Goal: Task Accomplishment & Management: Use online tool/utility

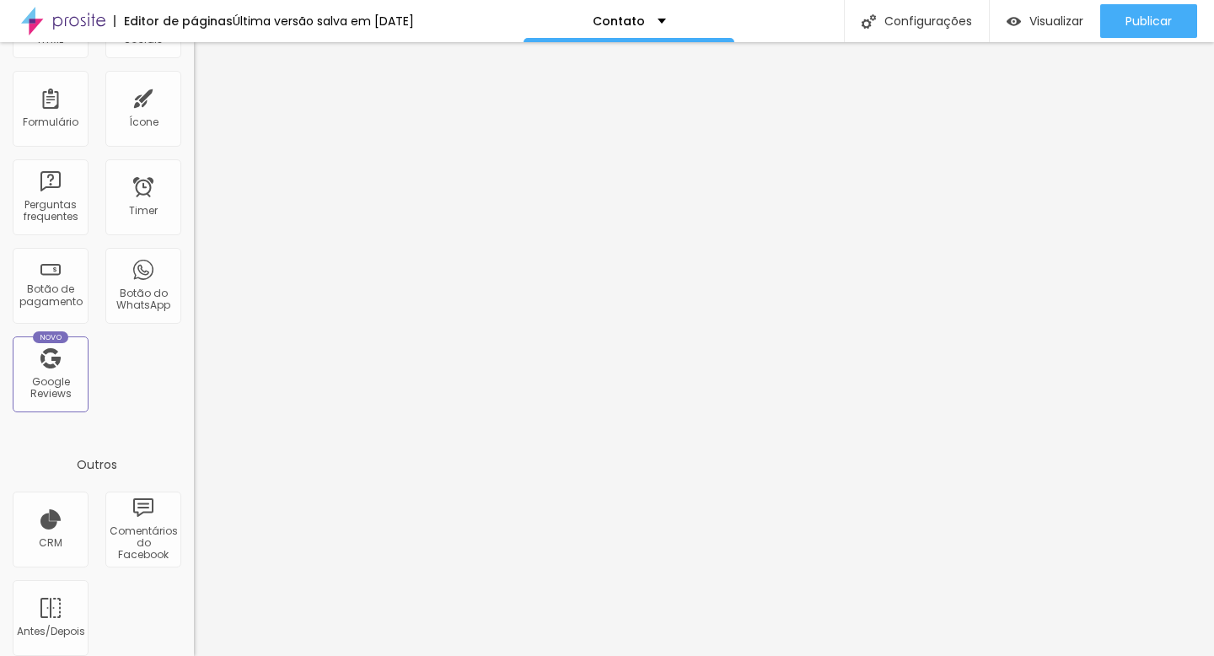
scroll to position [482, 0]
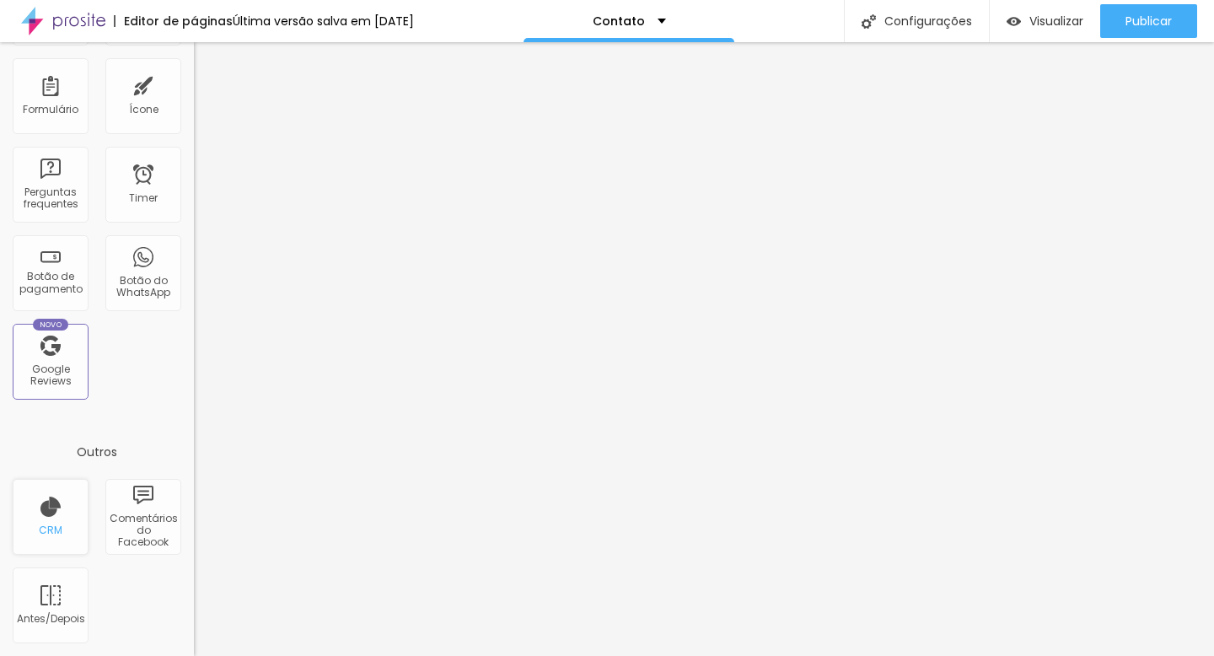
click at [42, 518] on div "CRM" at bounding box center [51, 517] width 76 height 76
click at [60, 529] on div "CRM" at bounding box center [51, 530] width 24 height 12
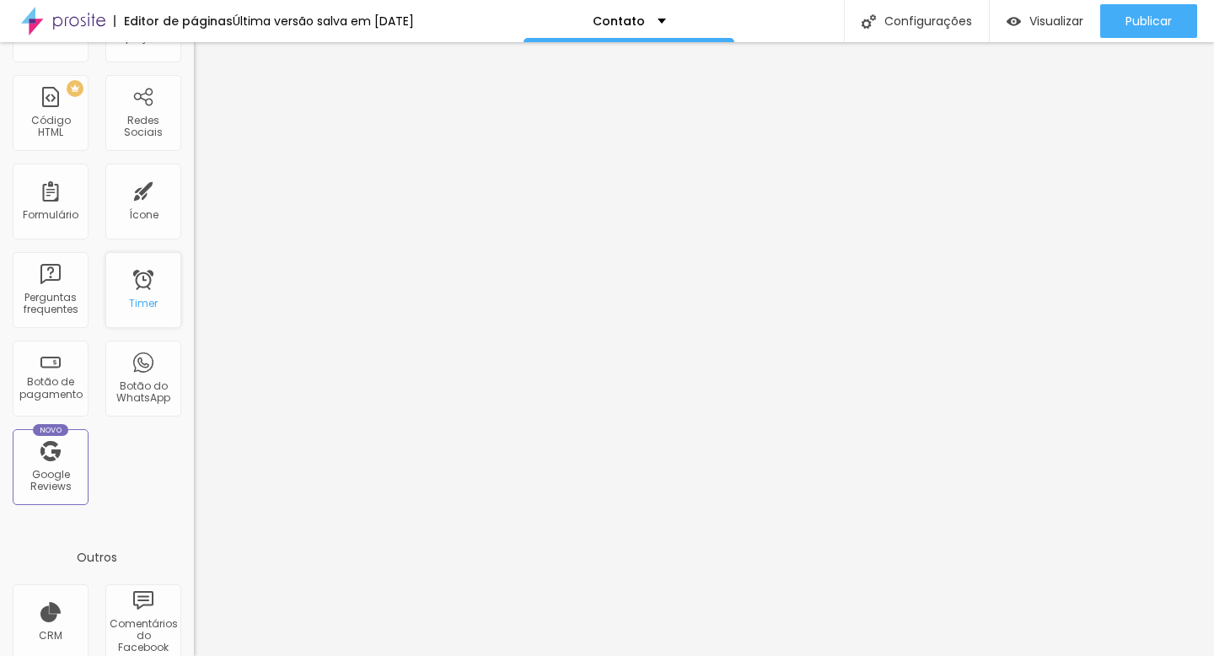
scroll to position [0, 0]
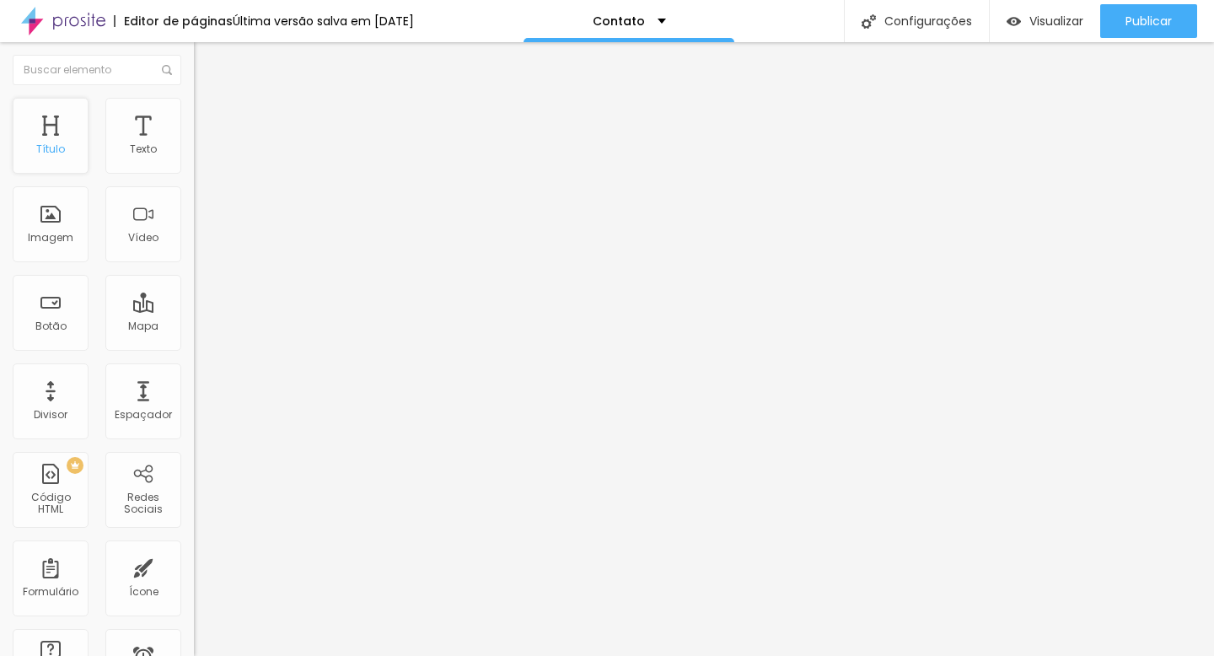
click at [60, 138] on div "Título" at bounding box center [51, 136] width 76 height 76
click at [194, 157] on div "Tamanho Titulo 1 H1 Titulo 2 H2 Titulo 3 H3 Titulo 4 H4 Titulo 5 H5 Titulo 6 H6" at bounding box center [291, 159] width 194 height 88
click at [205, 164] on div "Contato" at bounding box center [291, 156] width 172 height 15
click at [194, 115] on li "Avançado" at bounding box center [291, 123] width 194 height 17
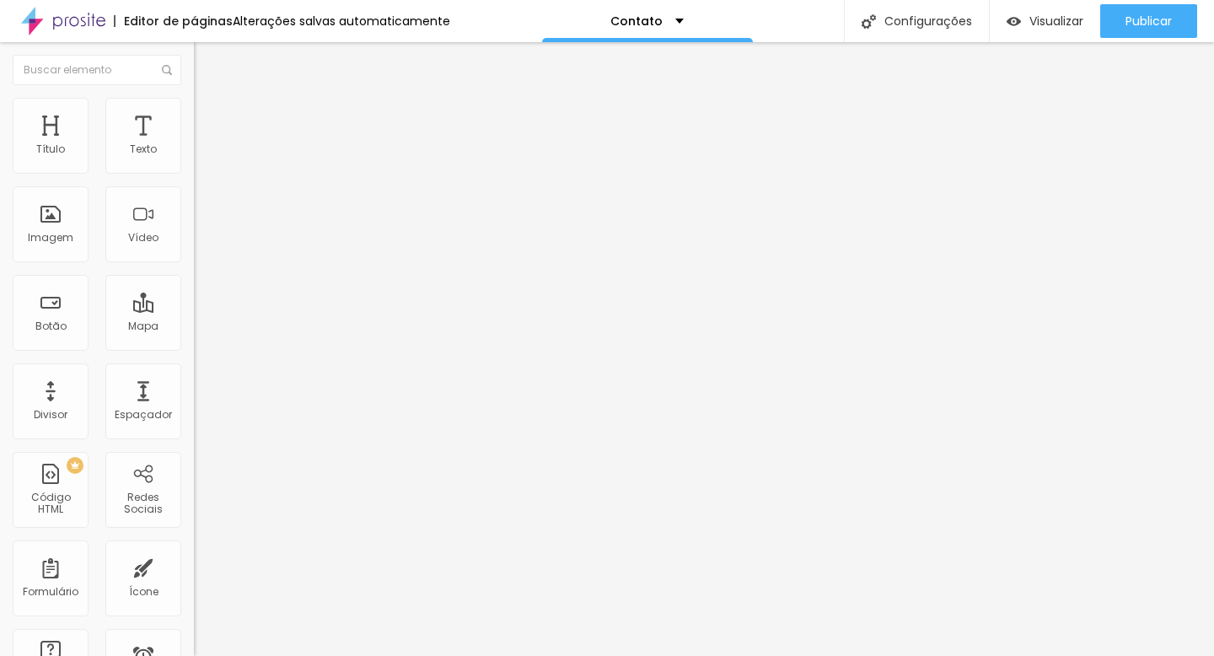
click at [209, 99] on span "Conteúdo" at bounding box center [235, 92] width 52 height 14
click at [205, 164] on div "Contato" at bounding box center [291, 156] width 172 height 15
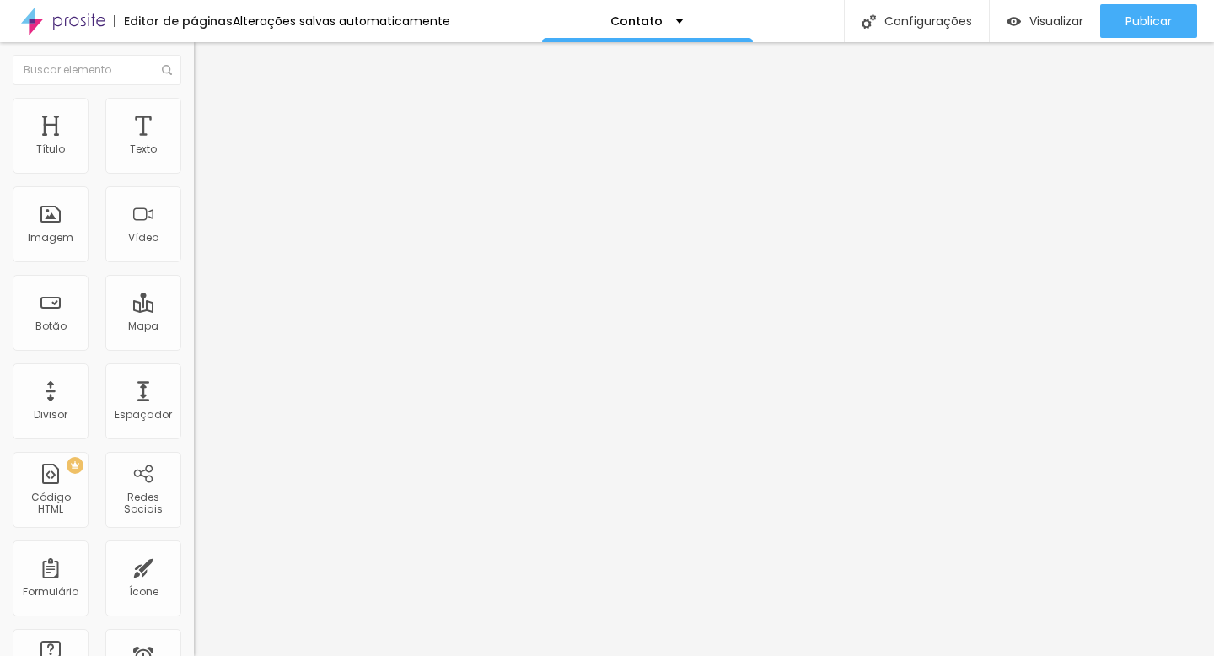
type input "E"
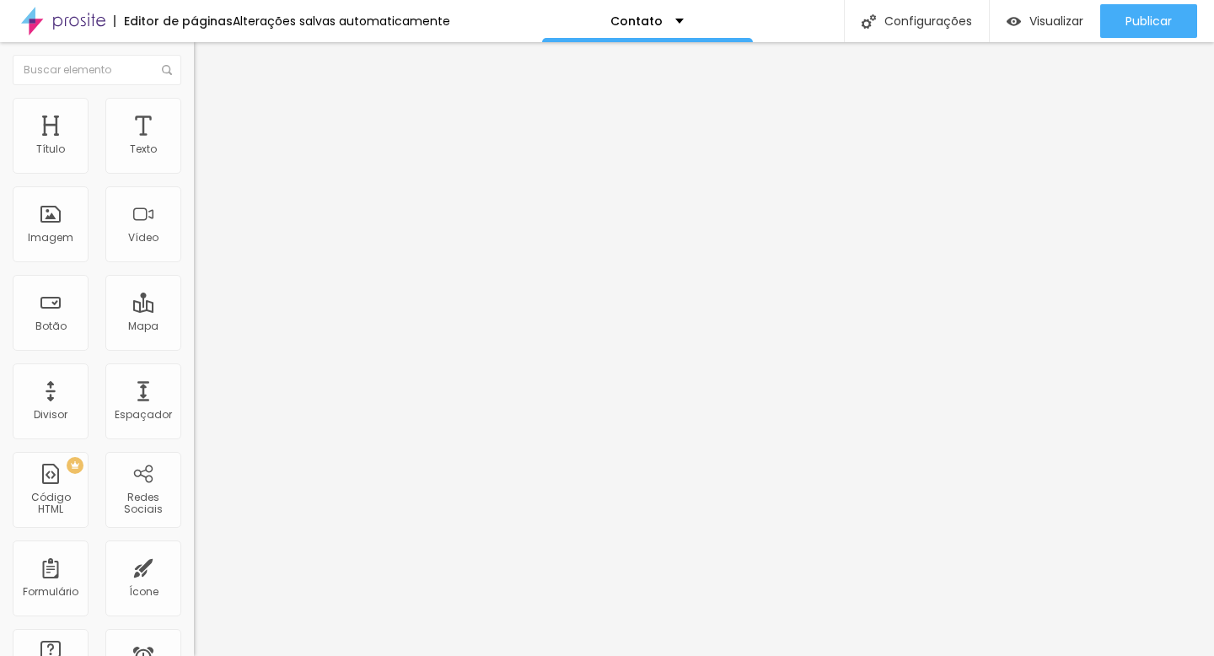
paste input "Preciso de um orçamento para..."
type input "Preciso de um orçamento para..."
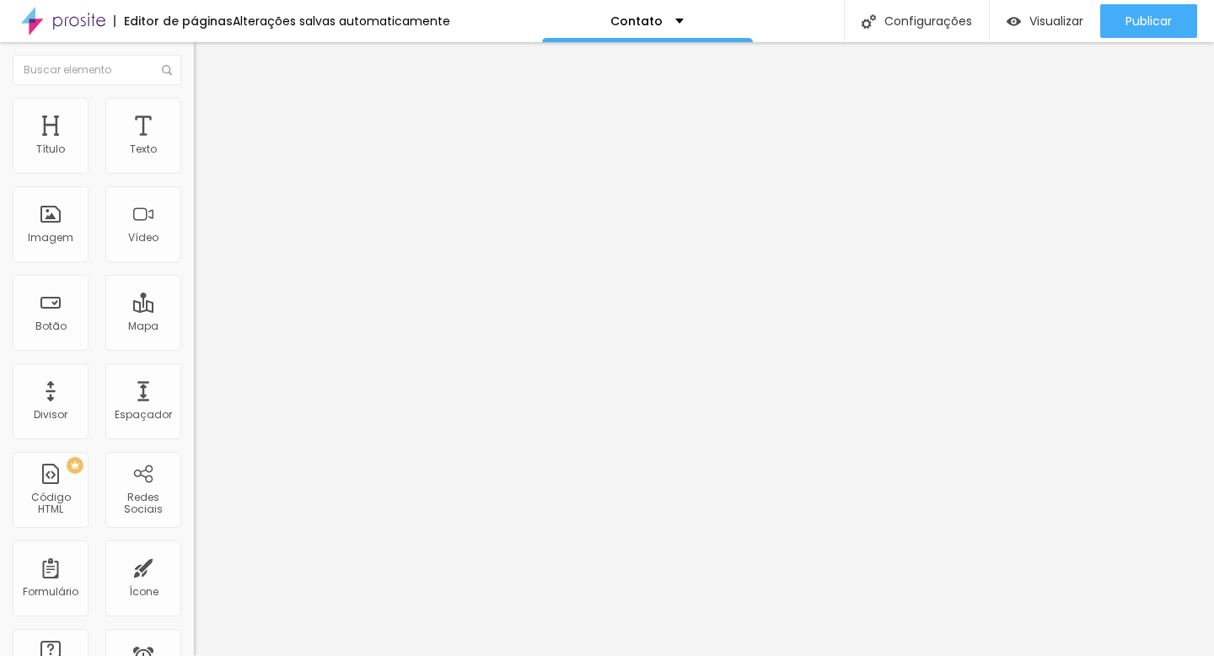
drag, startPoint x: 574, startPoint y: 290, endPoint x: 292, endPoint y: 298, distance: 282.5
drag, startPoint x: 566, startPoint y: 292, endPoint x: 360, endPoint y: 279, distance: 206.9
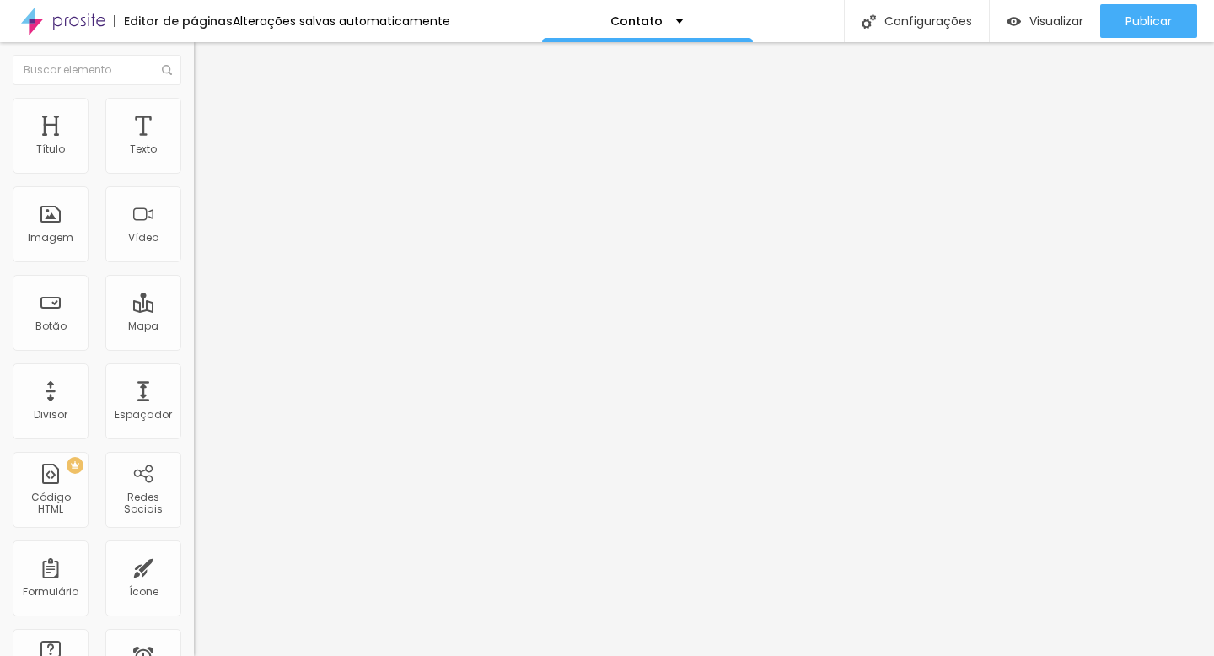
scroll to position [47, 0]
drag, startPoint x: 511, startPoint y: 345, endPoint x: 334, endPoint y: 338, distance: 177.1
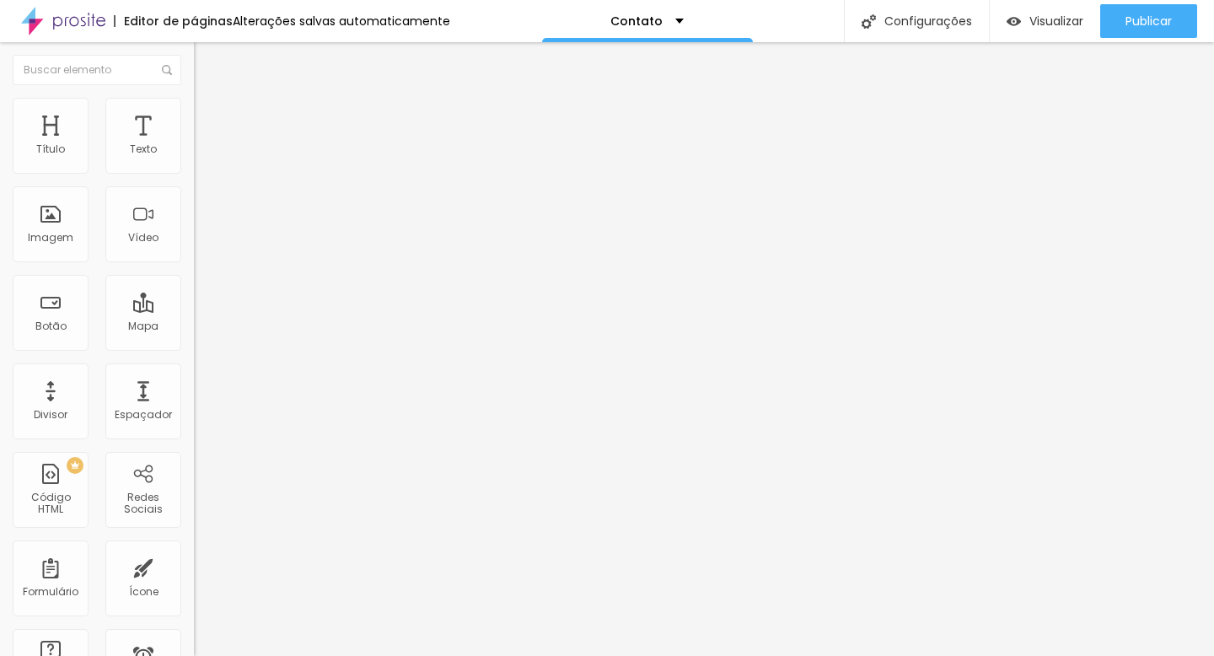
paste input "Preciso de um orçamento para..."
type input "Preciso de um orçamento para..."
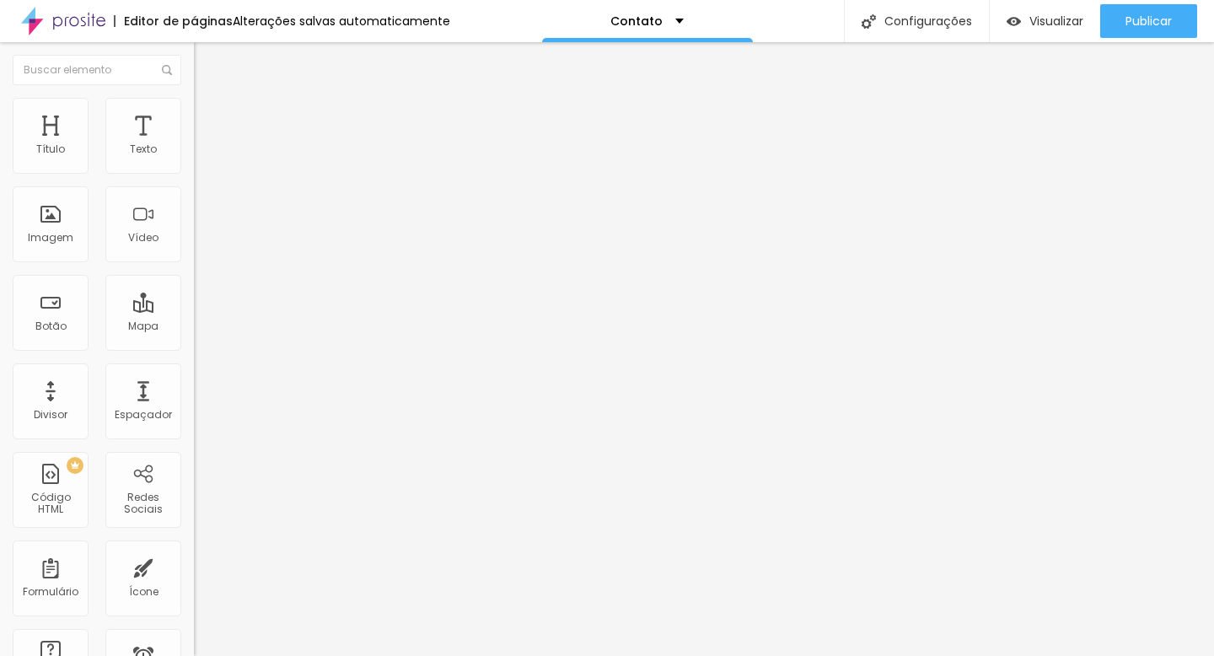
drag, startPoint x: 455, startPoint y: 428, endPoint x: 373, endPoint y: 421, distance: 82.9
type input "Ensaio Gestante"
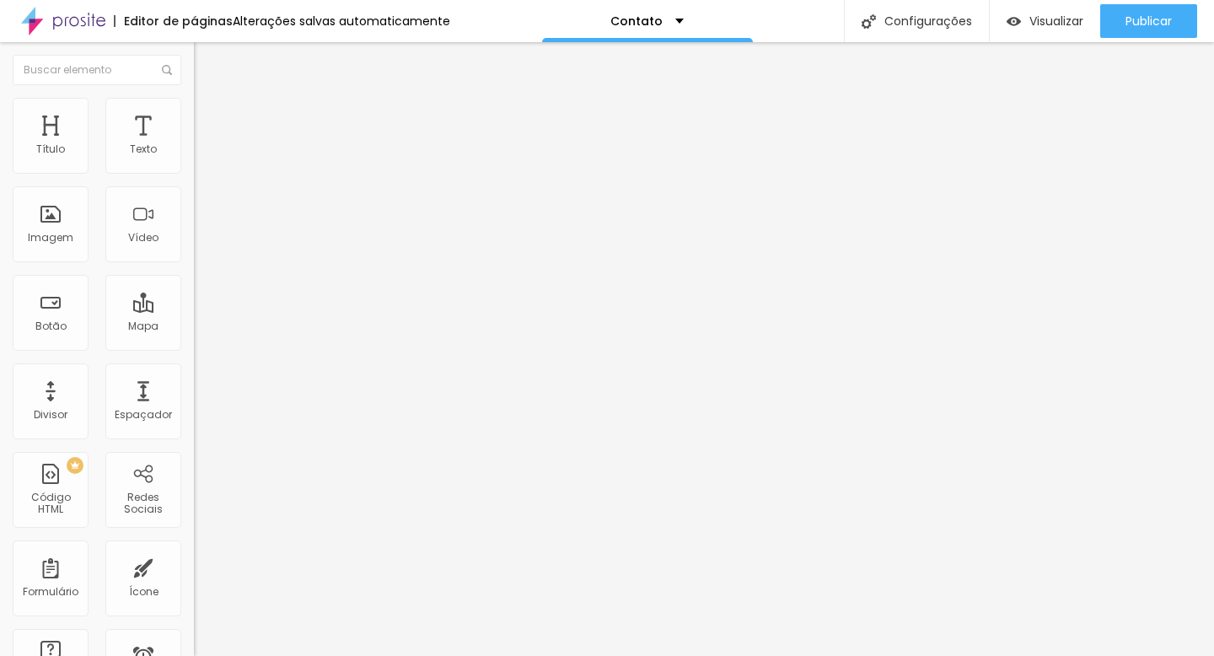
drag, startPoint x: 480, startPoint y: 431, endPoint x: 374, endPoint y: 428, distance: 105.4
drag, startPoint x: 459, startPoint y: 462, endPoint x: 389, endPoint y: 462, distance: 70.8
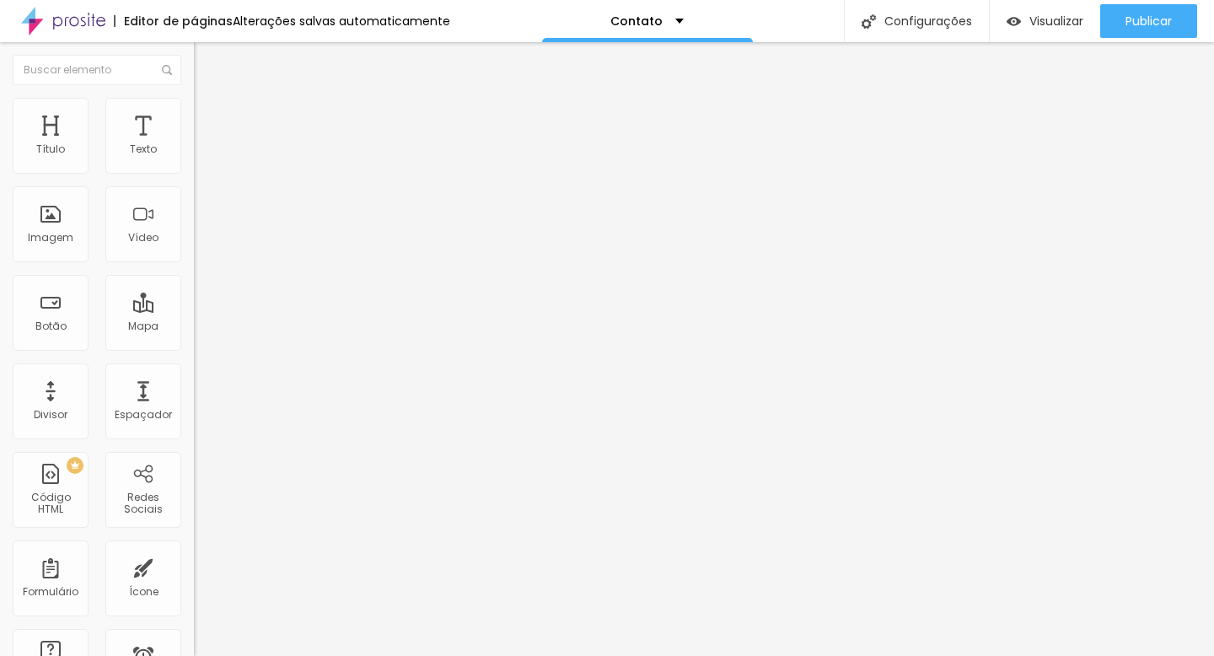
paste input "Ensaio Gestante"
type input "Ensaio Família"
drag, startPoint x: 437, startPoint y: 511, endPoint x: 394, endPoint y: 511, distance: 43.0
drag, startPoint x: 494, startPoint y: 467, endPoint x: 392, endPoint y: 466, distance: 102.0
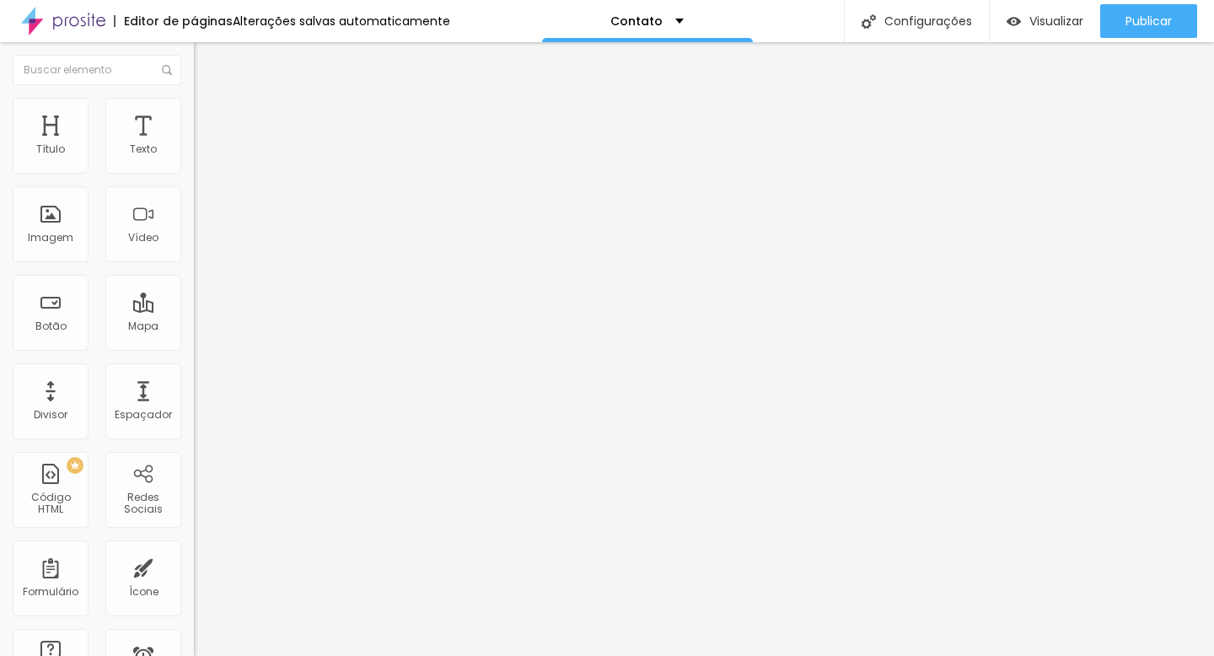
drag, startPoint x: 467, startPoint y: 507, endPoint x: 382, endPoint y: 505, distance: 85.2
paste input "Ensaio Família"
type input "Ensaio Feminino"
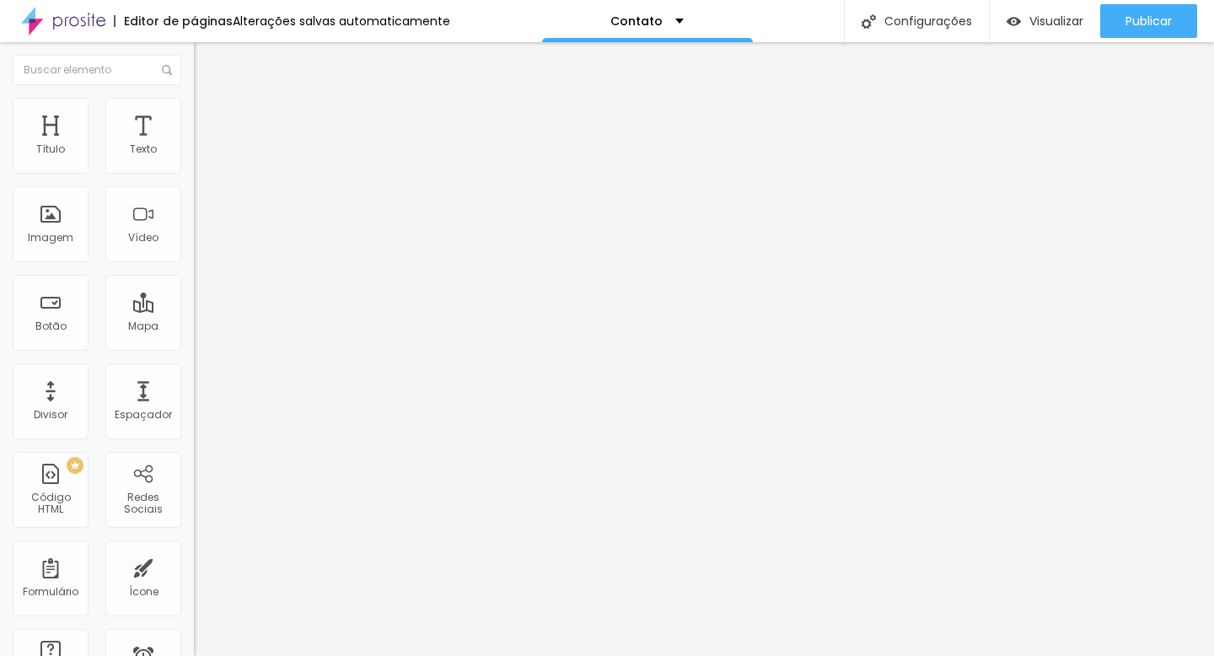
scroll to position [92, 0]
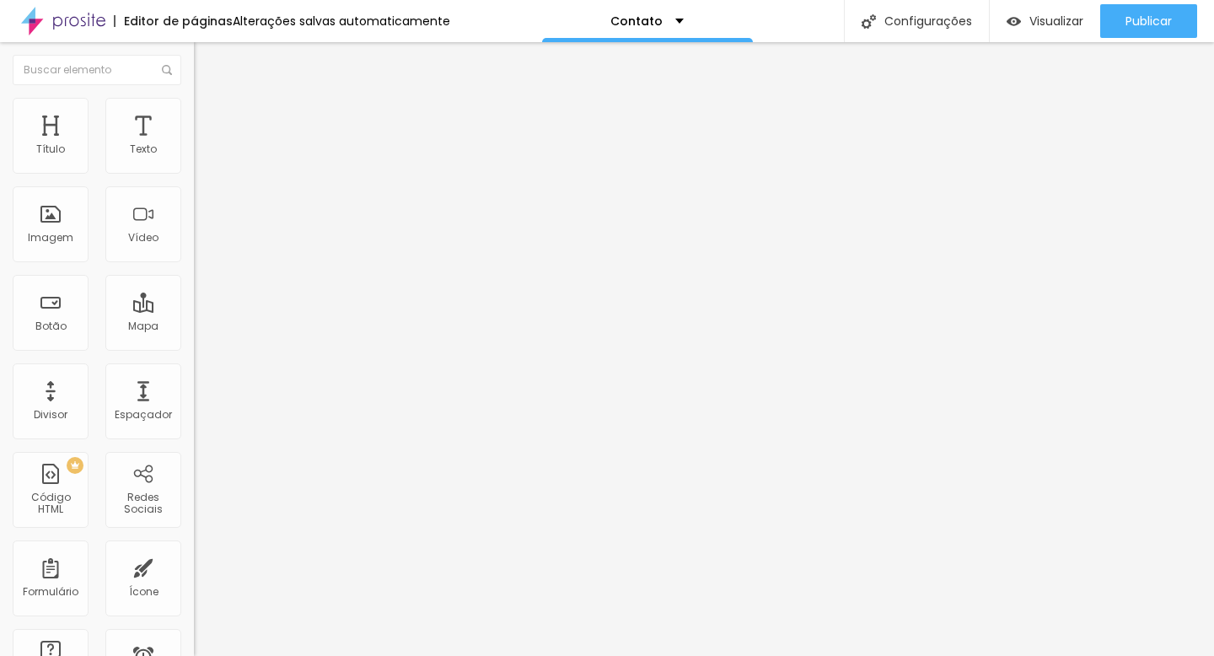
type input "Ensaio Infantil/Família"
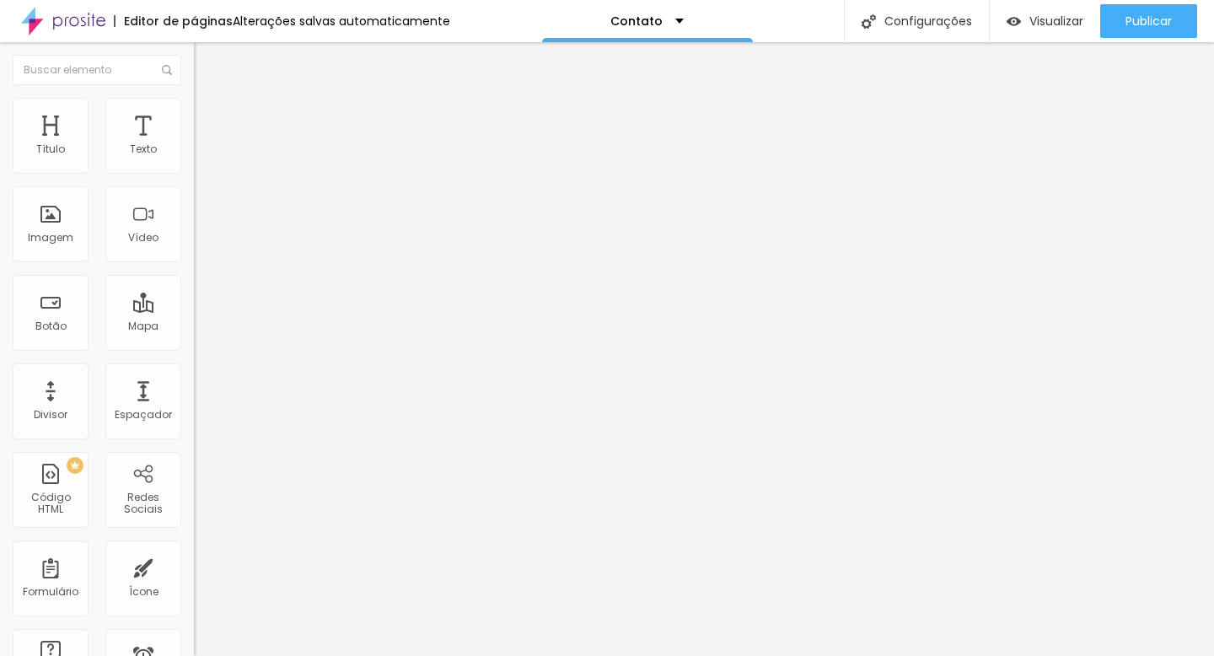
drag, startPoint x: 476, startPoint y: 544, endPoint x: 397, endPoint y: 539, distance: 79.4
type input "O"
type input "C"
type input "r"
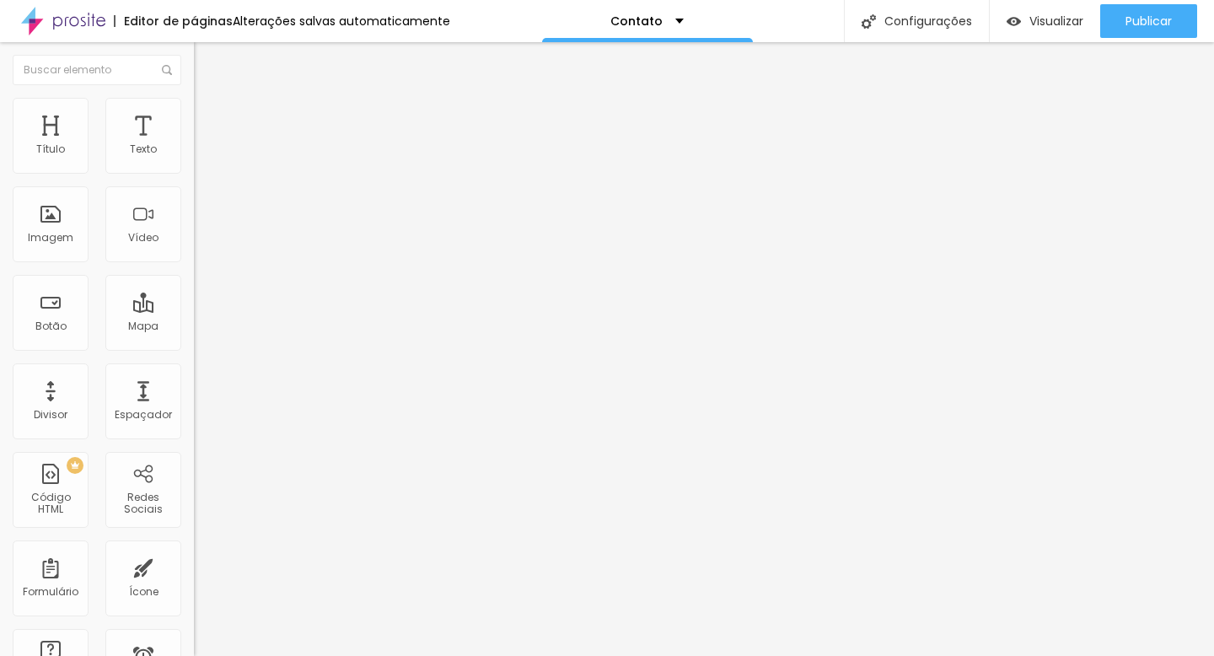
type input "Reposicionamento de Imagem"
drag, startPoint x: 443, startPoint y: 453, endPoint x: 370, endPoint y: 453, distance: 72.5
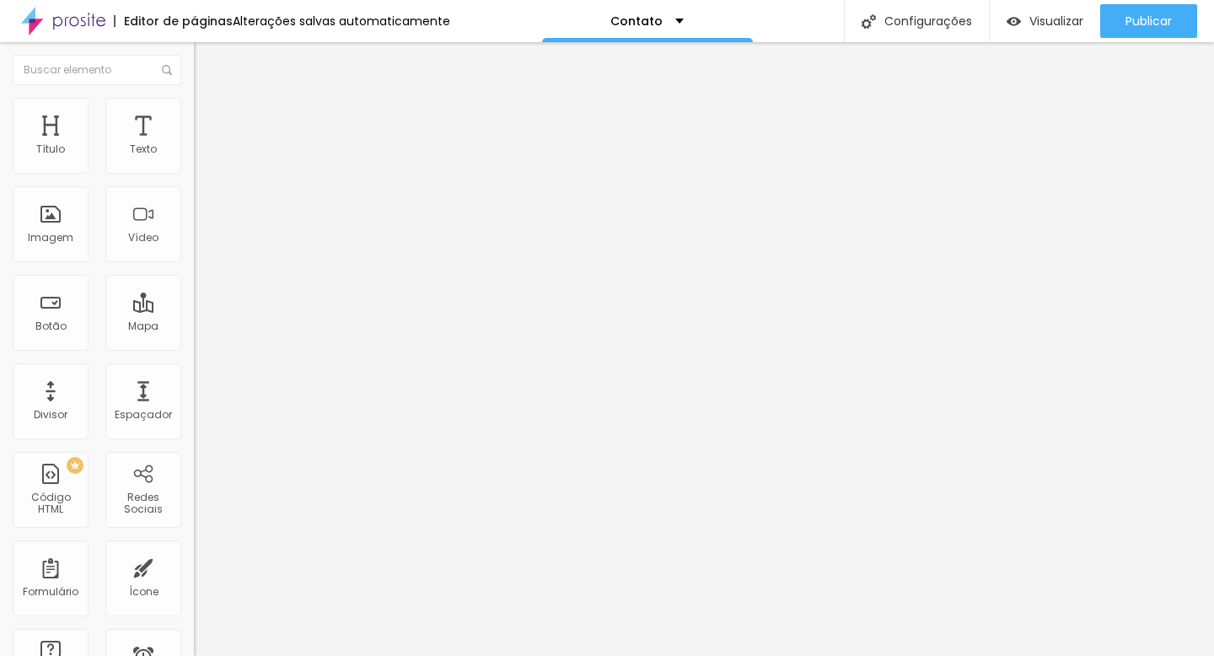
type input "Casal"
drag, startPoint x: 448, startPoint y: 489, endPoint x: 394, endPoint y: 489, distance: 53.1
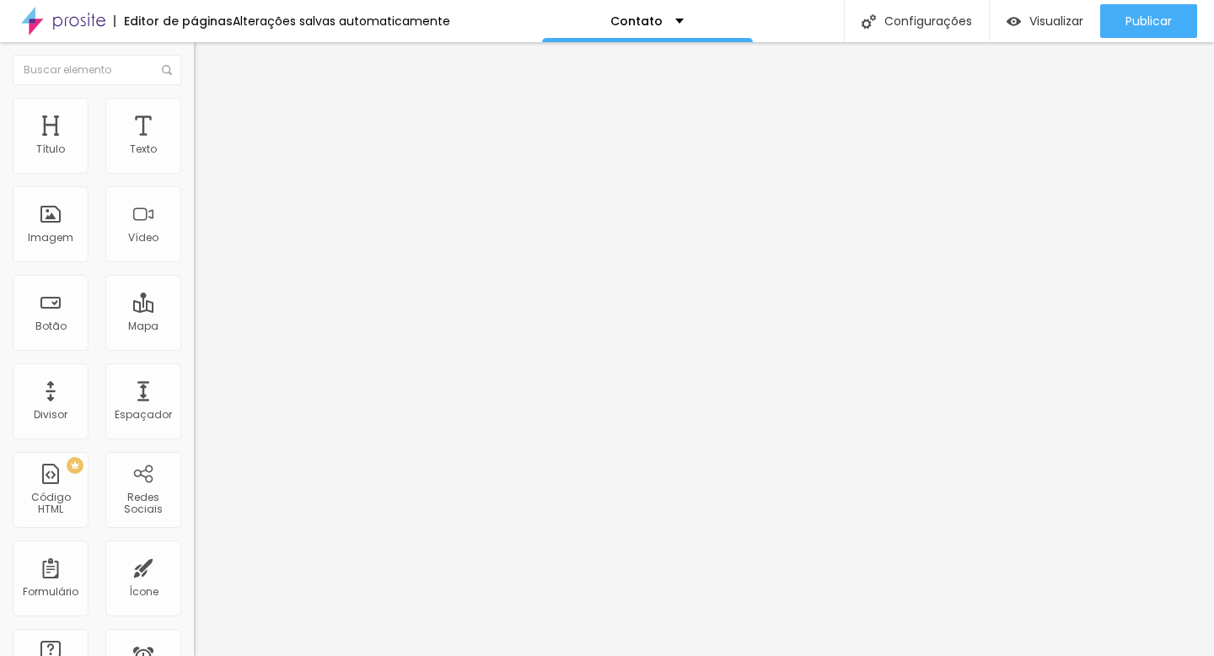
type input "Evento (aniversários, chás, jantares)"
drag, startPoint x: 449, startPoint y: 527, endPoint x: 386, endPoint y: 523, distance: 63.4
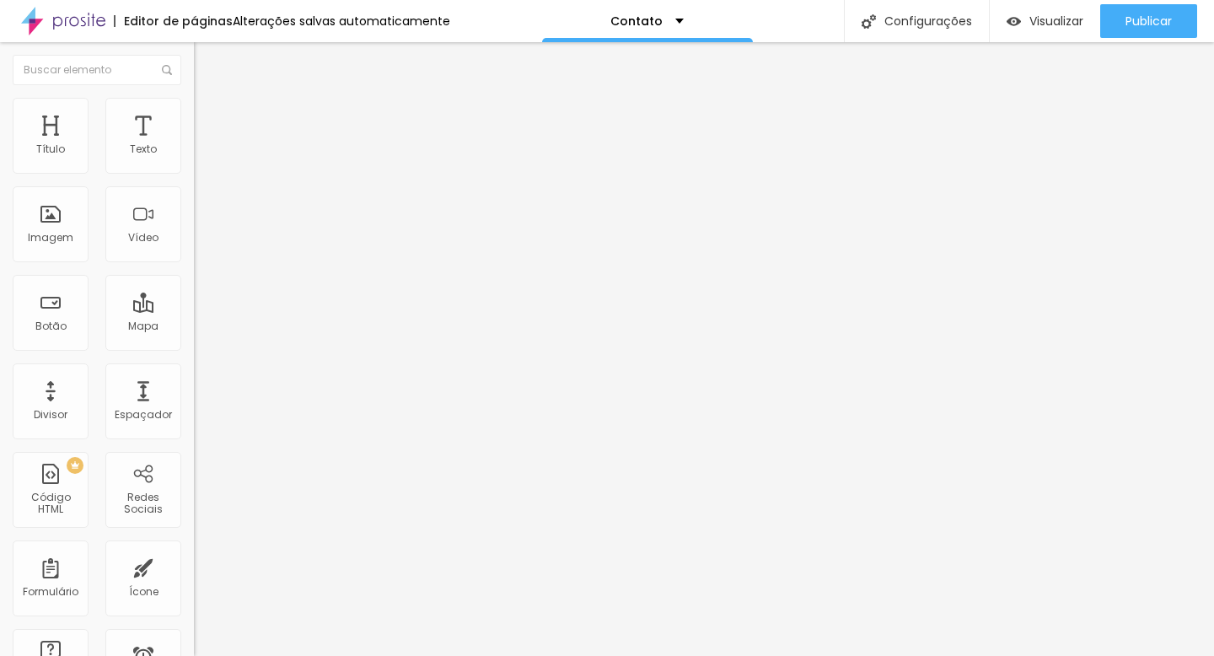
type input "Outro"
drag, startPoint x: 478, startPoint y: 486, endPoint x: 357, endPoint y: 479, distance: 120.8
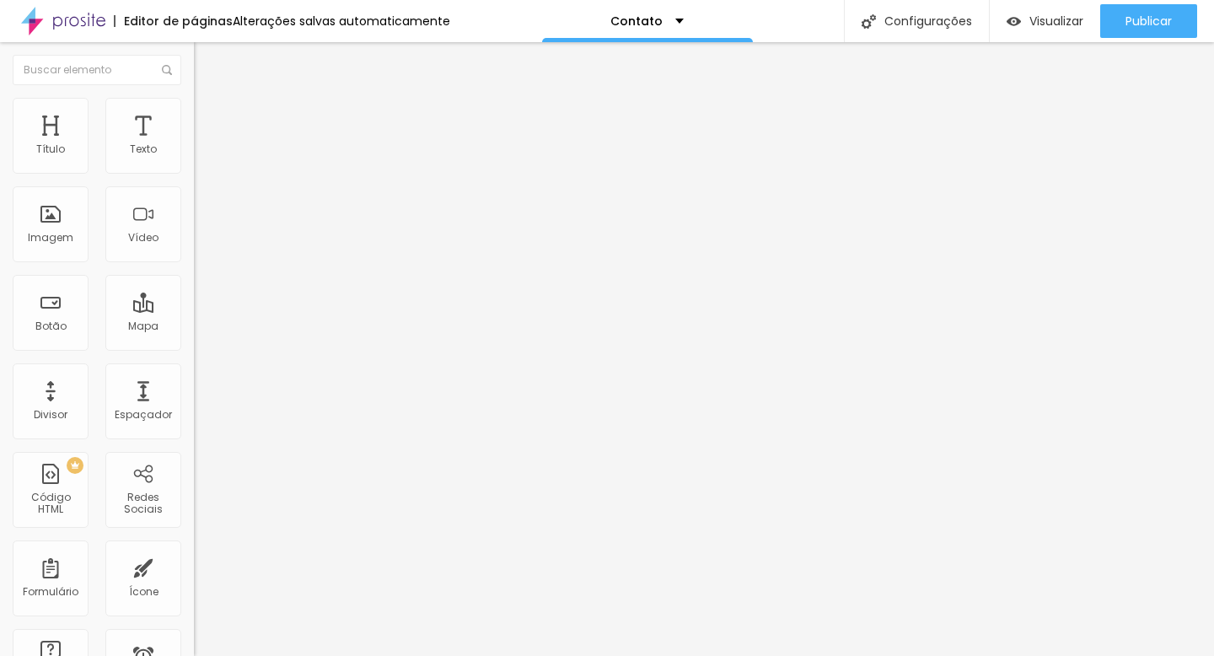
type input "Especial de [DATE]"
drag, startPoint x: 351, startPoint y: 489, endPoint x: 354, endPoint y: 232, distance: 257.1
type input "Especial de [DATE]"
type input "Ensaio Gestante"
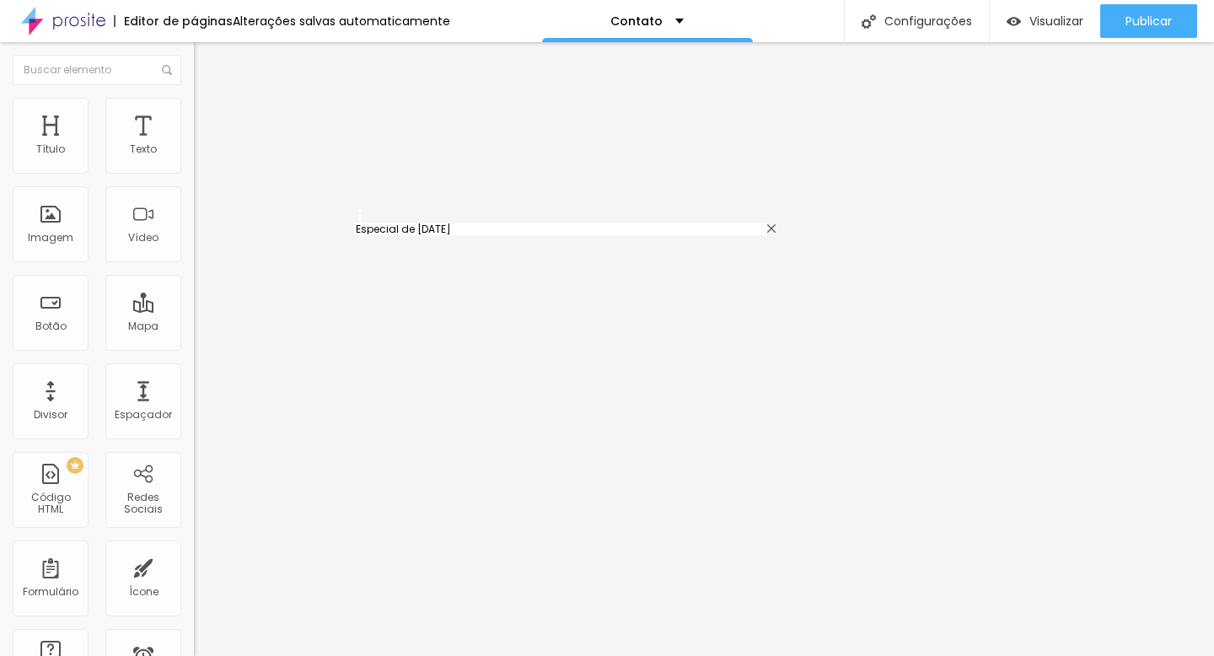
type input "Ensaio Infantil/Família"
type input "Ensaio Feminino"
type input "Reposicionamento de Imagem"
type input "Casal"
type input "Evento (aniversários, chás, jantares)"
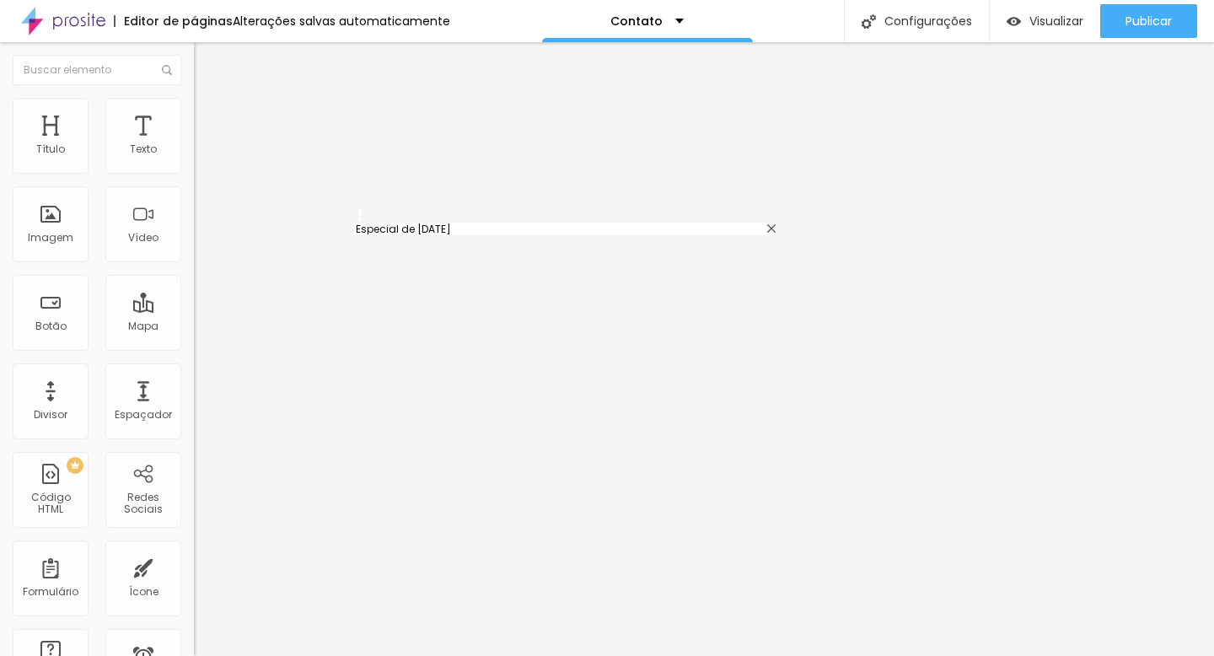
type input "Outro"
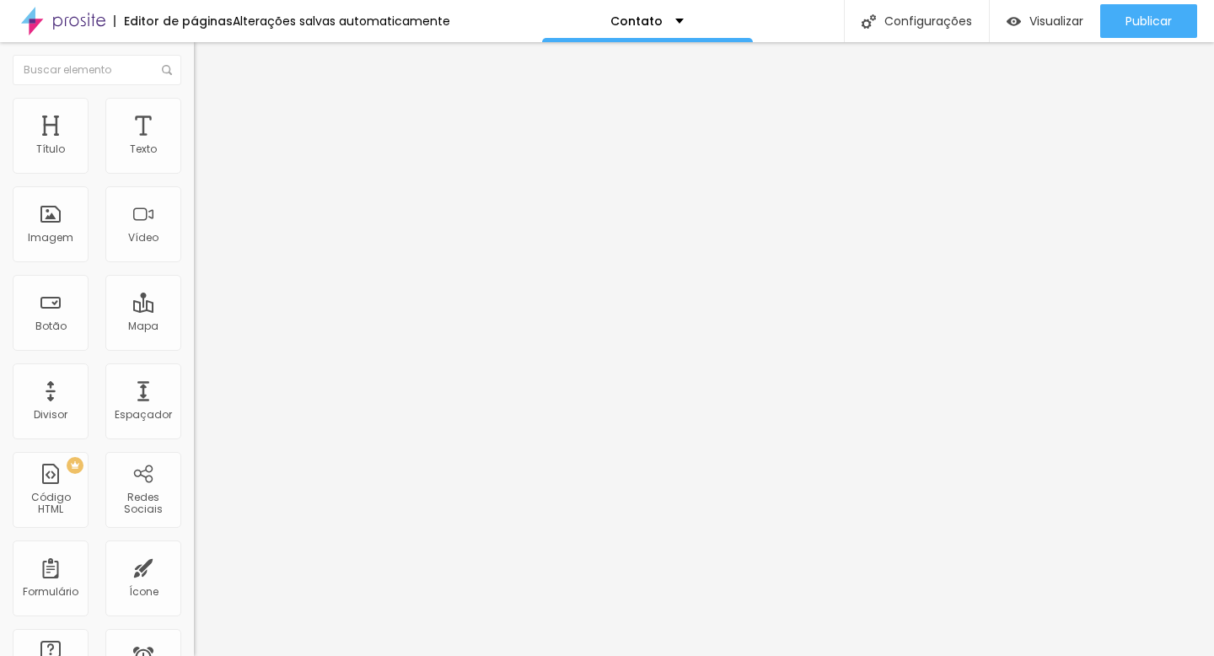
drag, startPoint x: 424, startPoint y: 422, endPoint x: 346, endPoint y: 419, distance: 77.6
type input "WhatsApp"
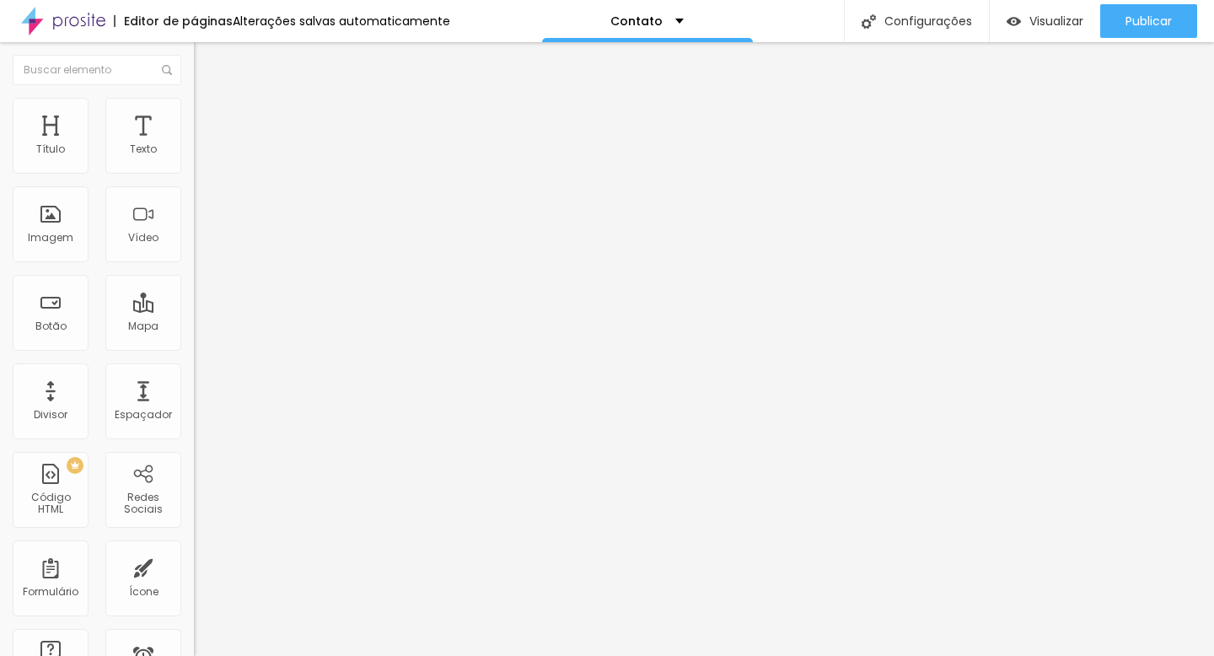
drag, startPoint x: 456, startPoint y: 349, endPoint x: 357, endPoint y: 349, distance: 99.5
paste input "WhatsApp"
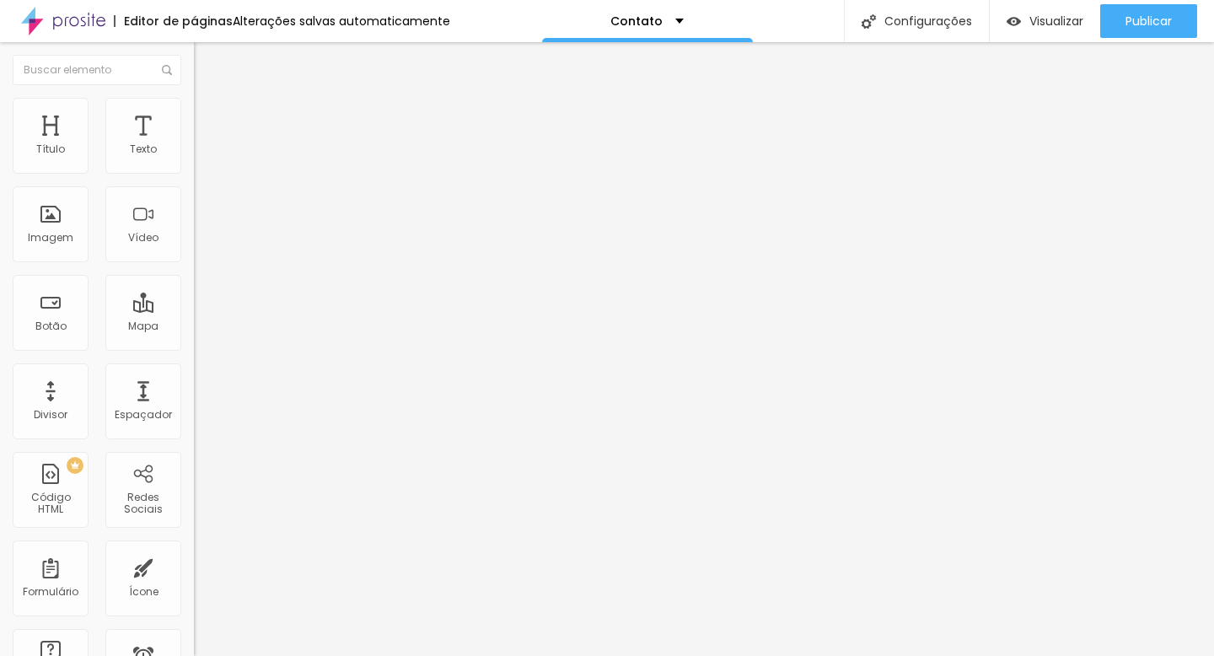
scroll to position [0, 0]
type input "Coloque seu WhatsApp aqui"
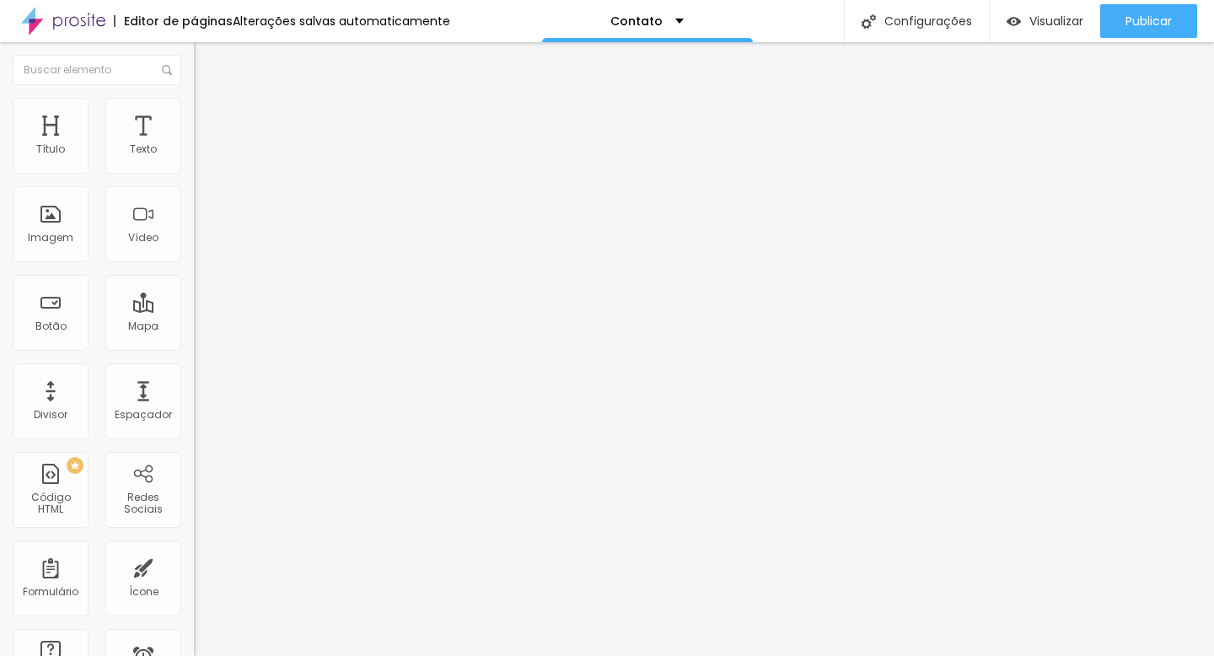
scroll to position [313, 0]
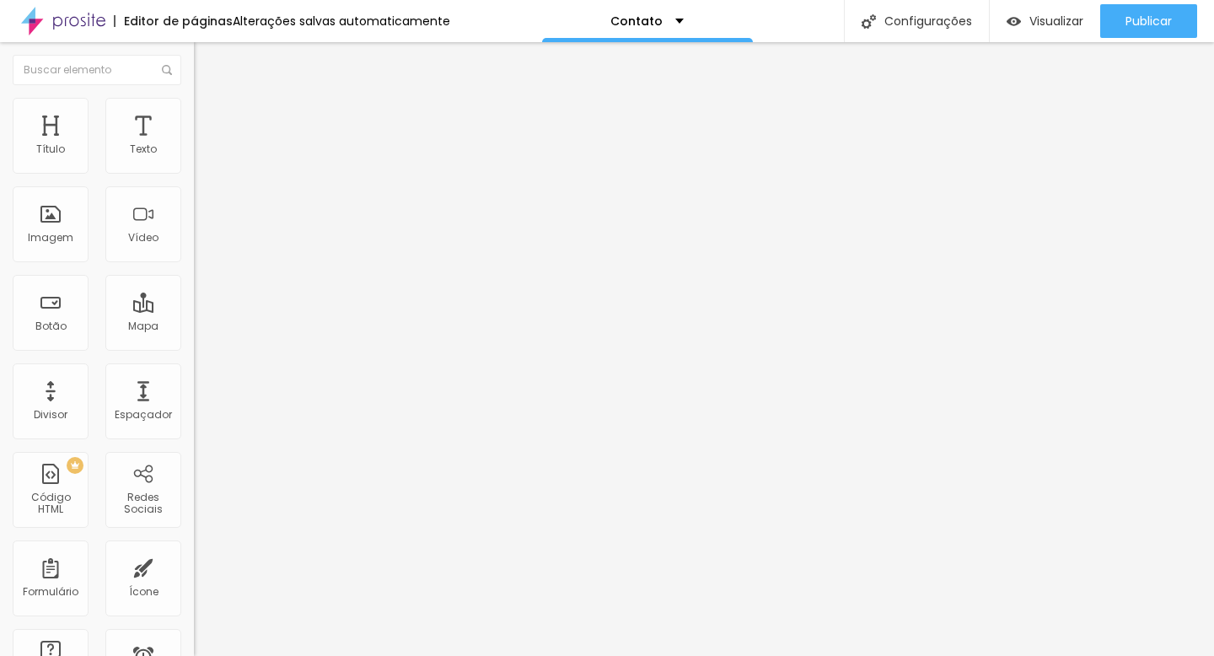
scroll to position [40, 0]
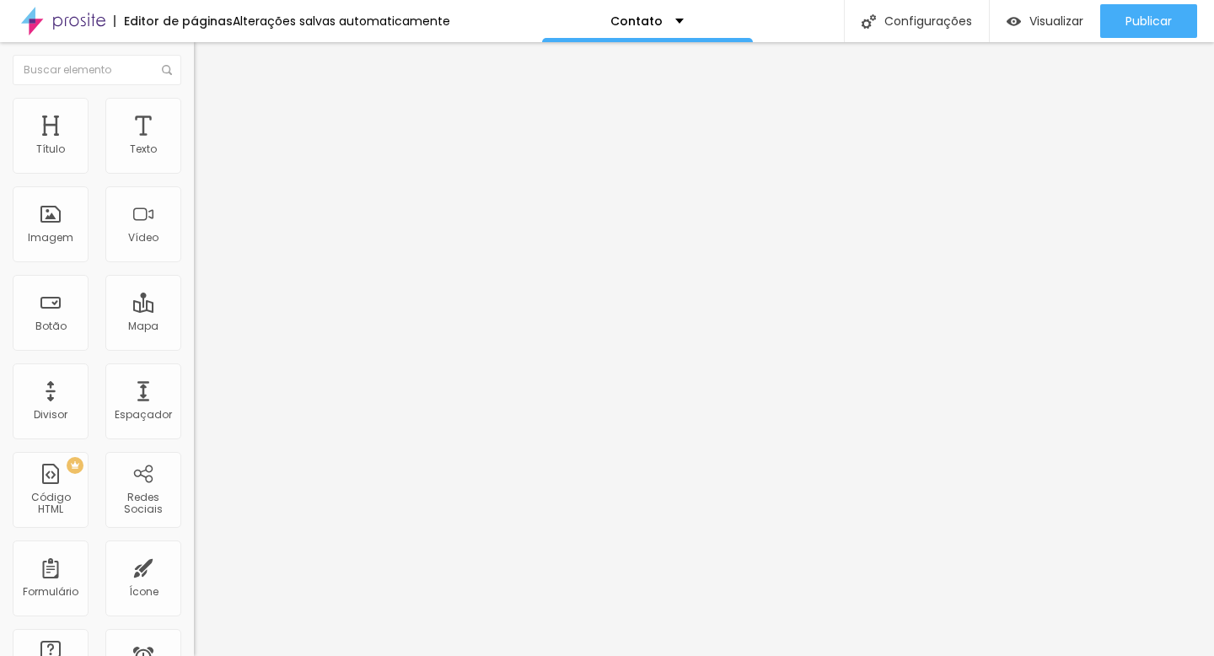
type input "C"
type input "Dúvidas, orçamentos e mais"
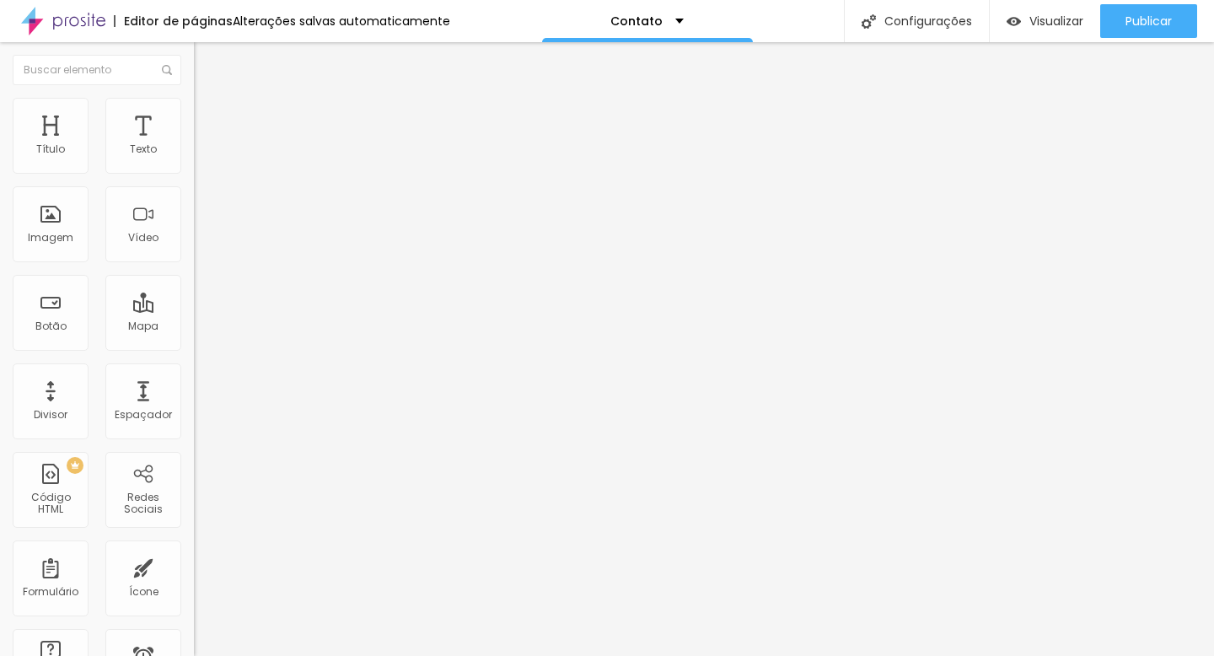
scroll to position [313, 0]
click at [209, 116] on span "Estilo" at bounding box center [222, 109] width 26 height 14
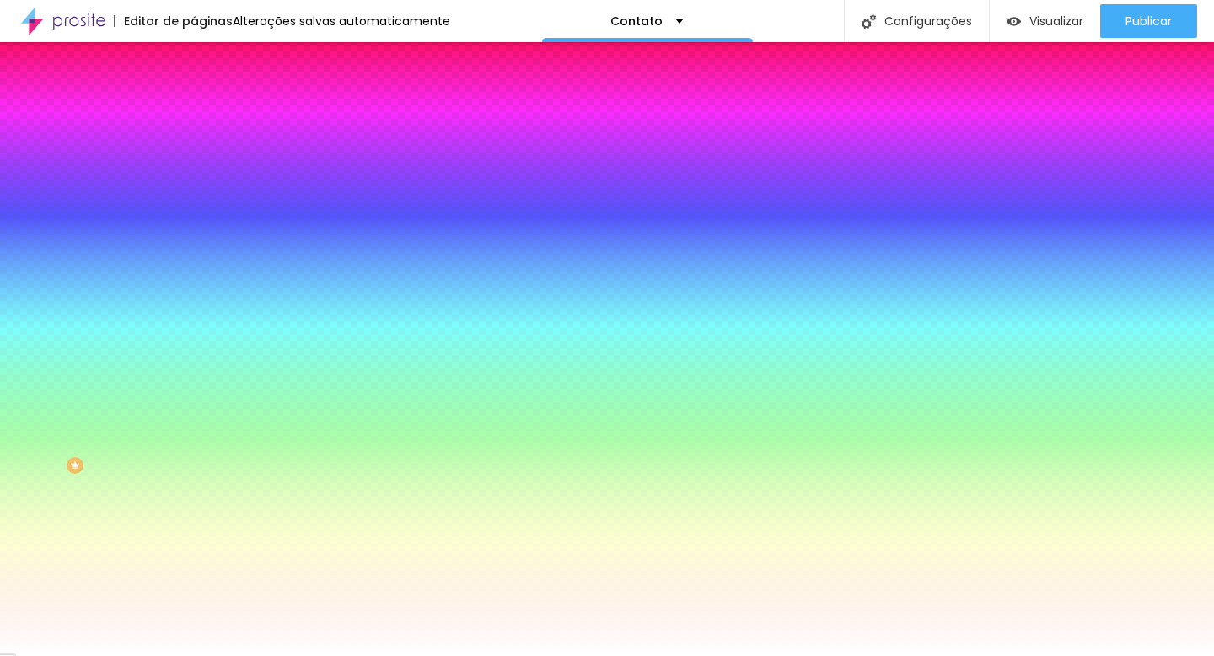
click at [194, 152] on div "Tipografia" at bounding box center [291, 147] width 194 height 10
click at [194, 189] on button "button" at bounding box center [206, 180] width 24 height 18
select select "Quicksand"
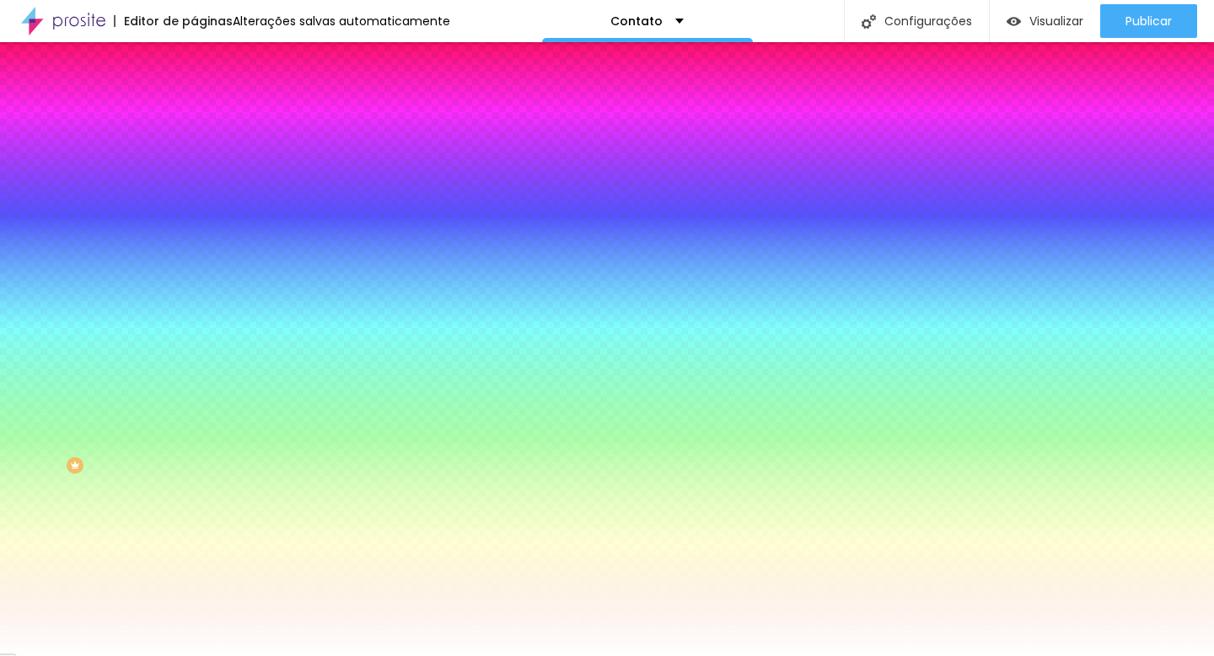
click at [561, 655] on div at bounding box center [607, 656] width 1214 height 0
click at [194, 235] on button "button" at bounding box center [206, 226] width 24 height 18
click at [114, 655] on div at bounding box center [607, 656] width 1214 height 0
click at [202, 389] on icon "button" at bounding box center [205, 385] width 7 height 7
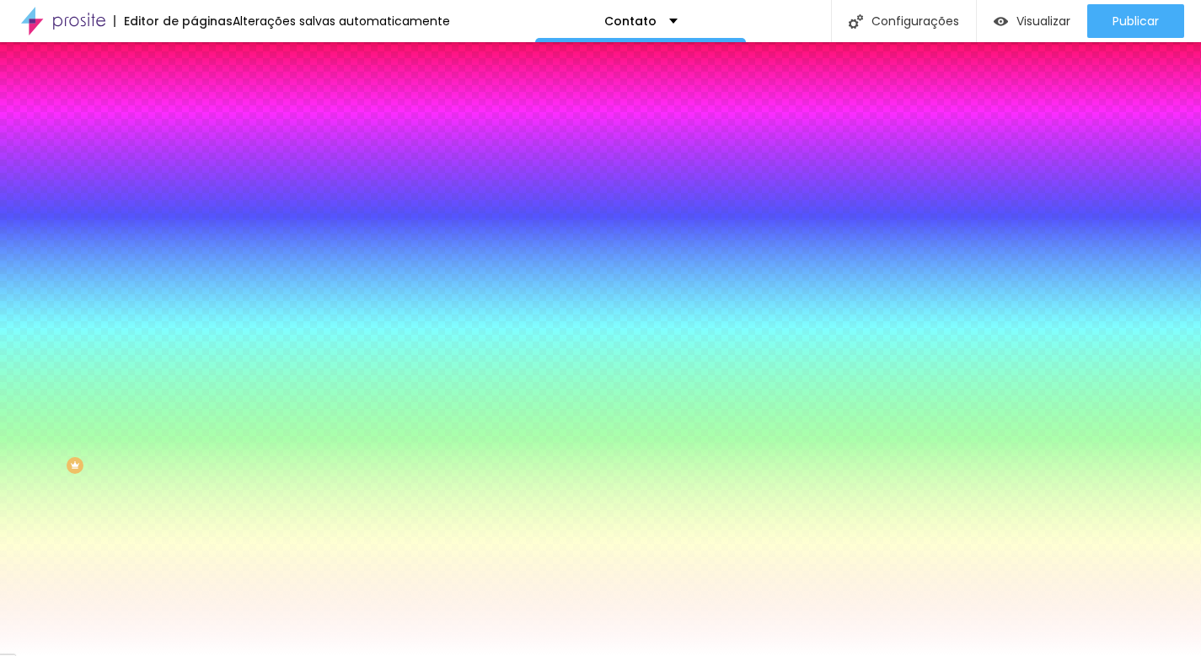
select select "QuicksandLight"
click at [172, 655] on div at bounding box center [600, 656] width 1201 height 0
click at [202, 182] on icon "button" at bounding box center [205, 178] width 7 height 7
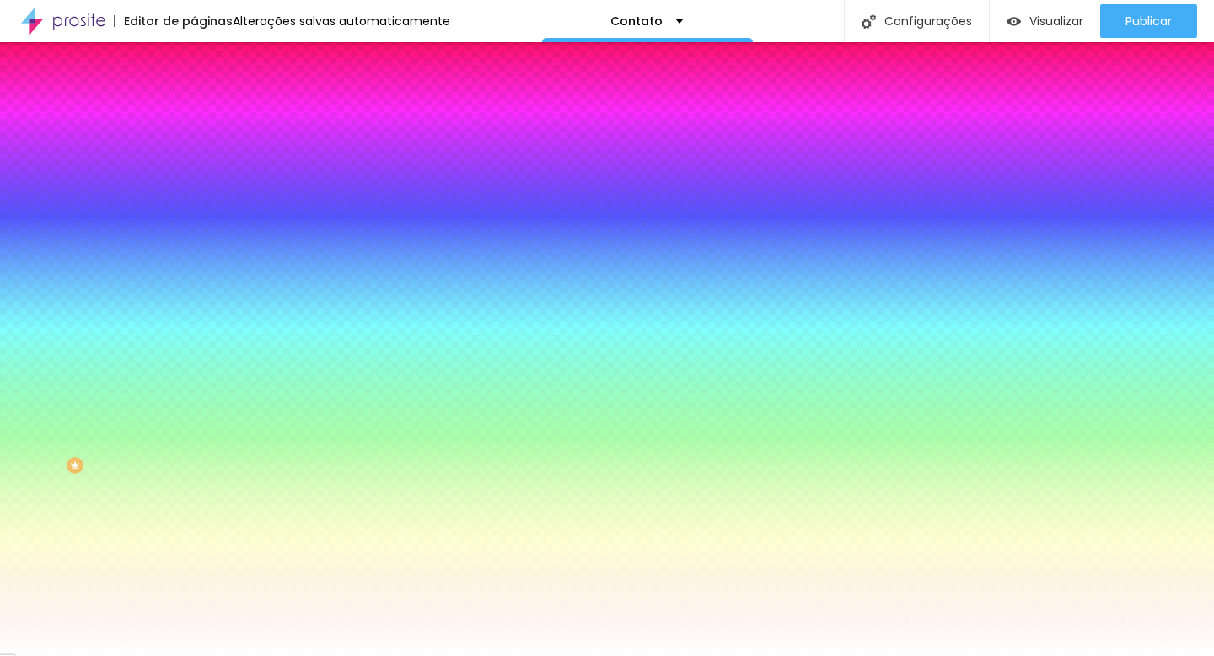
select select "QuicksandLight"
click at [109, 655] on div at bounding box center [607, 656] width 1214 height 0
click at [202, 550] on icon "button" at bounding box center [205, 546] width 7 height 7
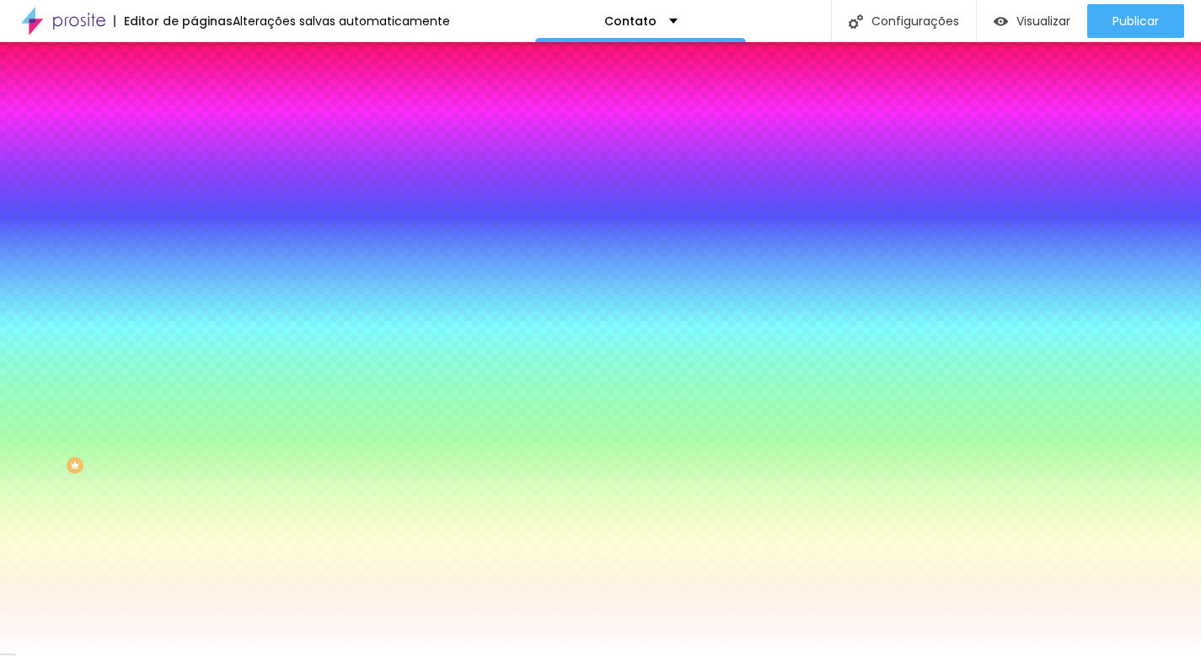
select select "QuicksandLight"
drag, startPoint x: 1126, startPoint y: 30, endPoint x: 1124, endPoint y: 102, distance: 72.5
click at [1124, 655] on div at bounding box center [600, 656] width 1201 height 0
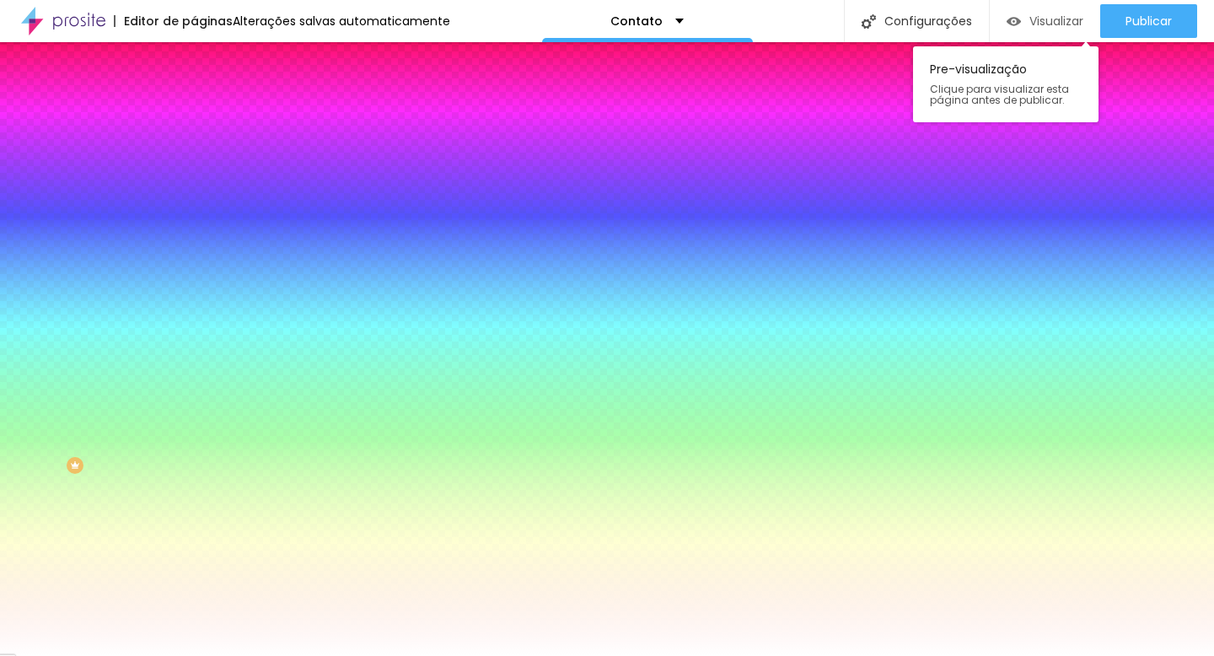
click at [1043, 19] on span "Visualizar" at bounding box center [1056, 20] width 54 height 13
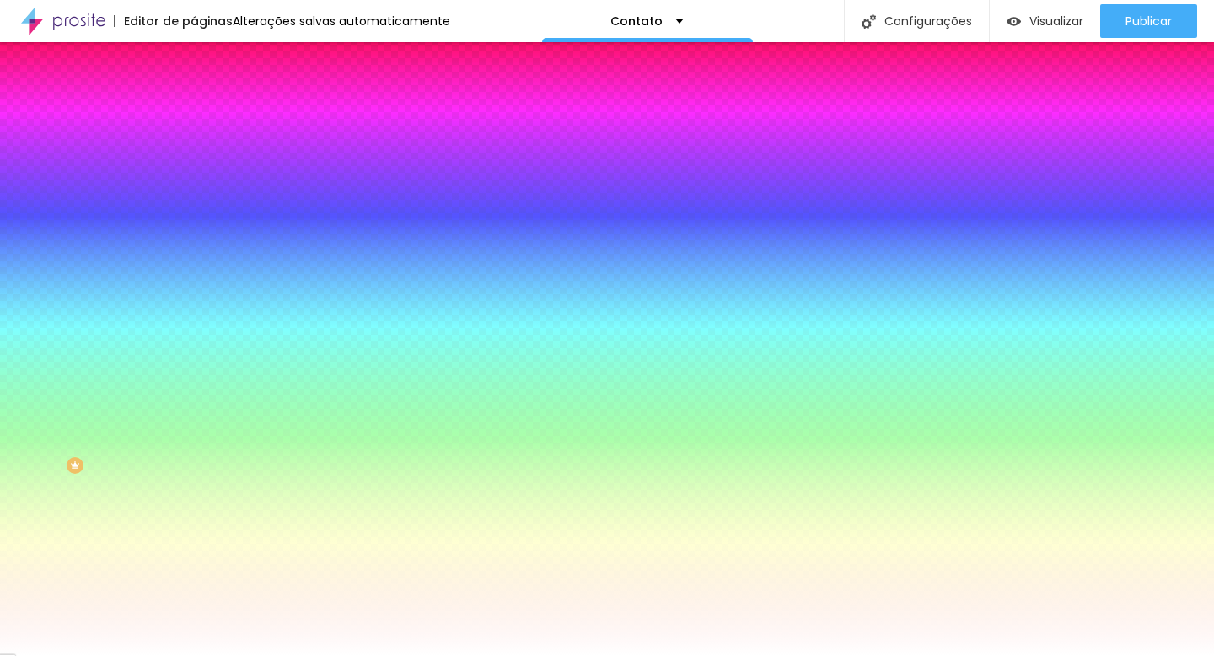
click at [194, 332] on div at bounding box center [291, 332] width 194 height 0
click at [194, 349] on input "#FFFFFF" at bounding box center [295, 340] width 202 height 17
drag, startPoint x: 171, startPoint y: 363, endPoint x: 132, endPoint y: 363, distance: 38.8
click at [194, 349] on input "#FFFFFF" at bounding box center [295, 340] width 202 height 17
click at [194, 313] on div "Cor de fundo" at bounding box center [291, 308] width 194 height 10
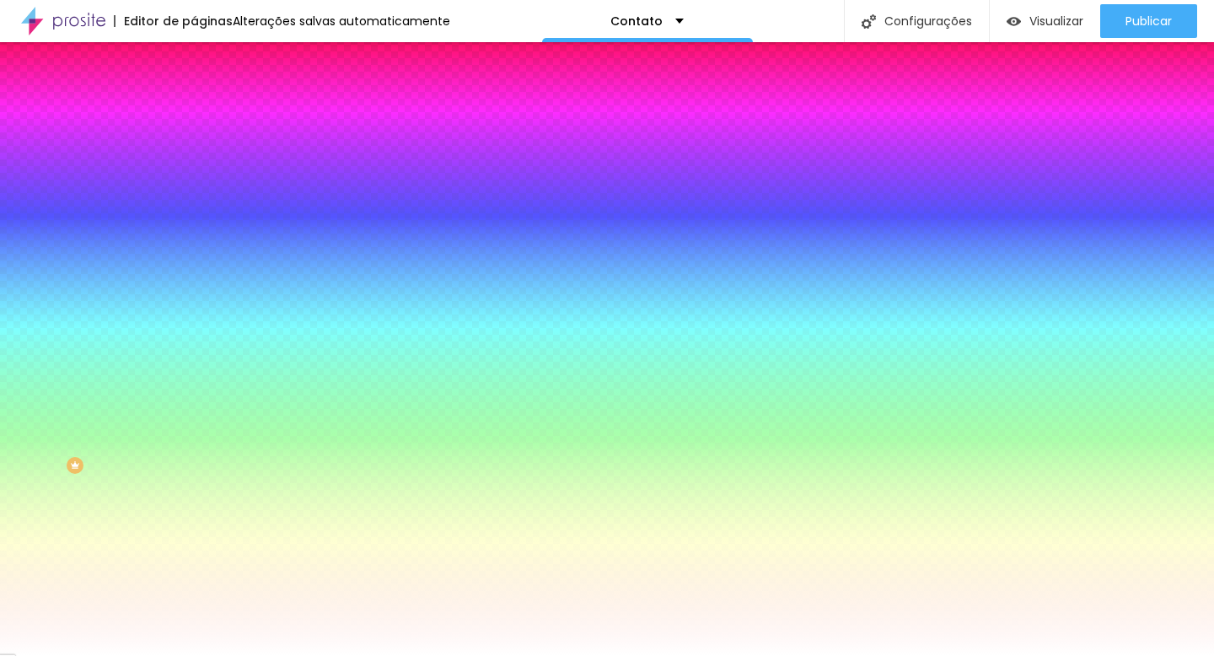
click at [194, 332] on div at bounding box center [291, 332] width 194 height 0
drag, startPoint x: 150, startPoint y: 405, endPoint x: 153, endPoint y: 499, distance: 94.4
click at [153, 499] on div at bounding box center [607, 328] width 1214 height 656
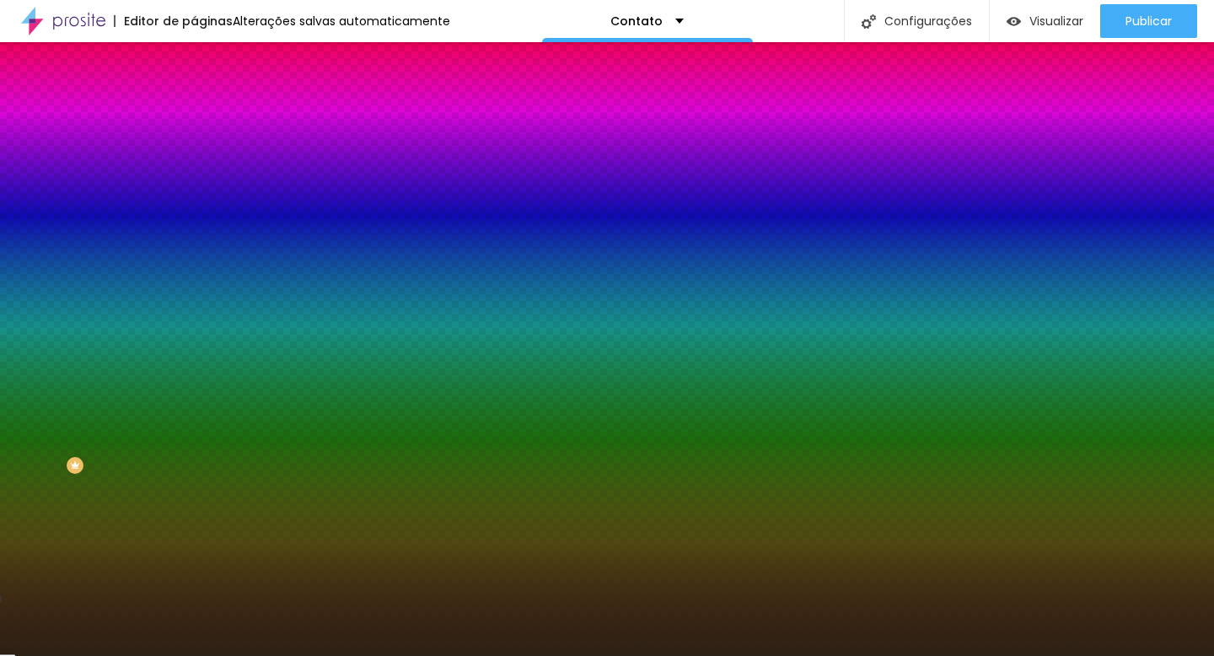
drag, startPoint x: 35, startPoint y: 391, endPoint x: 83, endPoint y: 489, distance: 108.9
click at [83, 489] on div at bounding box center [607, 328] width 1214 height 656
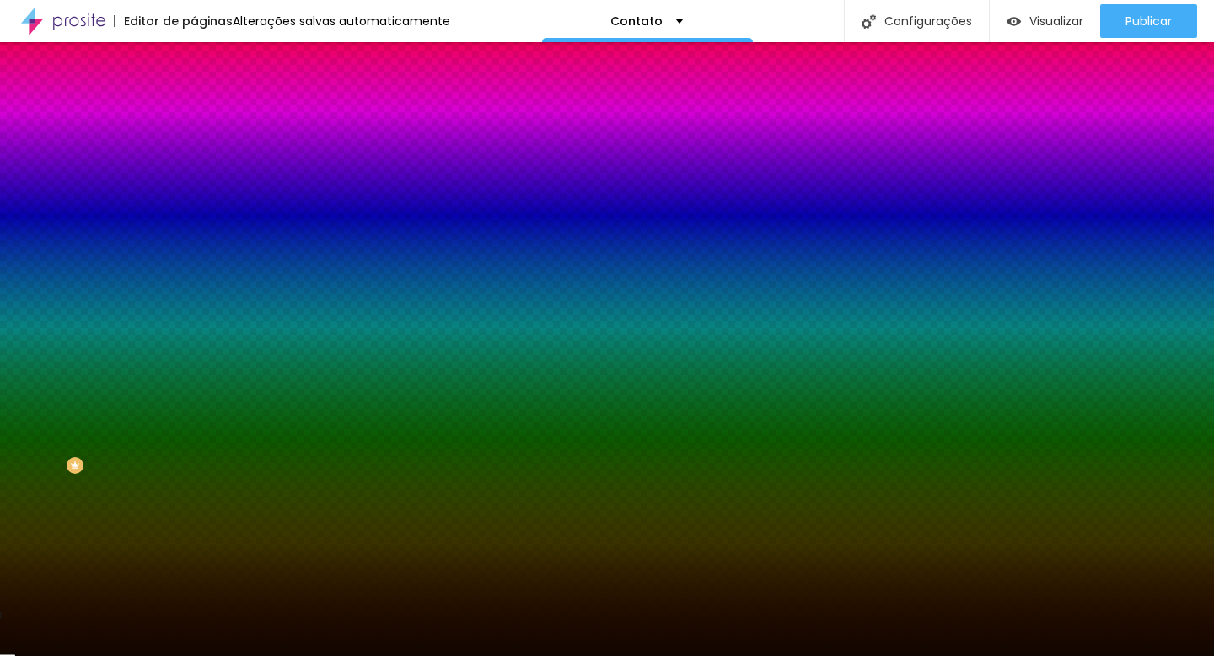
click at [147, 502] on div at bounding box center [607, 328] width 1214 height 656
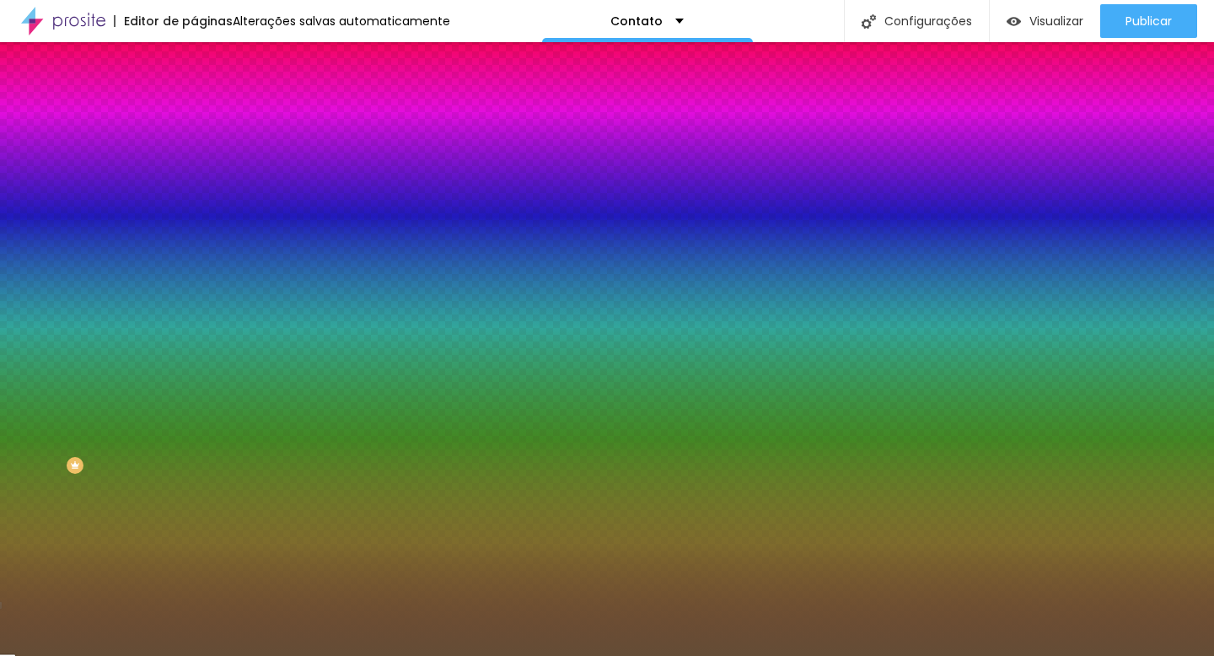
type input "#5F4933"
drag, startPoint x: 89, startPoint y: 478, endPoint x: 78, endPoint y: 464, distance: 18.6
click at [78, 464] on div at bounding box center [607, 328] width 1214 height 656
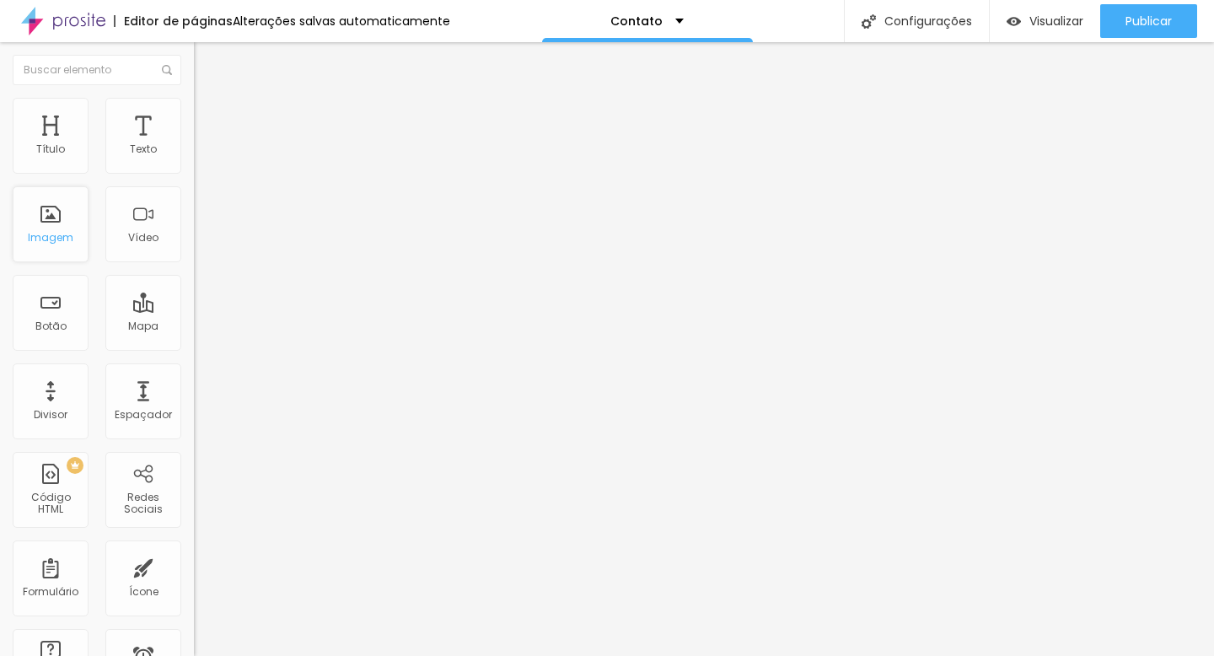
click at [53, 246] on div "Imagem" at bounding box center [51, 224] width 76 height 76
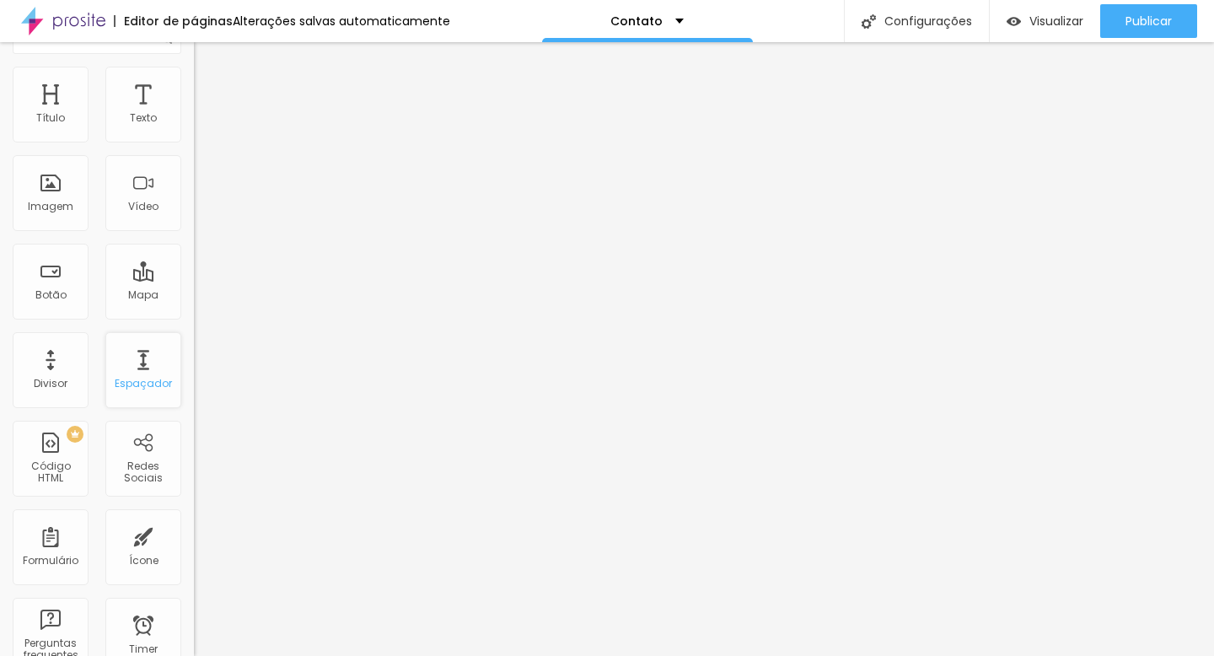
scroll to position [32, 0]
click at [140, 292] on div "Mapa" at bounding box center [143, 294] width 30 height 12
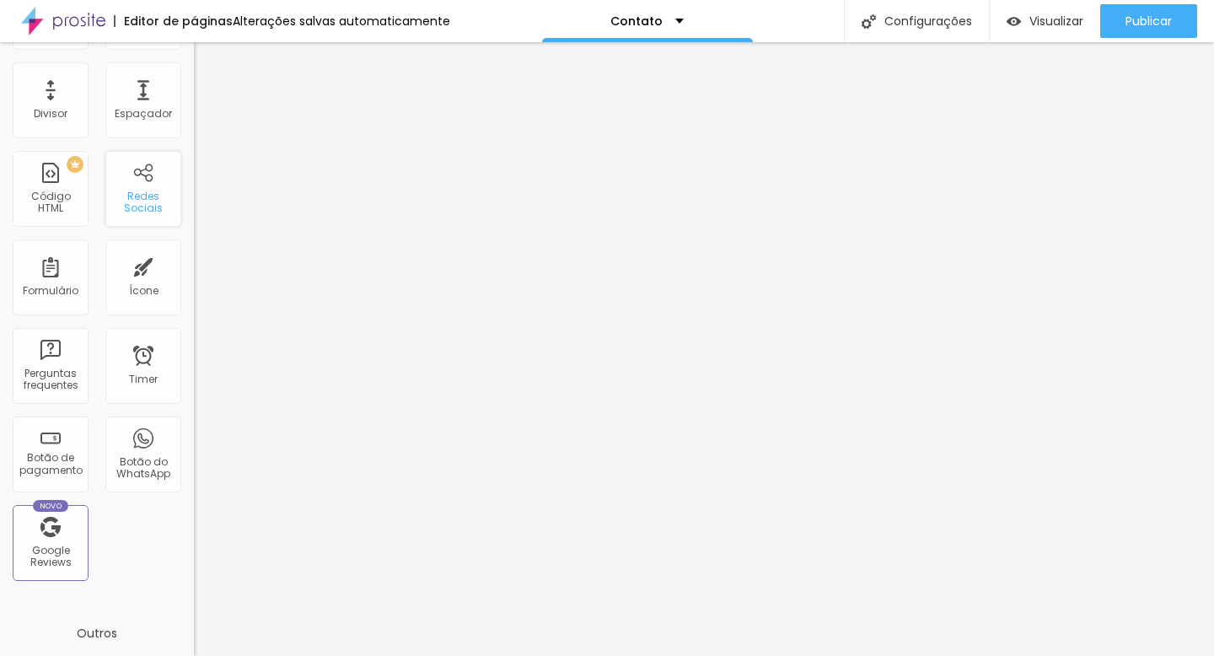
scroll to position [313, 0]
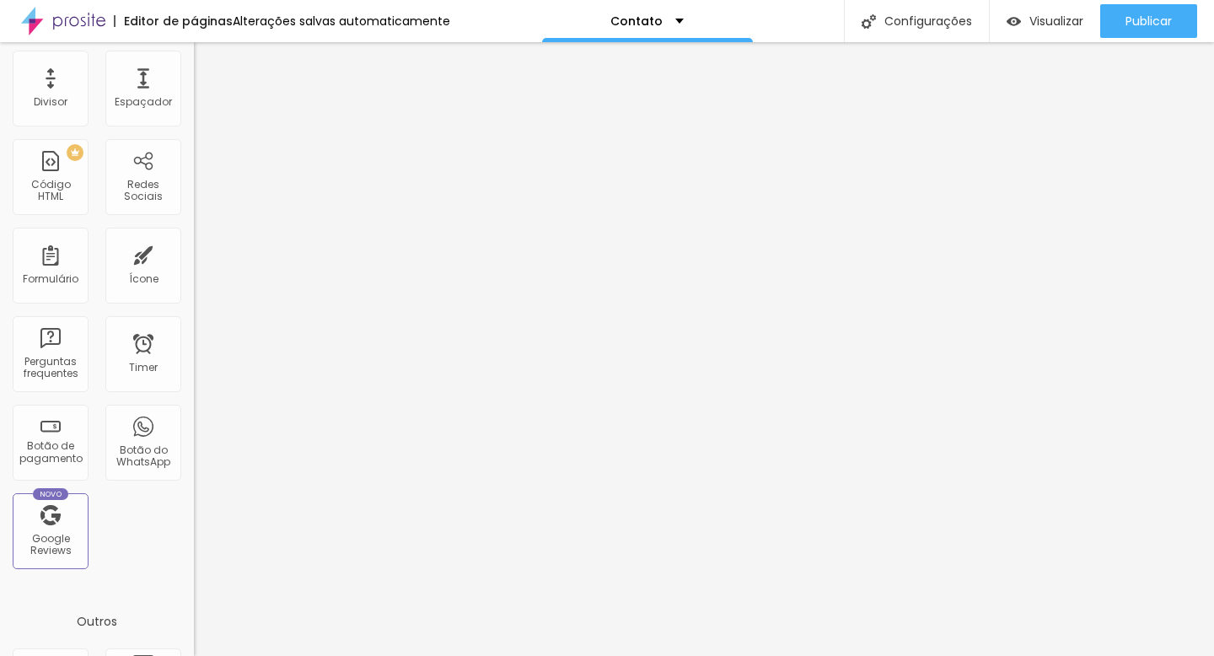
click at [124, 555] on div "Título Texto Imagem Vídeo Botão Mapa Divisor Espaçador PREMIUM Código HTML Rede…" at bounding box center [97, 183] width 194 height 797
click at [136, 457] on div "Botão do WhatsApp" at bounding box center [143, 456] width 67 height 24
click at [126, 459] on div "Botão do WhatsApp" at bounding box center [143, 456] width 67 height 24
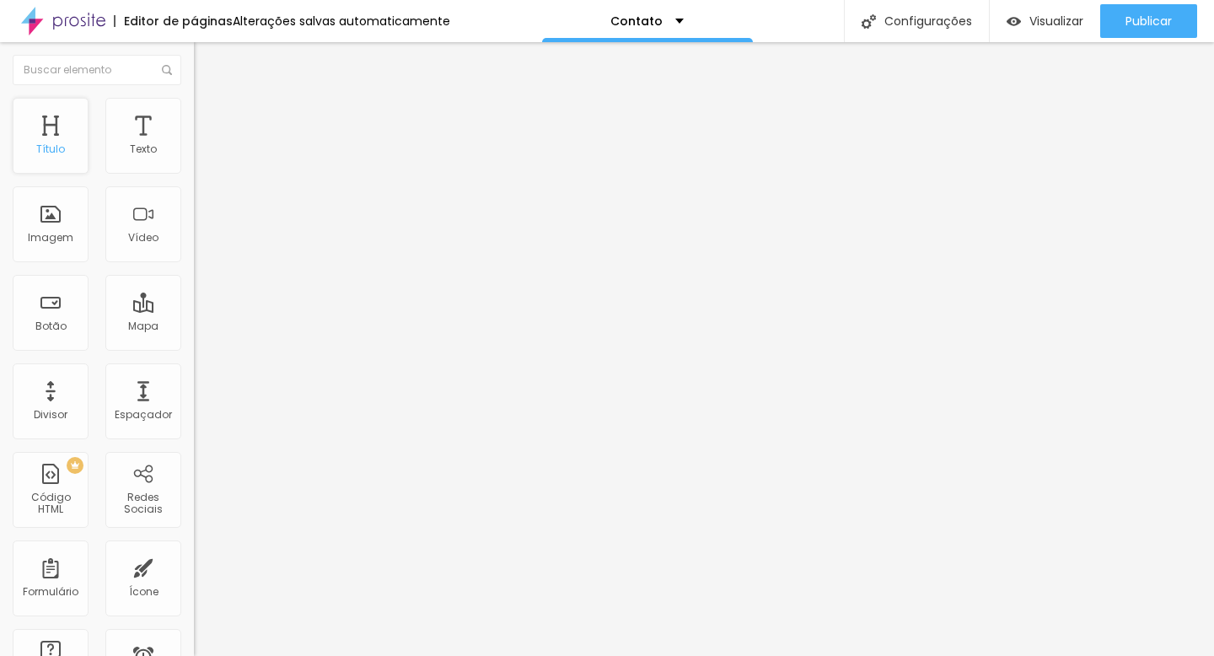
click at [68, 138] on div "Título" at bounding box center [51, 136] width 76 height 76
click at [119, 135] on div "Texto" at bounding box center [143, 136] width 76 height 76
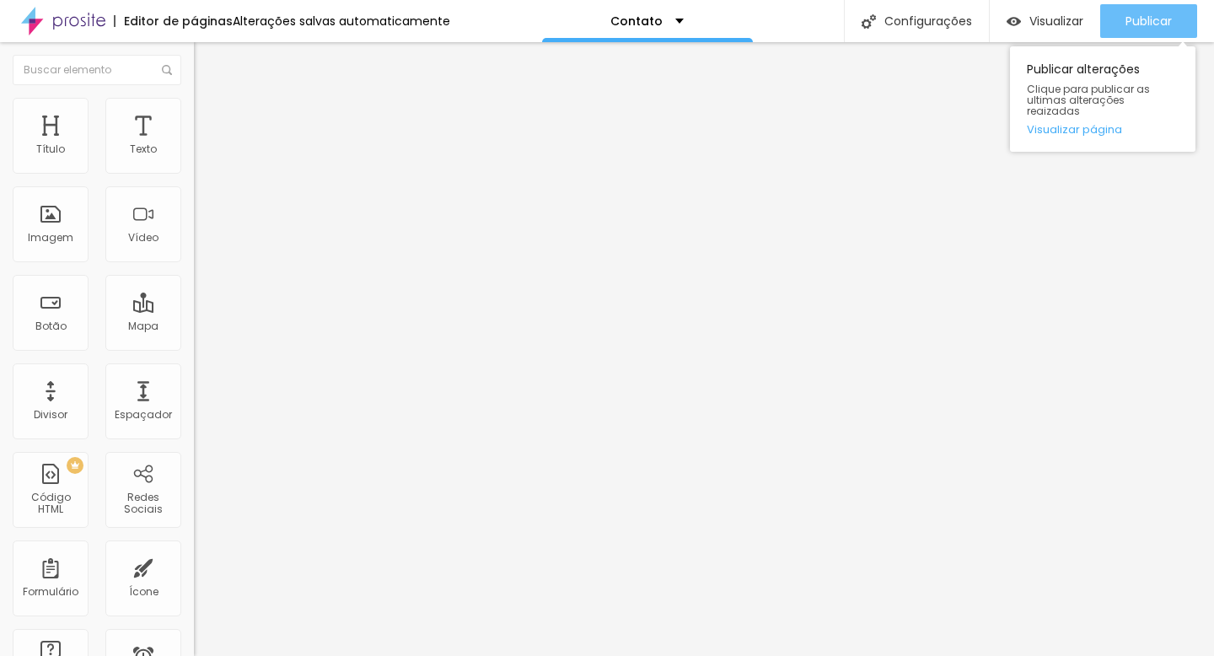
click at [1126, 18] on span "Publicar" at bounding box center [1148, 20] width 46 height 13
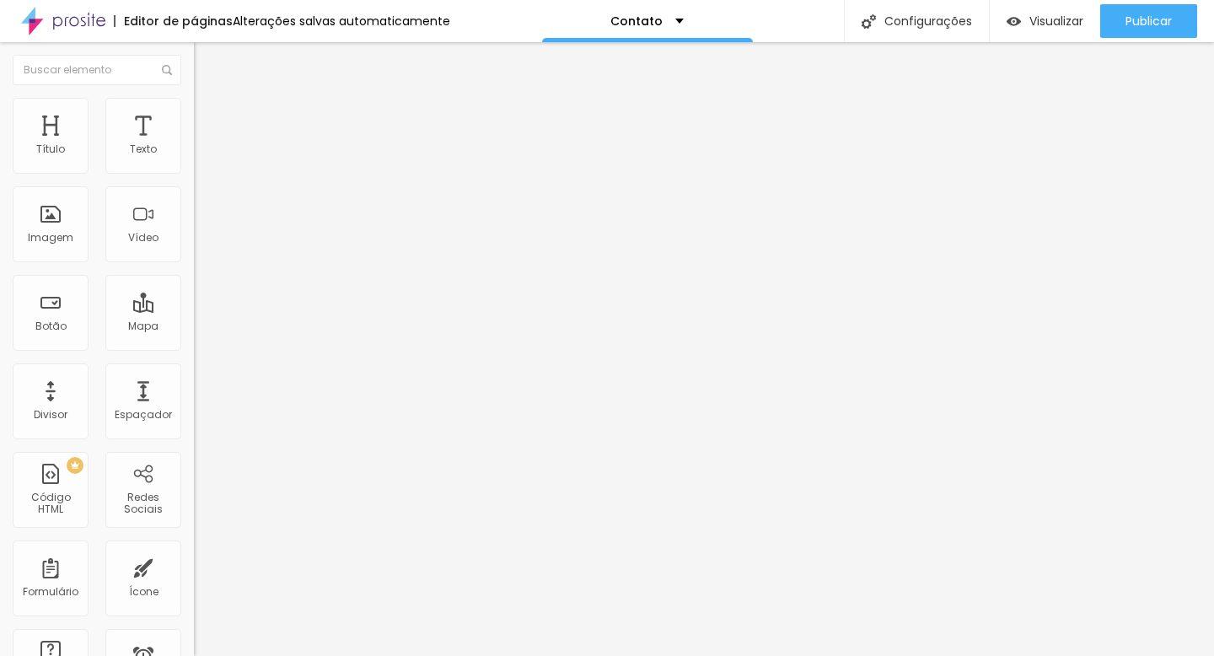
click at [194, 153] on span "Encaixotado" at bounding box center [227, 146] width 66 height 14
click at [194, 180] on span "Completo" at bounding box center [219, 172] width 51 height 14
click at [209, 115] on span "Estilo" at bounding box center [222, 109] width 26 height 14
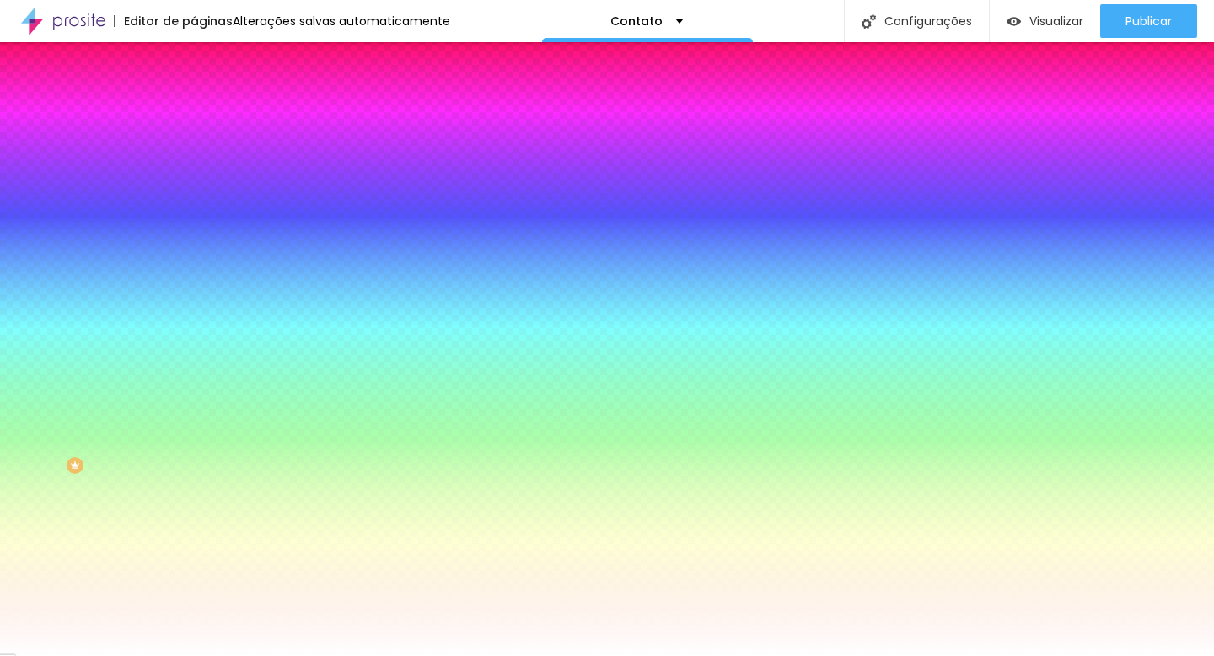
click at [194, 115] on li "Avançado" at bounding box center [291, 123] width 194 height 17
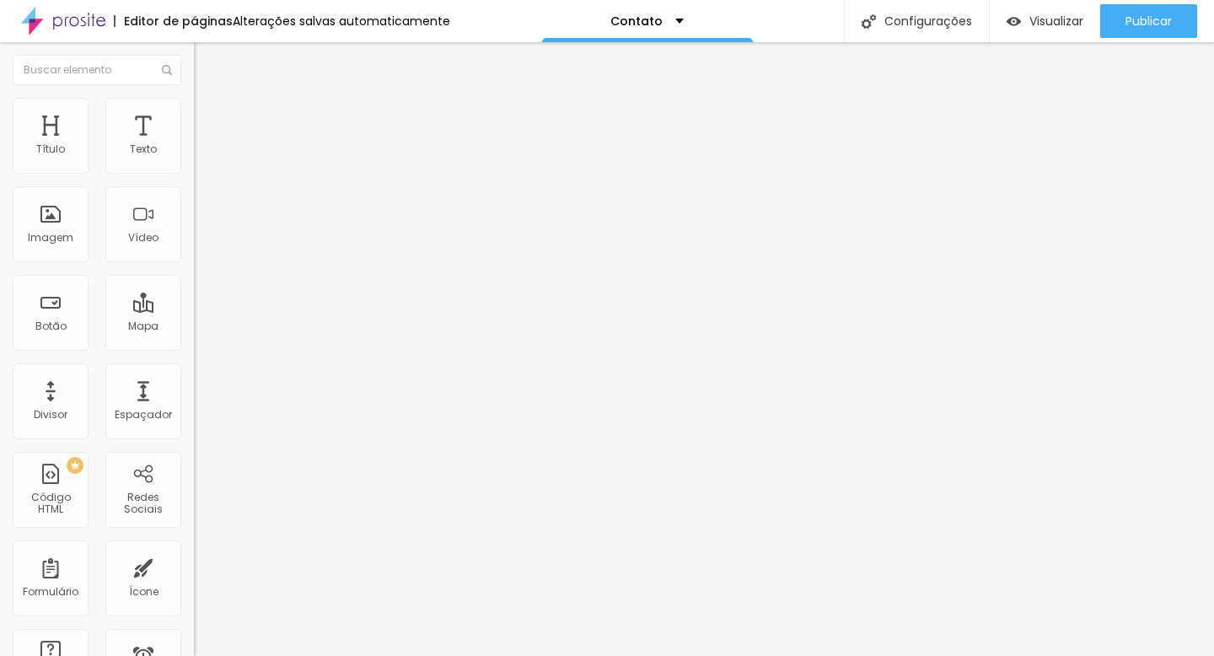
click at [194, 51] on button "Editar Seção" at bounding box center [291, 61] width 194 height 39
click at [46, 149] on div "Título" at bounding box center [50, 149] width 29 height 12
click at [207, 61] on div "Editar Seção" at bounding box center [256, 61] width 99 height 13
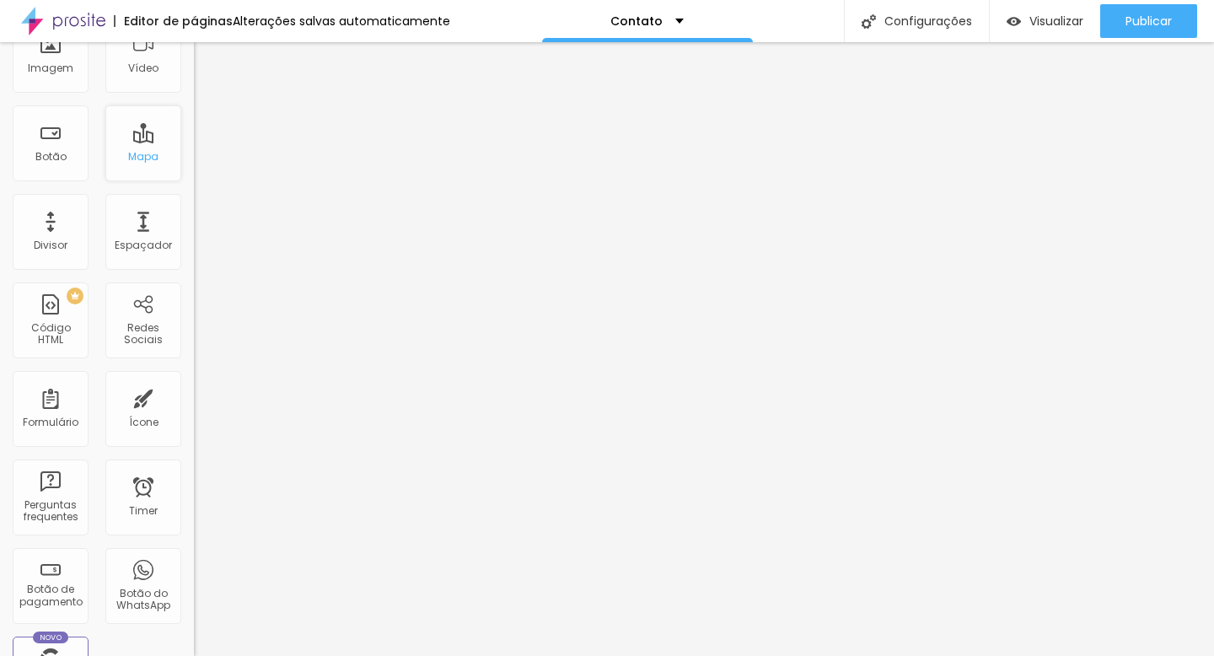
scroll to position [177, 0]
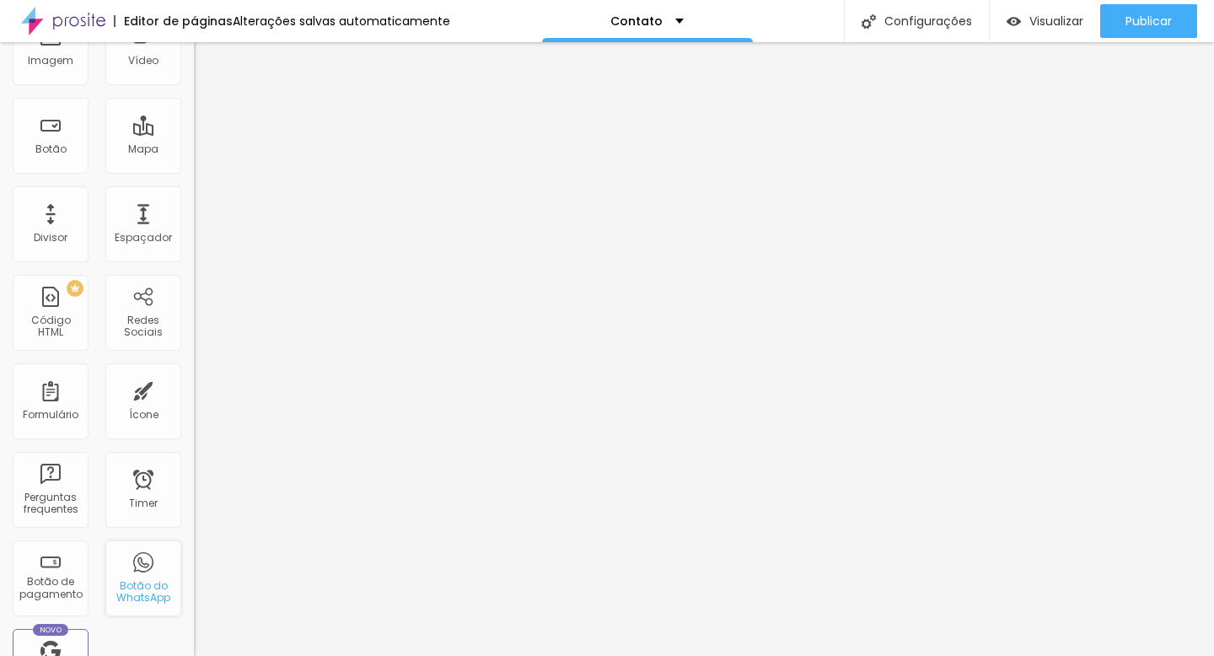
click at [130, 561] on div "Botão do WhatsApp" at bounding box center [143, 578] width 76 height 76
click at [116, 570] on div "Botão do WhatsApp" at bounding box center [143, 578] width 76 height 76
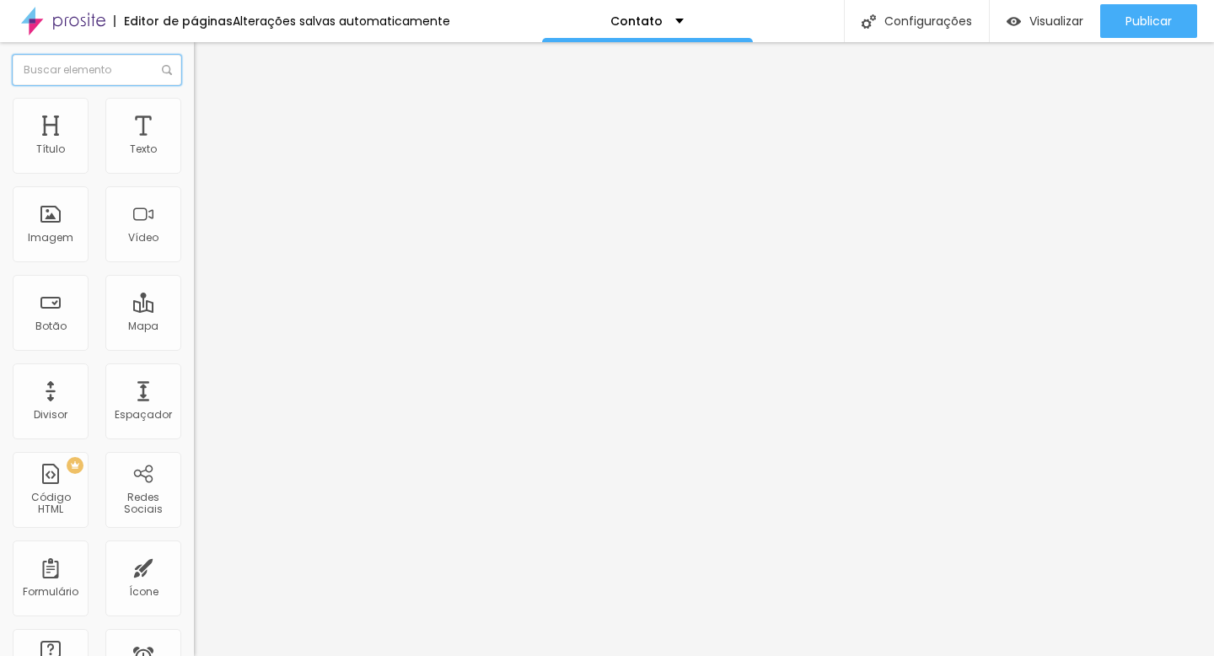
click at [130, 79] on input "text" at bounding box center [97, 70] width 169 height 30
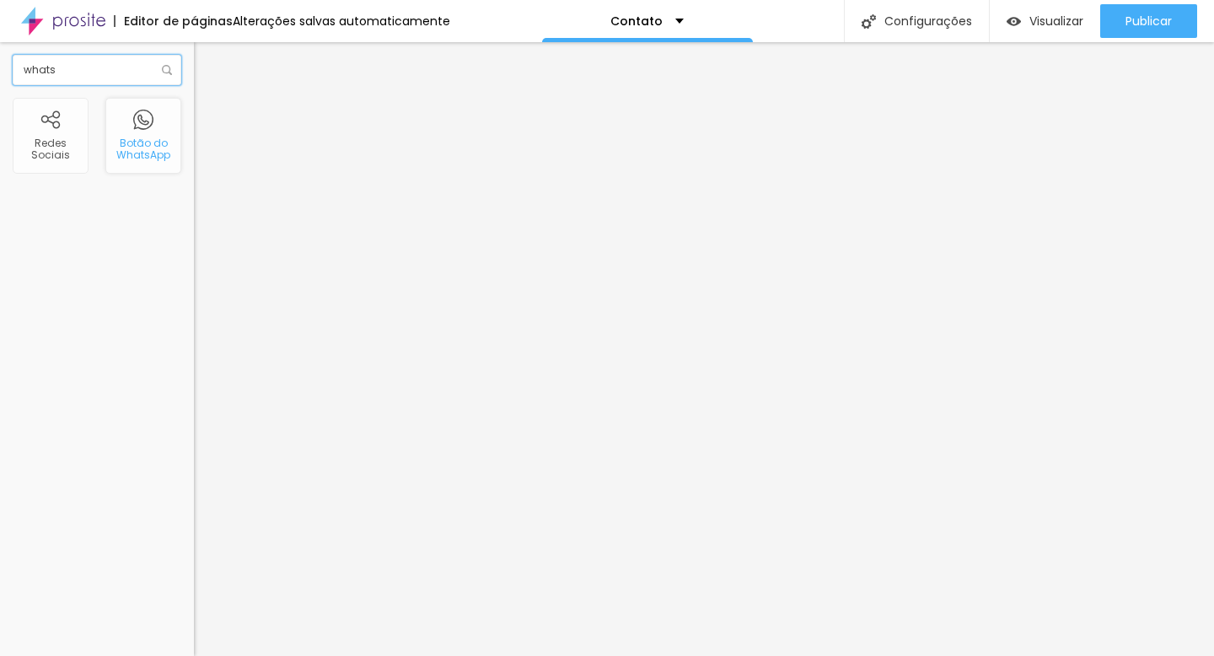
type input "whats"
click at [150, 146] on div "Botão do WhatsApp" at bounding box center [143, 149] width 67 height 24
drag, startPoint x: 150, startPoint y: 146, endPoint x: 134, endPoint y: 143, distance: 16.2
click at [134, 143] on div "Botão do WhatsApp" at bounding box center [143, 149] width 67 height 24
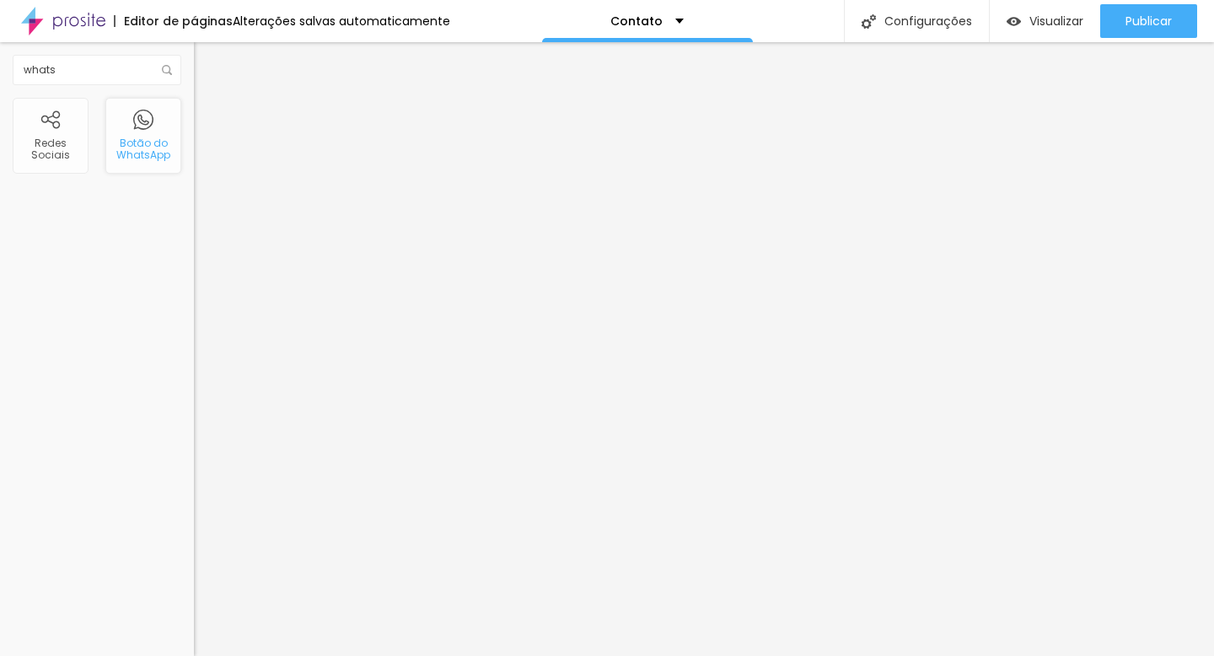
click at [134, 143] on div "Botão do WhatsApp" at bounding box center [143, 149] width 67 height 24
click at [207, 60] on img "button" at bounding box center [213, 61] width 13 height 13
click at [194, 172] on input "text" at bounding box center [295, 163] width 202 height 17
type input "[PHONE_NUMBER]"
click at [194, 534] on input "Conversar no WhatsApp" at bounding box center [295, 542] width 202 height 17
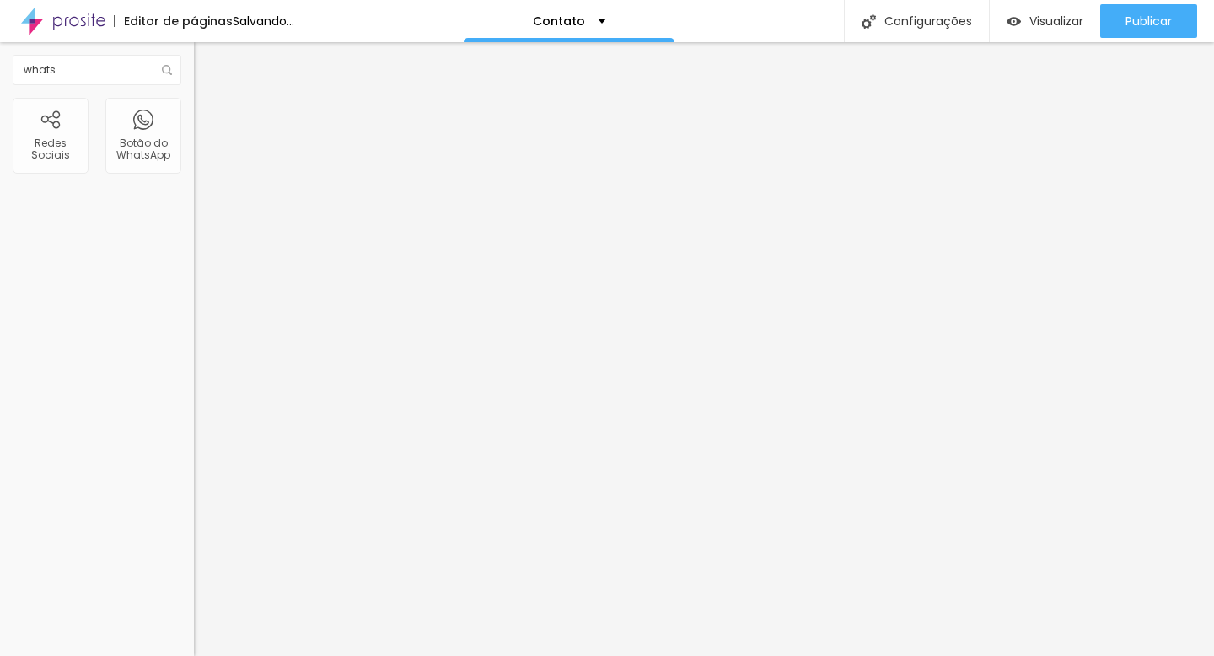
drag, startPoint x: 165, startPoint y: 245, endPoint x: 19, endPoint y: 244, distance: 145.8
click at [194, 534] on input "Conversar no WhatsApp" at bounding box center [295, 542] width 202 height 17
click at [194, 582] on textarea "Olá, cheguei até você pela página {page_title} e gostaria de mais informações" at bounding box center [289, 596] width 190 height 29
drag, startPoint x: 119, startPoint y: 342, endPoint x: 19, endPoint y: 294, distance: 111.2
click at [194, 582] on textarea "Olá, cheguei até você pela página {page_title} e gostaria de mais informações" at bounding box center [289, 596] width 190 height 29
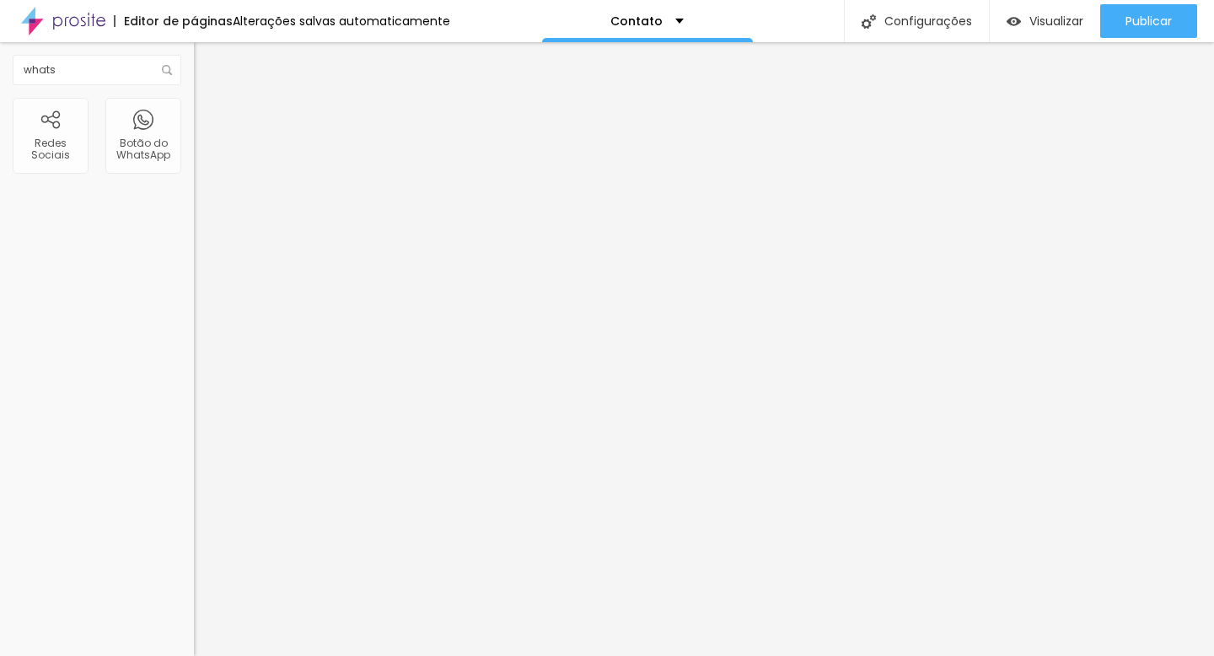
click at [194, 582] on textarea "Olá, cheguei até você pela página {page_title} e gostaria de mais informações" at bounding box center [289, 596] width 190 height 29
drag, startPoint x: 103, startPoint y: 335, endPoint x: 45, endPoint y: 297, distance: 69.9
click at [194, 582] on textarea "Olá, cheguei até você pela página {page_title} e gostaria de mais informações" at bounding box center [289, 596] width 190 height 29
type textarea "Olá, quero mais informações sobre o seu trabalho!"
click at [194, 423] on div "Número do WhatsApp * [PHONE_NUMBER] + 55 Texto do botão Conversar no WhatsApp M…" at bounding box center [291, 426] width 194 height 562
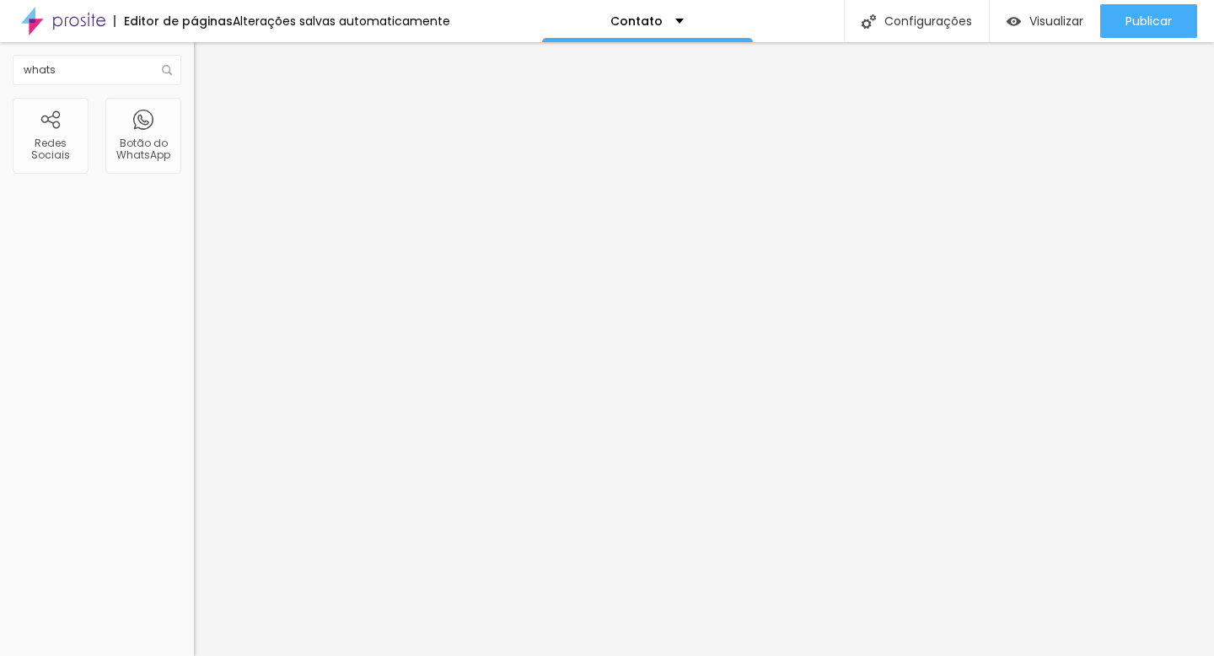
click at [194, 653] on img at bounding box center [200, 659] width 12 height 12
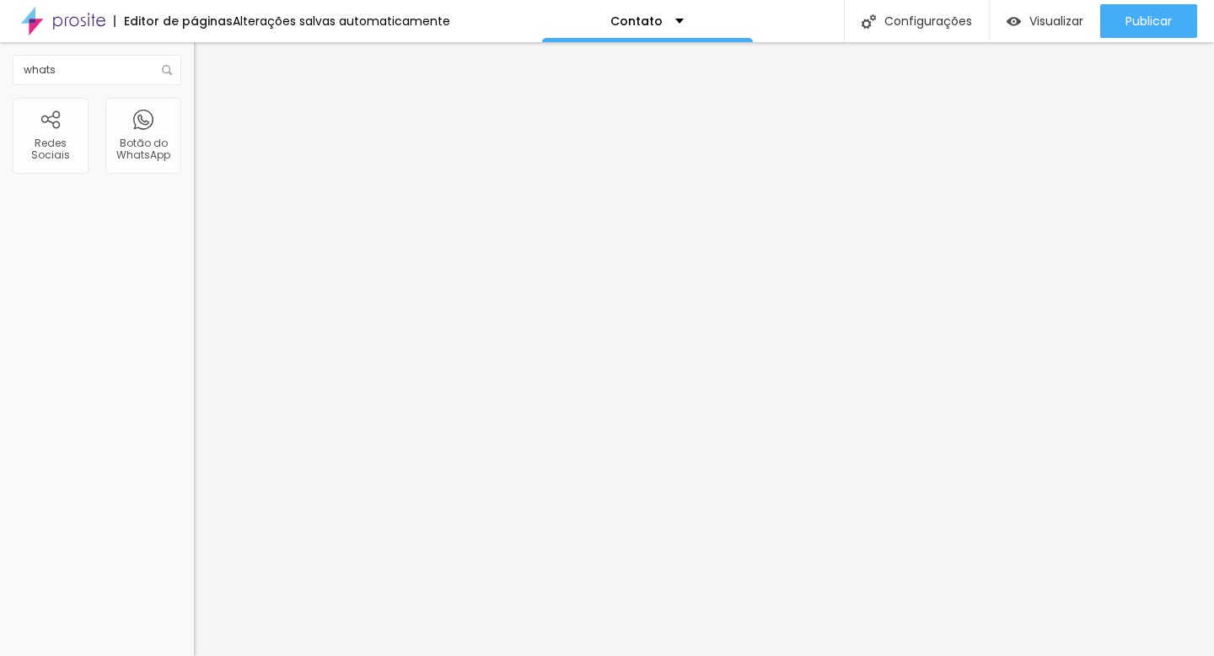
click at [209, 130] on span "Estilo" at bounding box center [222, 122] width 26 height 14
click at [194, 204] on img at bounding box center [291, 191] width 194 height 36
click at [201, 279] on img at bounding box center [206, 284] width 10 height 10
radio input "false"
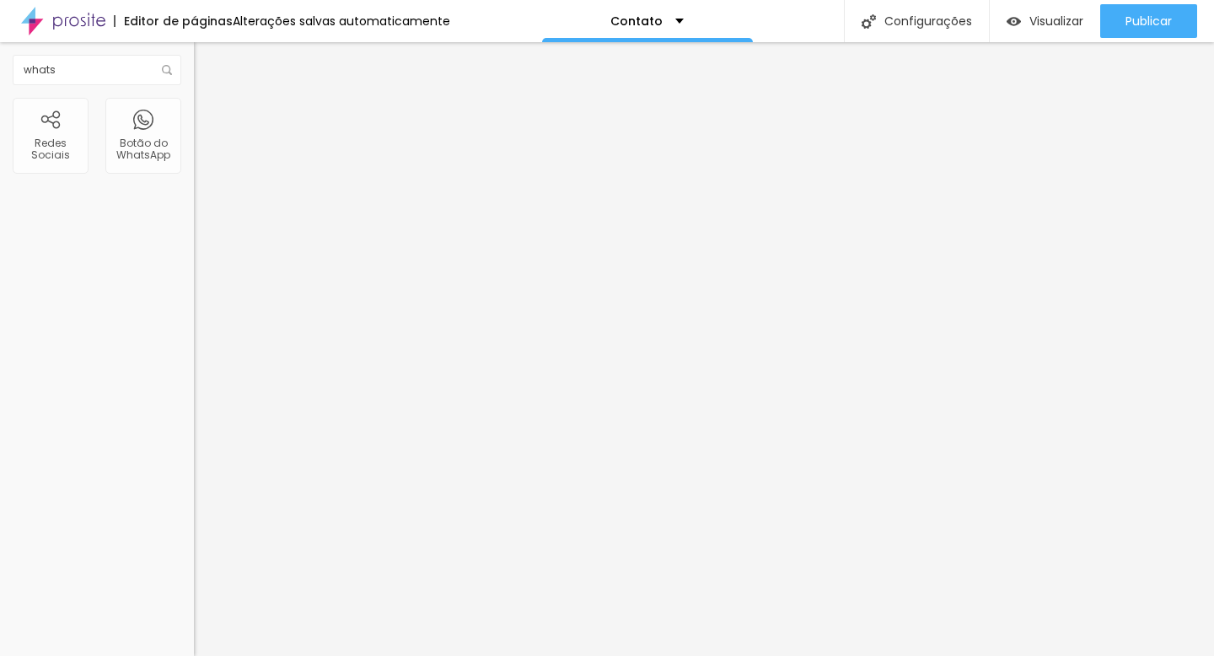
click at [201, 279] on img at bounding box center [206, 284] width 10 height 10
radio input "false"
radio input "true"
click at [201, 279] on img at bounding box center [206, 284] width 10 height 10
radio input "true"
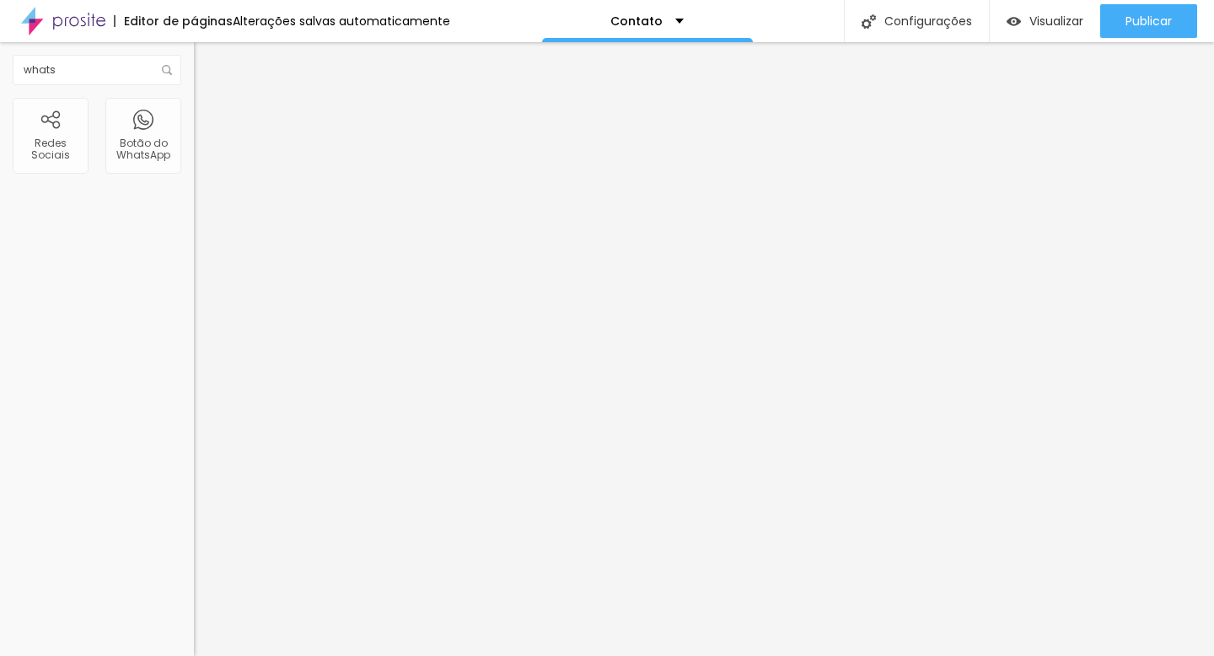
radio input "false"
click at [201, 279] on img at bounding box center [206, 284] width 10 height 10
radio input "false"
click at [201, 279] on img at bounding box center [206, 284] width 10 height 10
radio input "false"
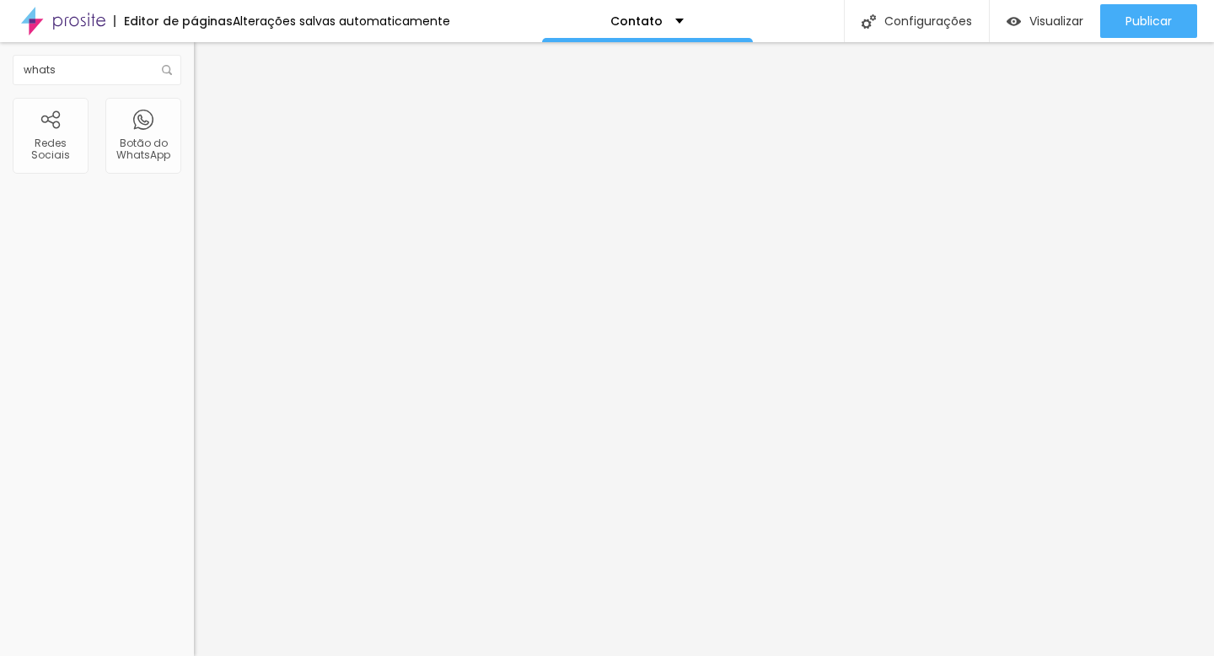
radio input "true"
click at [201, 279] on img at bounding box center [206, 284] width 10 height 10
radio input "true"
radio input "false"
click at [194, 553] on span "Verde claro" at bounding box center [223, 560] width 59 height 14
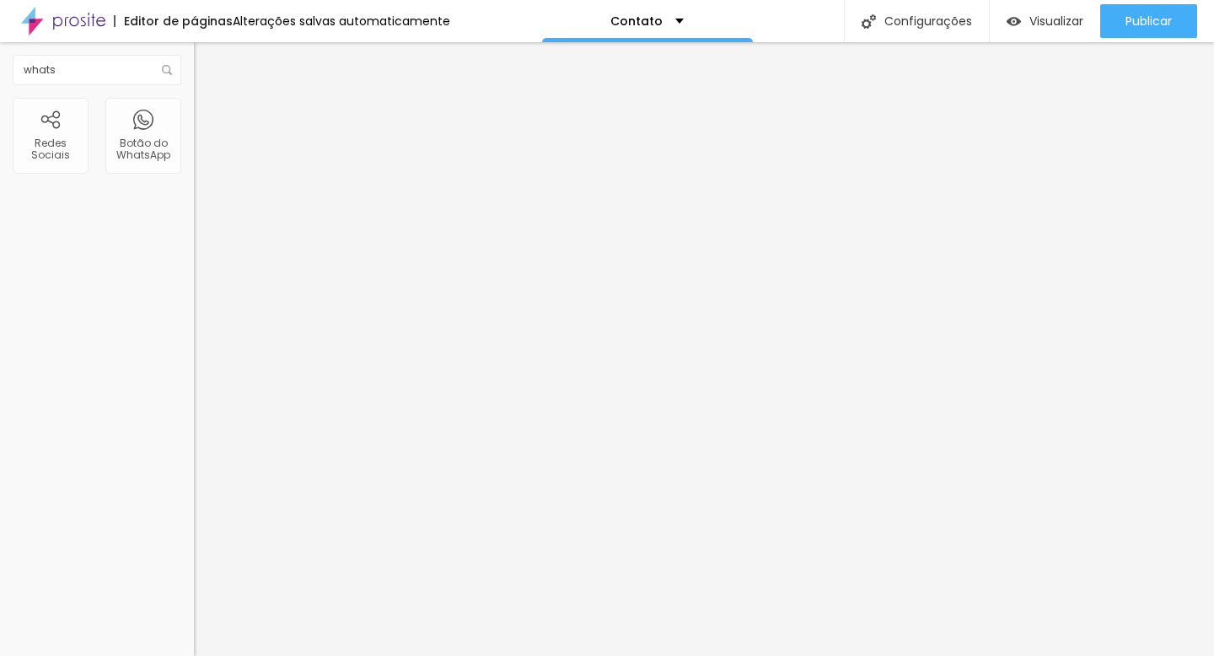
click at [194, 579] on span "Verde escuro" at bounding box center [227, 586] width 67 height 14
click at [194, 592] on div "Borda Arredondada Reta Curvada Arredondada" at bounding box center [291, 620] width 194 height 56
click at [194, 599] on span "Arredondada" at bounding box center [229, 606] width 71 height 14
click at [194, 609] on span "Reta" at bounding box center [206, 616] width 24 height 14
click at [194, 625] on span "Curvada" at bounding box center [217, 632] width 47 height 14
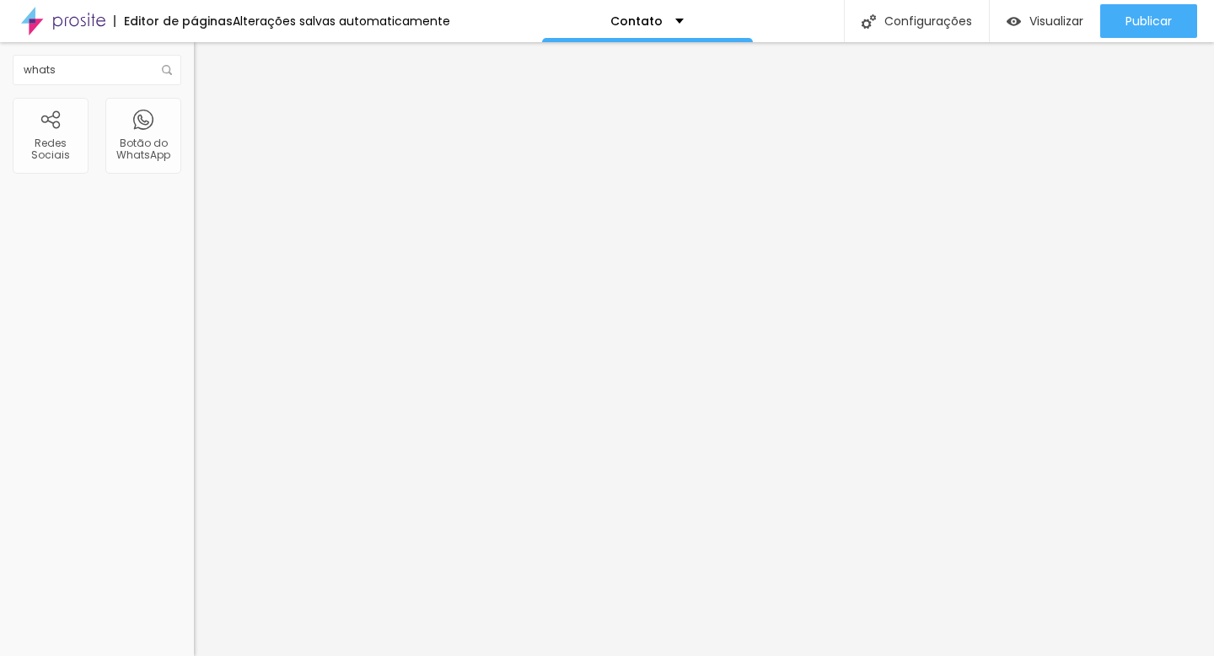
click at [194, 636] on span "Arredondada" at bounding box center [229, 643] width 71 height 14
click at [205, 294] on input "radio" at bounding box center [210, 299] width 11 height 11
radio input "true"
radio input "false"
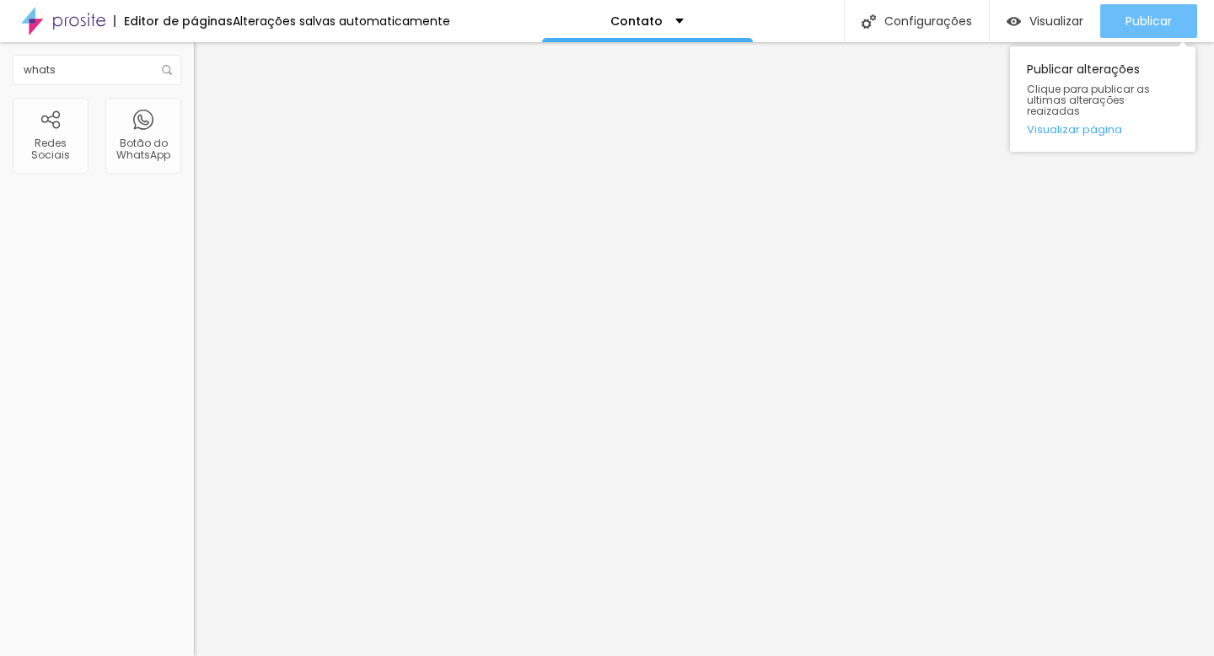
click at [1129, 21] on span "Publicar" at bounding box center [1148, 20] width 46 height 13
click at [1145, 24] on span "Publicar" at bounding box center [1148, 20] width 46 height 13
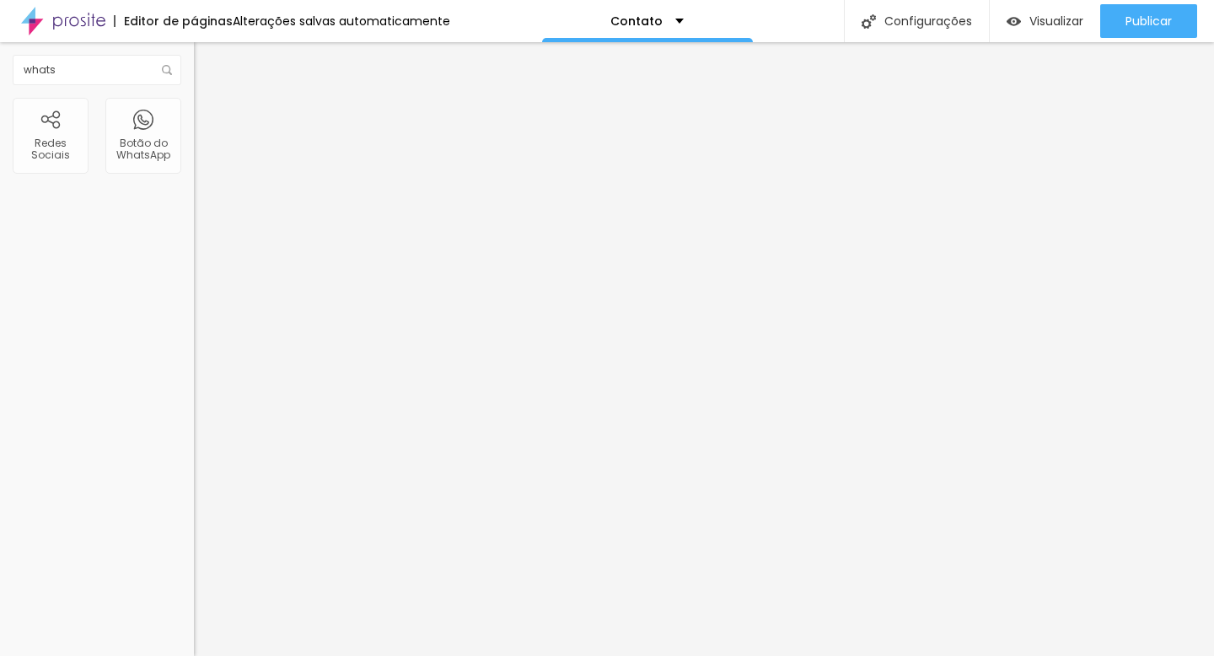
click at [194, 310] on div at bounding box center [291, 317] width 194 height 15
click at [194, 549] on div at bounding box center [291, 556] width 194 height 15
type input "1.4"
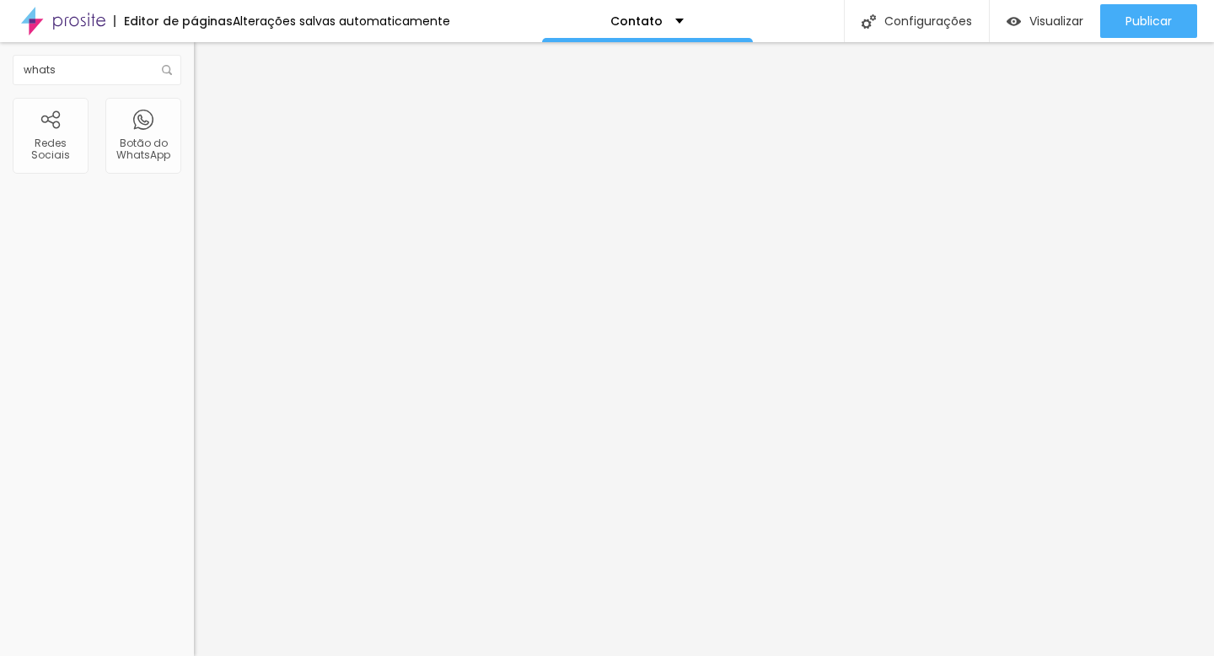
type input "1.3"
type input "1.2"
type input "1.1"
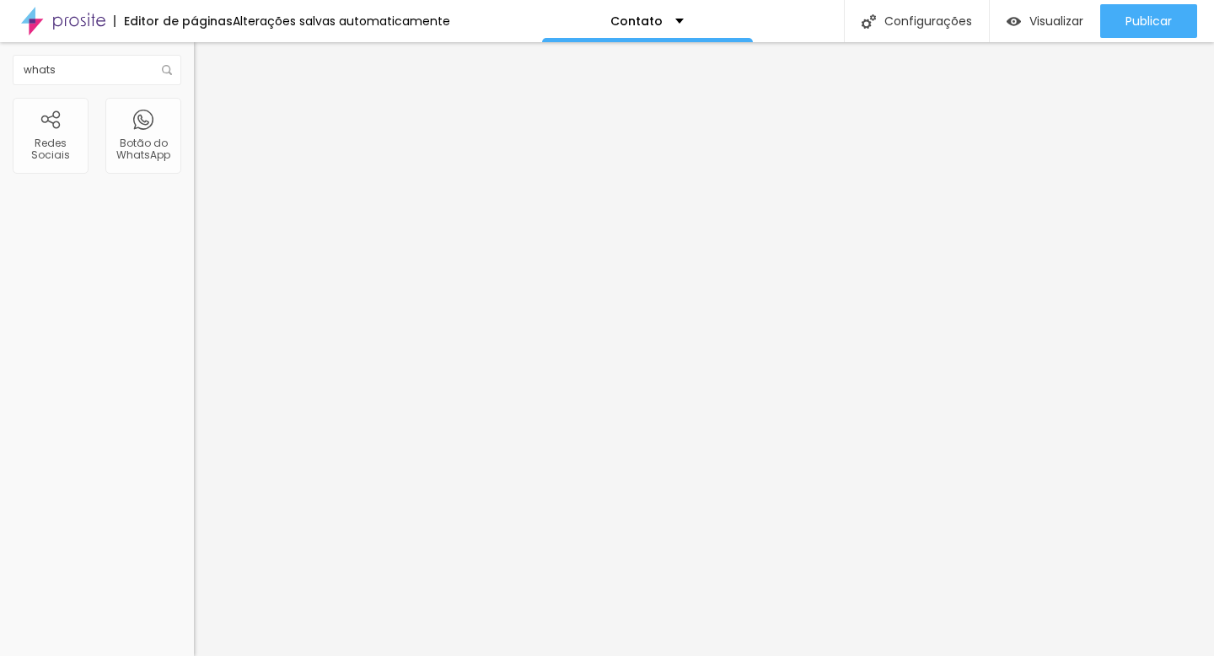
type input "1.1"
type input "1"
type input "0.9"
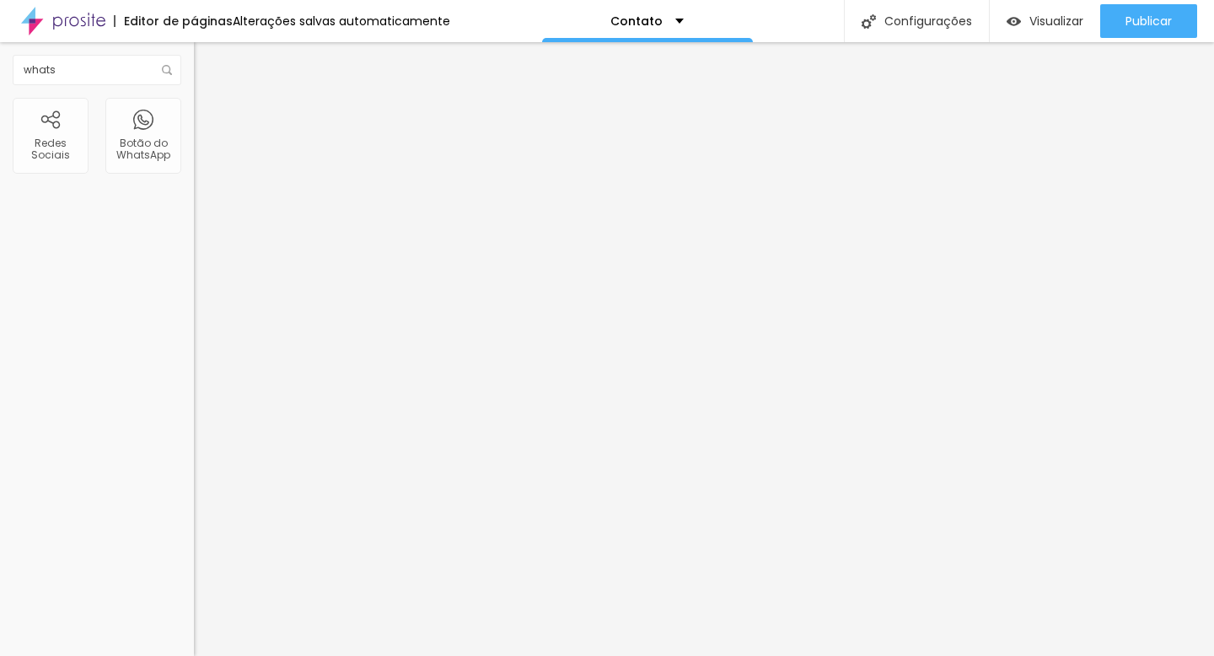
type input "0.8"
drag, startPoint x: 94, startPoint y: 232, endPoint x: 58, endPoint y: 232, distance: 35.4
type input "0.8"
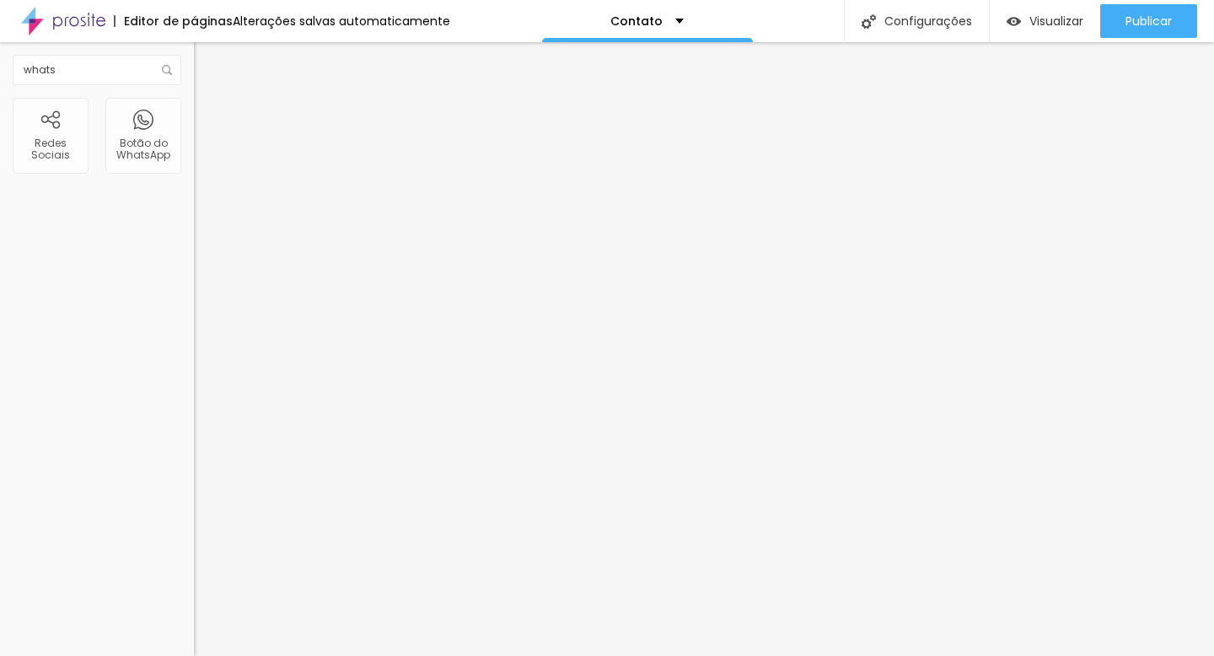
click at [209, 115] on span "Avançado" at bounding box center [237, 109] width 56 height 14
click at [207, 58] on img "button" at bounding box center [213, 61] width 13 height 13
click at [125, 71] on input "whats" at bounding box center [97, 70] width 169 height 30
type input "w"
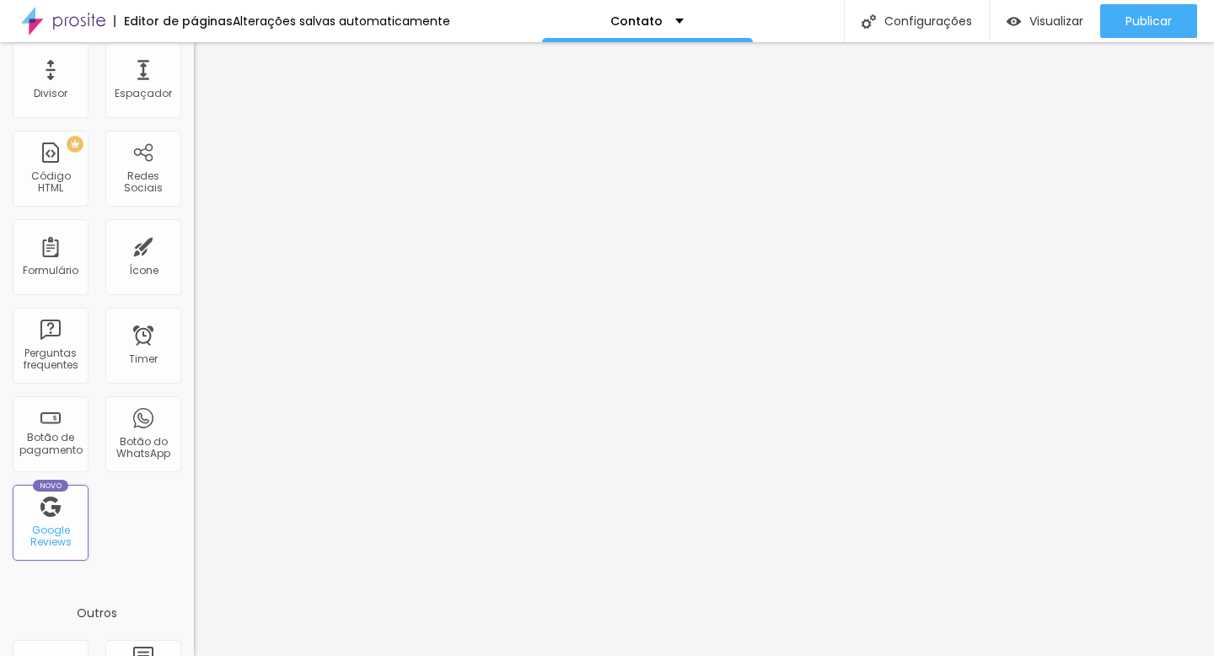
scroll to position [482, 0]
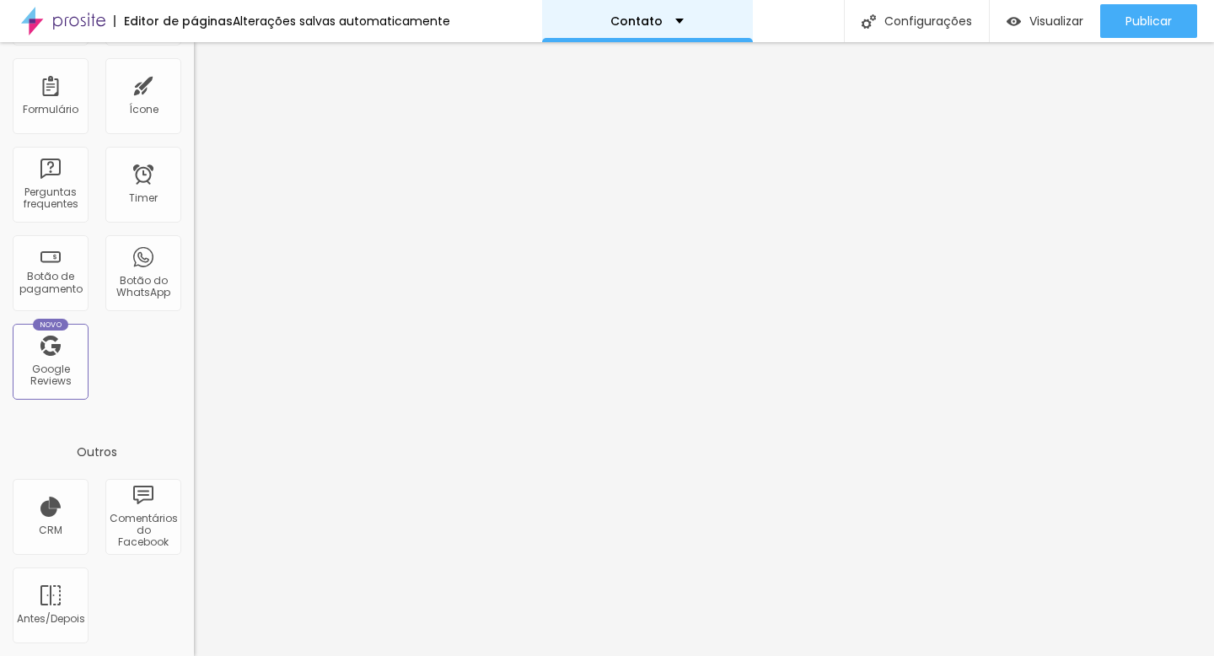
click at [669, 24] on div "Contato" at bounding box center [646, 21] width 73 height 12
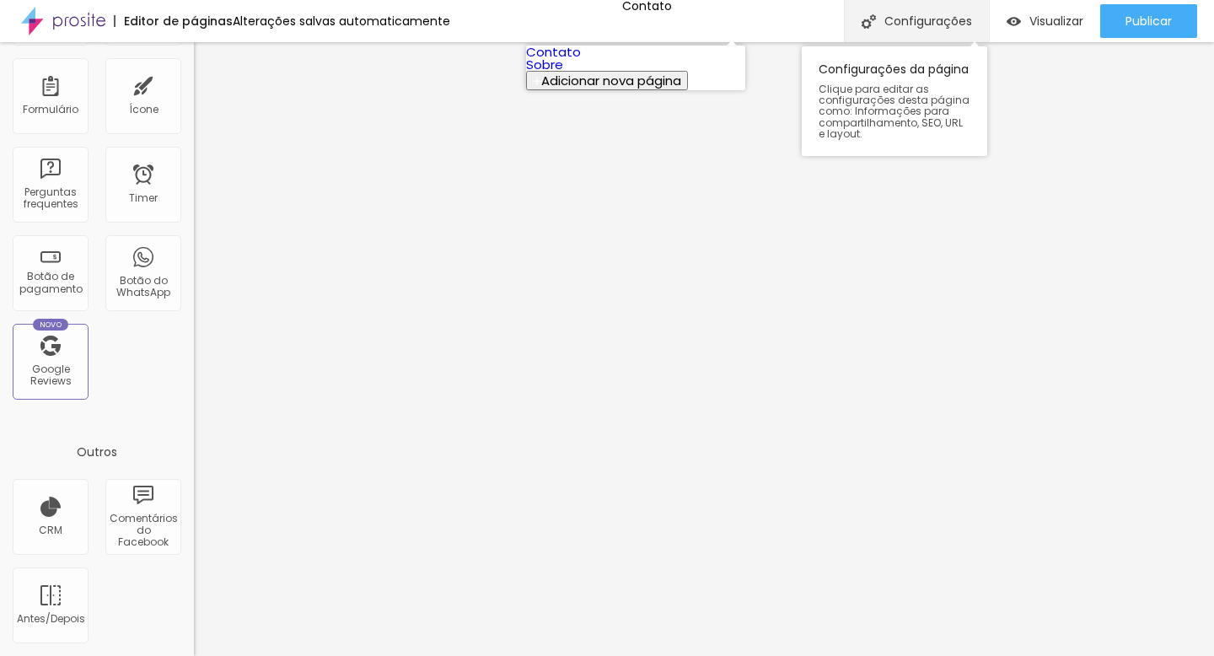
click at [923, 17] on div "Configurações" at bounding box center [916, 21] width 145 height 42
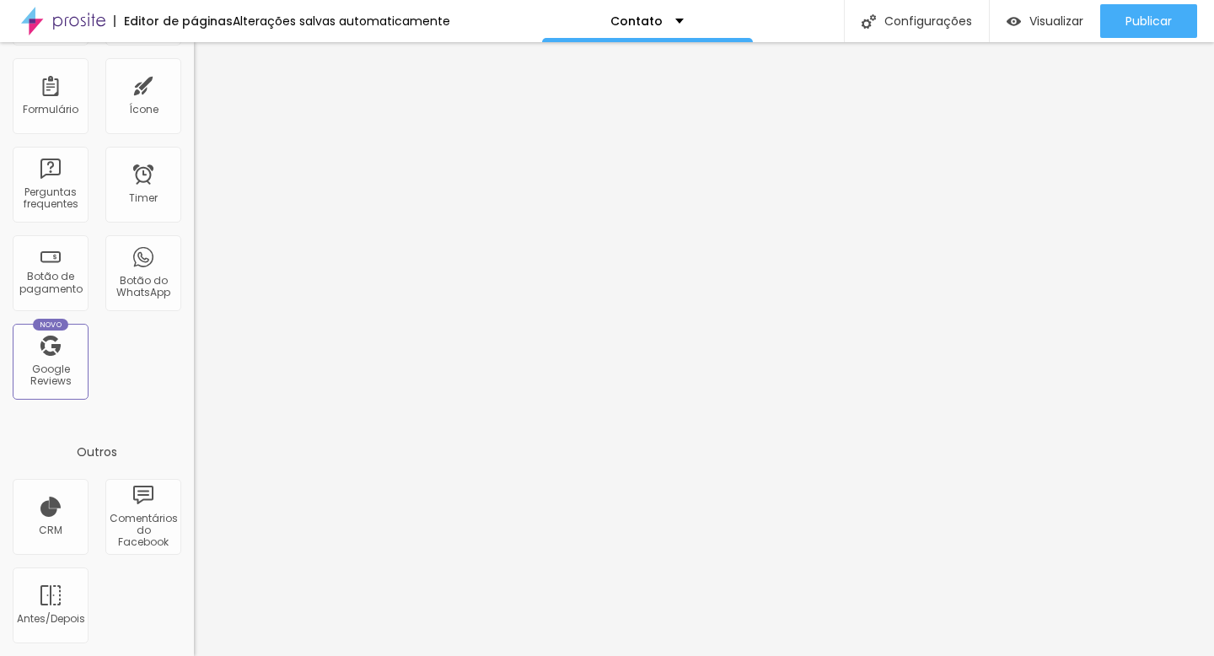
click at [417, 19] on div "Alterações salvas automaticamente" at bounding box center [341, 21] width 217 height 12
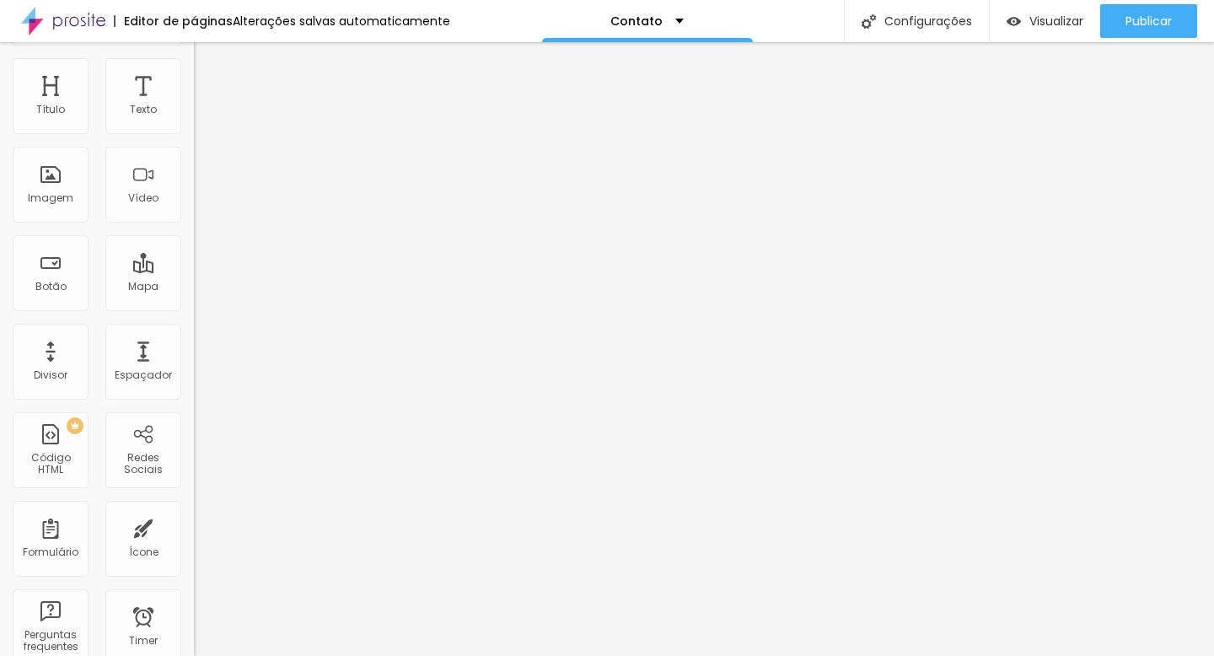
scroll to position [0, 0]
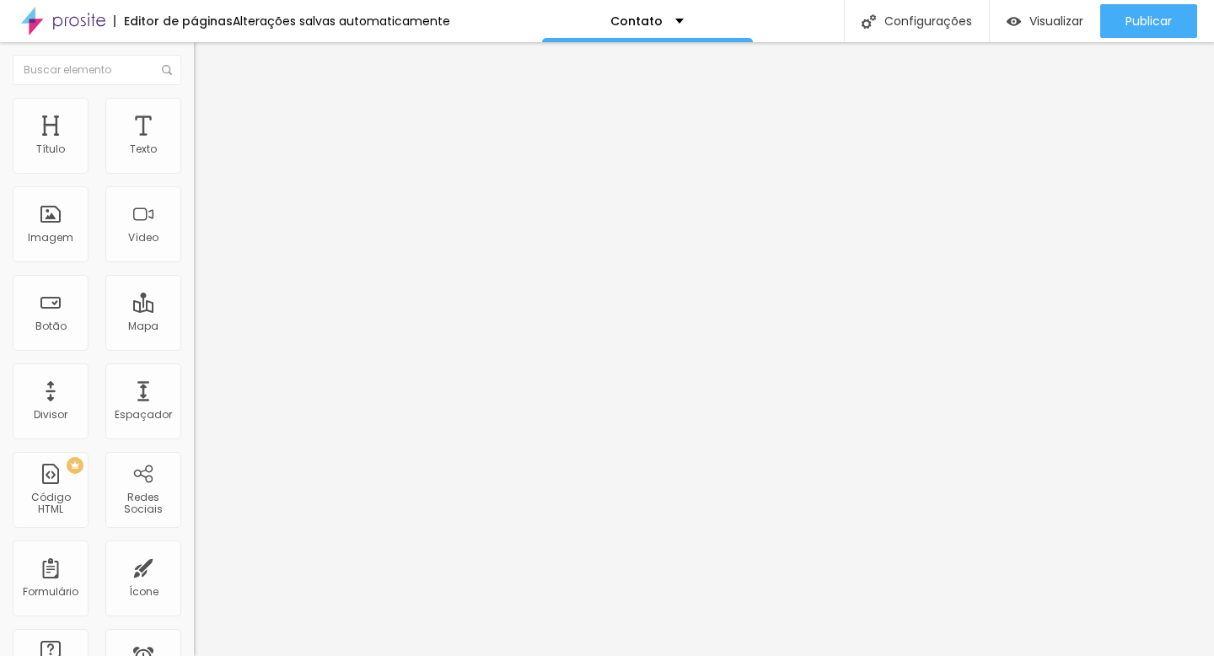
click at [194, 120] on ul "Conteúdo Estilo Avançado" at bounding box center [291, 106] width 194 height 51
click at [209, 116] on span "Estilo" at bounding box center [222, 109] width 26 height 14
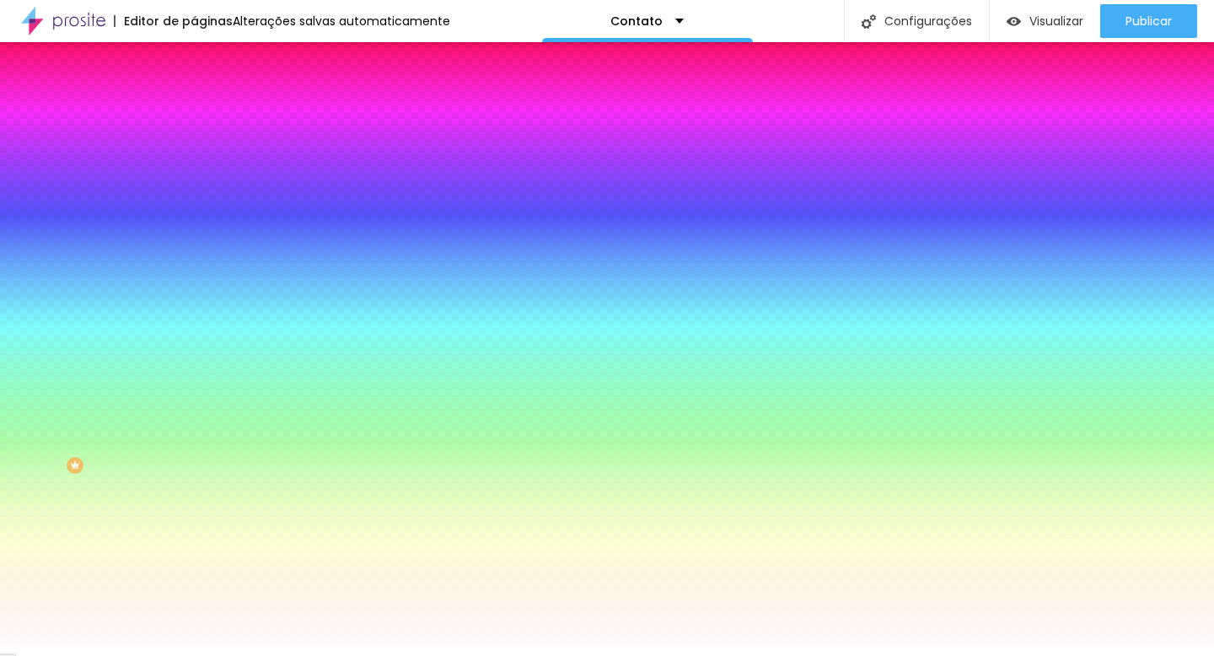
click at [194, 115] on img at bounding box center [201, 122] width 15 height 15
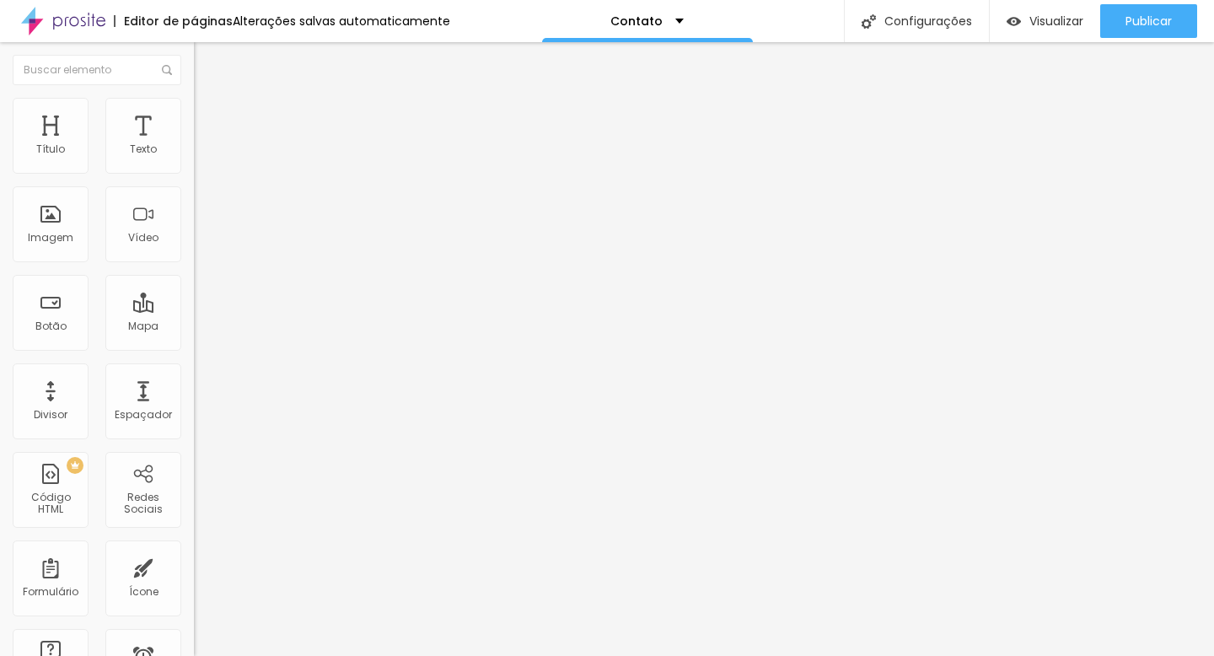
type input "15"
type input "10"
type input "5"
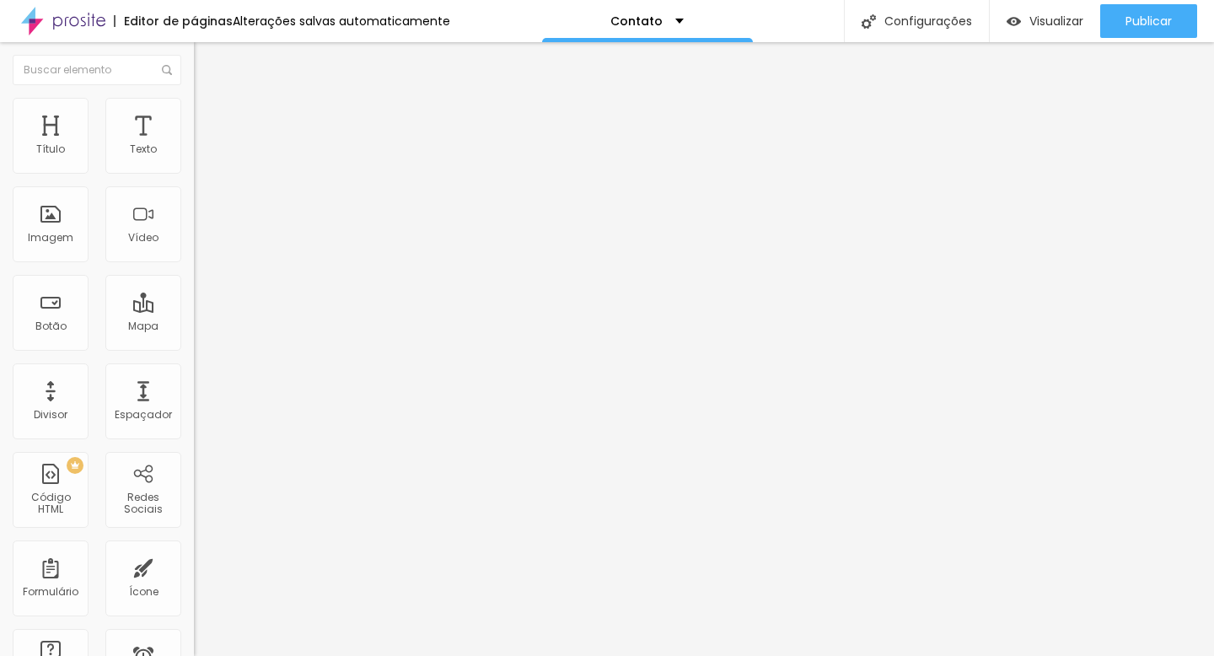
type input "5"
type input "0"
type input "5"
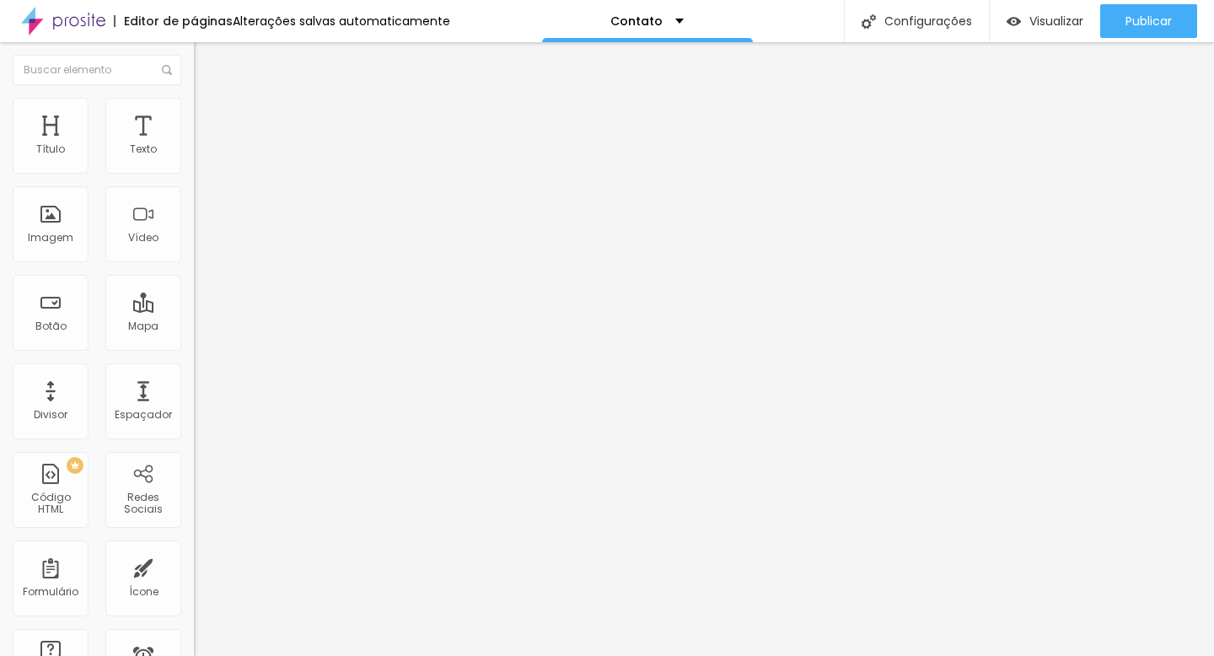
type input "10"
type input "15"
type input "20"
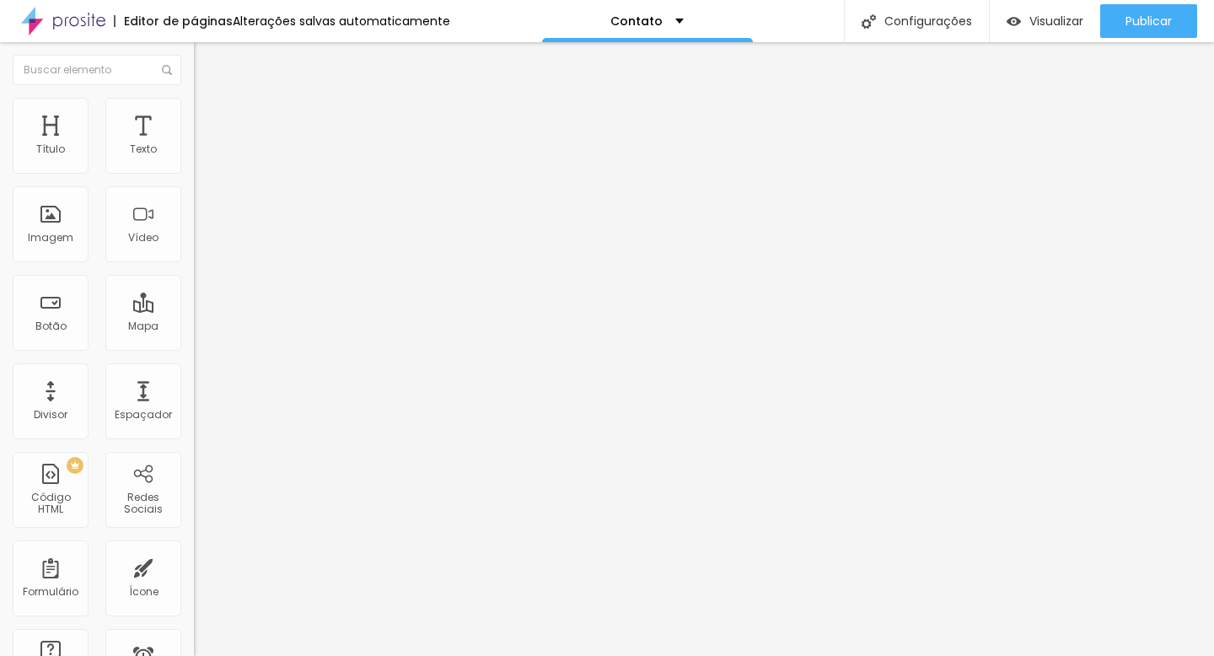
type input "20"
type input "25"
type input "30"
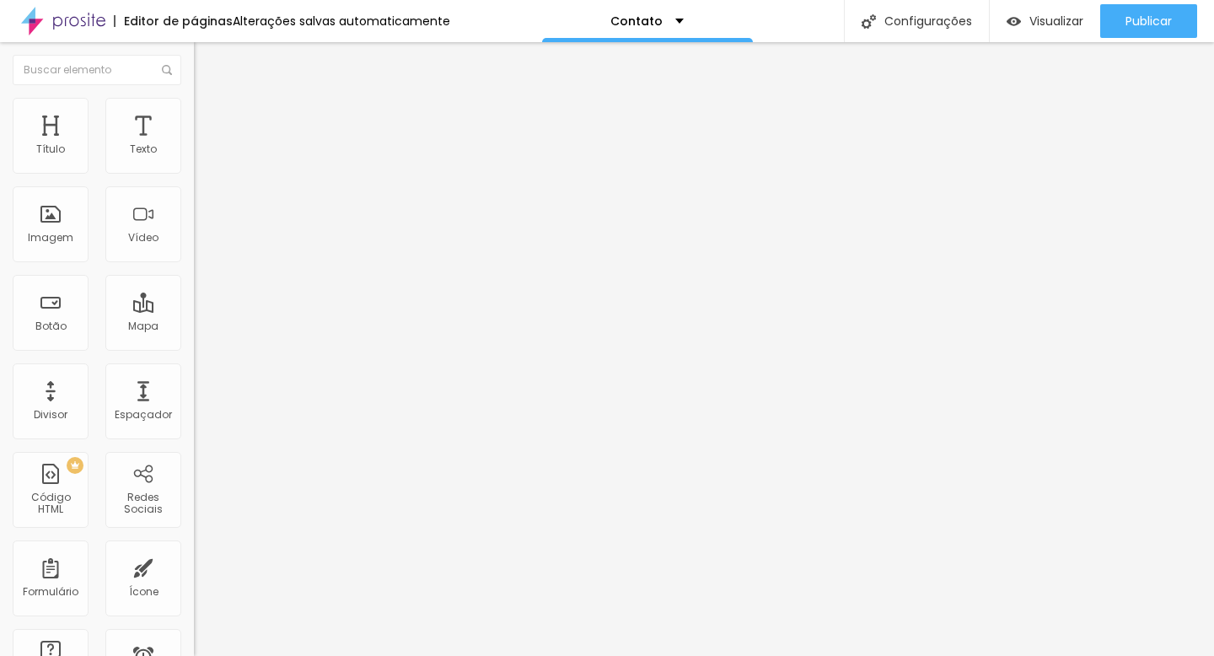
type input "35"
type input "40"
type input "45"
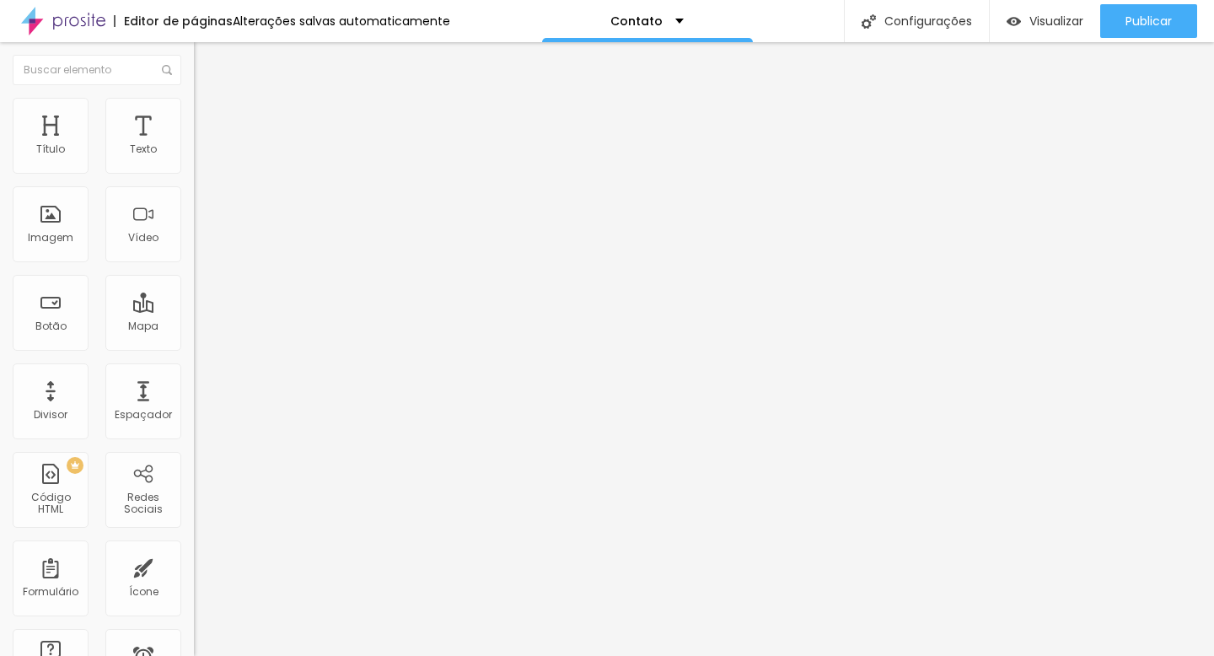
type input "45"
type input "50"
type input "45"
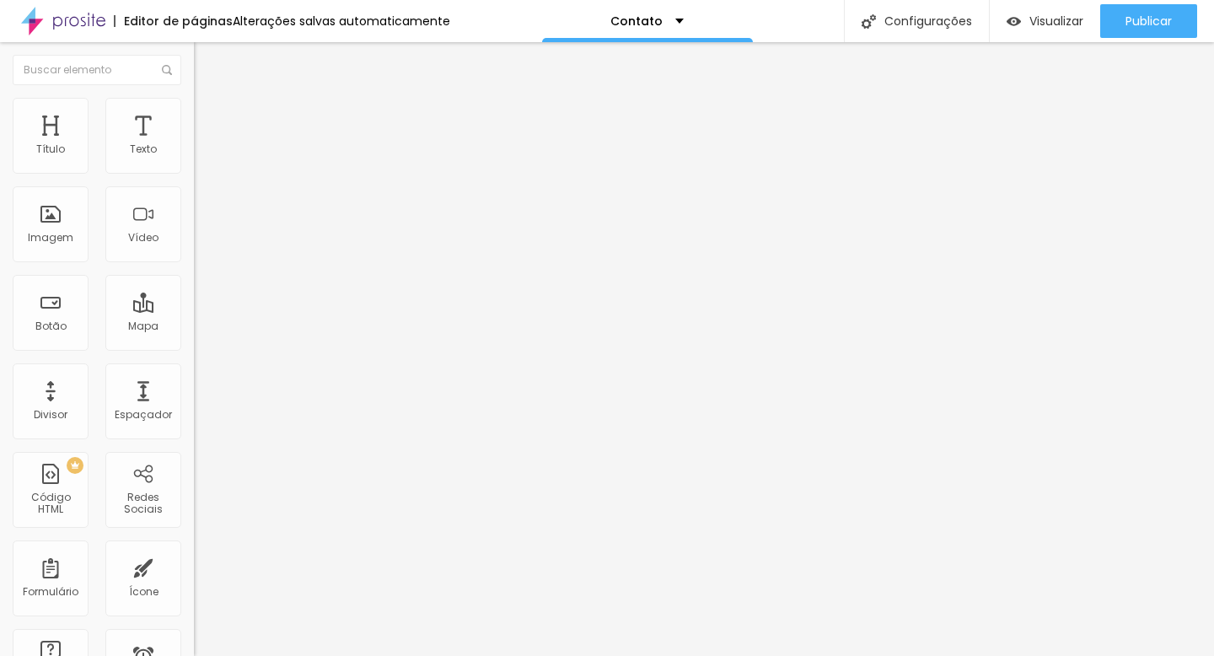
type input "40"
type input "35"
type input "30"
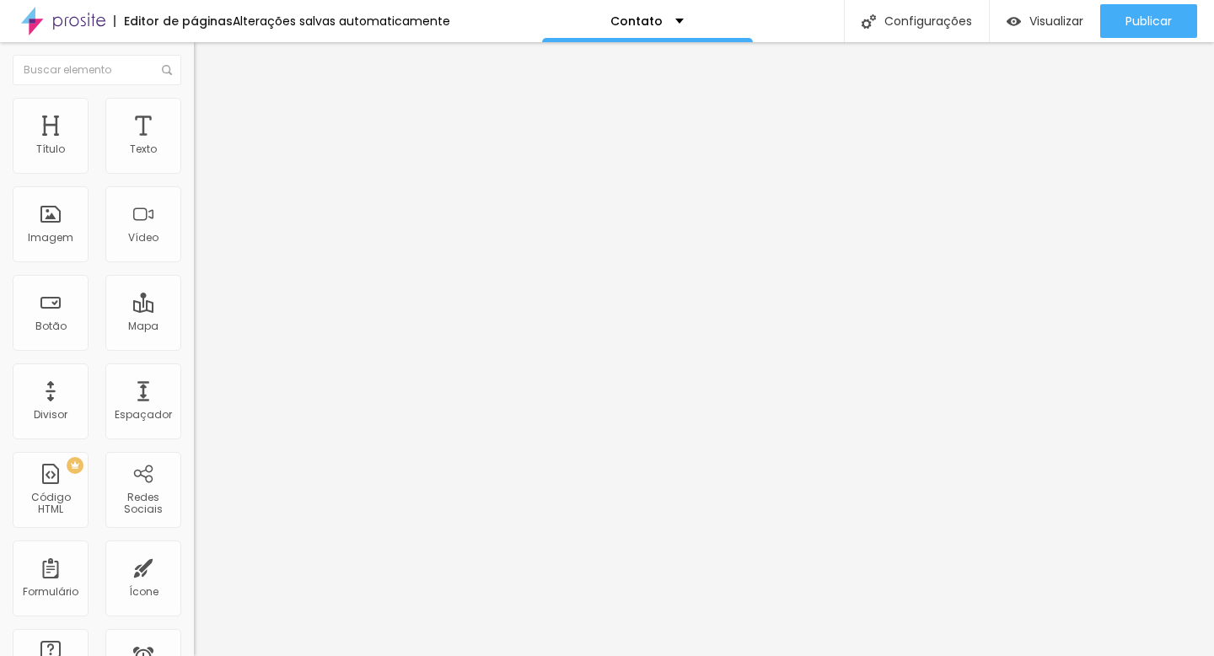
type input "30"
type input "25"
type input "20"
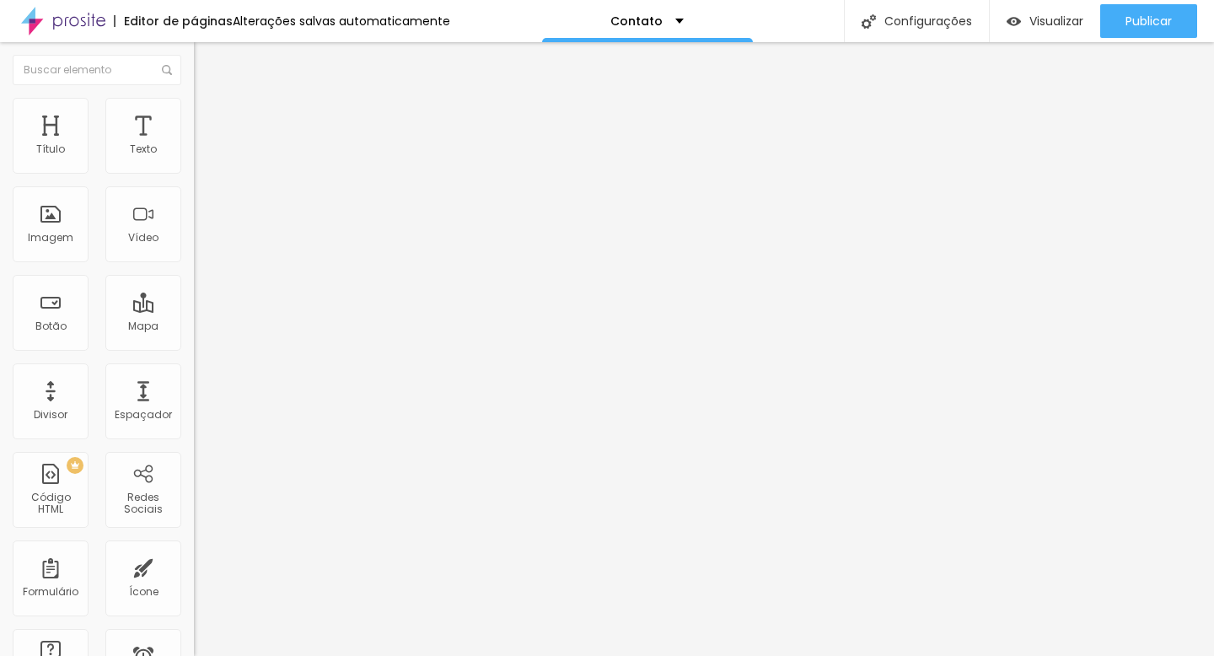
type input "15"
click at [194, 327] on input "range" at bounding box center [248, 333] width 109 height 13
click at [194, 98] on li "Conteúdo" at bounding box center [291, 89] width 194 height 17
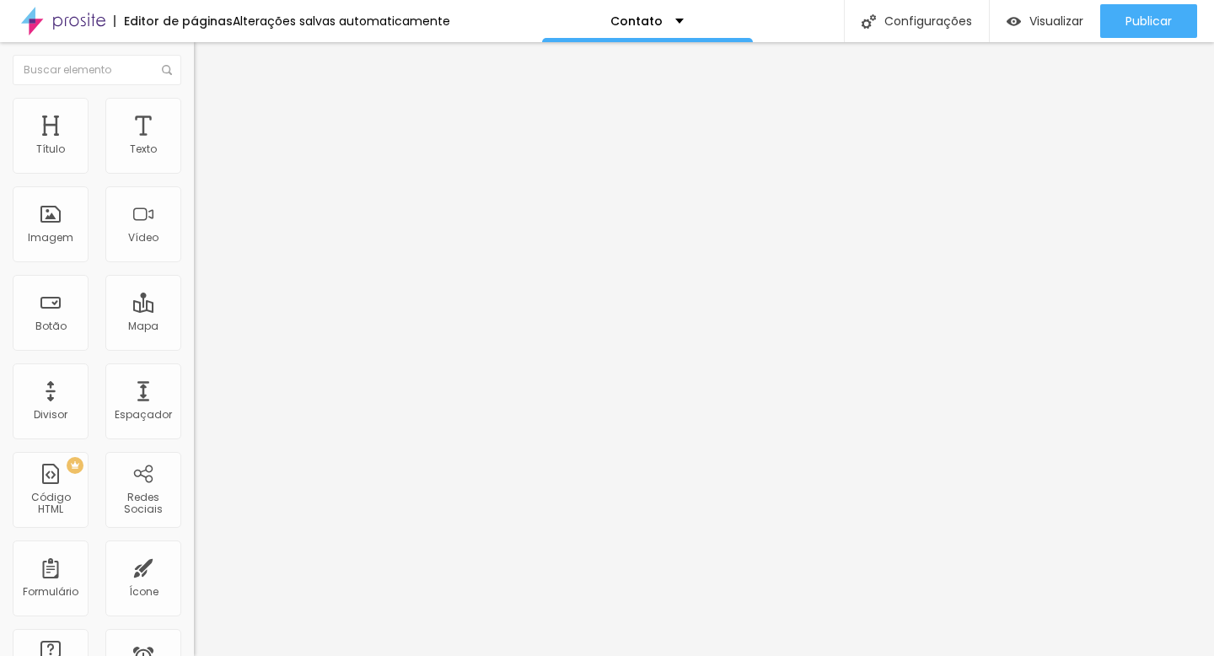
click at [207, 62] on img "button" at bounding box center [213, 61] width 13 height 13
click at [1045, 24] on span "Visualizar" at bounding box center [1056, 20] width 54 height 13
click at [194, 115] on li "Avançado" at bounding box center [291, 106] width 194 height 17
click at [209, 99] on span "Estilo" at bounding box center [222, 92] width 26 height 14
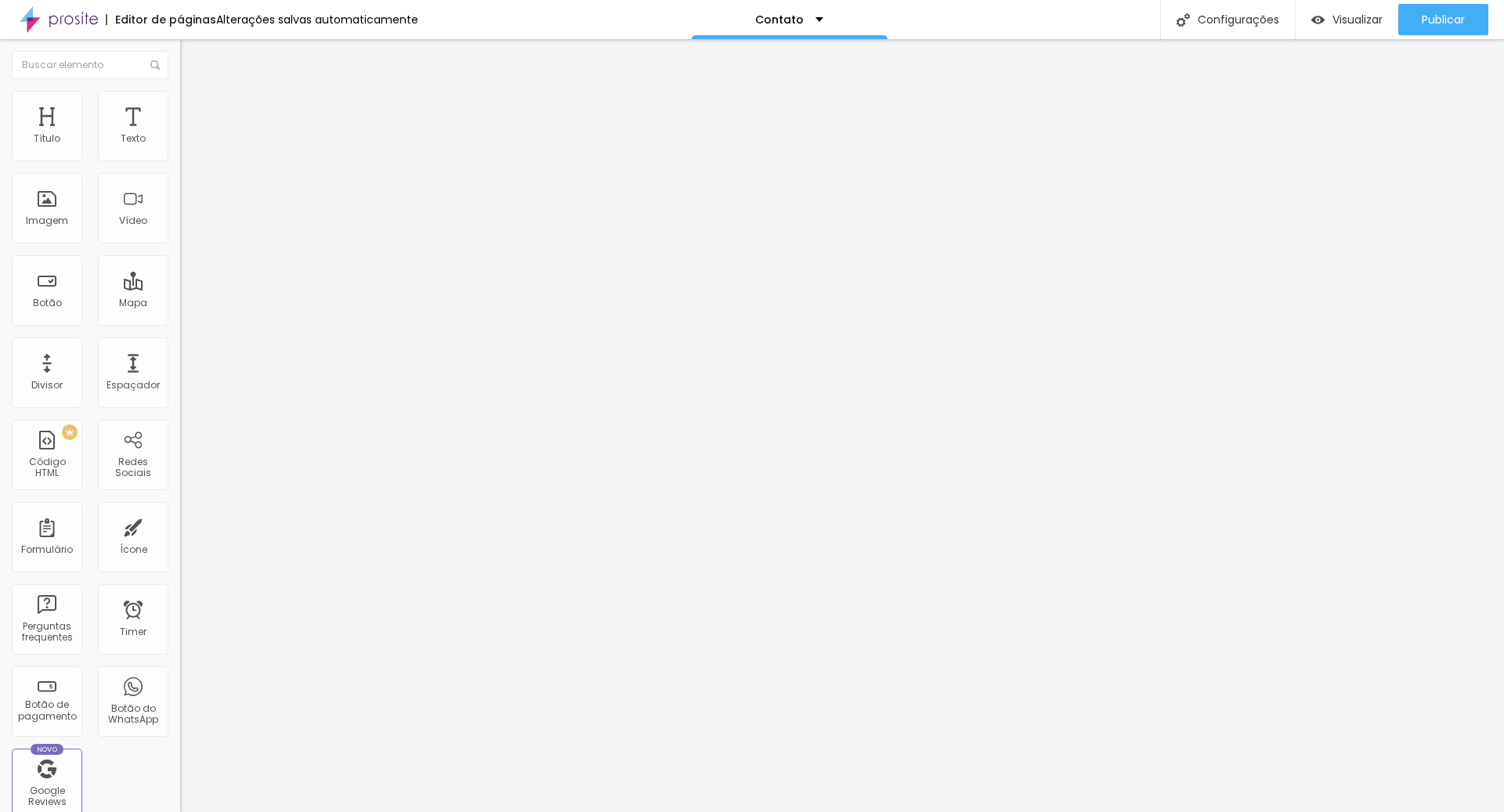
click at [192, 59] on img "button" at bounding box center [198, 63] width 12 height 12
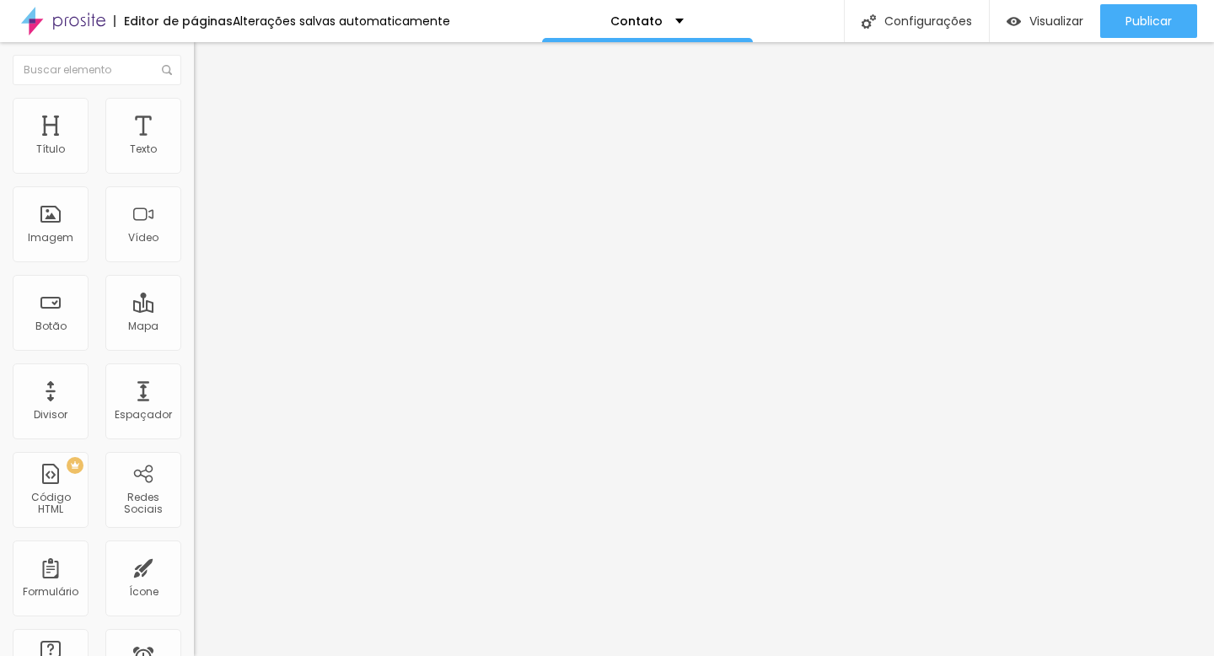
click at [194, 110] on li "Estilo" at bounding box center [291, 106] width 194 height 17
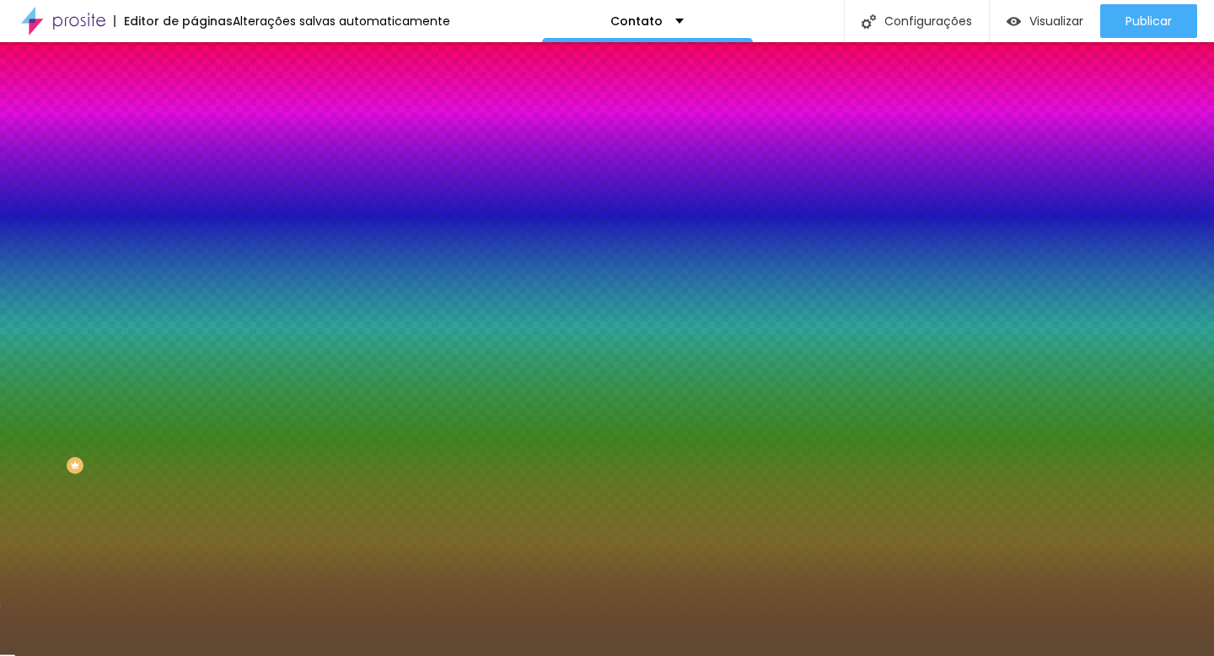
click at [194, 349] on input "#5F4933" at bounding box center [295, 340] width 202 height 17
drag, startPoint x: 179, startPoint y: 362, endPoint x: 114, endPoint y: 355, distance: 65.3
click at [194, 349] on div "#5F4933" at bounding box center [291, 340] width 194 height 17
paste input "D46"
type input "#5D4633"
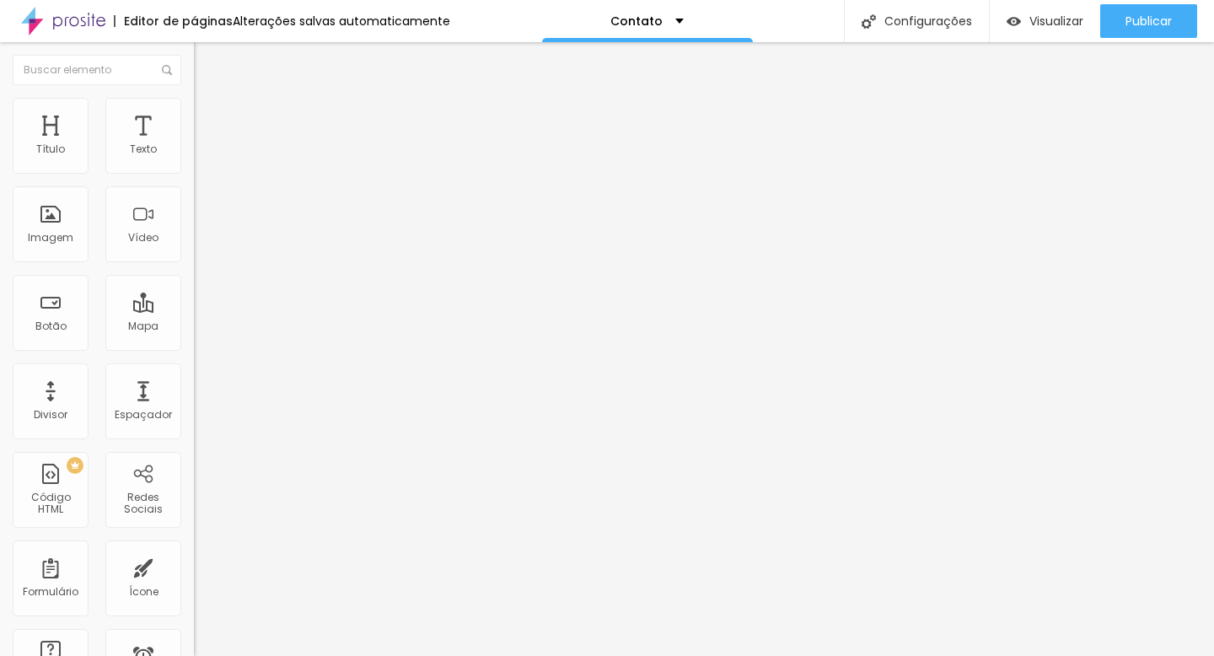
click at [194, 101] on li "Estilo" at bounding box center [291, 106] width 194 height 17
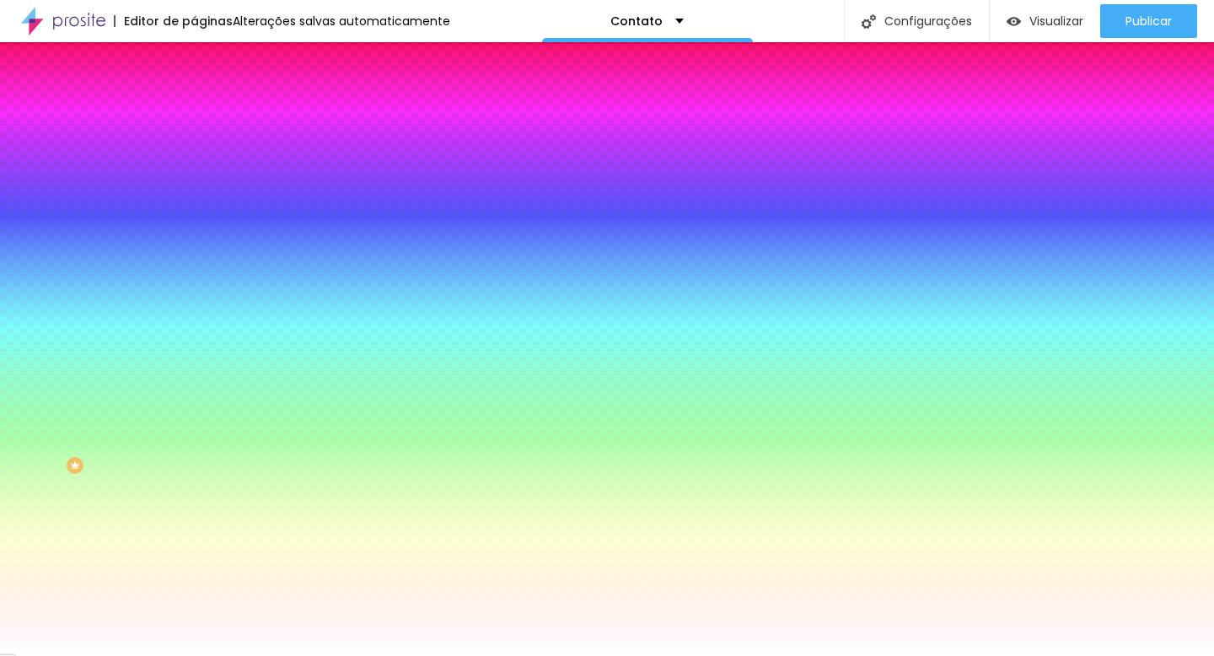
click at [194, 229] on div at bounding box center [291, 229] width 194 height 0
click at [194, 246] on input "#FFFFFF" at bounding box center [295, 237] width 202 height 17
click at [194, 520] on div "Editar Seção Conteúdo Estilo Avançado Imagem de fundo Adicionar imagem Efeito d…" at bounding box center [291, 349] width 194 height 614
click at [194, 115] on img at bounding box center [201, 122] width 15 height 15
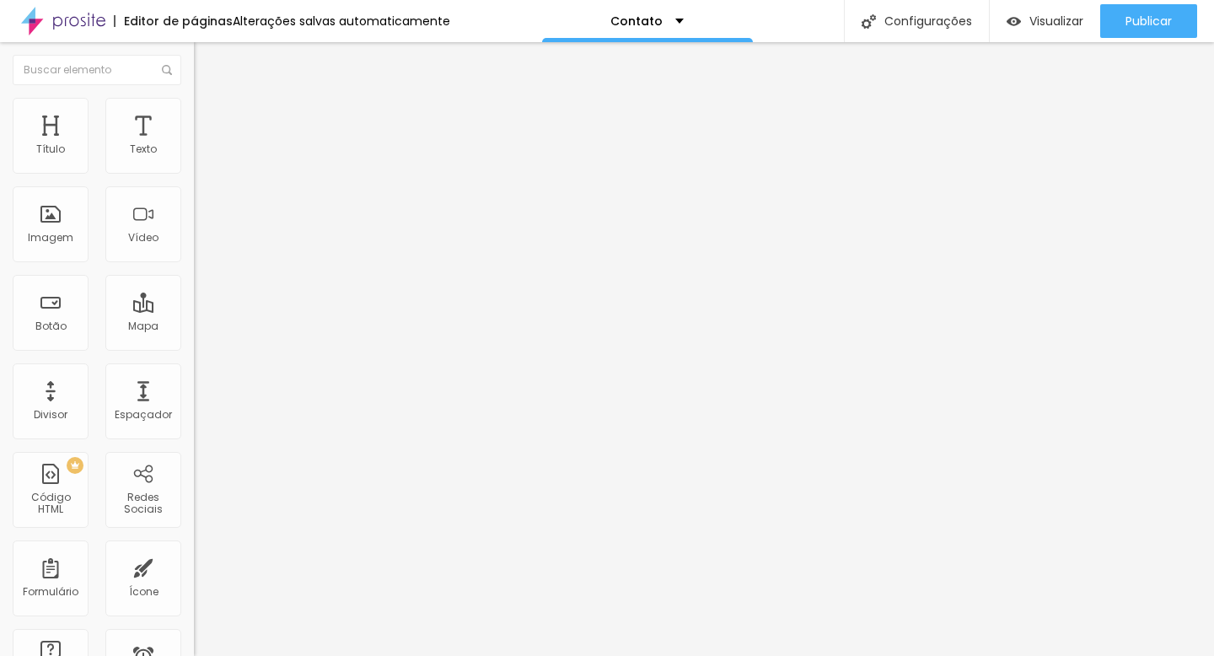
click at [194, 98] on li "Conteúdo" at bounding box center [291, 89] width 194 height 17
click at [194, 154] on div "Modo Completo Encaixotado Completo" at bounding box center [291, 154] width 194 height 46
click at [207, 65] on img "button" at bounding box center [213, 61] width 13 height 13
click at [209, 115] on span "Estilo" at bounding box center [222, 109] width 26 height 14
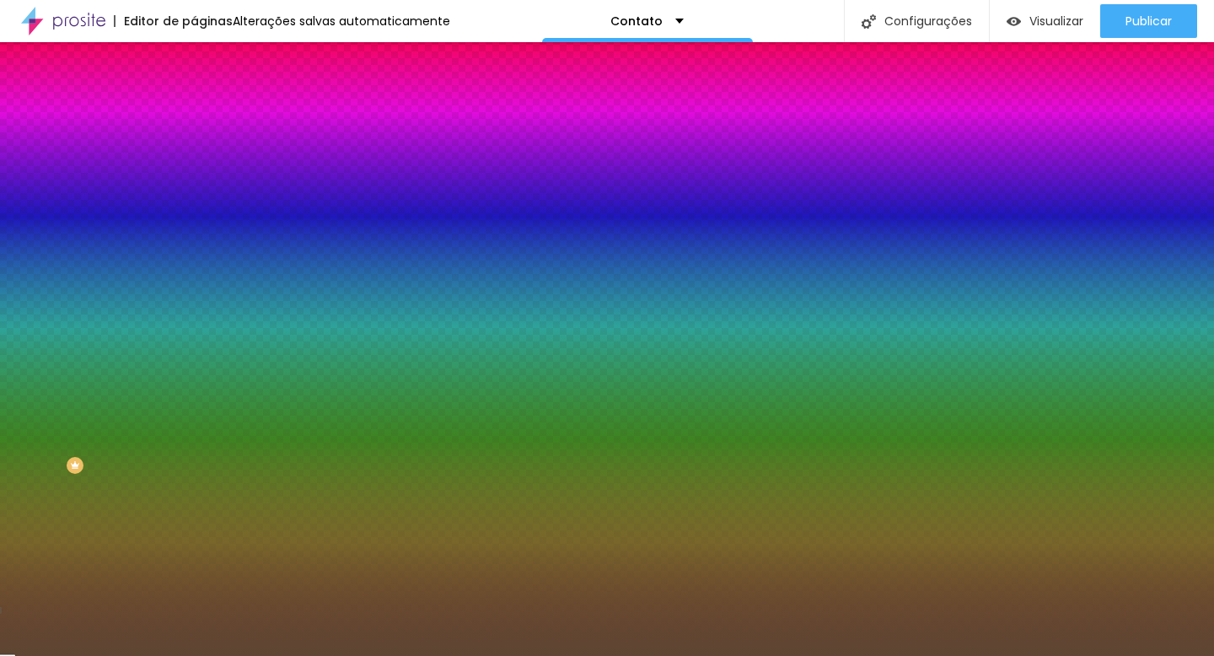
click at [194, 332] on div at bounding box center [291, 332] width 194 height 0
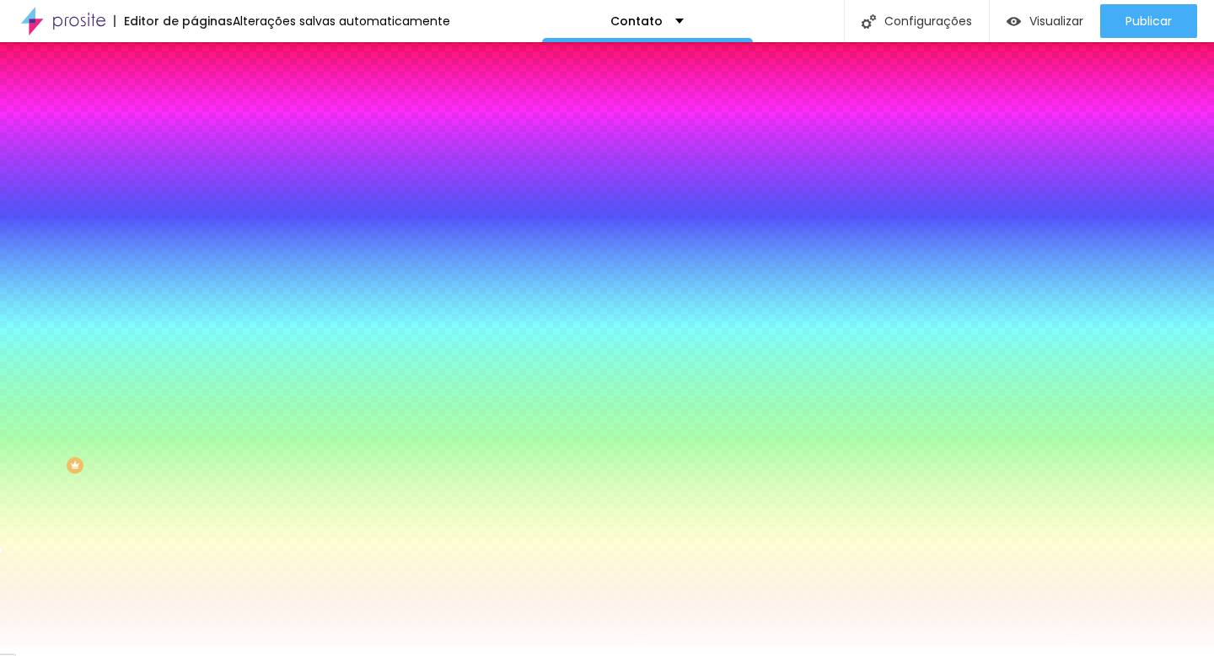
type input "#FFFFFF"
drag, startPoint x: 78, startPoint y: 465, endPoint x: 5, endPoint y: 364, distance: 124.9
click at [194, 364] on div "Botão Tipografia Voltar ao padrão Borda Voltar ao padrão Sombra DESATIVADO Volt…" at bounding box center [291, 343] width 194 height 425
click at [201, 184] on icon "button" at bounding box center [206, 179] width 10 height 10
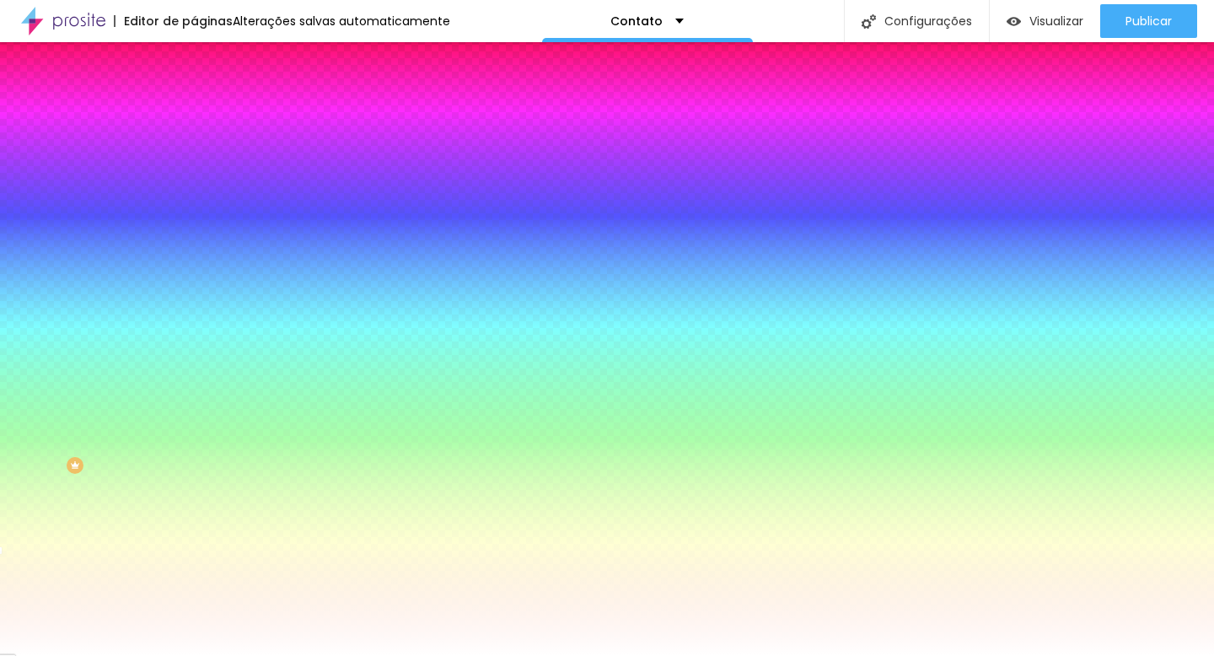
type input "#FFFFFF"
drag, startPoint x: 271, startPoint y: 450, endPoint x: 208, endPoint y: 387, distance: 89.4
click at [78, 655] on div at bounding box center [607, 656] width 1214 height 0
click at [201, 390] on icon "button" at bounding box center [206, 385] width 10 height 10
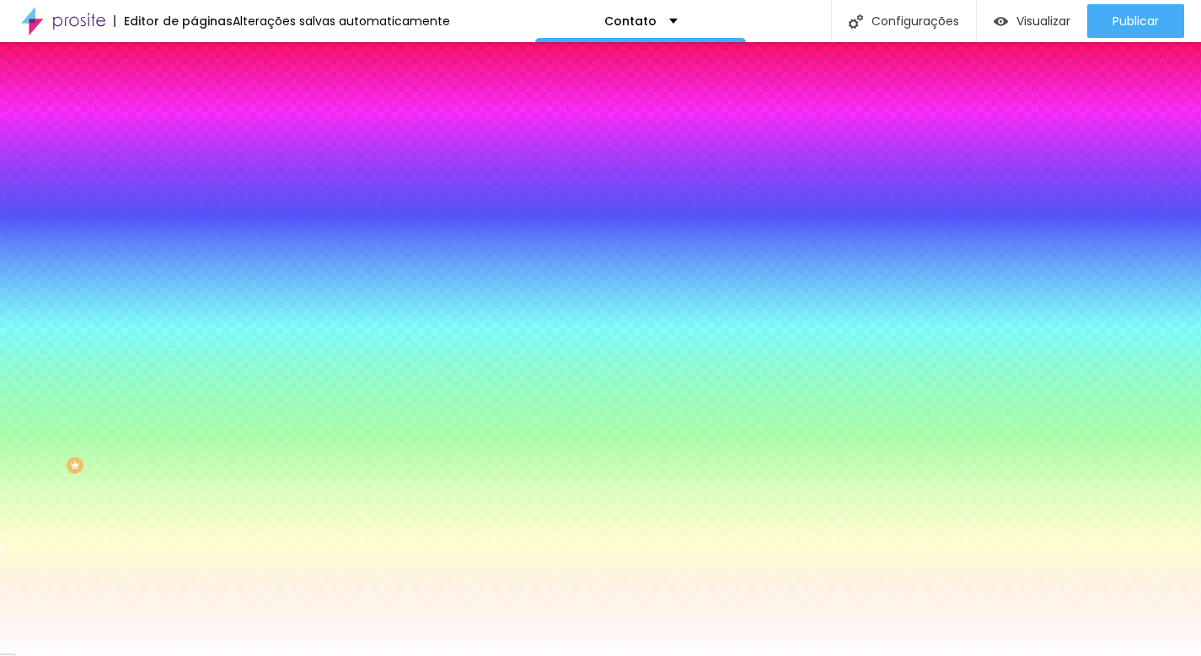
drag, startPoint x: 384, startPoint y: 590, endPoint x: 286, endPoint y: 591, distance: 97.8
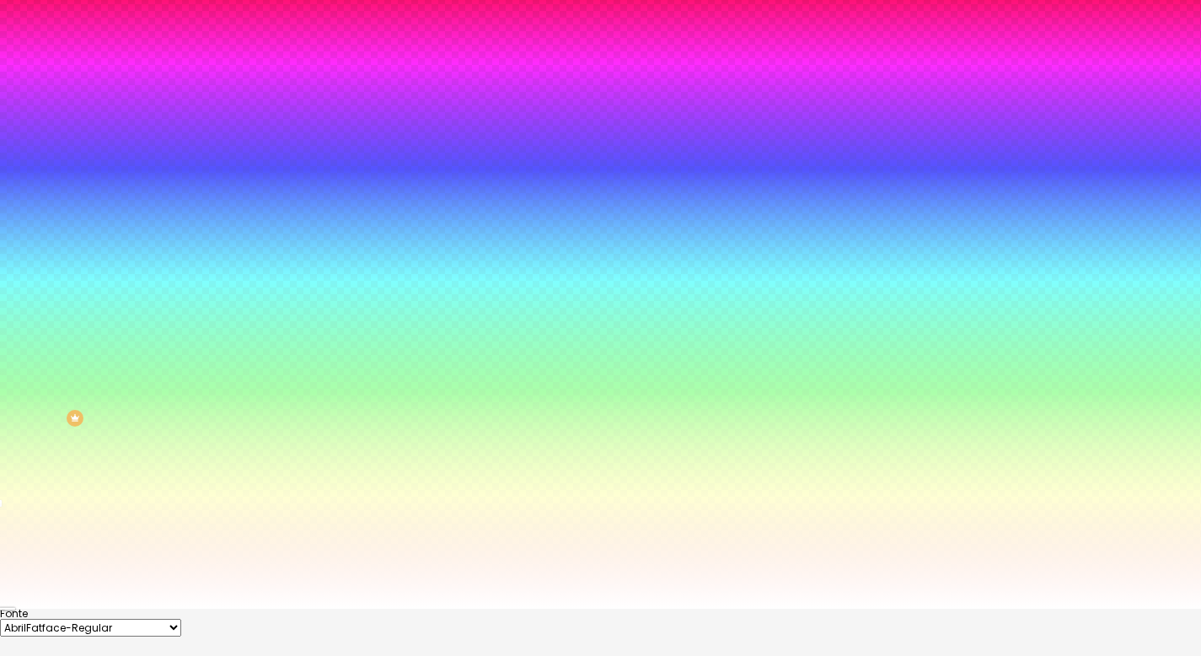
scroll to position [88, 0]
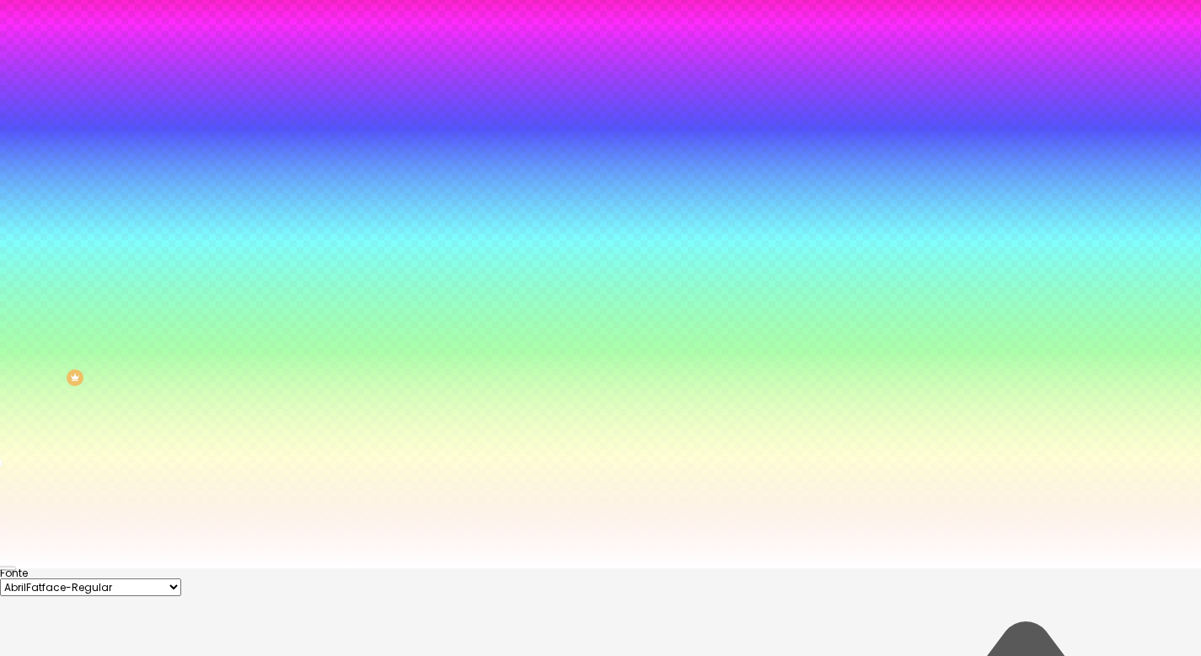
type input "#FFFFFF"
drag, startPoint x: 255, startPoint y: 534, endPoint x: 202, endPoint y: 508, distance: 58.8
click at [67, 568] on div at bounding box center [600, 568] width 1201 height 0
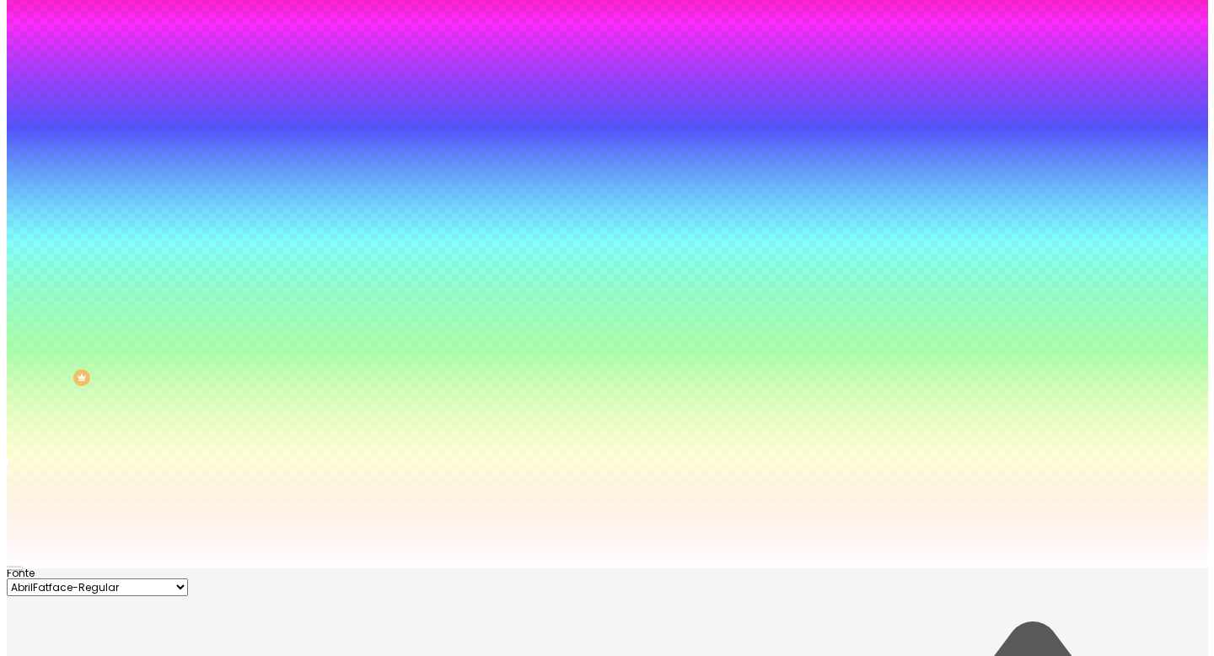
scroll to position [0, 0]
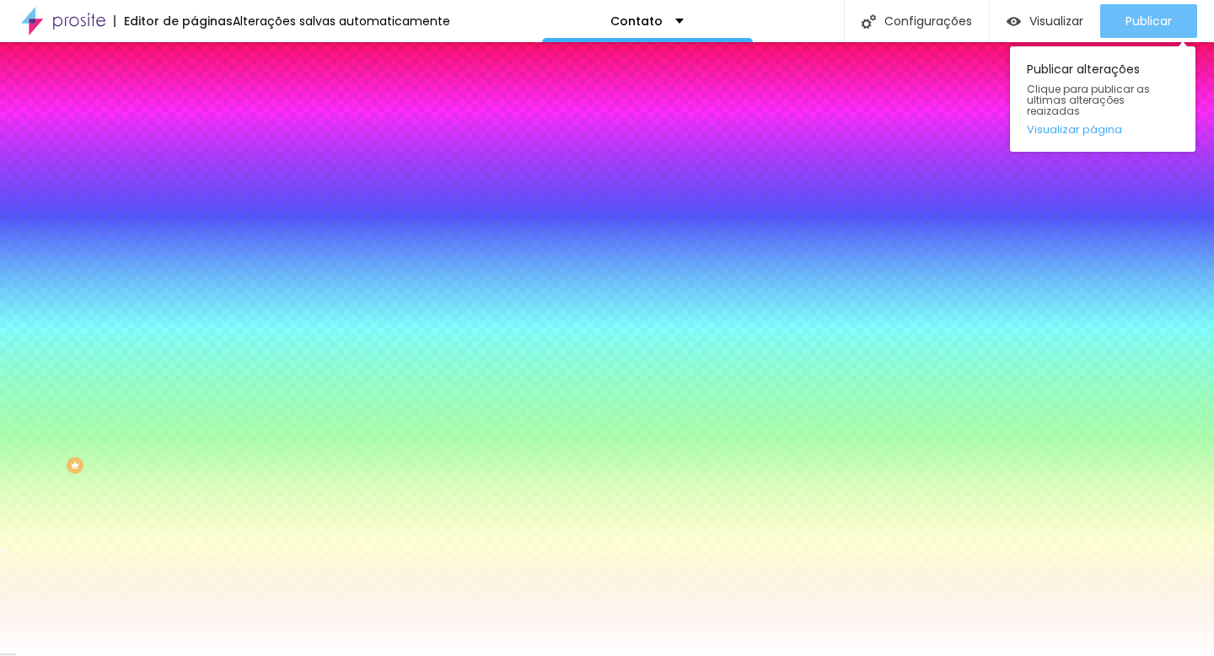
click at [1116, 24] on button "Publicar" at bounding box center [1148, 21] width 97 height 34
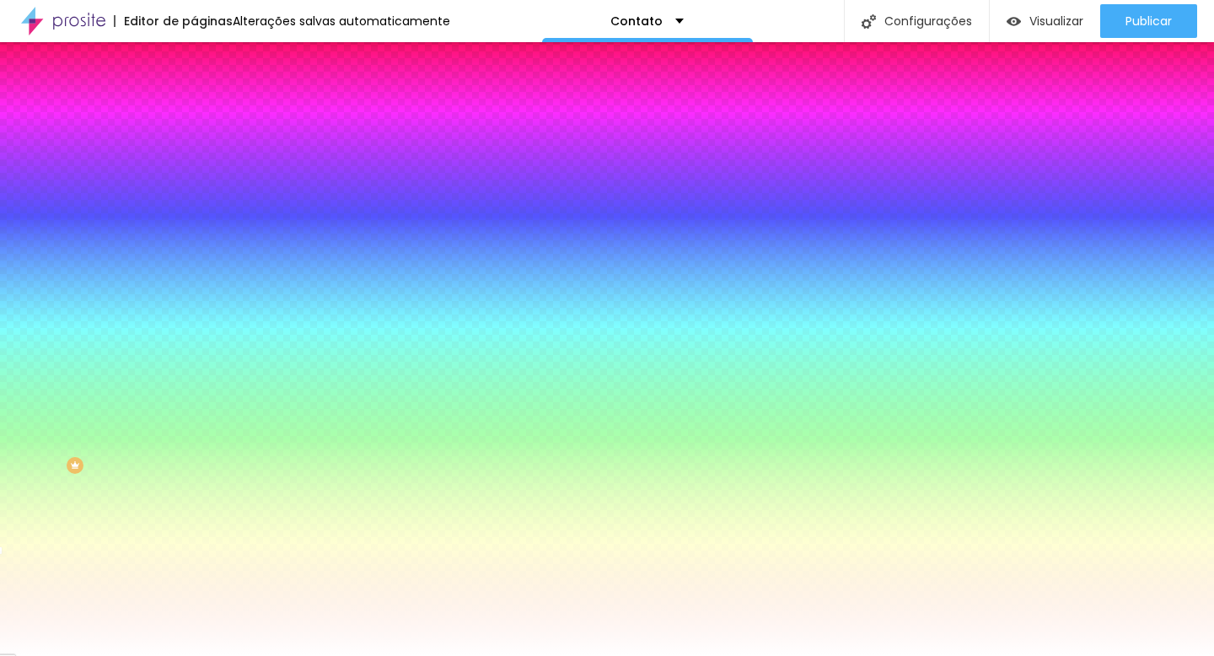
click at [209, 121] on span "Avançado" at bounding box center [237, 126] width 56 height 14
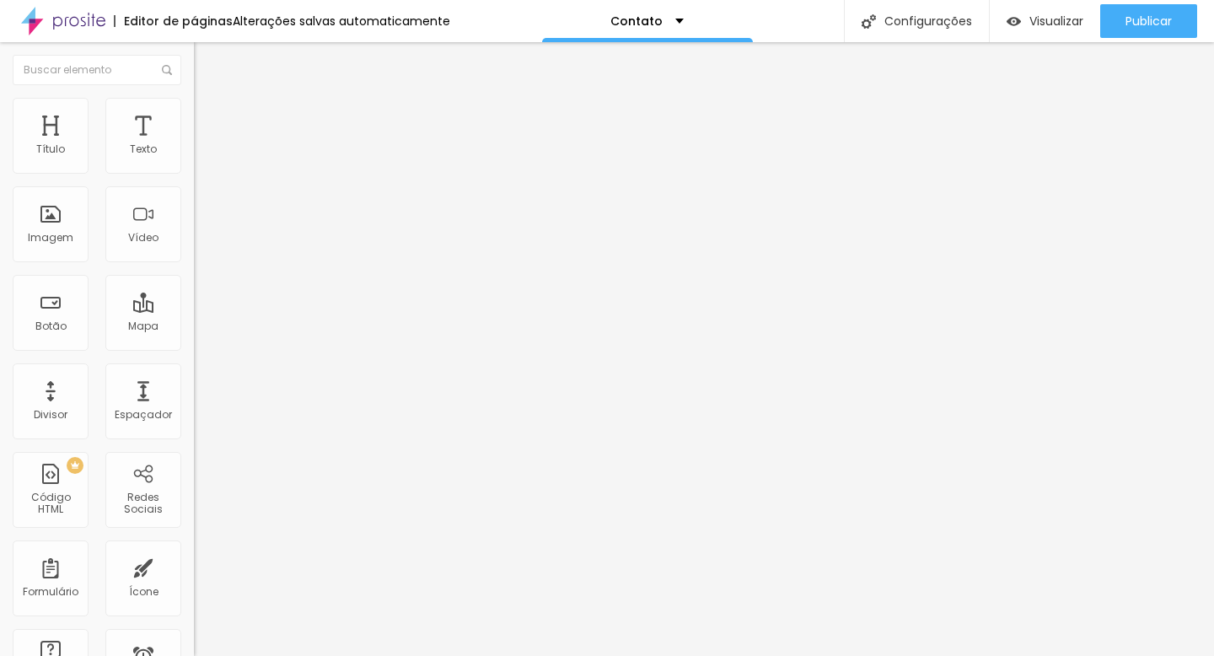
click at [194, 98] on li "Conteúdo" at bounding box center [291, 89] width 194 height 17
click at [194, 170] on img at bounding box center [199, 175] width 10 height 10
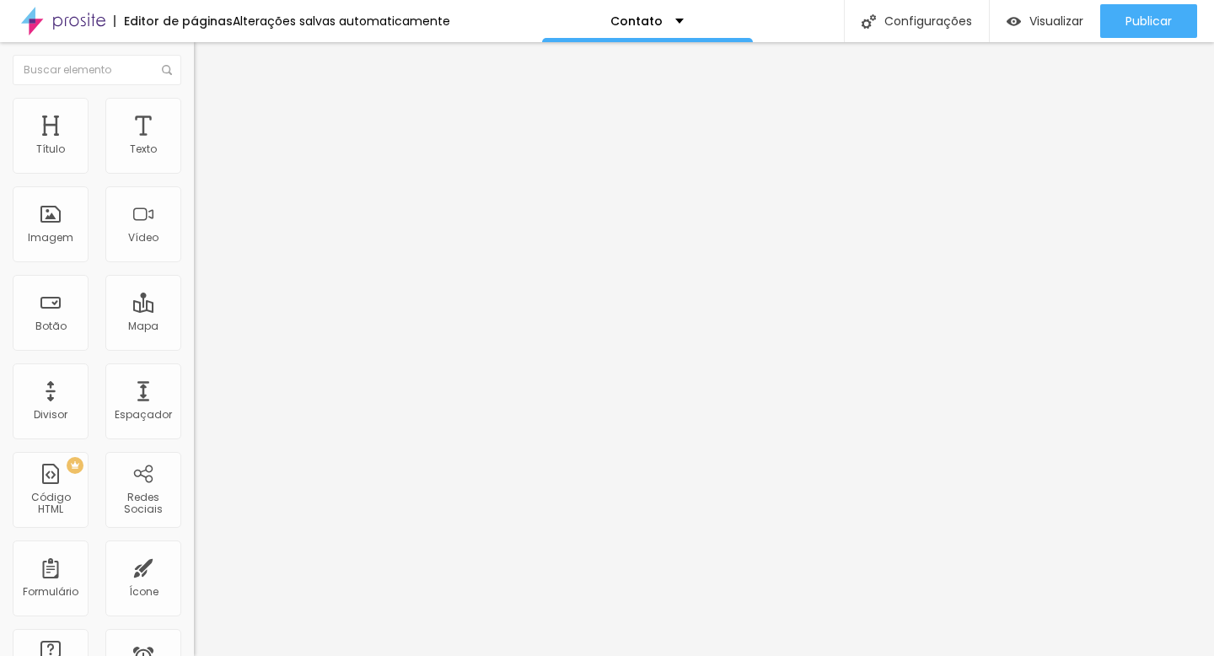
scroll to position [0, 0]
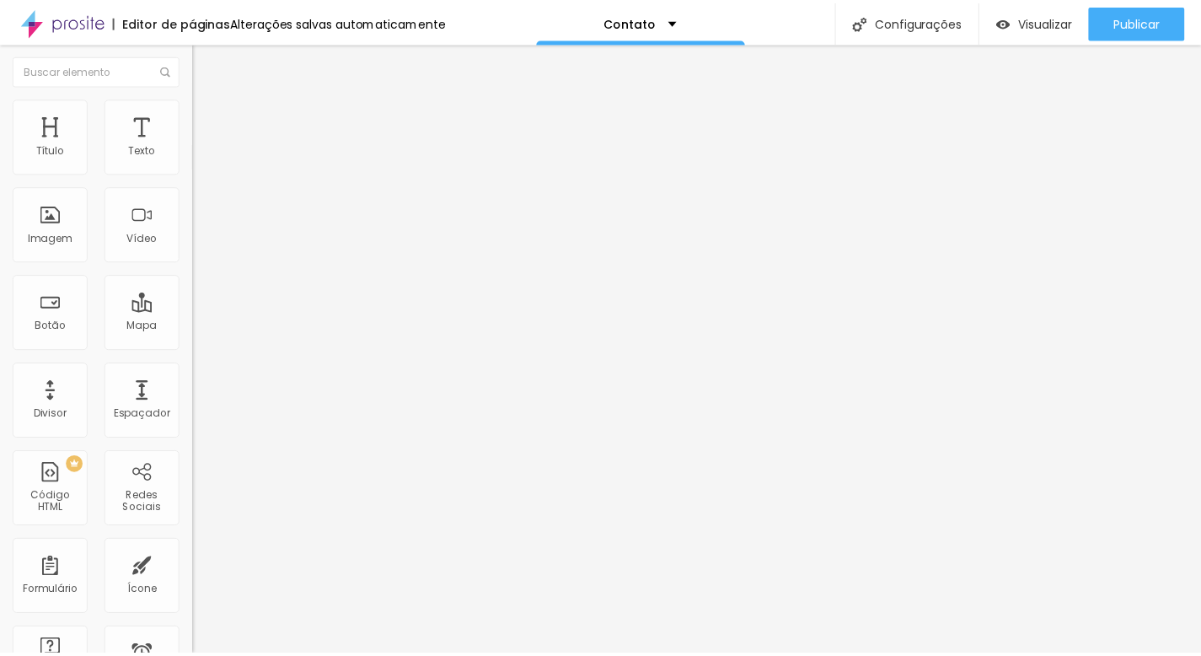
scroll to position [313, 0]
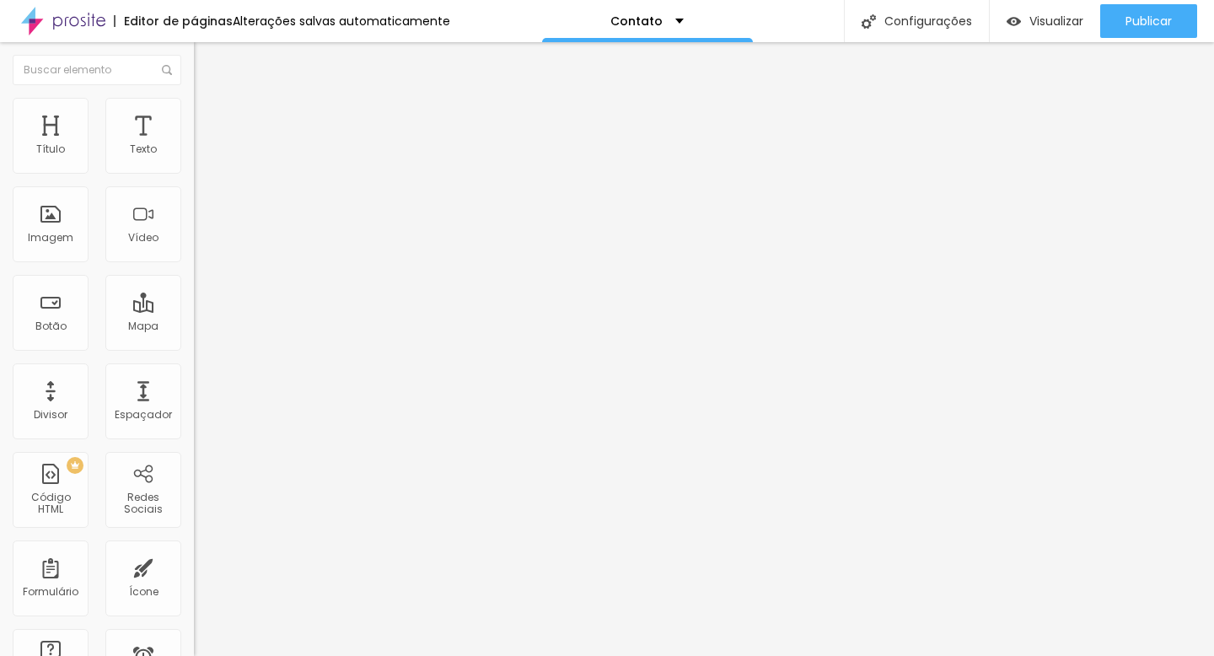
click at [194, 110] on li "Estilo" at bounding box center [291, 106] width 194 height 17
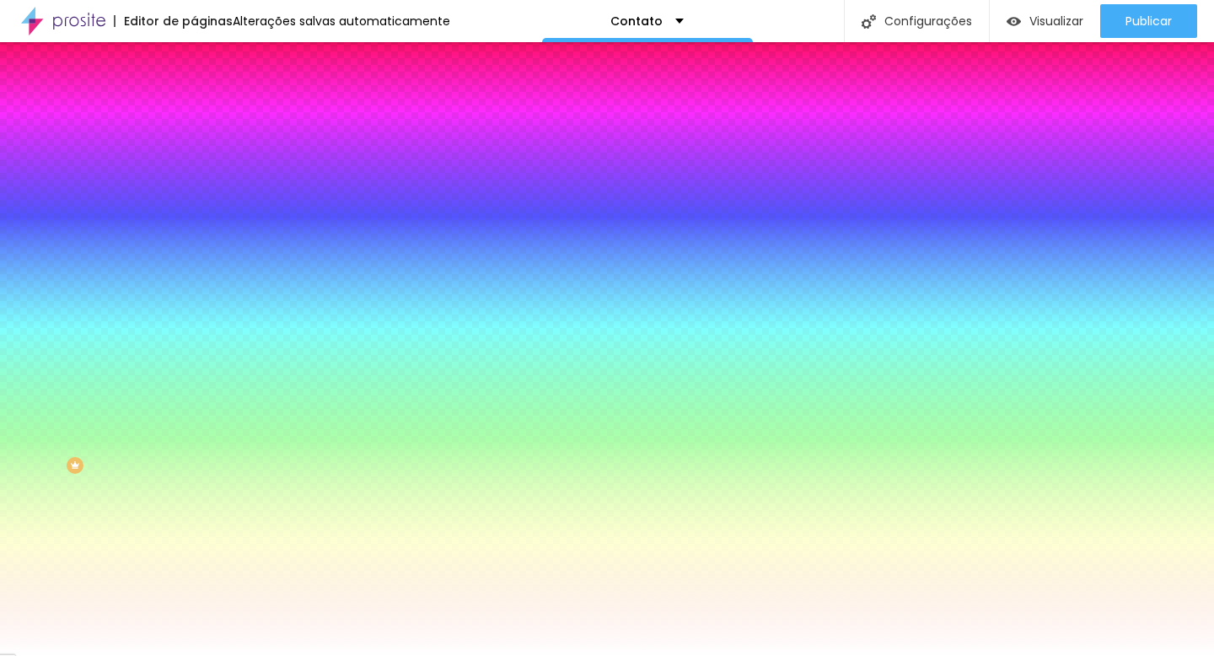
click at [201, 390] on icon "button" at bounding box center [206, 385] width 10 height 10
click at [102, 655] on div at bounding box center [600, 656] width 1201 height 0
click at [194, 556] on button "button" at bounding box center [206, 548] width 24 height 18
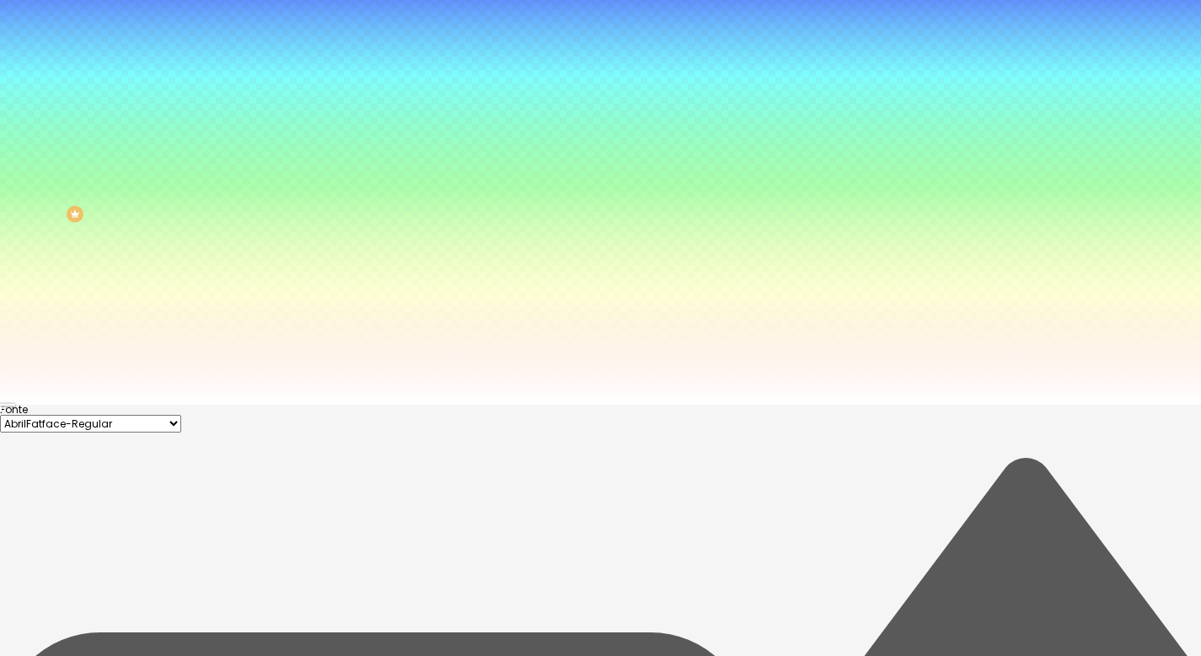
type input "#FFFFFF"
drag, startPoint x: 260, startPoint y: 547, endPoint x: 188, endPoint y: 496, distance: 88.4
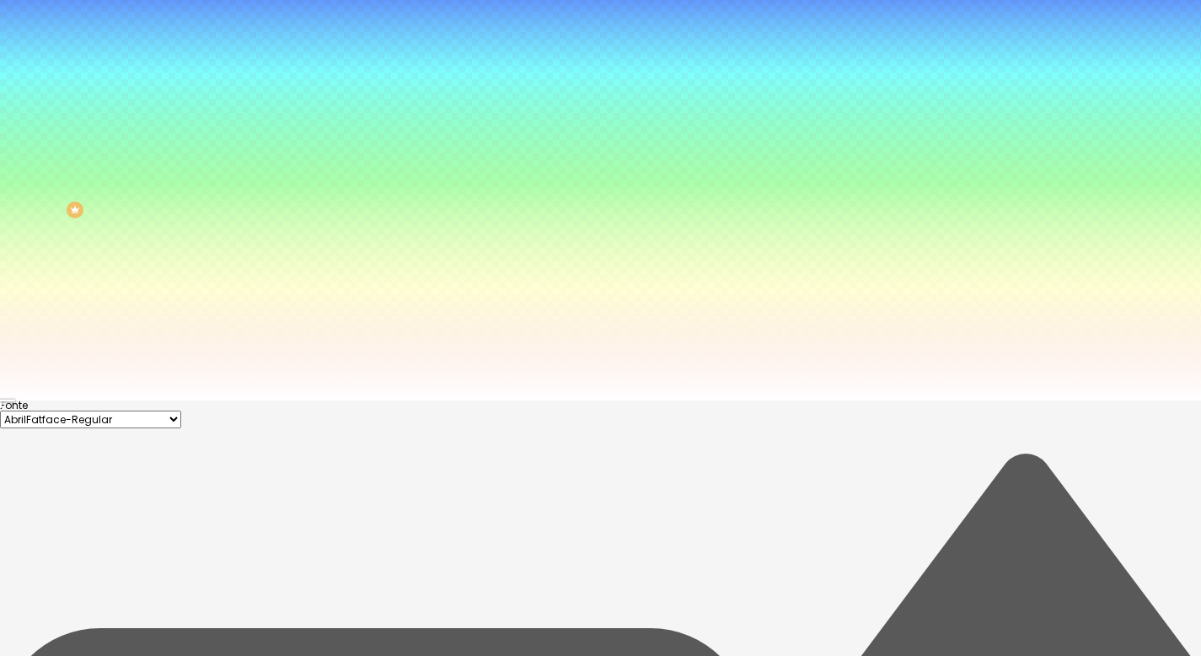
scroll to position [256, 0]
click at [582, 400] on div at bounding box center [600, 400] width 1201 height 0
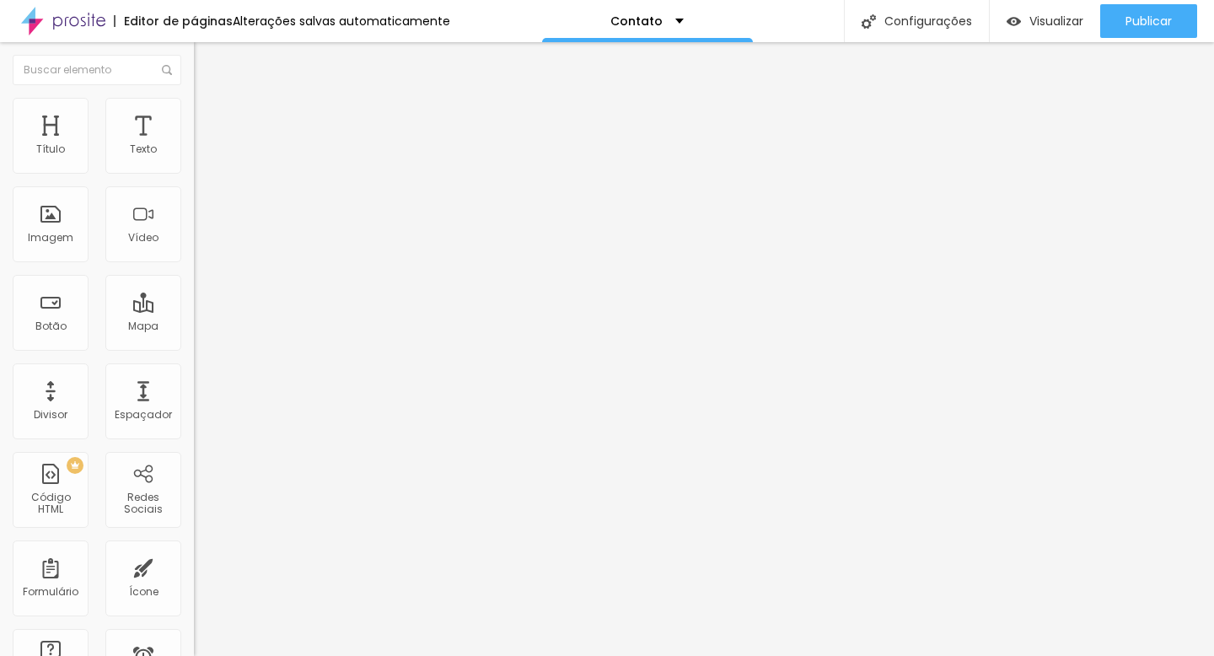
click at [194, 109] on li "Avançado" at bounding box center [291, 106] width 194 height 17
click at [209, 99] on span "Estilo" at bounding box center [222, 92] width 26 height 14
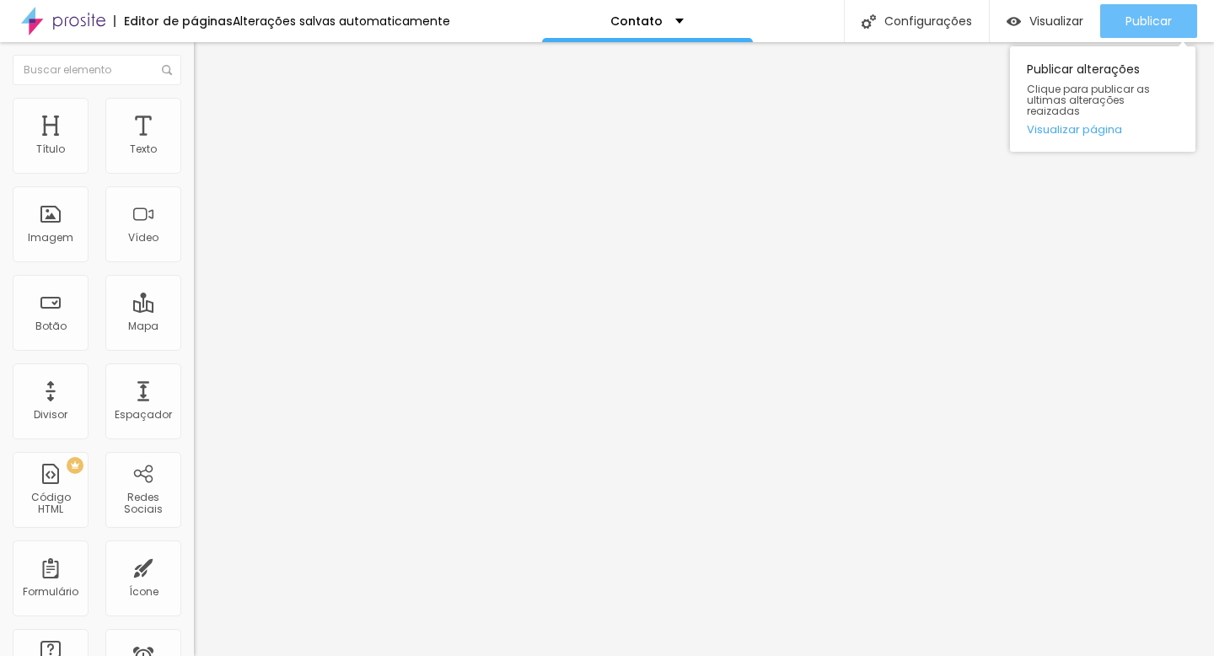
click at [1149, 16] on span "Publicar" at bounding box center [1148, 20] width 46 height 13
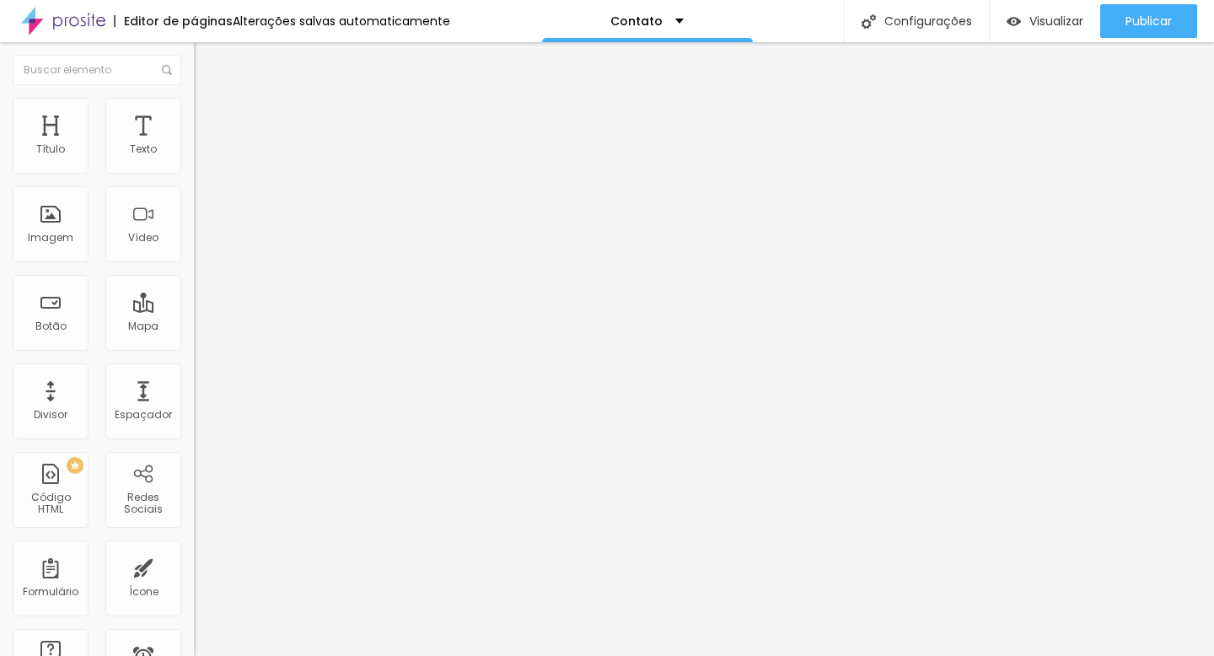
click at [209, 115] on span "Estilo" at bounding box center [222, 109] width 26 height 14
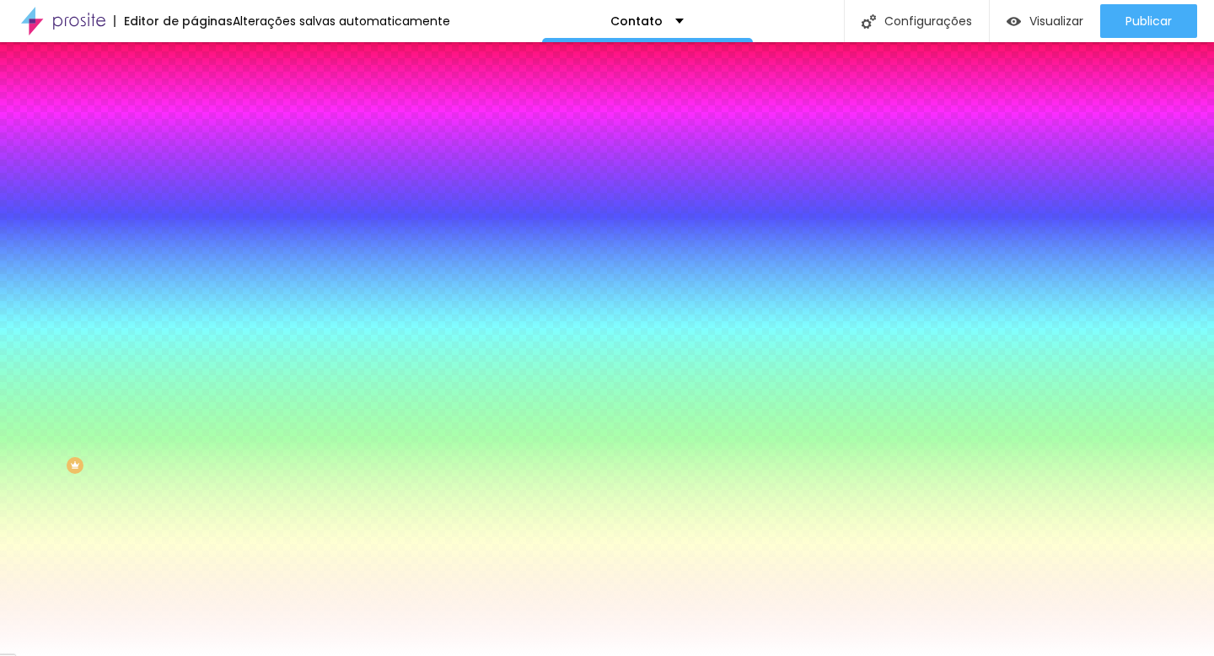
click at [194, 189] on button "button" at bounding box center [206, 180] width 24 height 18
drag, startPoint x: 278, startPoint y: 475, endPoint x: 196, endPoint y: 545, distance: 108.2
click at [196, 545] on body "Editor de páginas Alterações salvas automaticamente Contato Configurações Confi…" at bounding box center [607, 328] width 1214 height 656
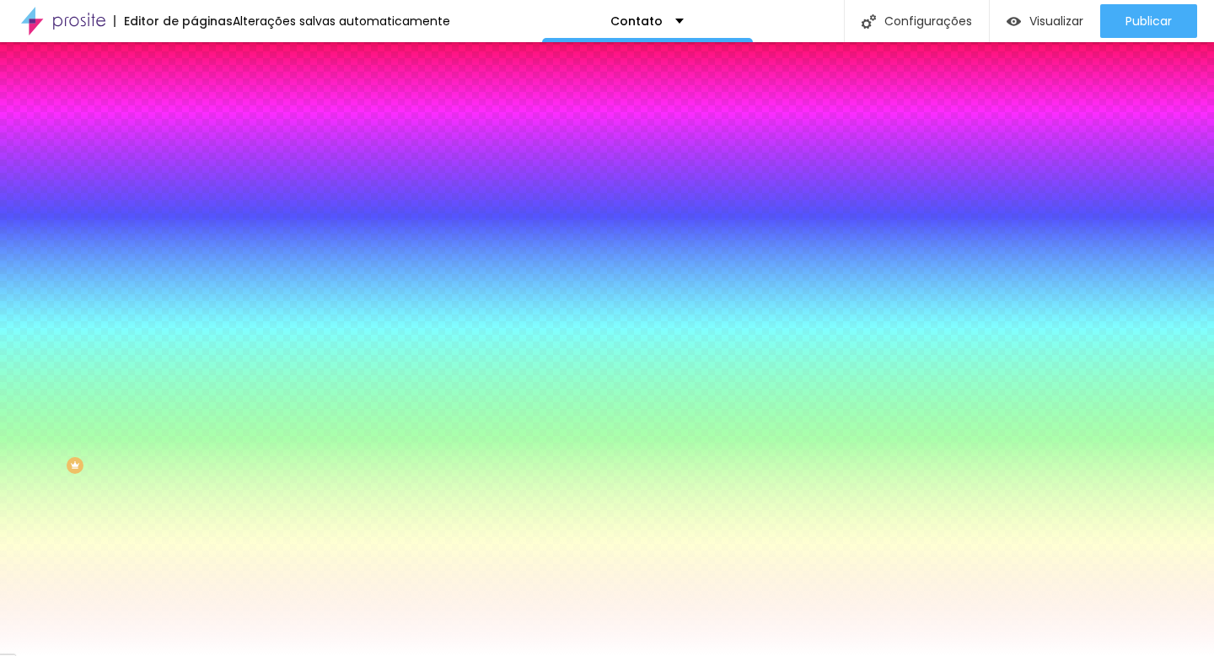
type input "#FFFFFF"
drag, startPoint x: 260, startPoint y: 444, endPoint x: 217, endPoint y: 396, distance: 64.5
click at [472, 655] on div at bounding box center [607, 656] width 1214 height 0
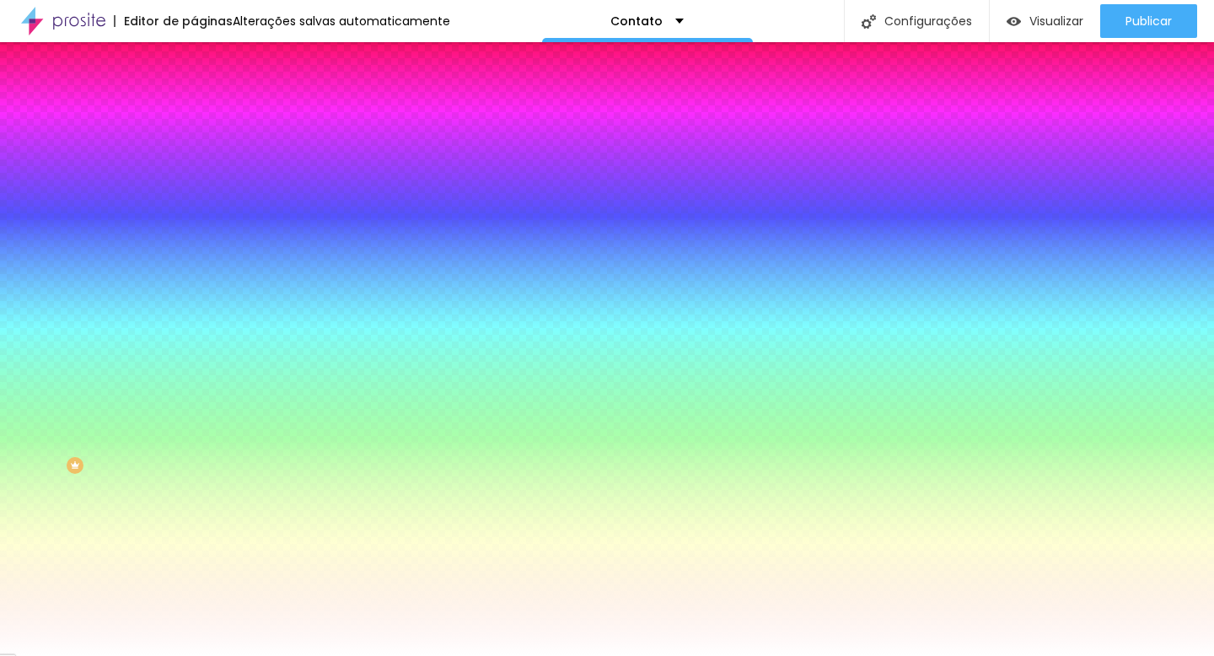
click at [202, 389] on icon "button" at bounding box center [205, 385] width 7 height 7
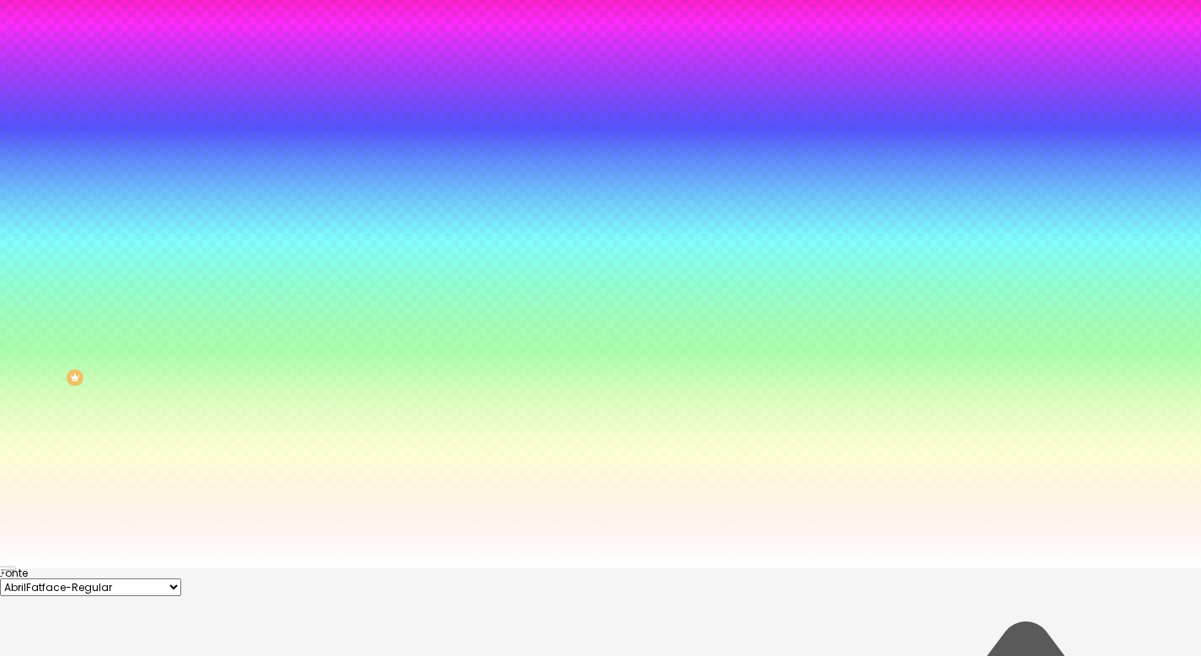
type input "#030303"
drag, startPoint x: 244, startPoint y: 588, endPoint x: 236, endPoint y: 651, distance: 62.9
click at [236, 568] on div at bounding box center [600, 240] width 1201 height 656
click at [437, 568] on div at bounding box center [600, 568] width 1201 height 0
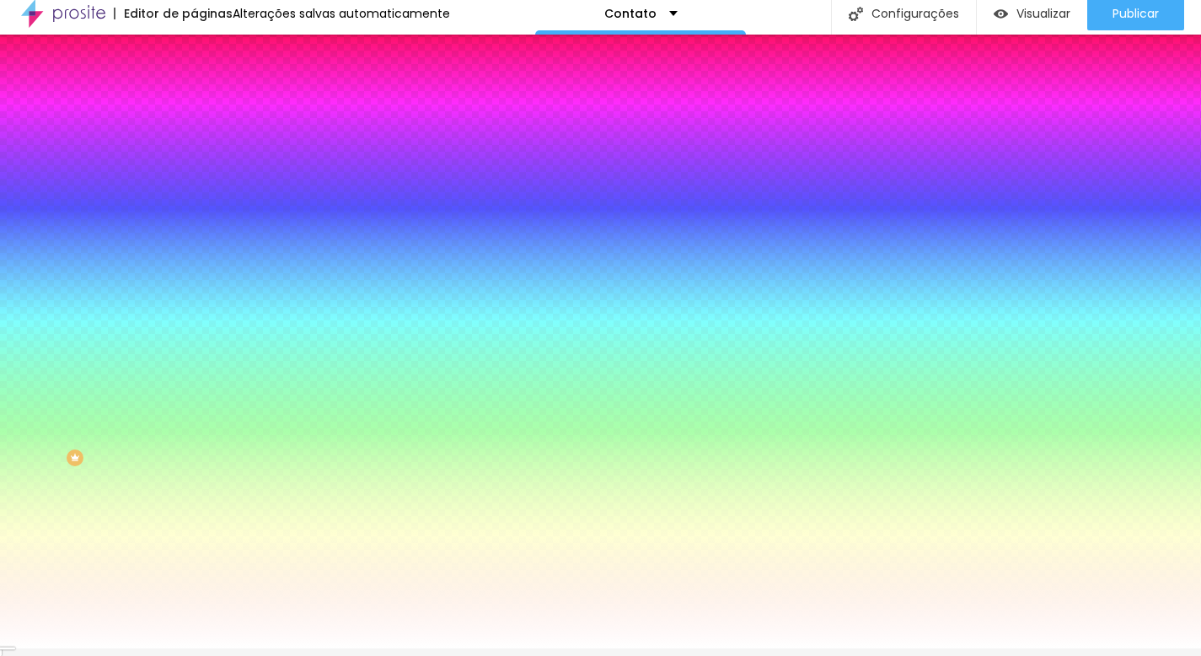
scroll to position [0, 0]
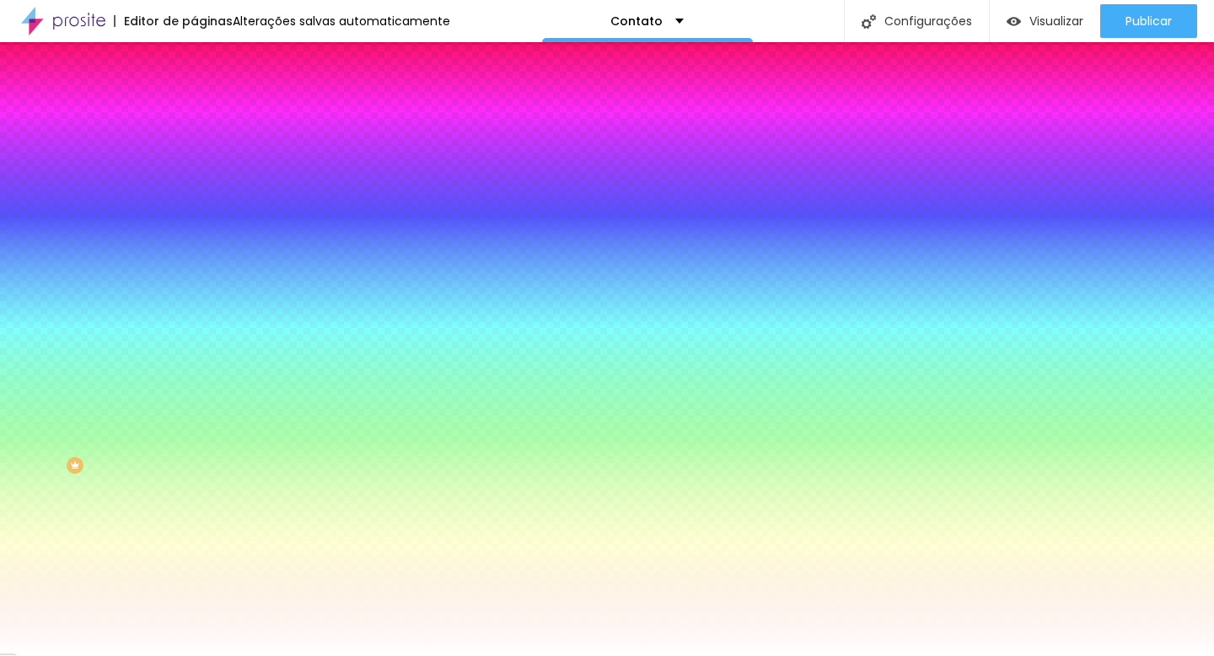
click at [201, 551] on icon "button" at bounding box center [206, 546] width 10 height 10
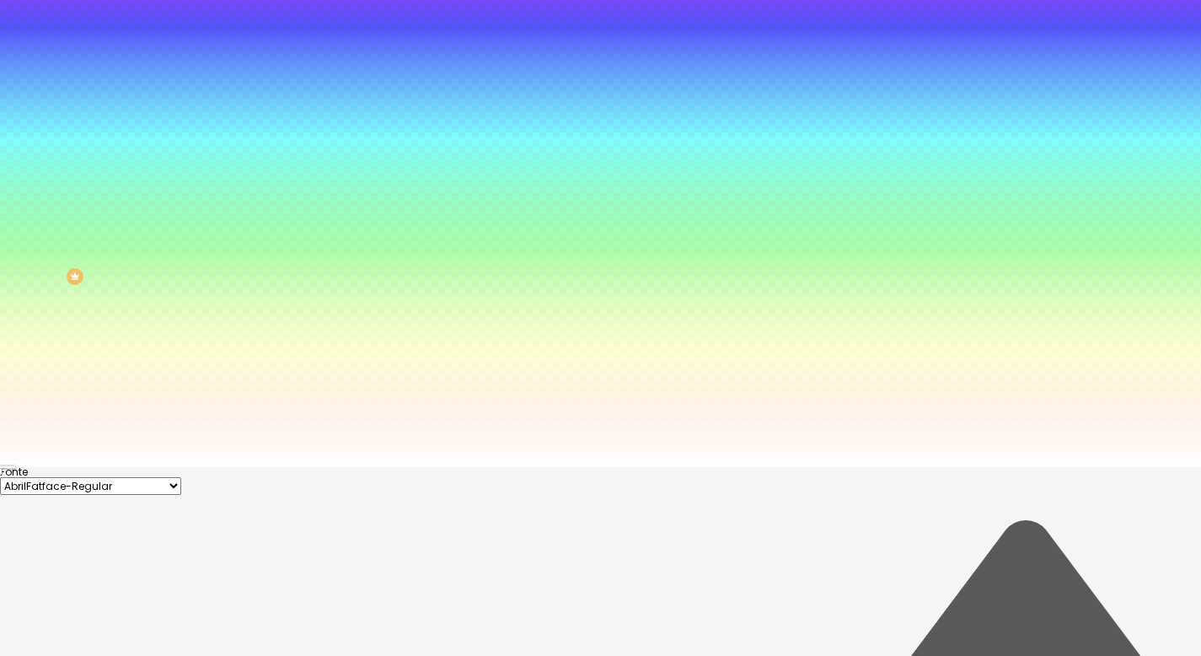
scroll to position [197, 0]
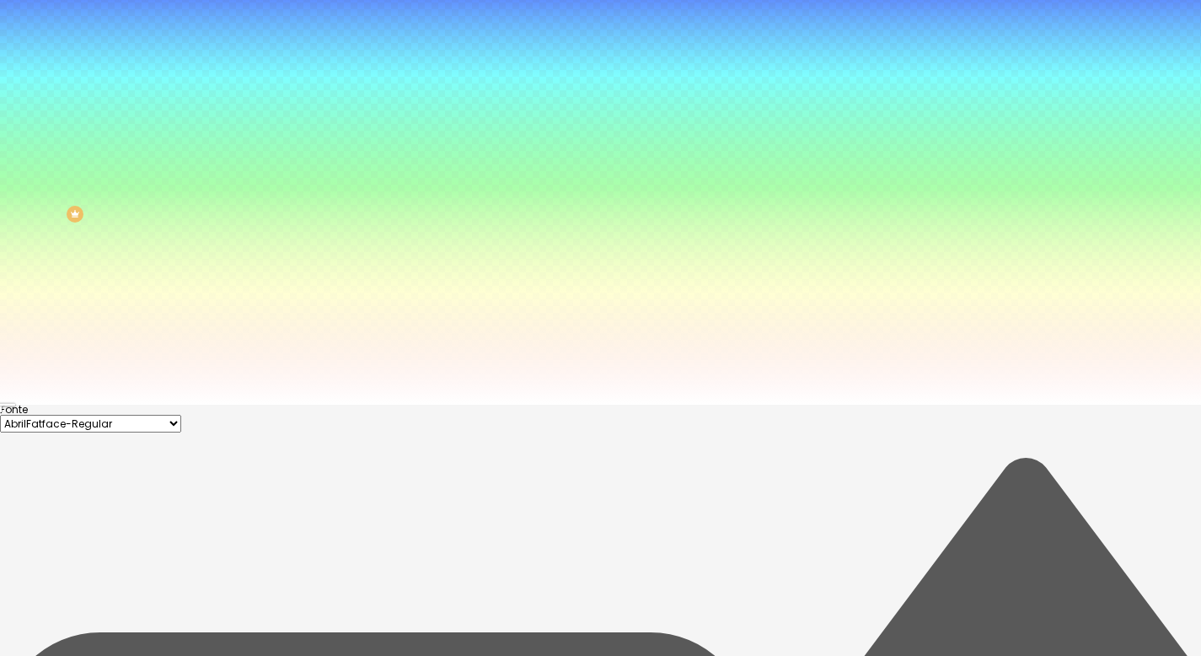
type input "#000000"
drag, startPoint x: 239, startPoint y: 633, endPoint x: 237, endPoint y: 653, distance: 20.3
click at [583, 405] on div at bounding box center [600, 405] width 1201 height 0
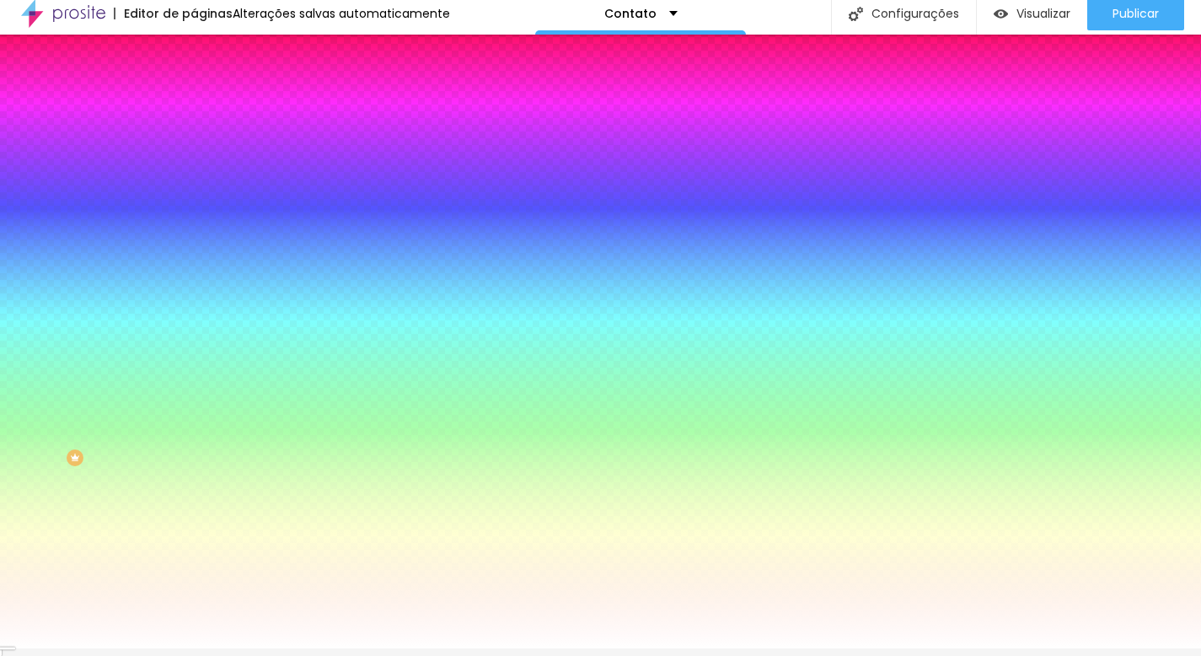
scroll to position [0, 0]
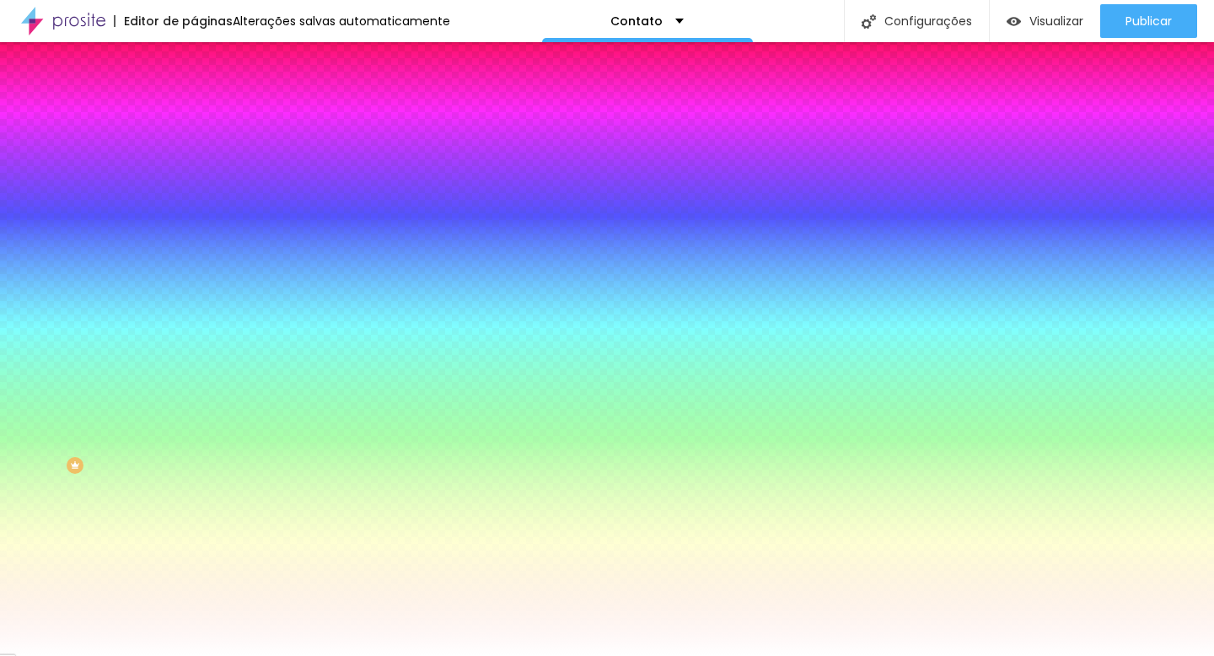
click at [201, 437] on icon "button" at bounding box center [202, 435] width 3 height 3
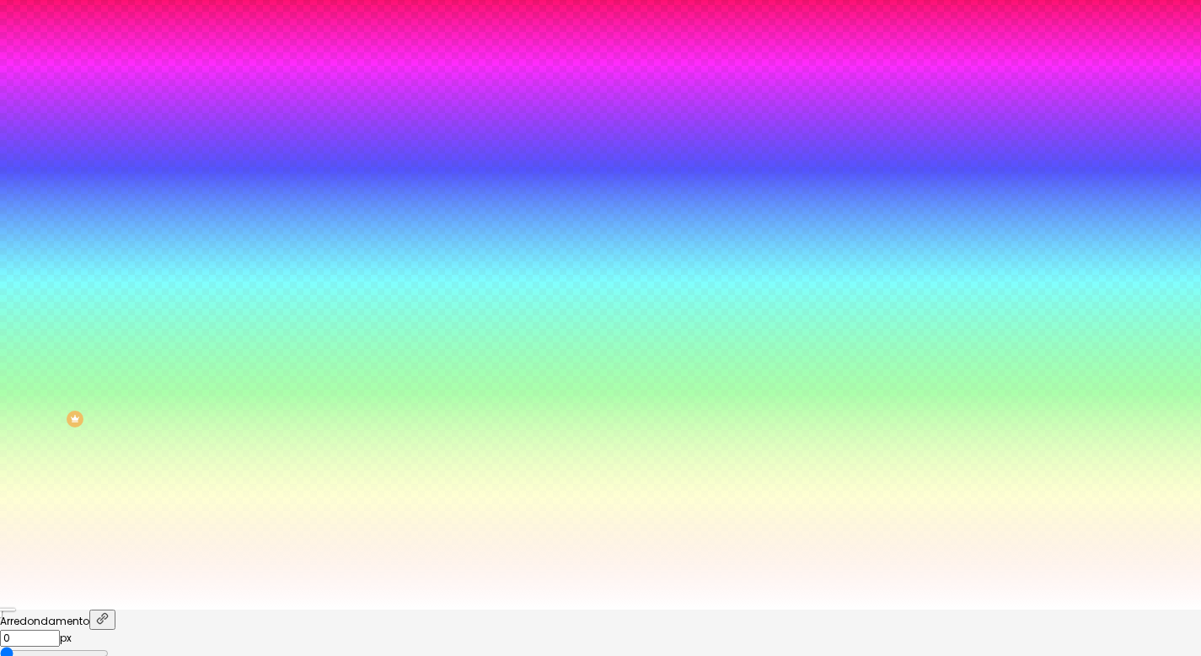
scroll to position [85, 0]
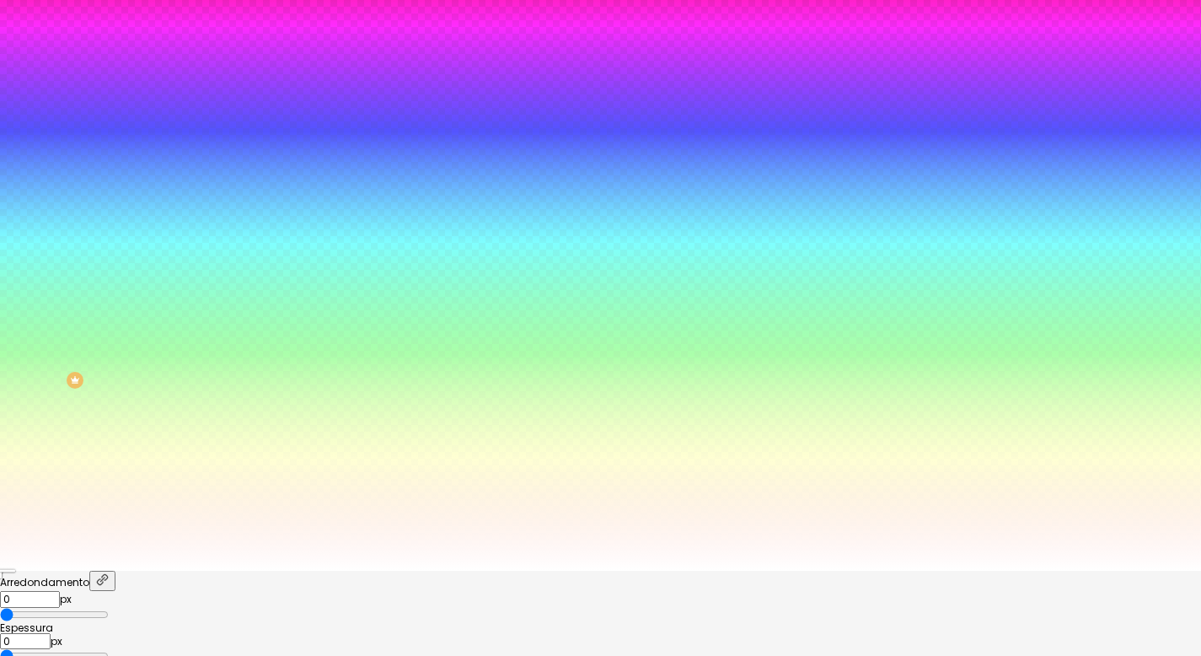
click at [170, 571] on div at bounding box center [600, 571] width 1201 height 0
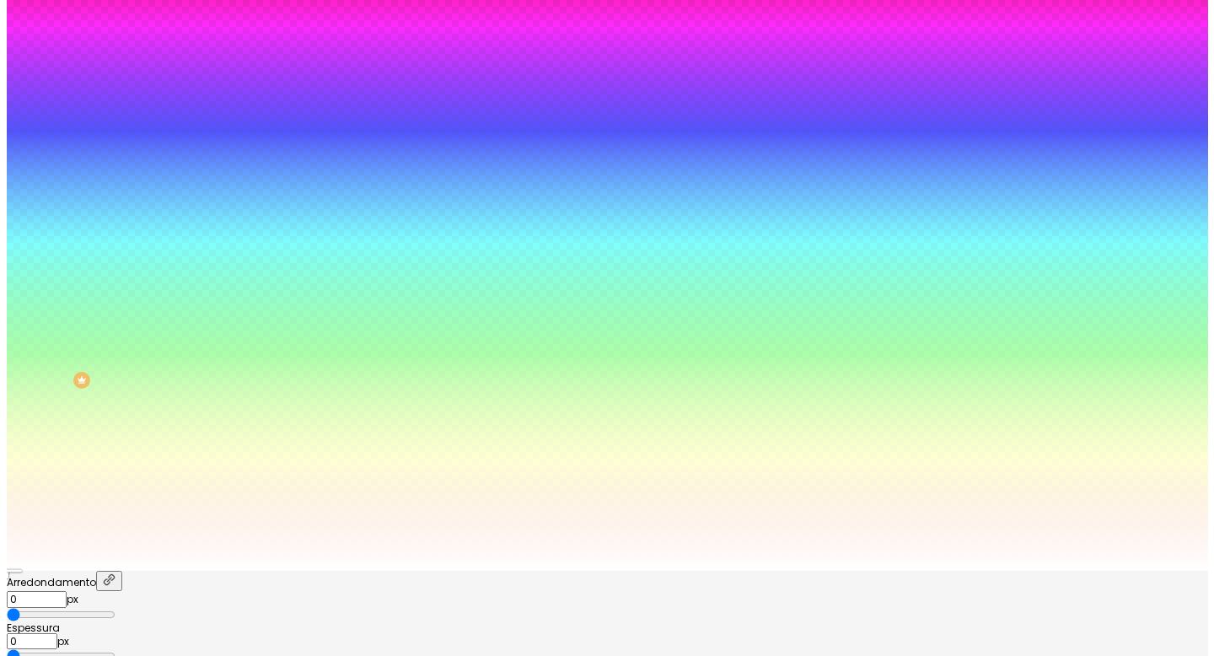
scroll to position [0, 0]
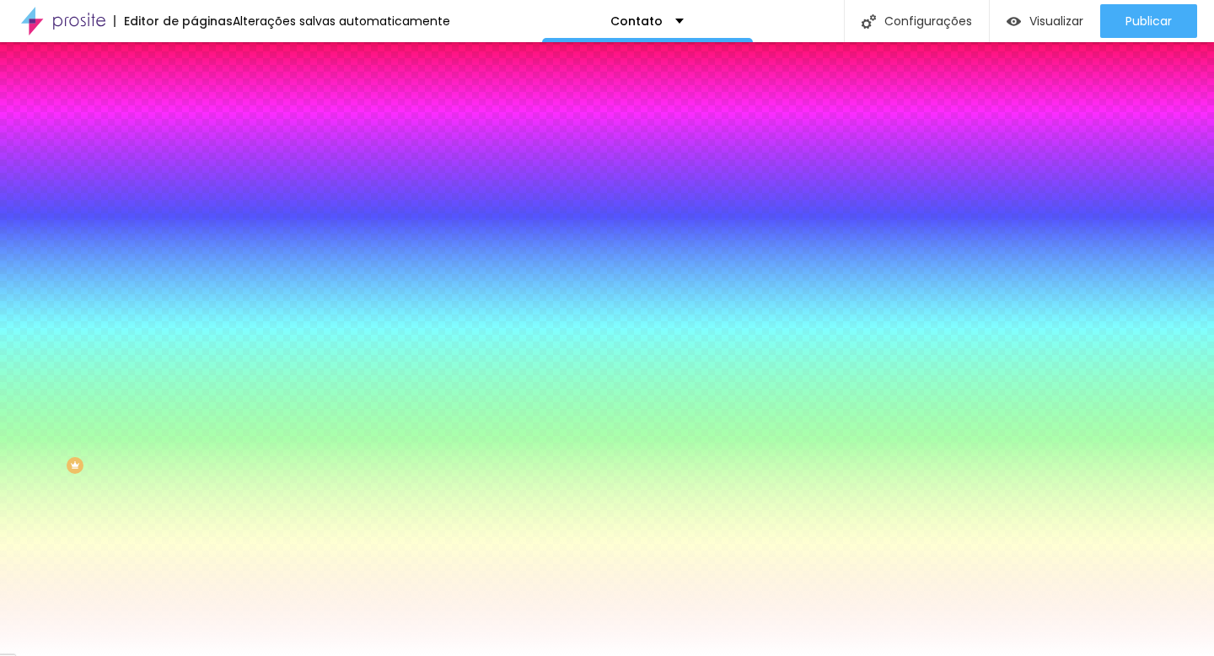
click at [194, 395] on button "button" at bounding box center [206, 387] width 24 height 18
click at [168, 655] on div at bounding box center [600, 656] width 1201 height 0
click at [194, 236] on div "Borda Voltar ao padrão" at bounding box center [291, 212] width 194 height 47
click at [201, 230] on icon "button" at bounding box center [206, 225] width 10 height 10
click at [170, 655] on div at bounding box center [607, 656] width 1214 height 0
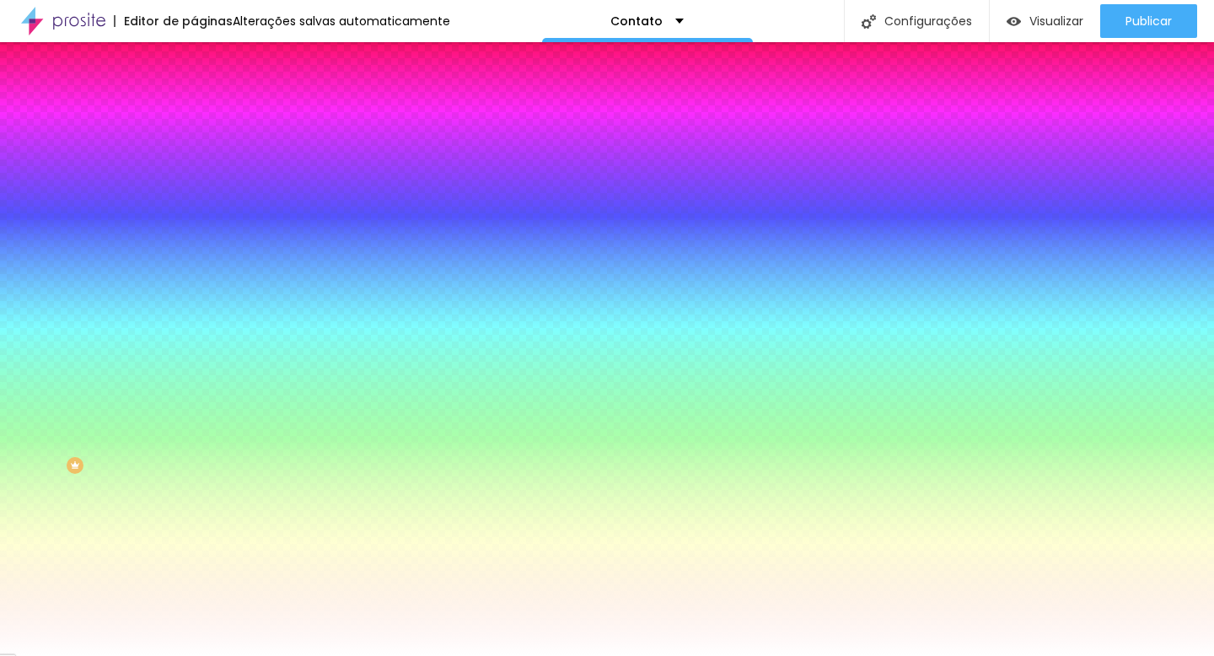
click at [194, 189] on button "button" at bounding box center [206, 180] width 24 height 18
click at [1128, 655] on div at bounding box center [607, 656] width 1214 height 0
click at [1128, 21] on span "Publicar" at bounding box center [1148, 20] width 46 height 13
click at [209, 119] on span "Avançado" at bounding box center [237, 126] width 56 height 14
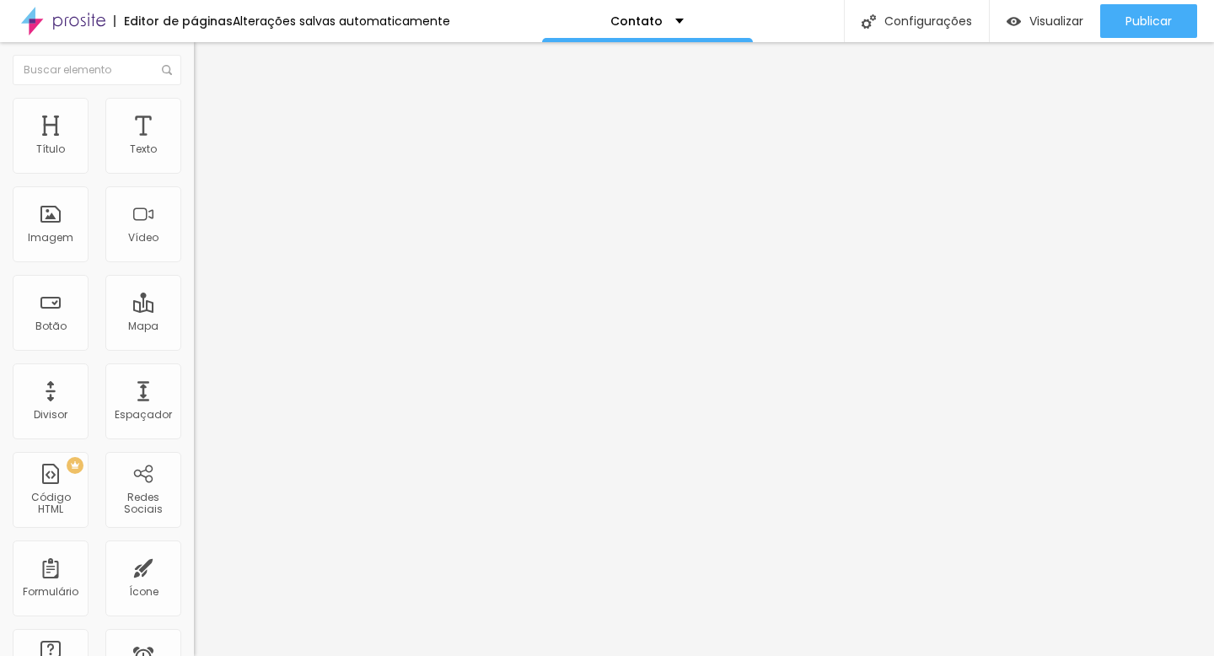
click at [194, 98] on li "Conteúdo" at bounding box center [291, 89] width 194 height 17
click at [207, 62] on img "button" at bounding box center [213, 61] width 13 height 13
click at [207, 23] on div "Editor de páginas" at bounding box center [173, 21] width 119 height 12
click at [43, 27] on img at bounding box center [63, 21] width 84 height 42
click at [194, 113] on ul "Conteúdo Estilo Avançado" at bounding box center [291, 106] width 194 height 51
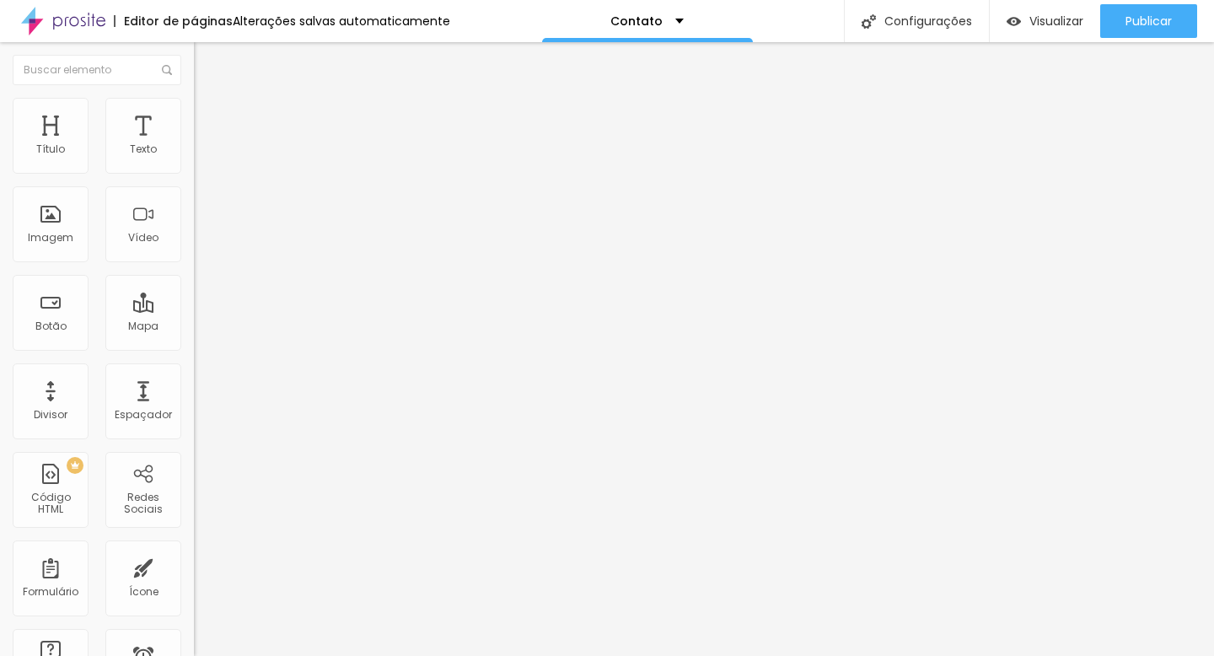
click at [194, 113] on li "Estilo" at bounding box center [291, 106] width 194 height 17
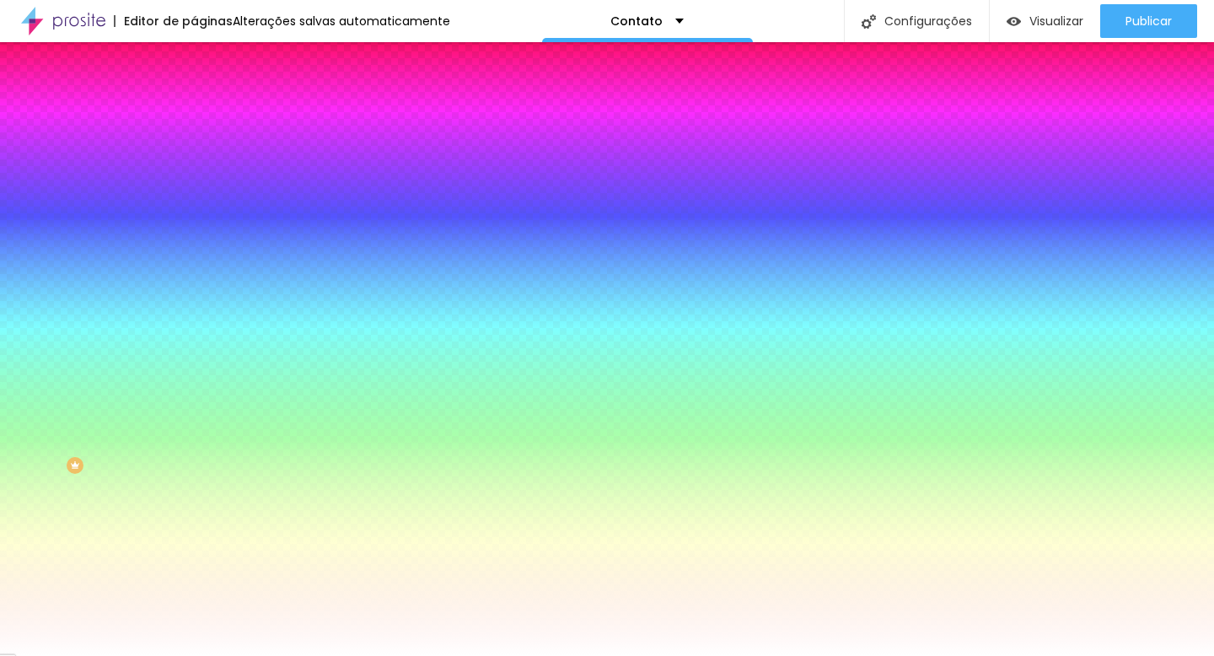
click at [209, 119] on span "Avançado" at bounding box center [237, 126] width 56 height 14
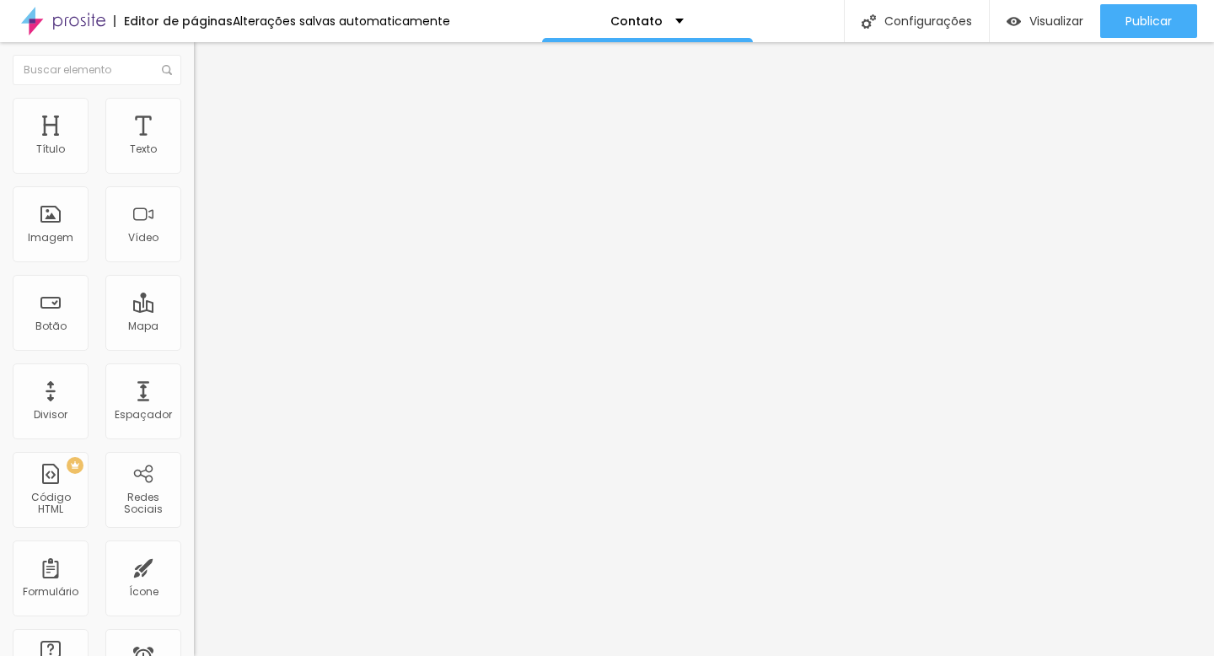
click at [194, 327] on input "range" at bounding box center [248, 333] width 109 height 13
click at [194, 96] on img at bounding box center [201, 88] width 15 height 15
click at [194, 111] on li "Estilo" at bounding box center [291, 106] width 194 height 17
click at [194, 102] on img at bounding box center [201, 105] width 15 height 15
click at [194, 204] on span "Titulo 6" at bounding box center [210, 197] width 32 height 14
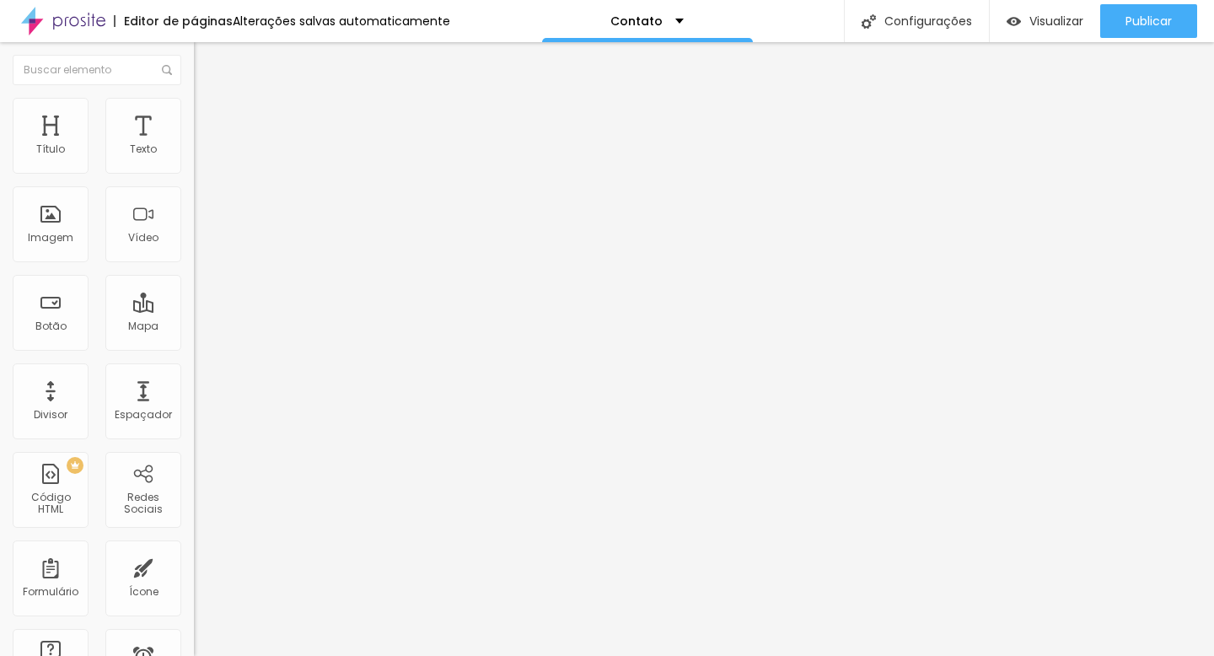
click at [209, 115] on span "Avançado" at bounding box center [237, 109] width 56 height 14
click at [194, 98] on li "Estilo" at bounding box center [291, 89] width 194 height 17
click at [207, 58] on img "button" at bounding box center [213, 61] width 13 height 13
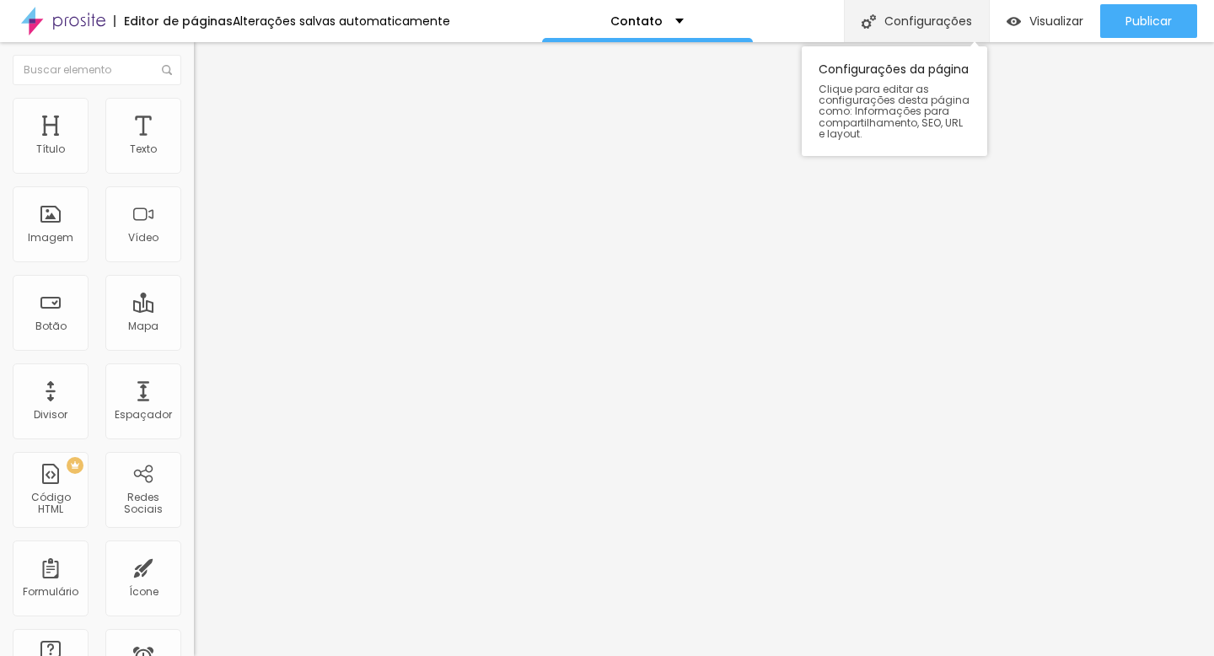
click at [909, 23] on div "Configurações" at bounding box center [916, 21] width 145 height 42
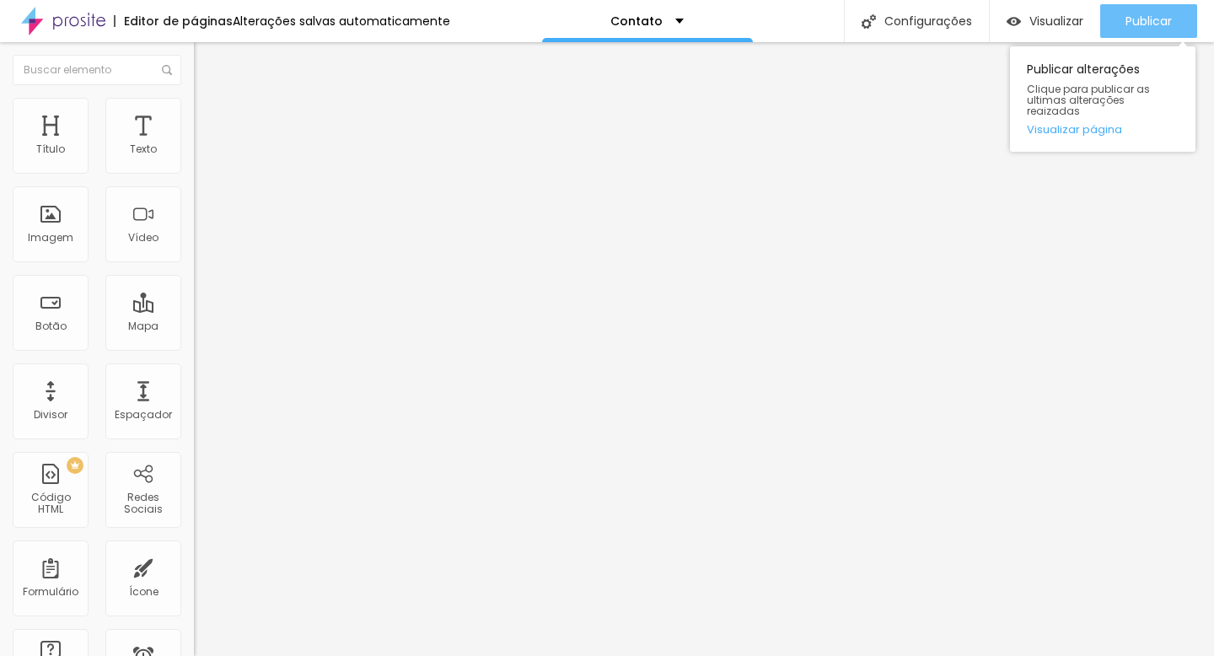
click at [1162, 22] on span "Publicar" at bounding box center [1148, 20] width 46 height 13
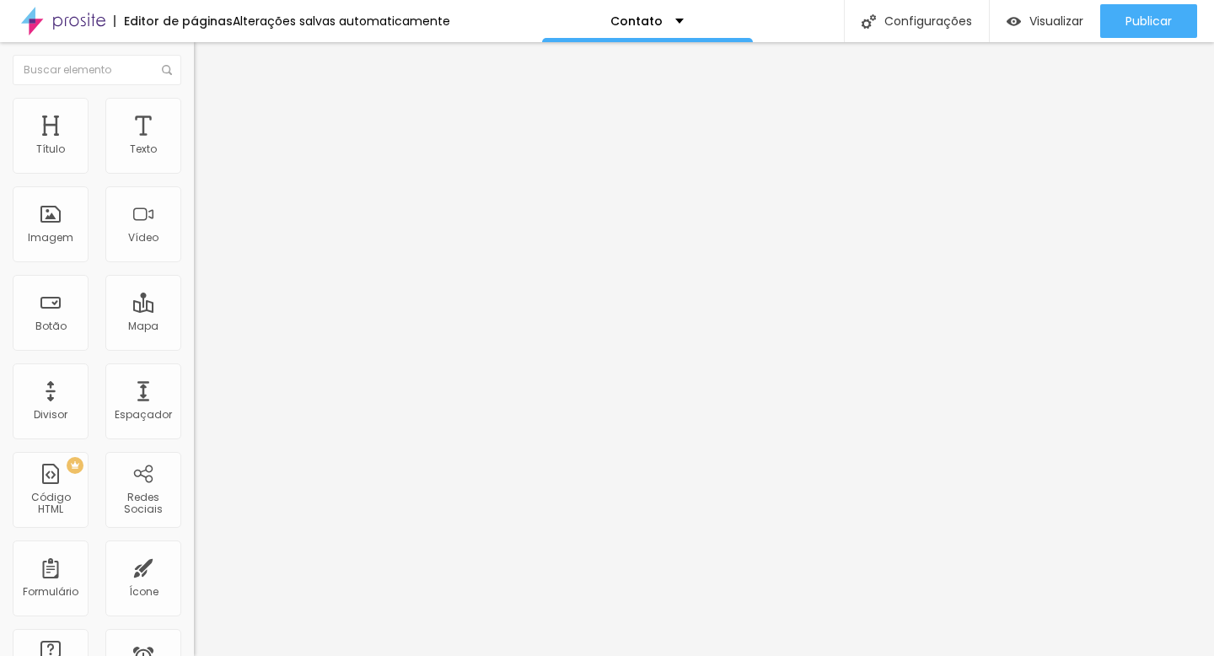
click at [205, 164] on div "Dúvidas, orçamentos e mais" at bounding box center [291, 156] width 172 height 15
click at [194, 170] on img at bounding box center [199, 175] width 10 height 10
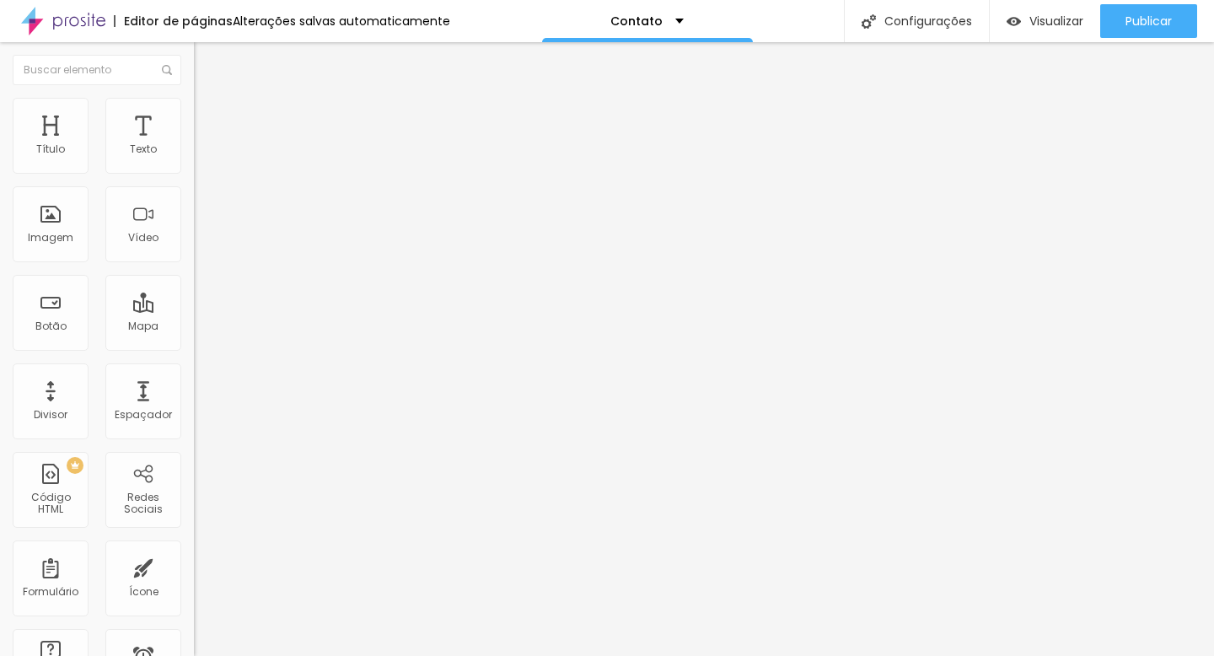
scroll to position [297, 0]
drag, startPoint x: 457, startPoint y: 469, endPoint x: 378, endPoint y: 461, distance: 79.6
type input "Casamento"
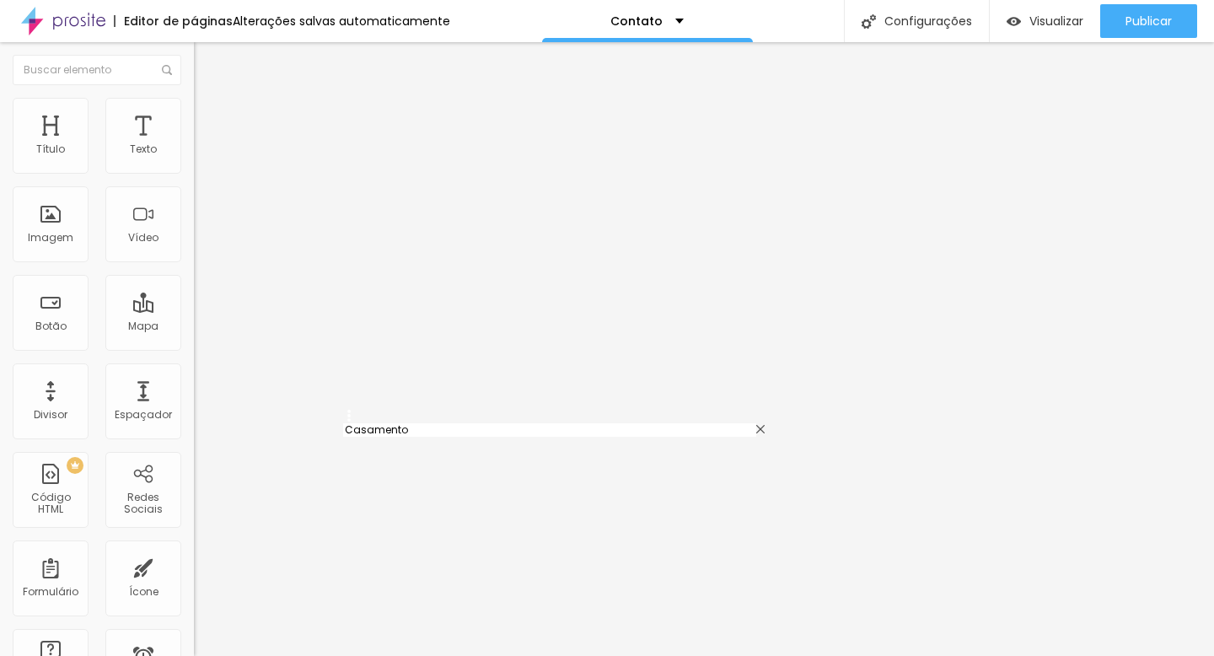
drag, startPoint x: 356, startPoint y: 469, endPoint x: 352, endPoint y: 426, distance: 44.0
type input "Casamento"
type input "Outro"
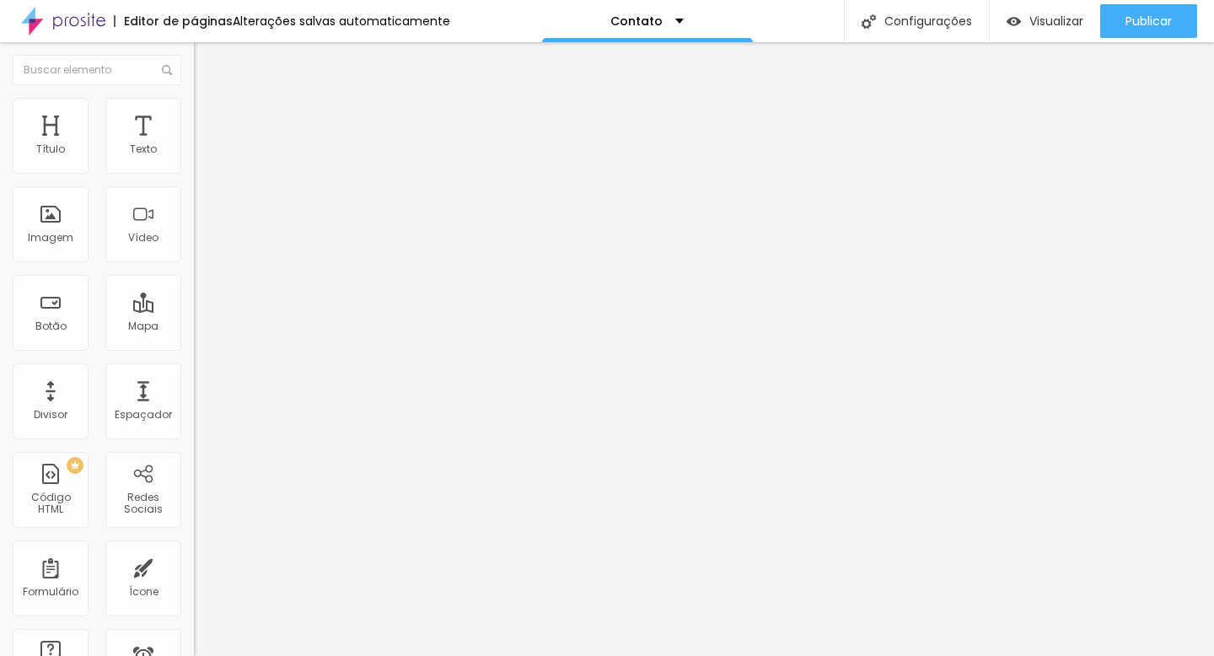
click at [194, 167] on img at bounding box center [200, 161] width 12 height 12
click at [194, 123] on ul "Conteúdo Estilo Avançado" at bounding box center [291, 106] width 194 height 51
click at [209, 116] on span "Estilo" at bounding box center [222, 109] width 26 height 14
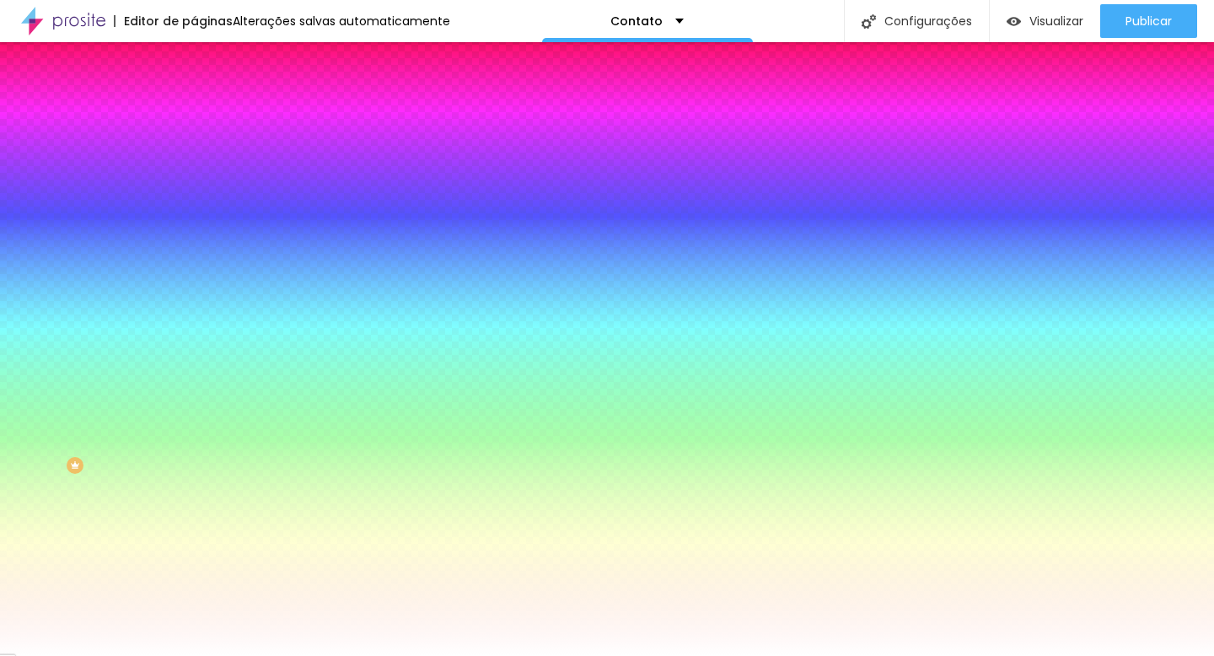
click at [194, 115] on li "Avançado" at bounding box center [291, 123] width 194 height 17
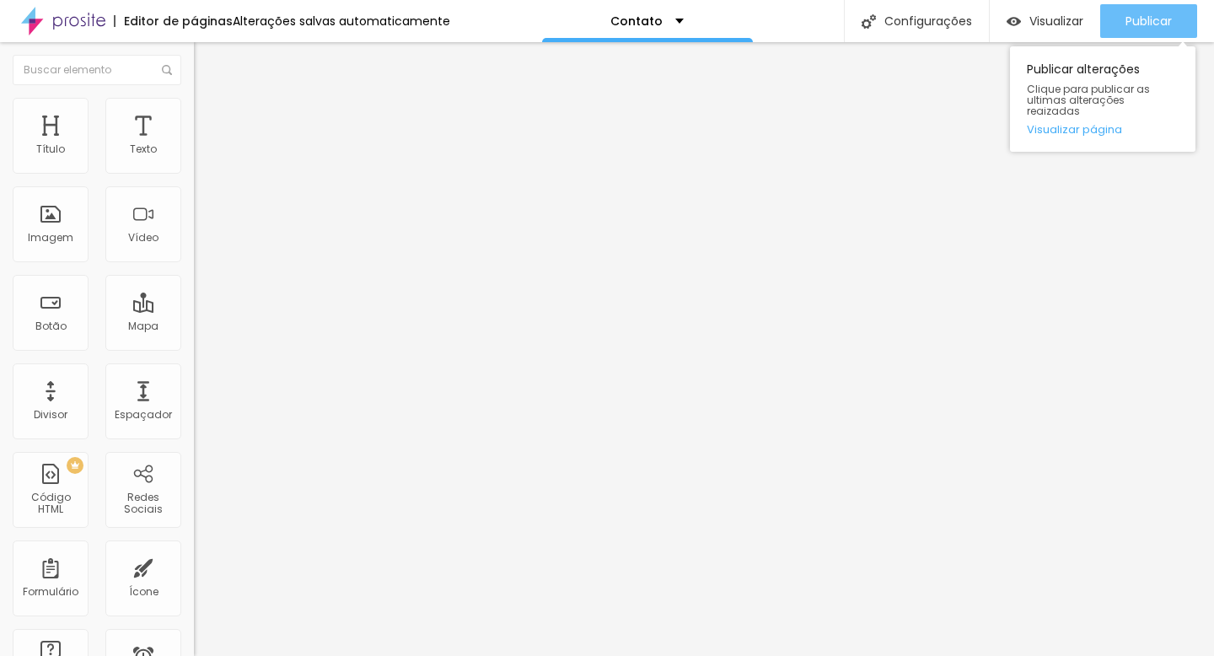
click at [1127, 26] on span "Publicar" at bounding box center [1148, 20] width 46 height 13
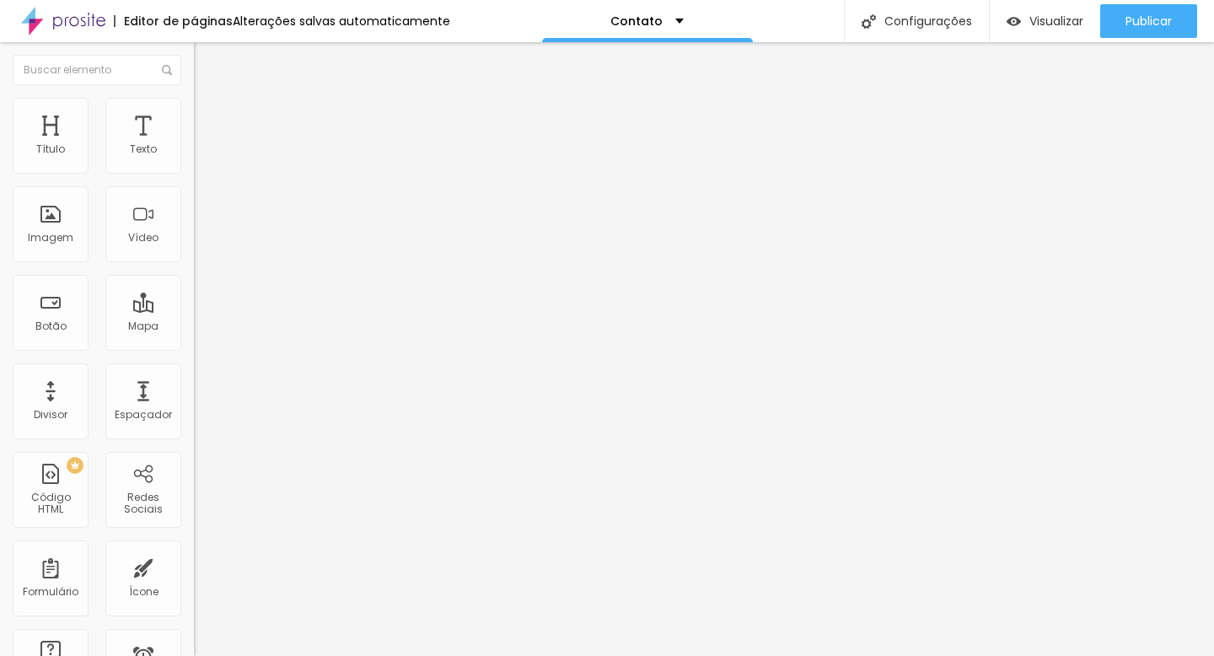
click at [209, 99] on span "Conteúdo" at bounding box center [235, 92] width 52 height 14
click at [194, 170] on img at bounding box center [199, 175] width 10 height 10
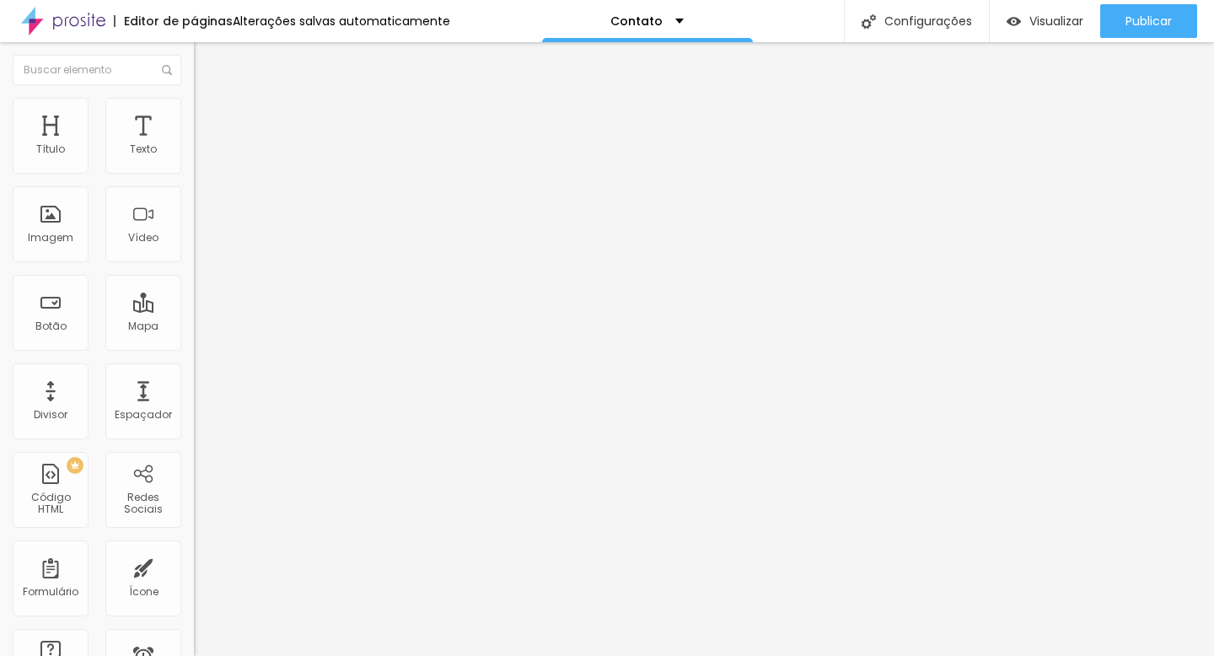
drag, startPoint x: 323, startPoint y: 426, endPoint x: 321, endPoint y: 389, distance: 38.0
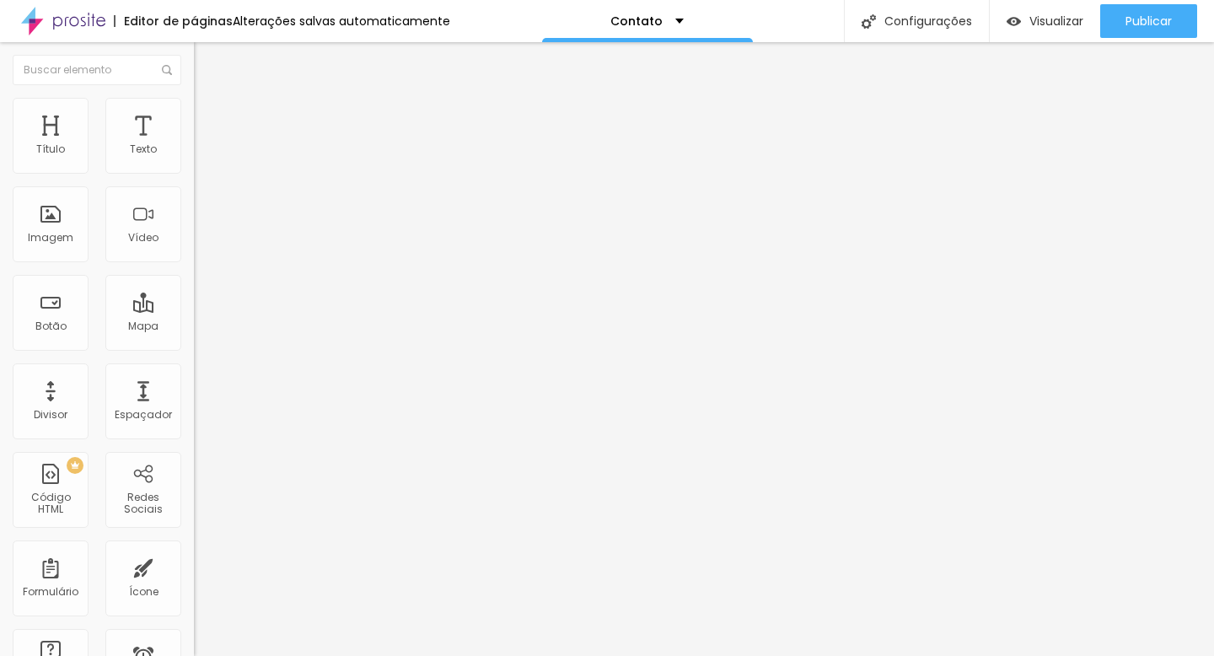
scroll to position [489, 0]
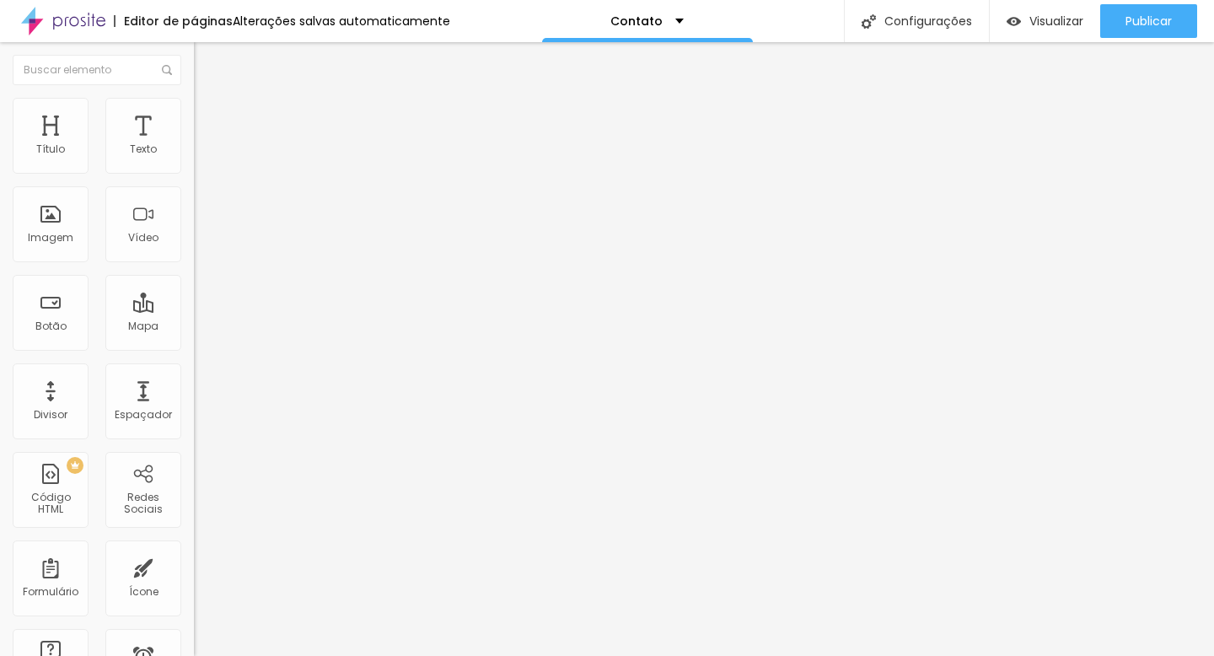
scroll to position [0, 0]
type input "Coloque seu e-mail aqui"
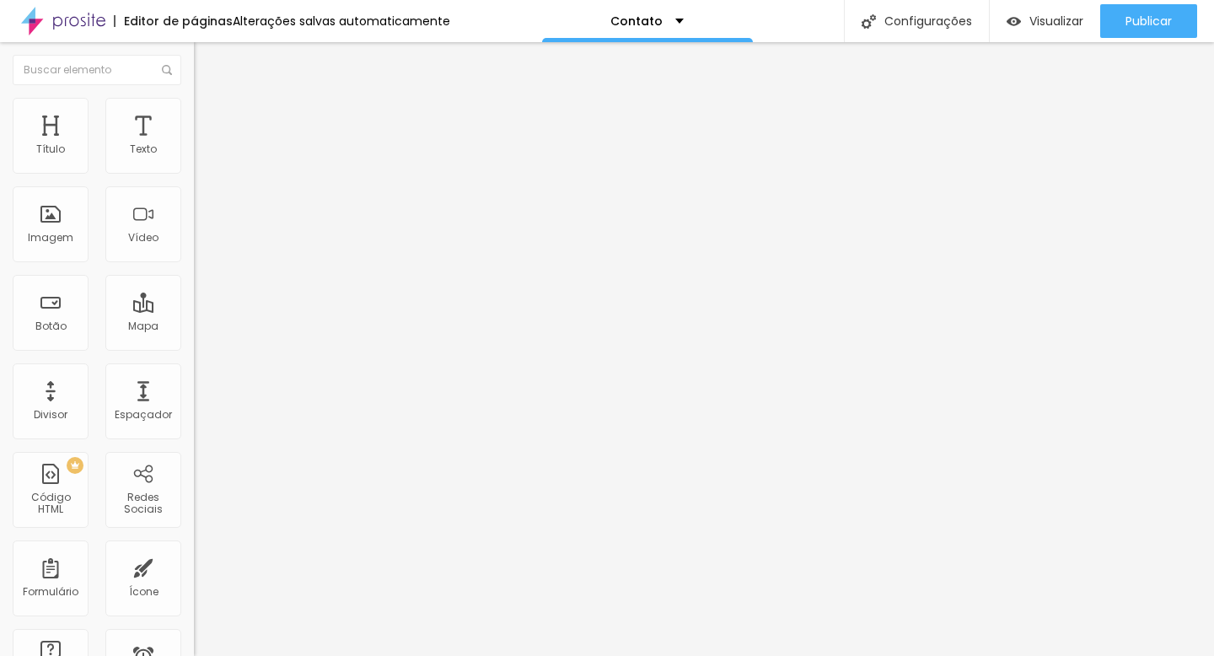
radio input "true"
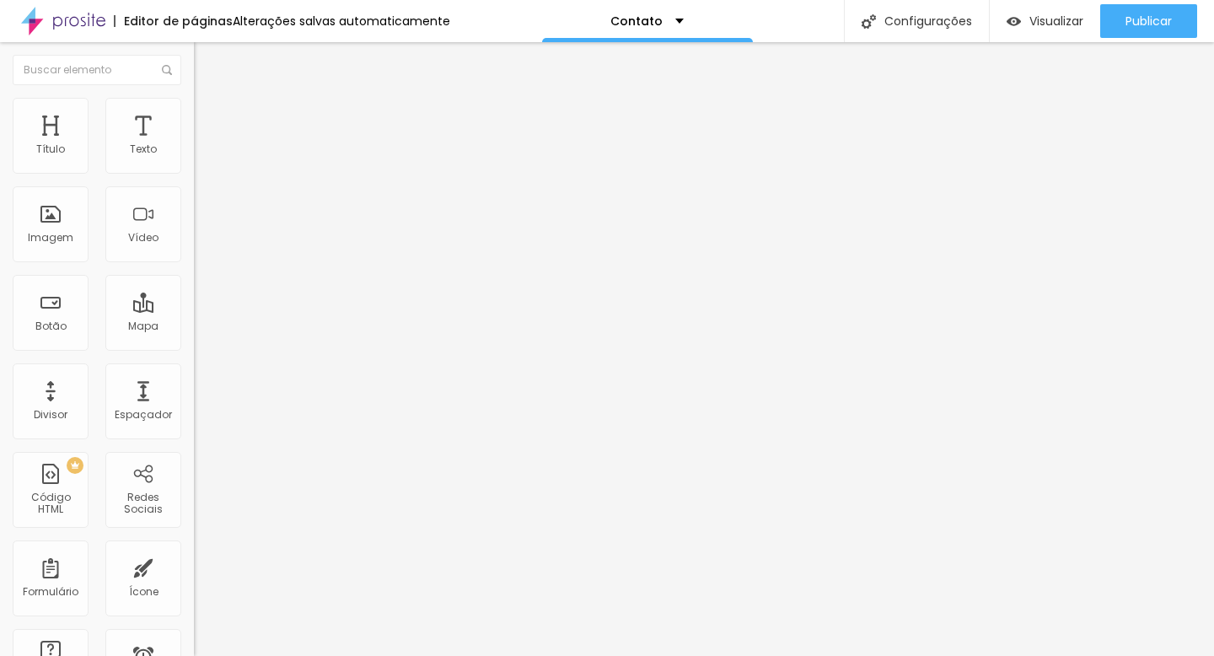
paste input "https://www.instagram.com/vitro.fotografia/"
type input "https://www.instagram.com/vitro.fotografia/"
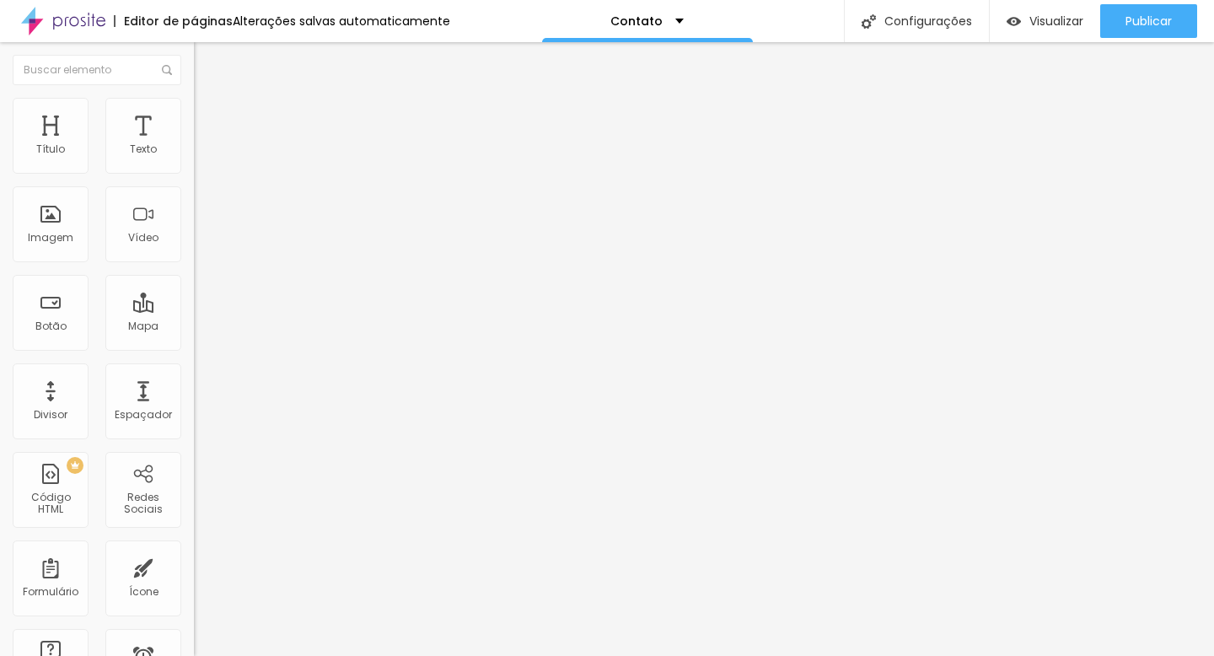
click at [194, 170] on img at bounding box center [199, 175] width 10 height 10
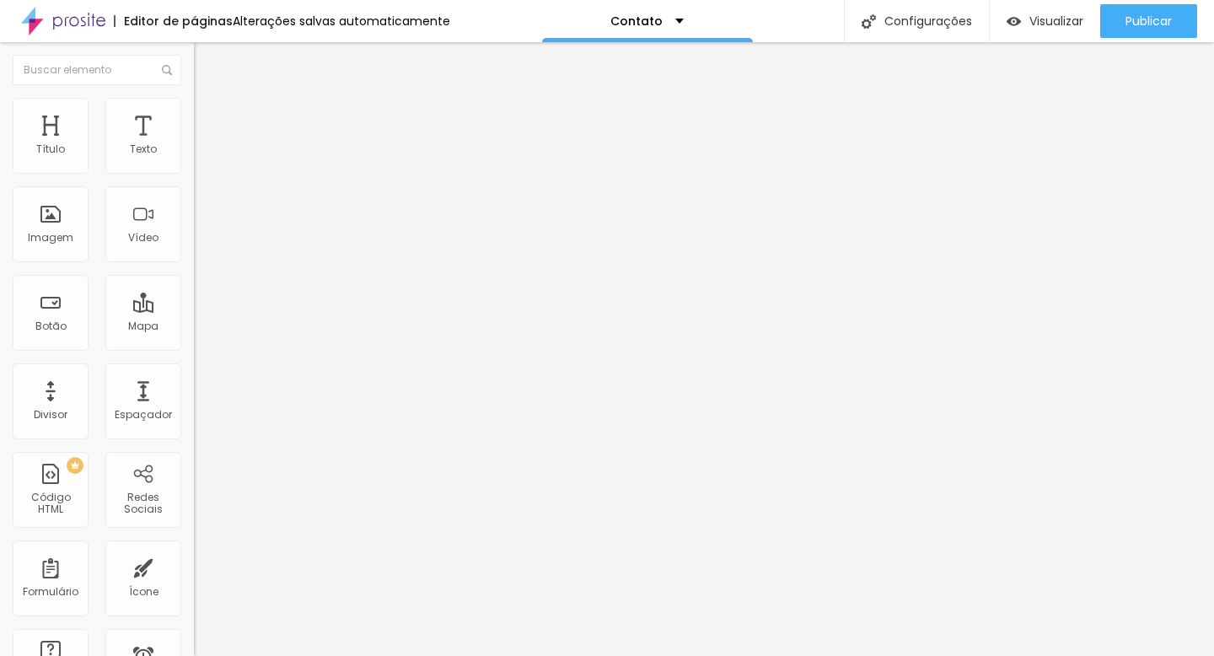
click at [194, 170] on img at bounding box center [199, 175] width 10 height 10
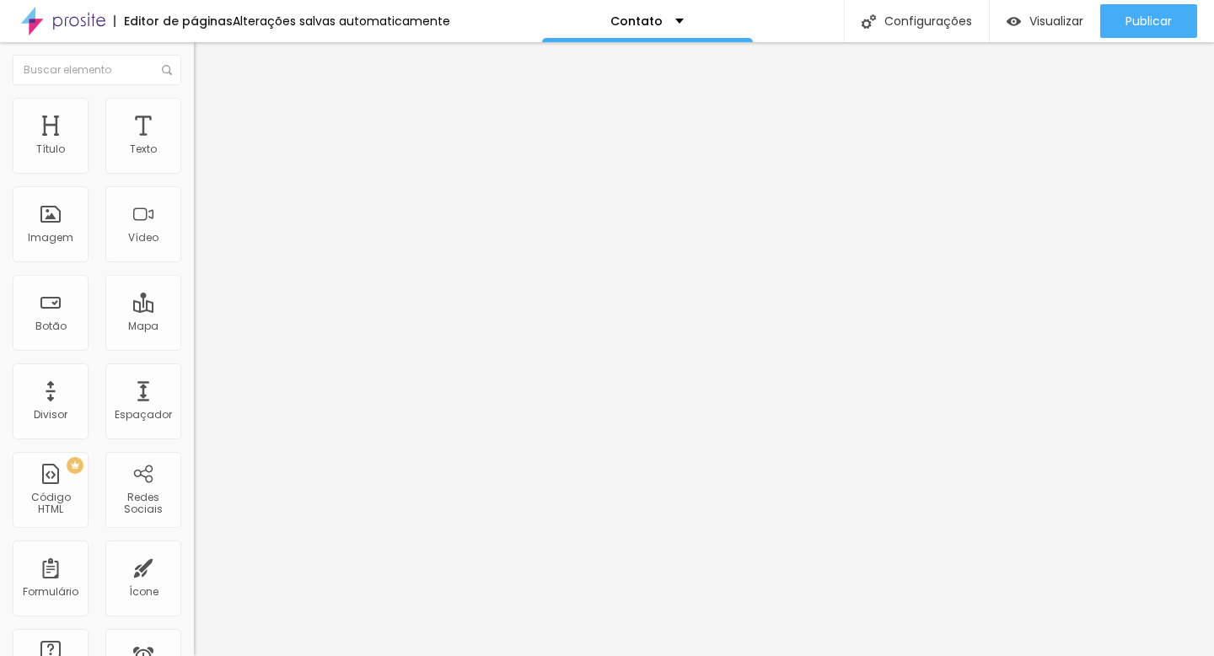
radio input "true"
drag, startPoint x: 520, startPoint y: 345, endPoint x: 488, endPoint y: 344, distance: 32.0
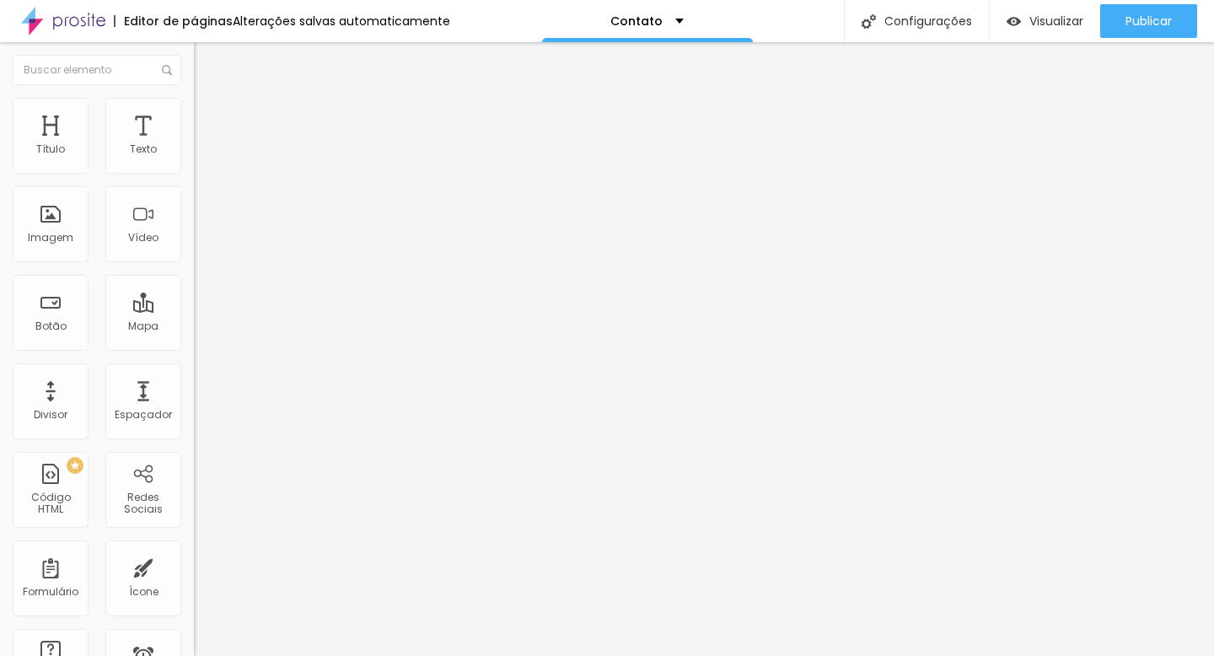
scroll to position [211, 0]
type textarea "Obrigada pelo seu contato, em breve retornamos sua mensagem!"
click at [1043, 24] on span "Visualizar" at bounding box center [1056, 20] width 54 height 13
click at [207, 64] on div "Editar Coluna" at bounding box center [259, 61] width 105 height 13
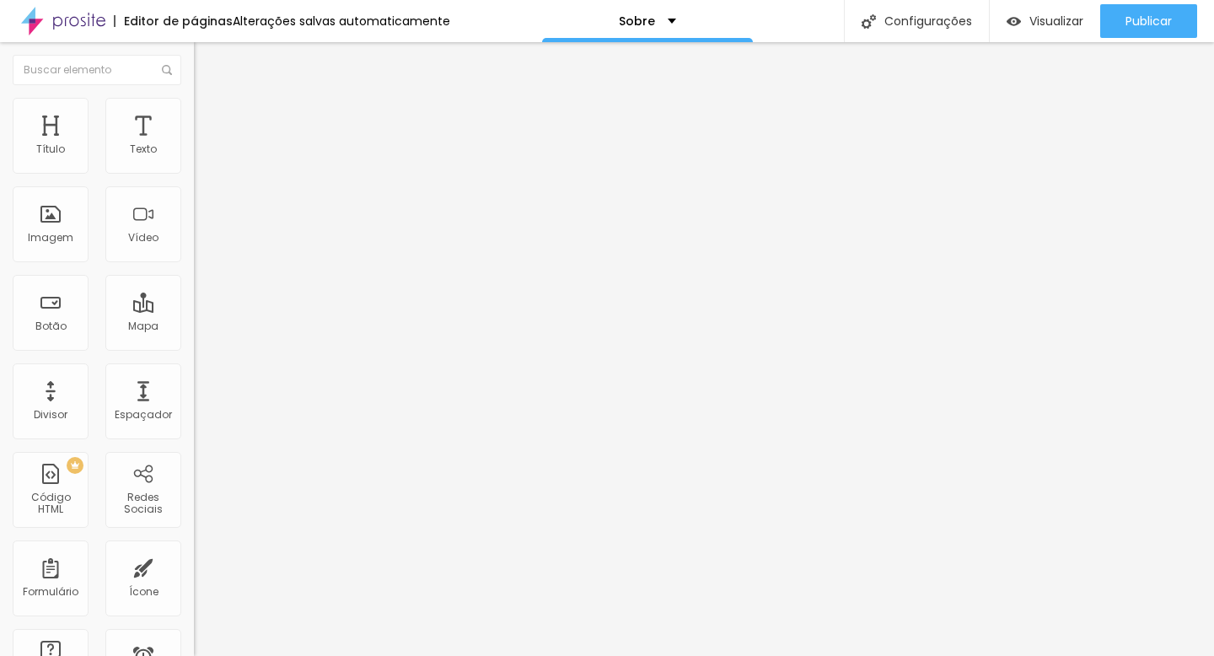
click at [194, 145] on span "Adicionar imagem" at bounding box center [248, 138] width 109 height 14
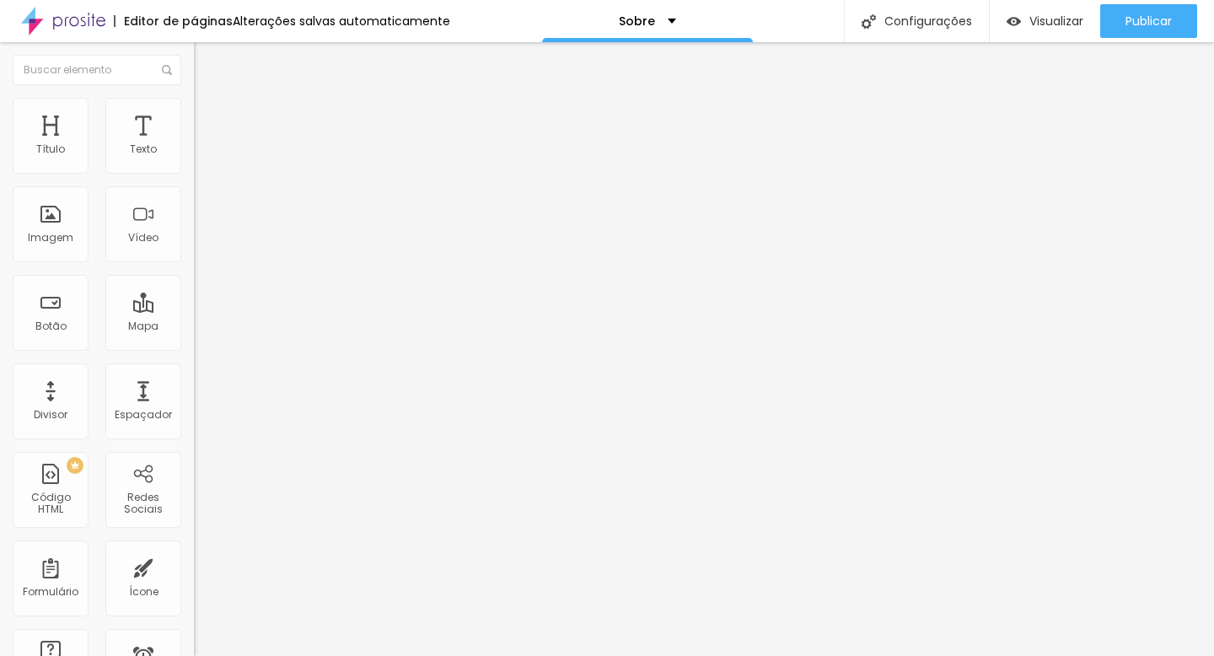
click at [194, 264] on span "Original" at bounding box center [214, 256] width 40 height 14
click at [194, 274] on span "Cinema" at bounding box center [215, 267] width 42 height 14
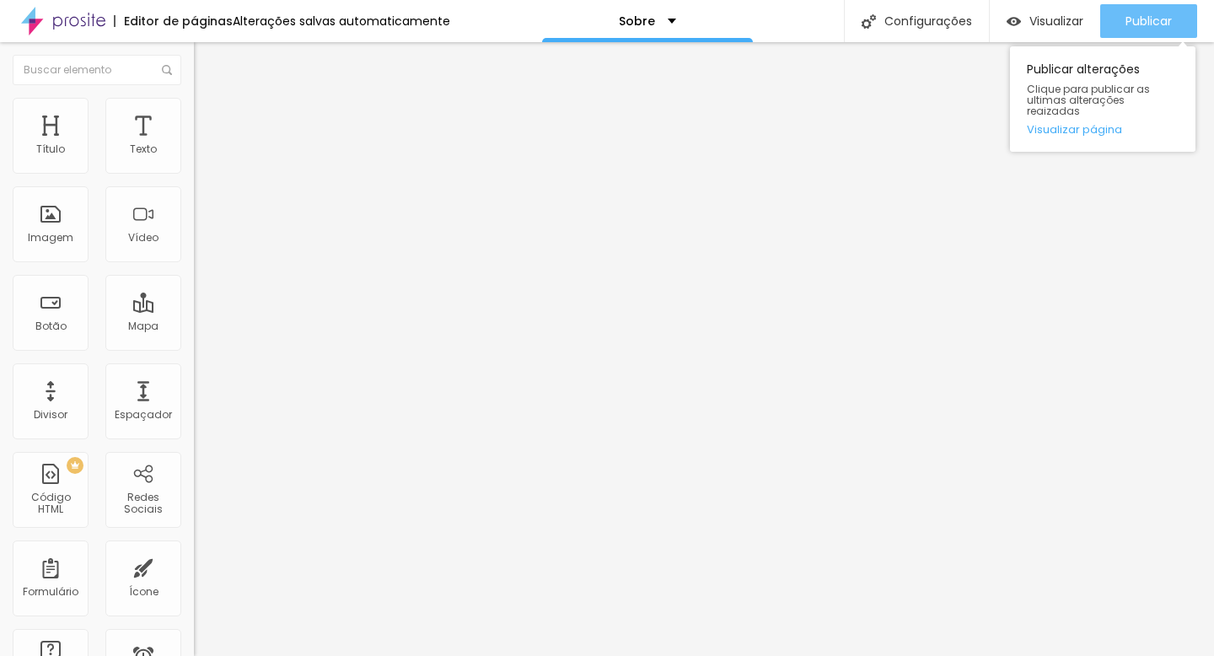
click at [1172, 21] on button "Publicar" at bounding box center [1148, 21] width 97 height 34
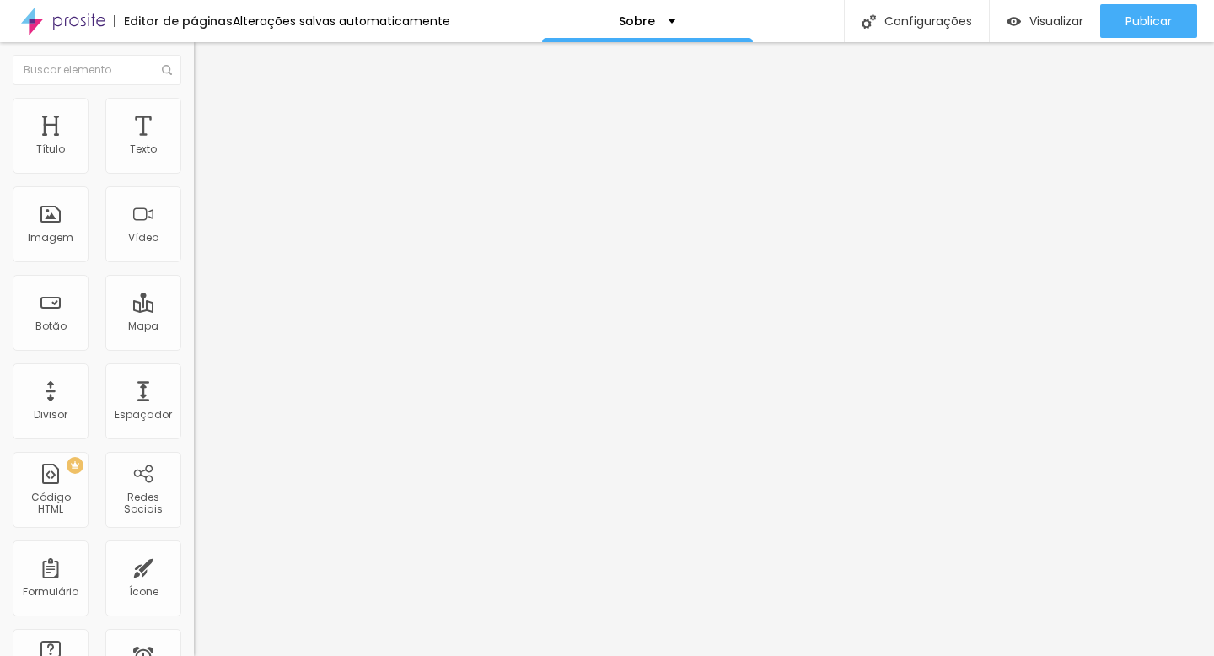
type input "19"
type input "20"
type input "21"
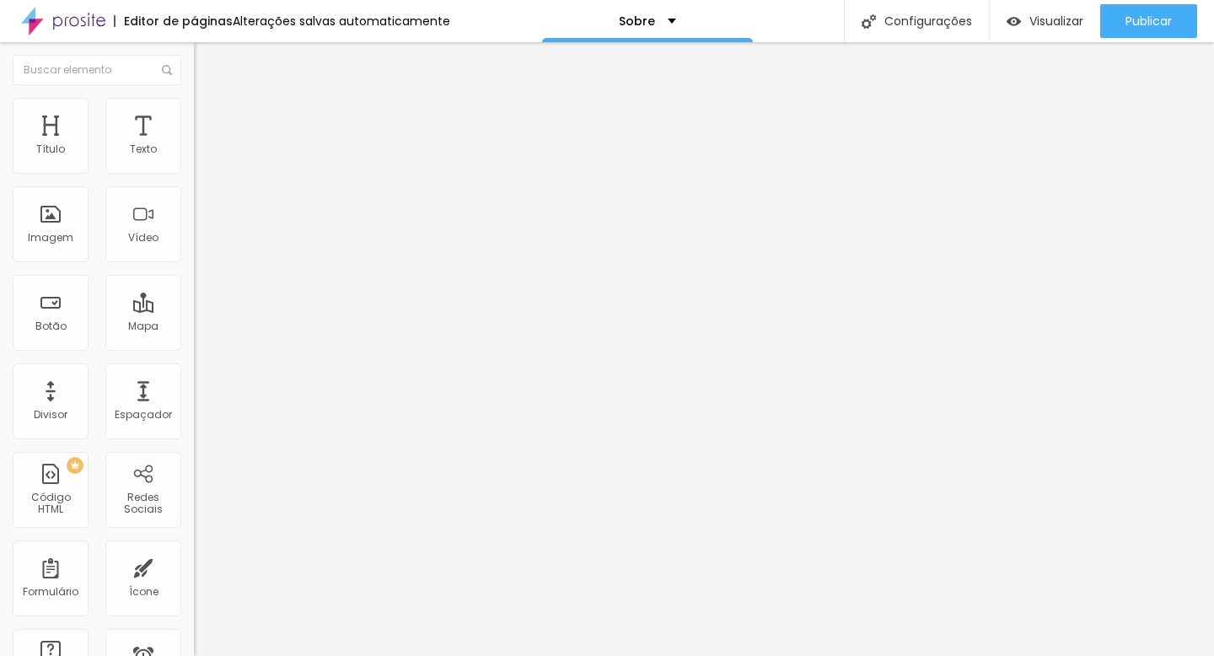
type input "21"
type input "22"
type input "23"
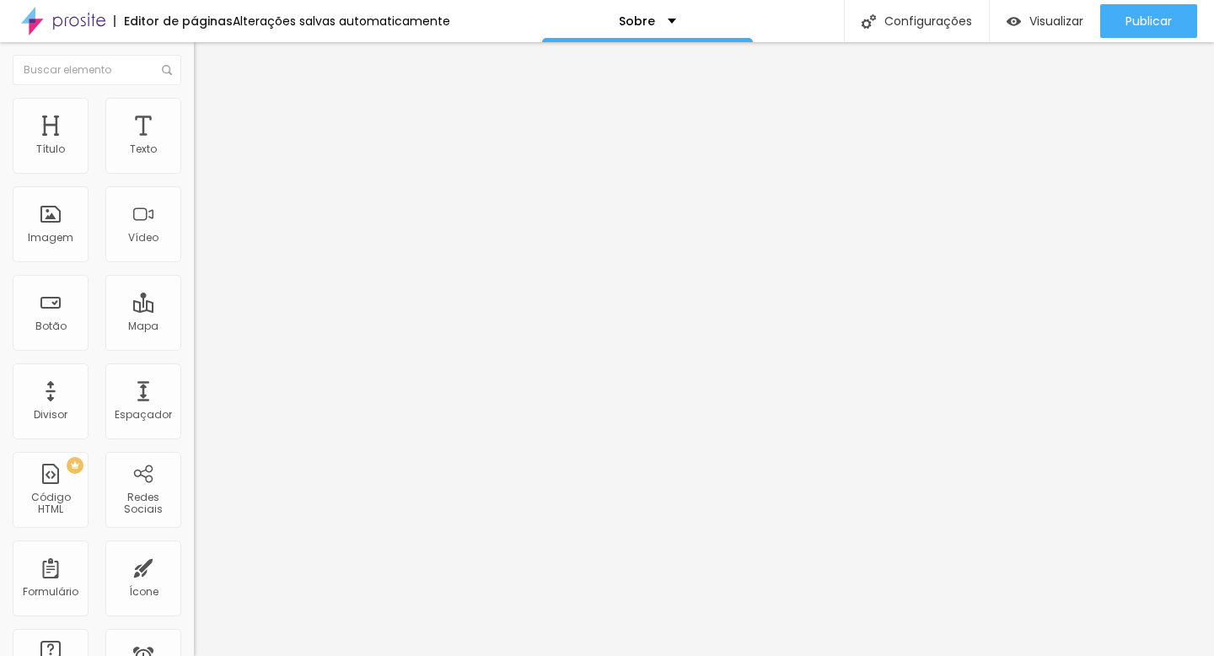
type input "22"
type input "21"
type input "20"
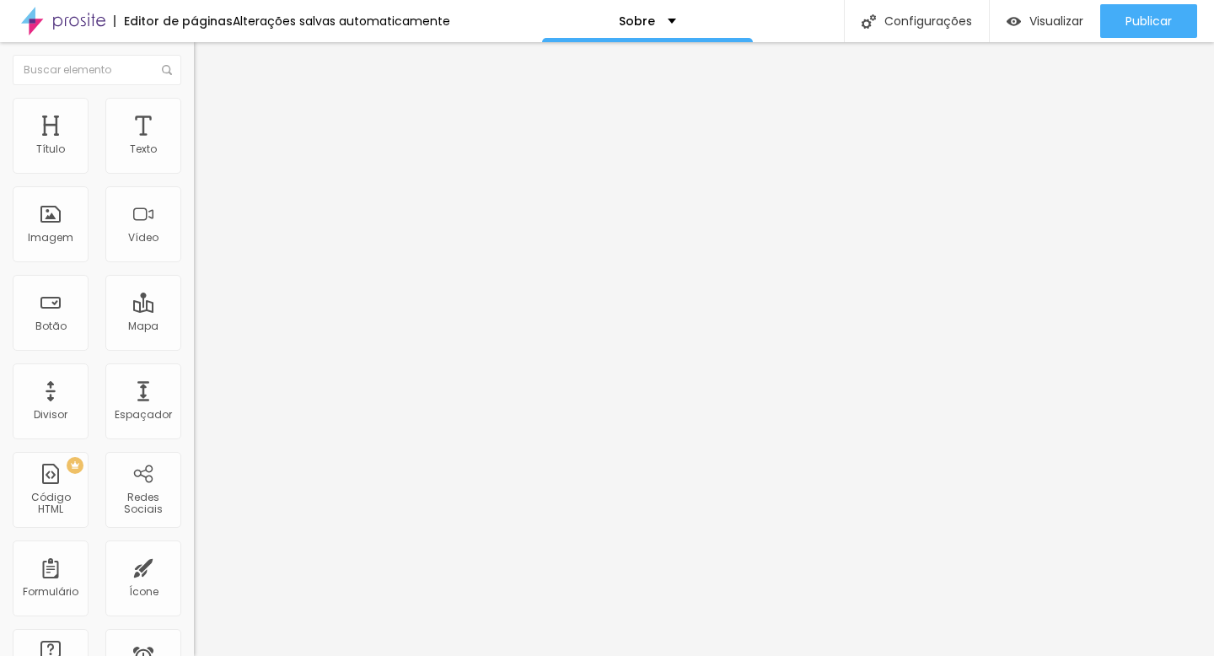
type input "20"
type input "19"
type input "18"
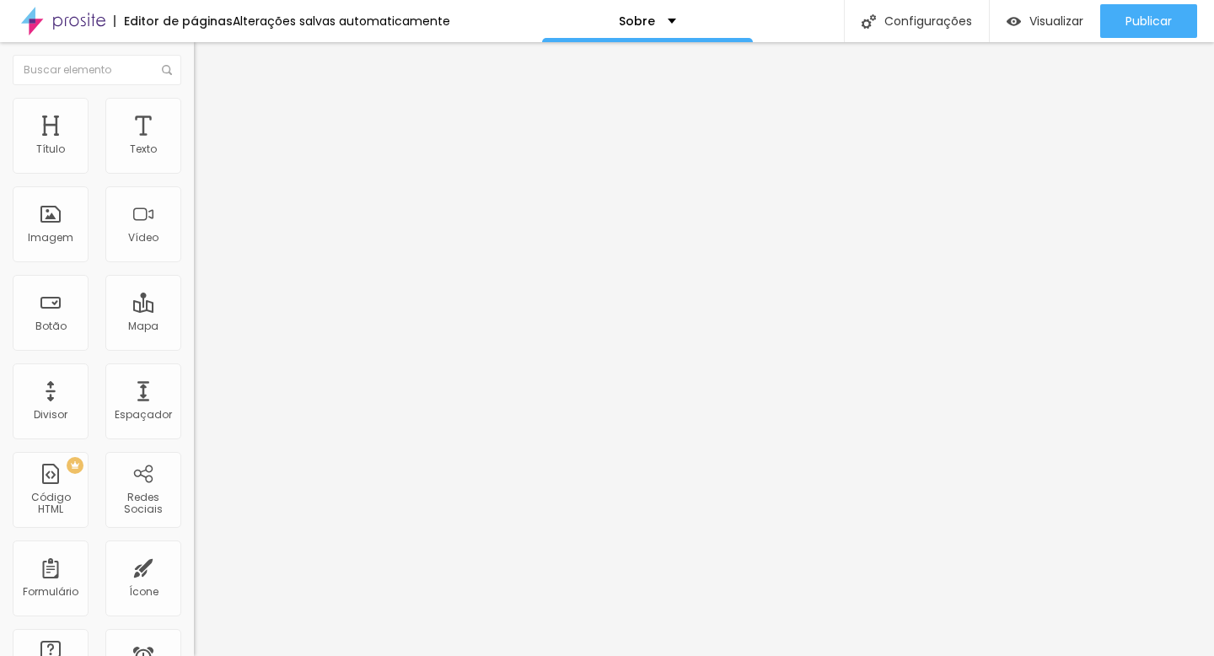
type input "17"
type input "16"
type input "15"
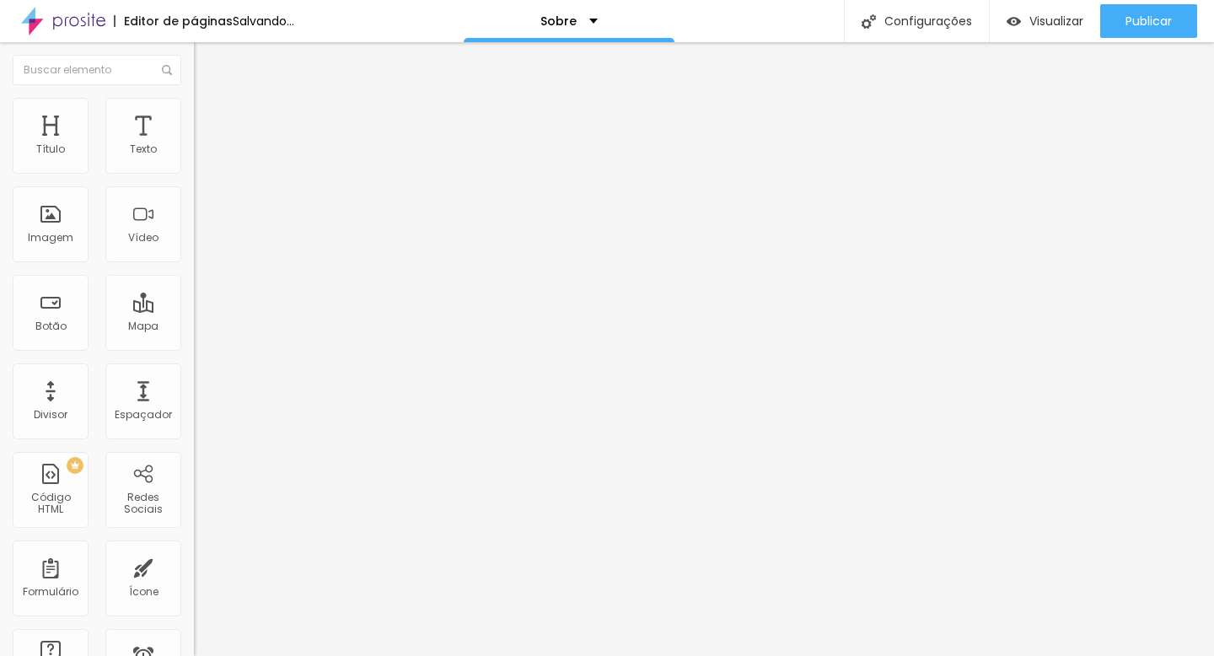
type input "15"
type input "14"
type input "13"
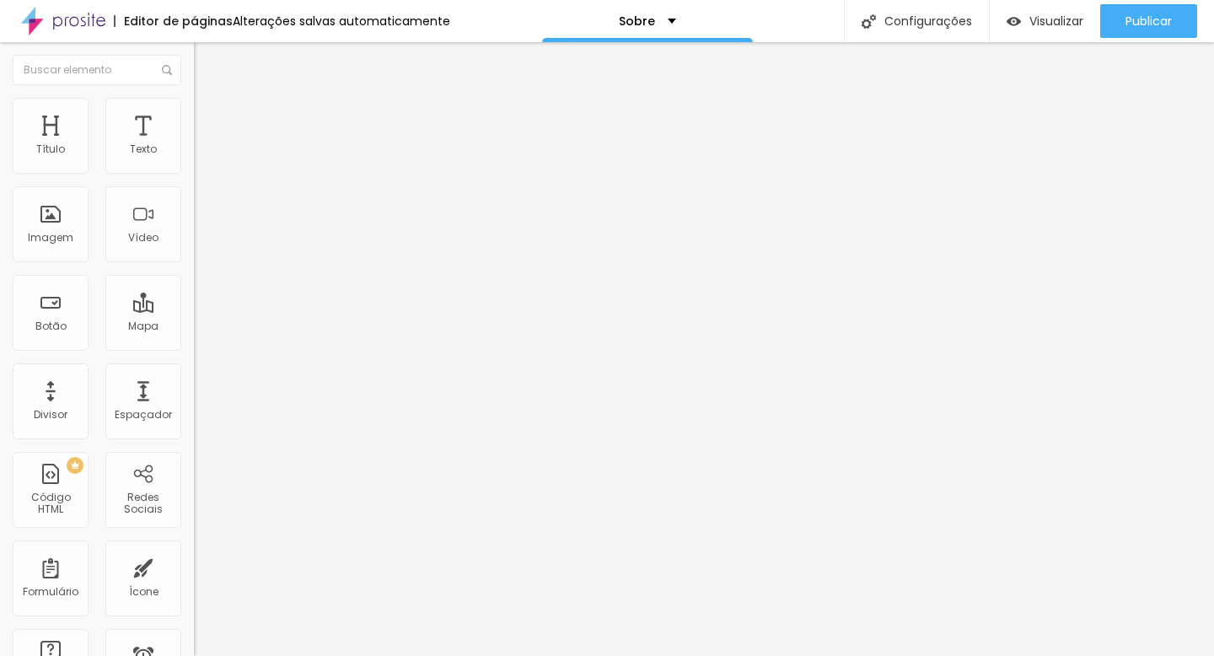
type input "14"
type input "15"
type input "16"
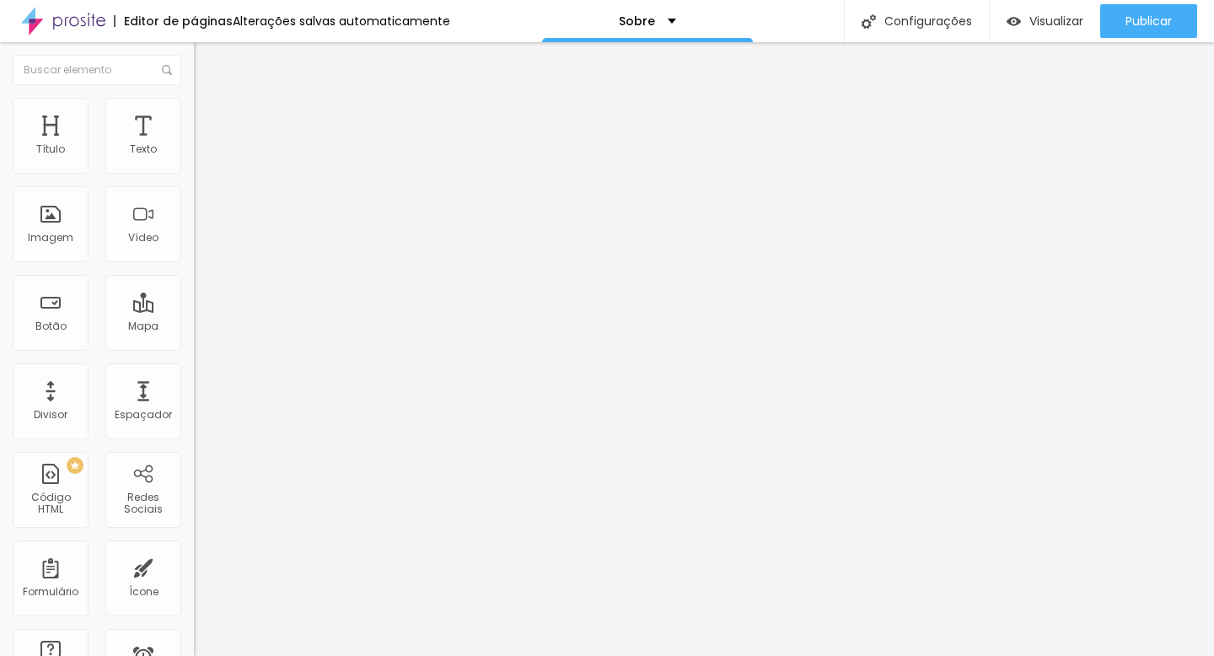
type input "16"
type input "17"
type input "18"
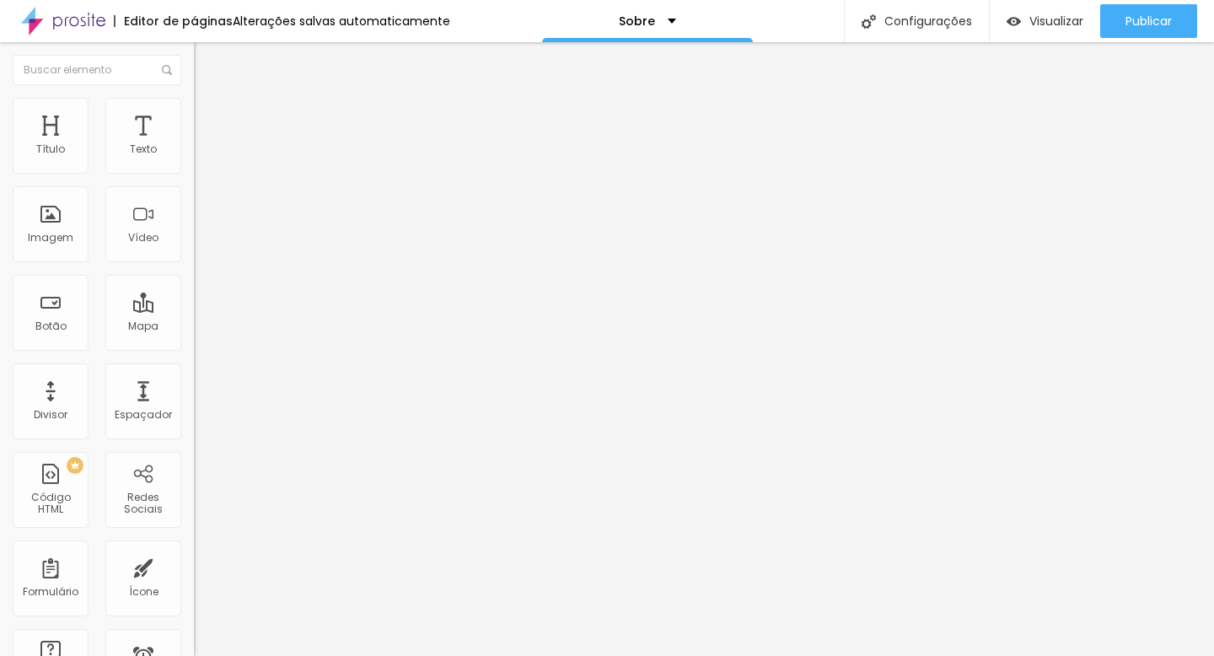
type input "19"
type input "20"
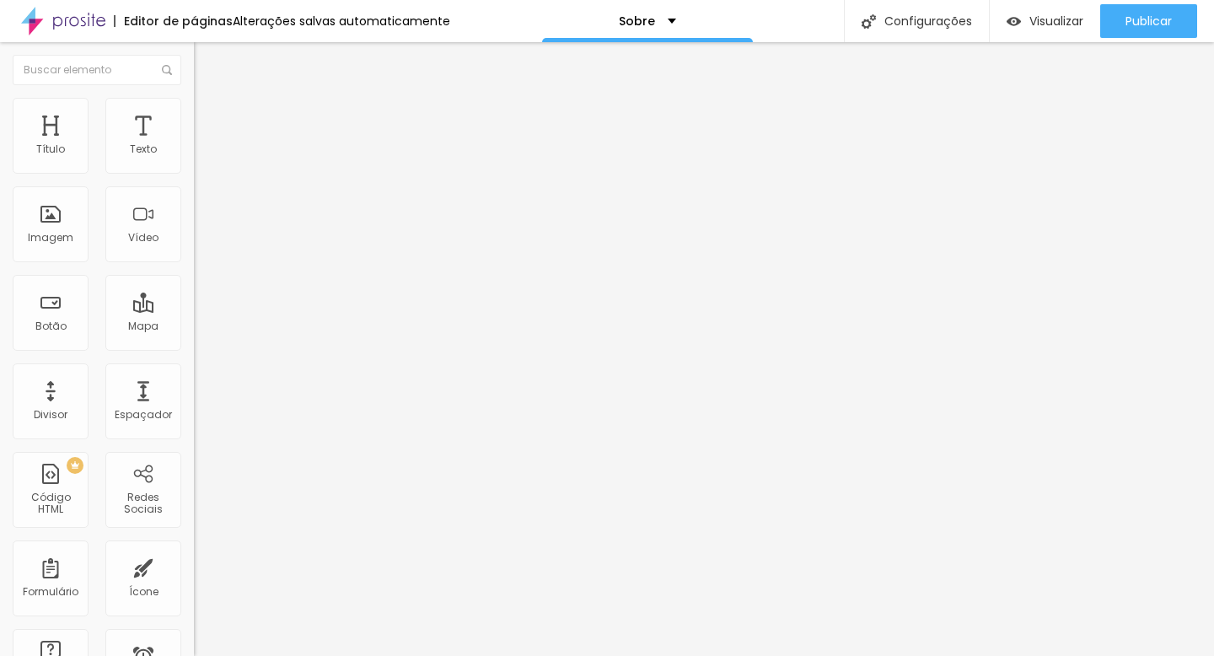
click at [194, 310] on input "range" at bounding box center [248, 316] width 109 height 13
type input "0.1"
type input "0.2"
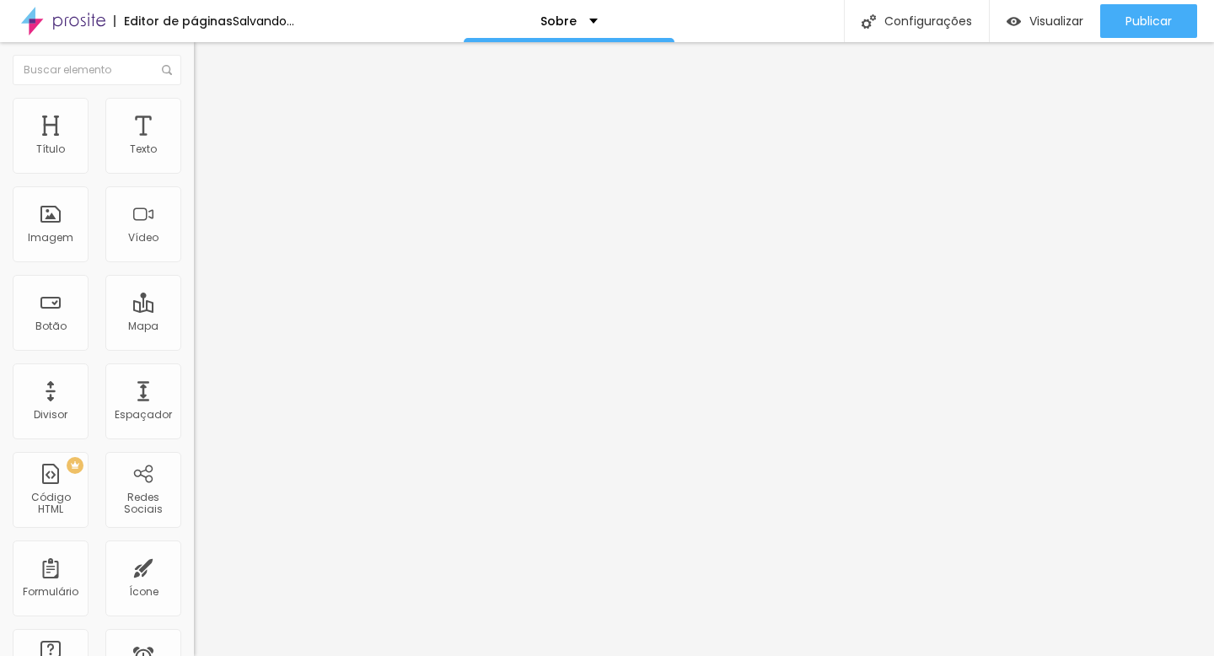
type input "0.4"
type input "0.6"
type input "0.7"
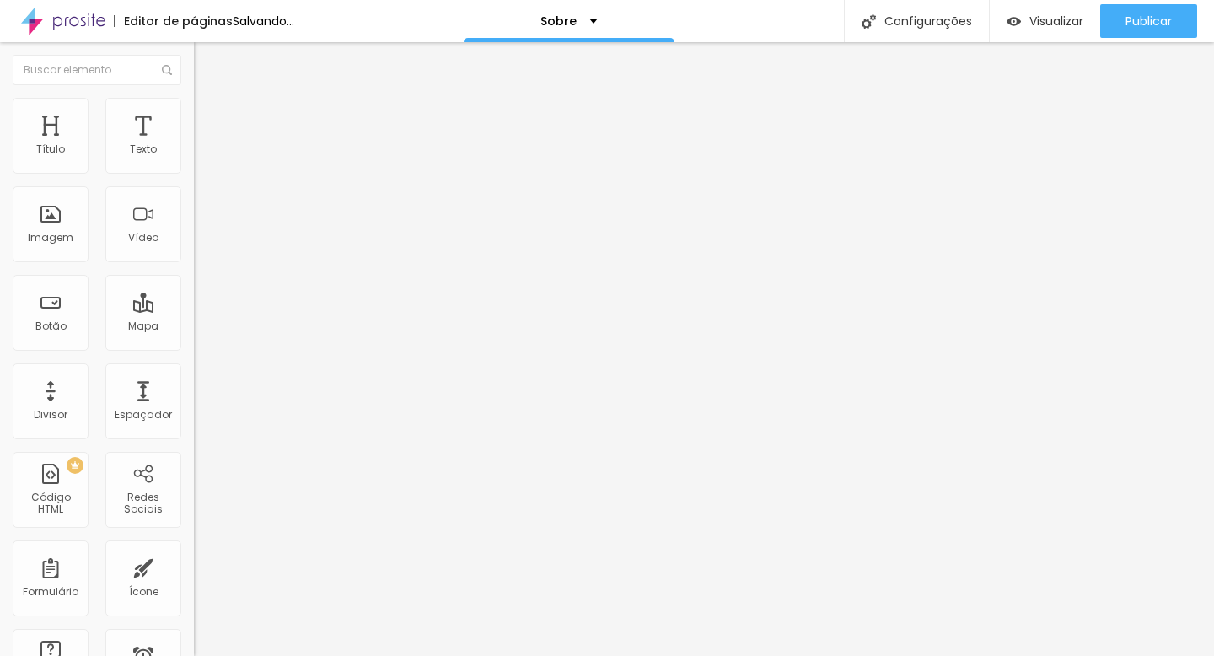
type input "0.7"
type input "0.8"
type input "0.9"
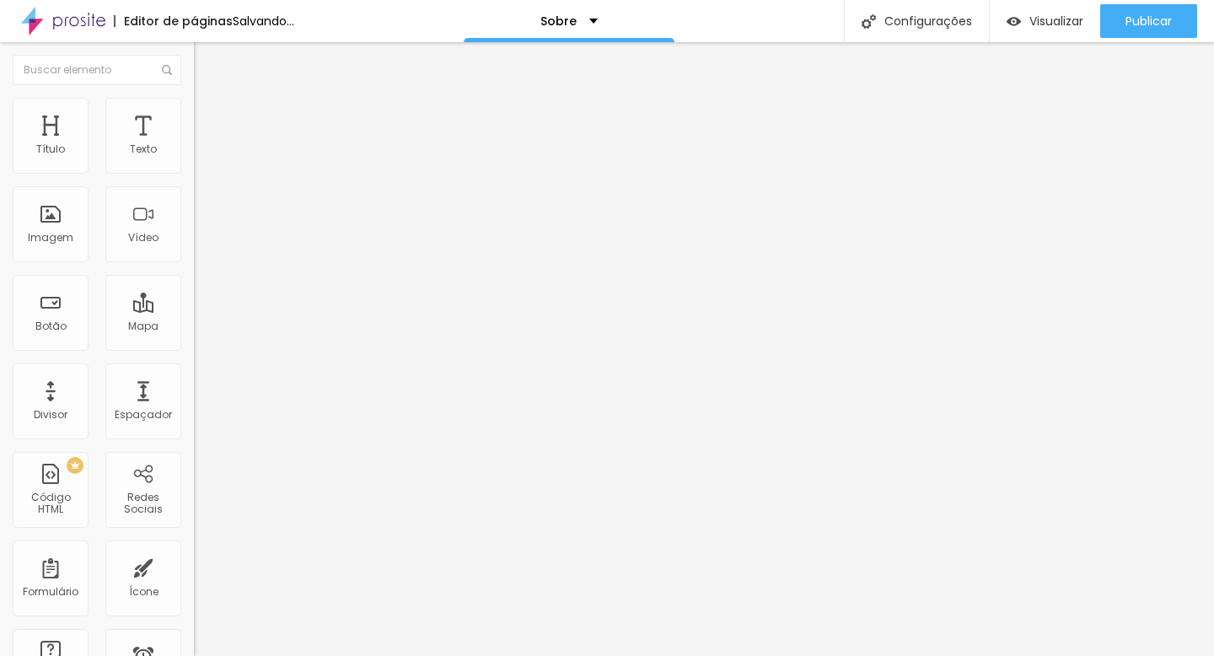
type input "1"
type input "1.1"
type input "1.2"
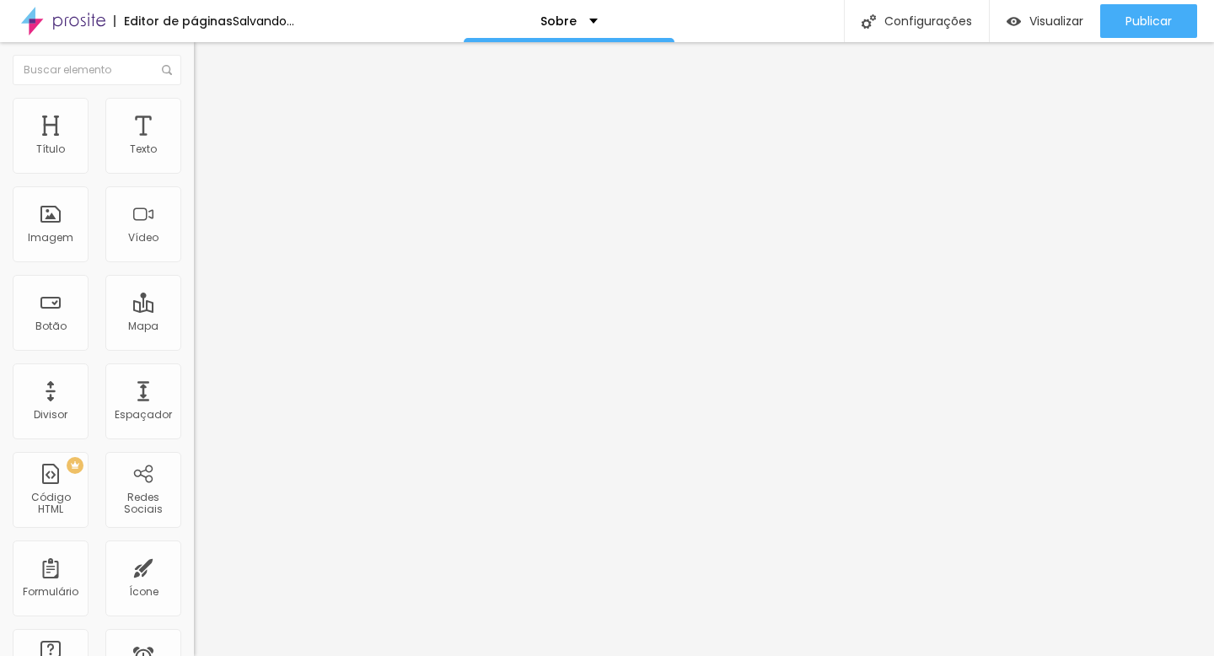
type input "1.2"
type input "1.3"
type input "1.4"
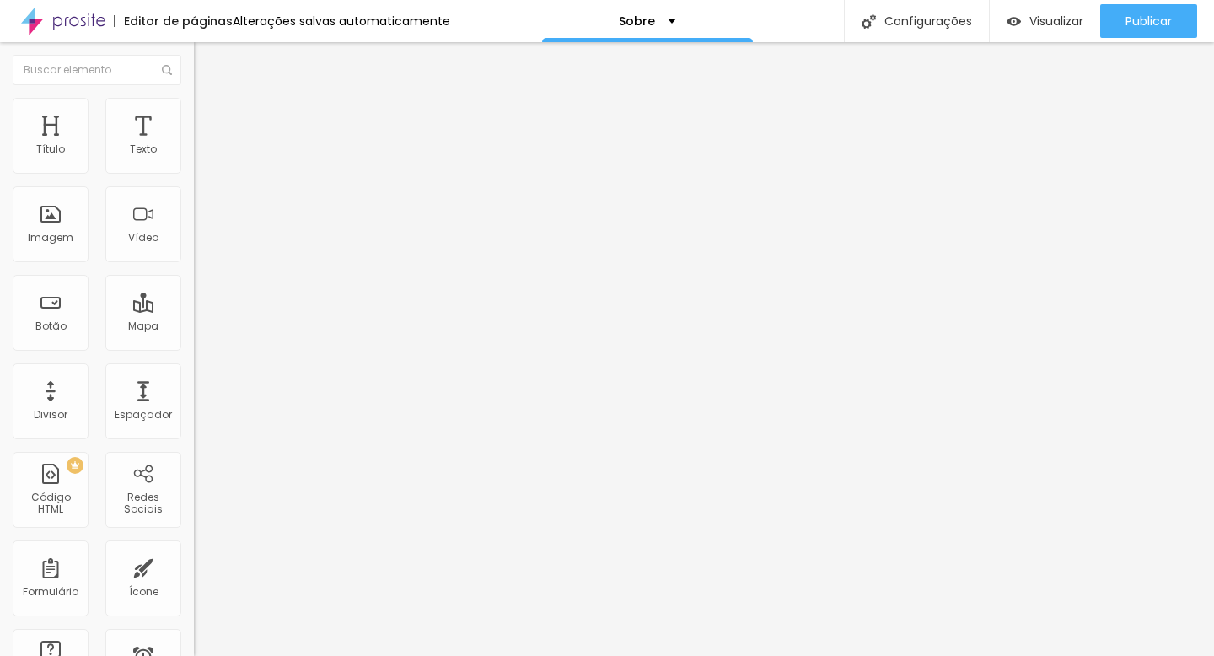
type input "1.5"
type input "1.6"
type input "1.7"
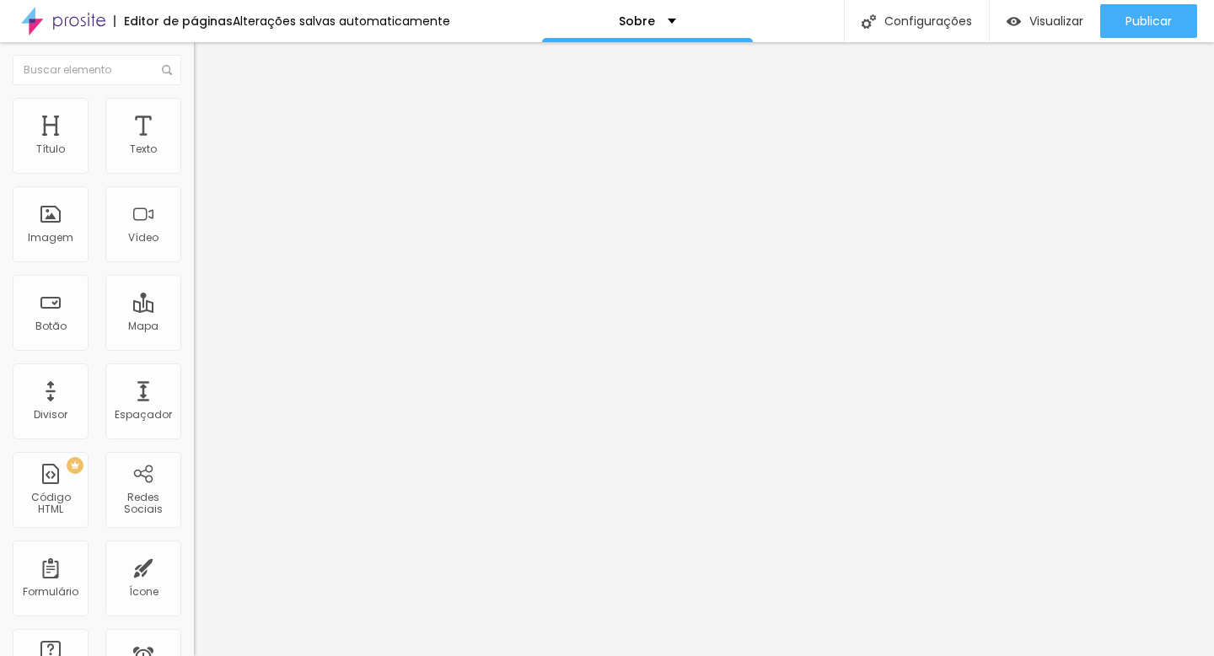
type input "1.7"
type input "1.8"
type input "1.9"
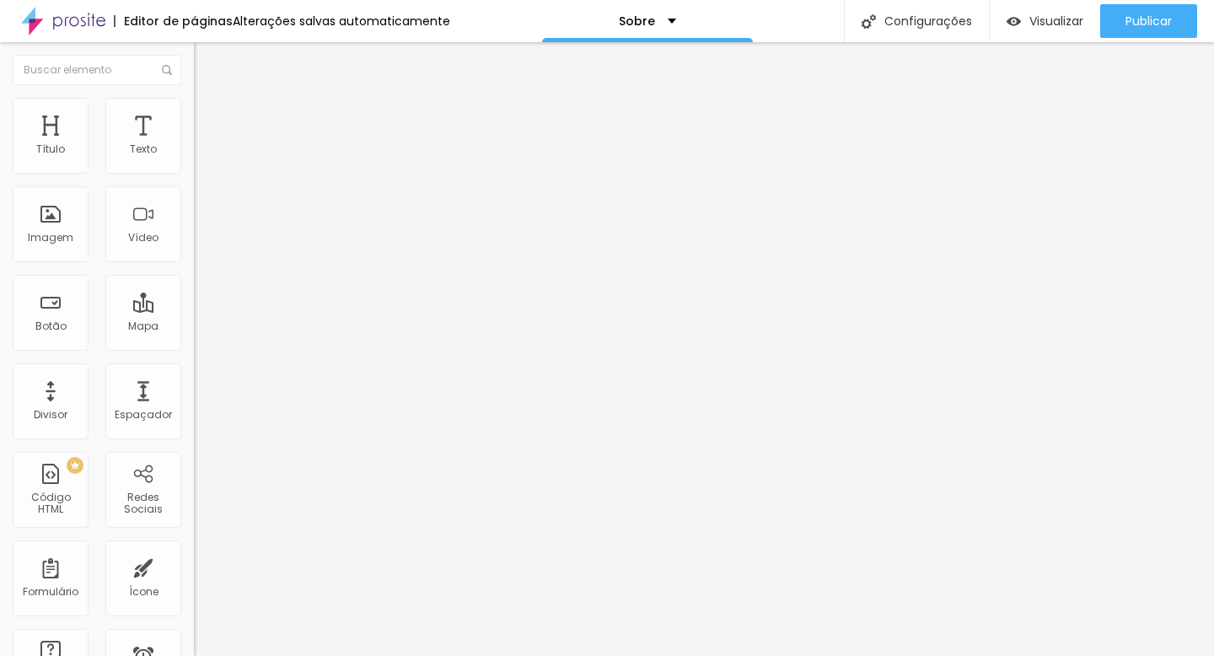
type input "2"
type input "2.1"
type input "2"
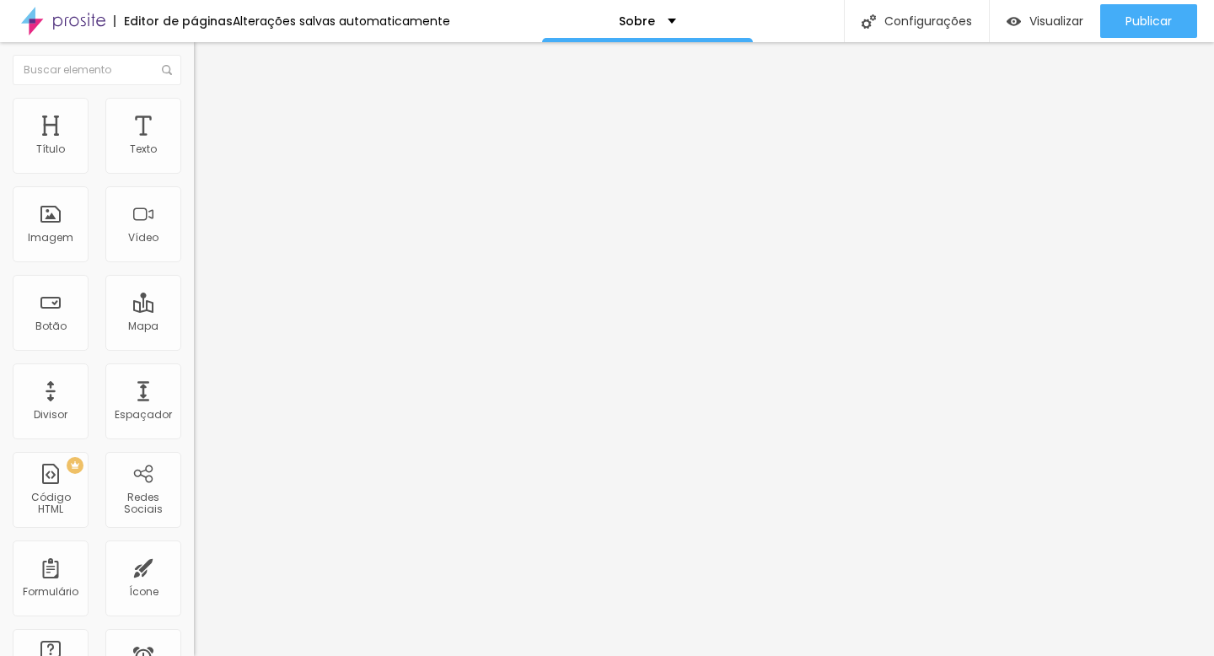
type input "2"
type input "1.9"
type input "1.8"
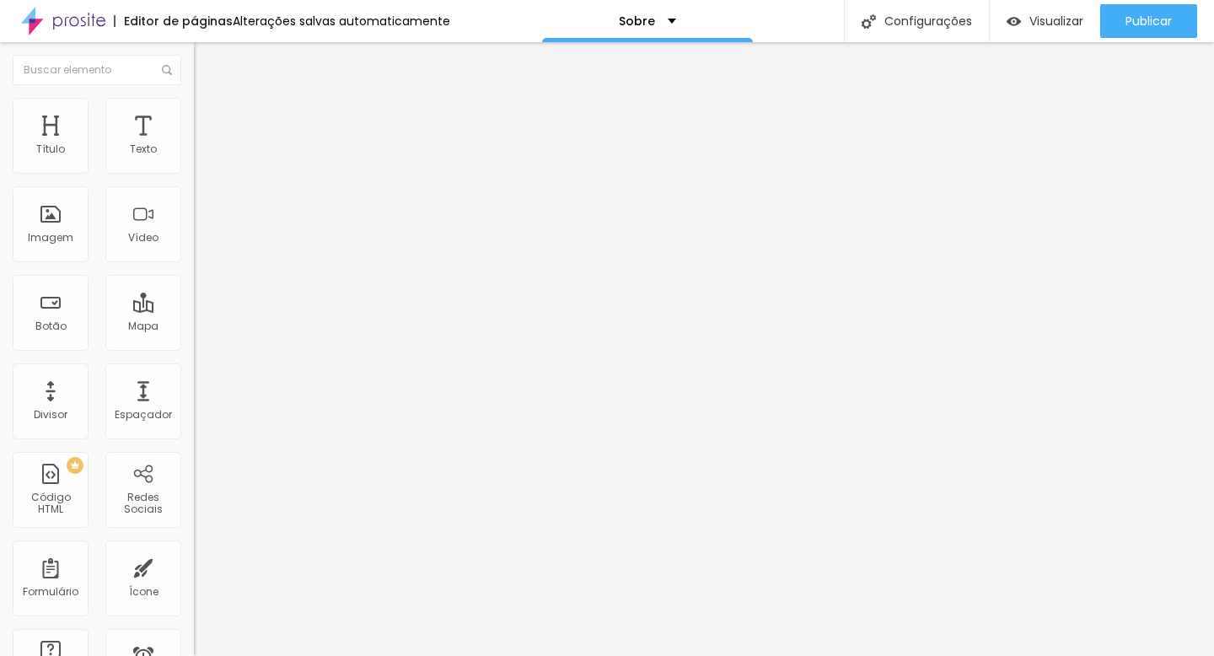
type input "1.7"
type input "1.6"
type input "1.5"
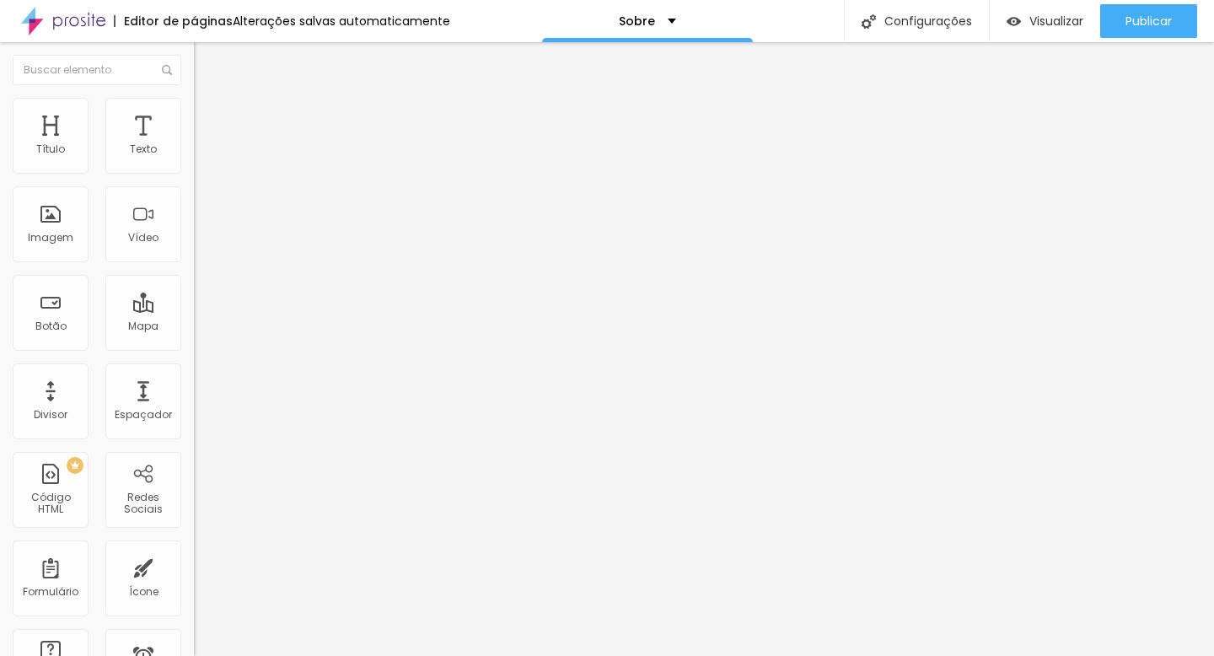
type input "1.5"
type input "1.4"
type input "1.3"
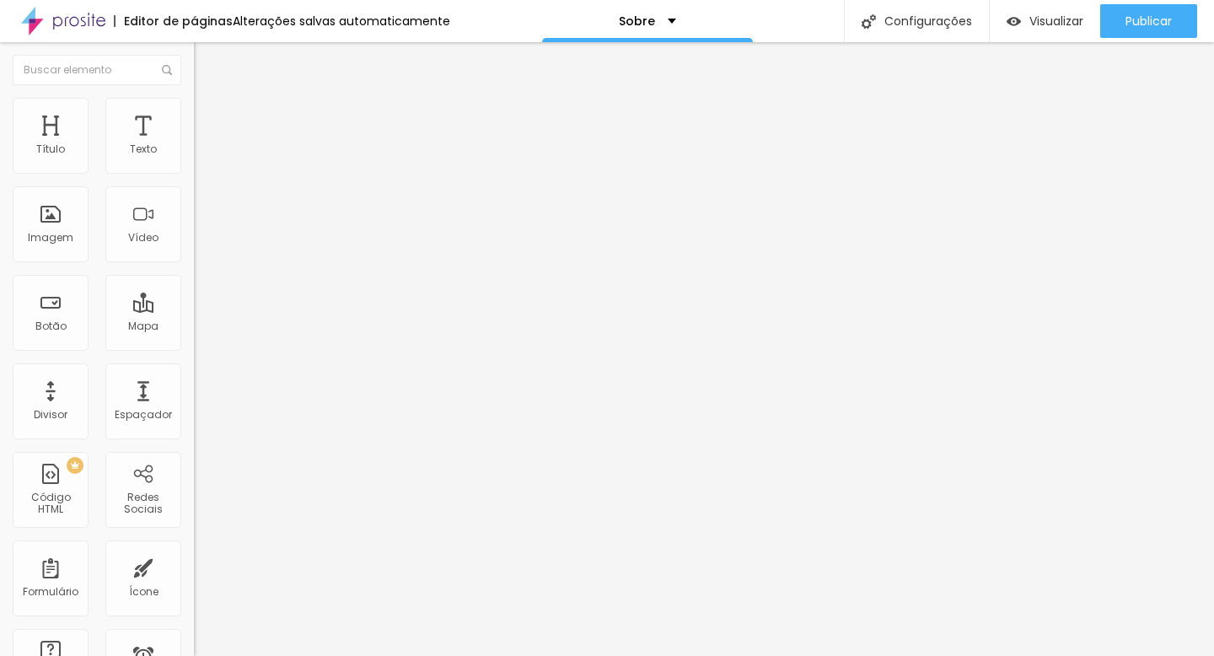
type input "1.2"
type input "1.1"
type input "1"
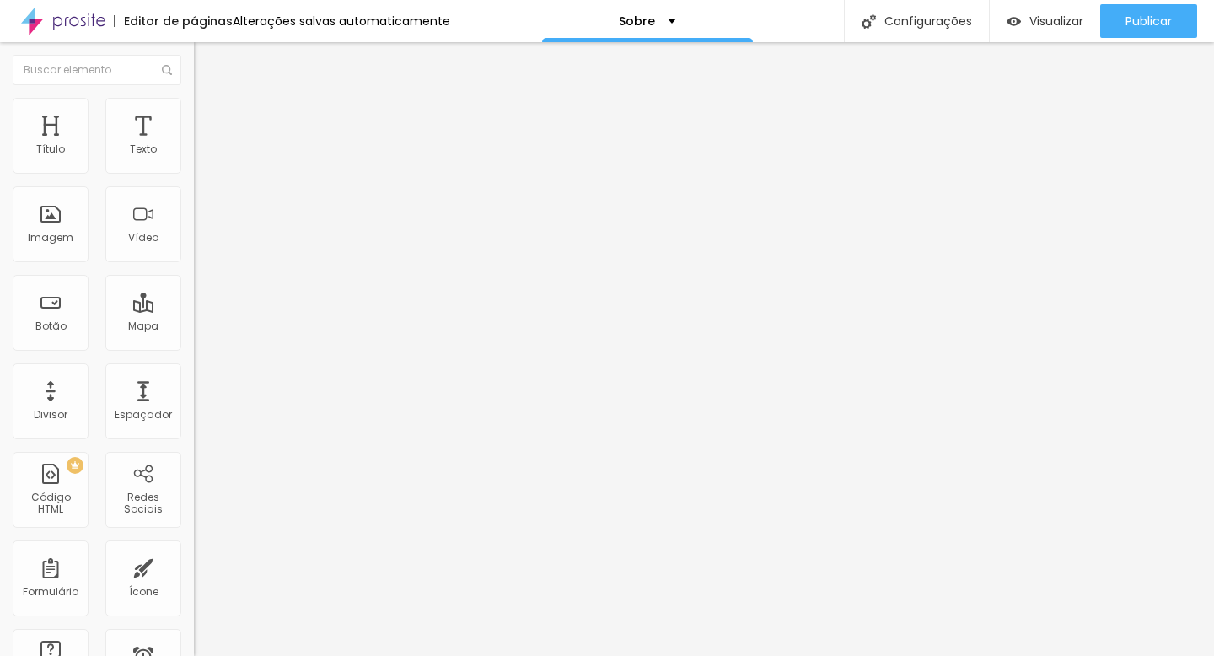
type input "1"
type input "0.9"
type input "1"
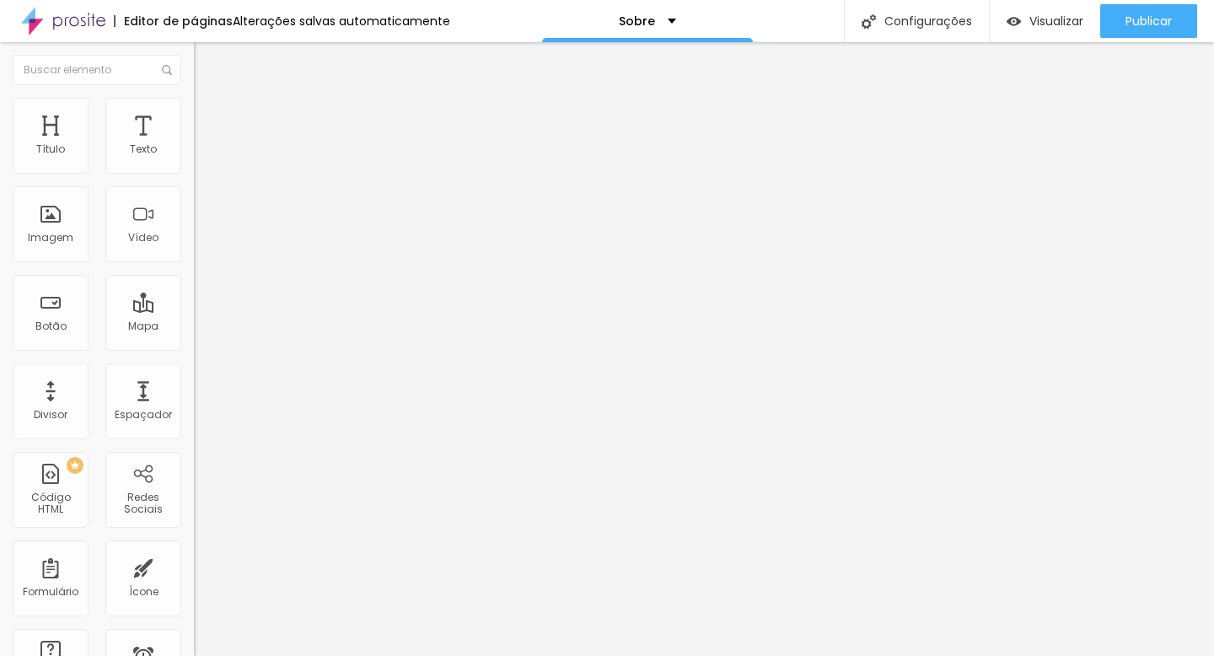
type input "1.1"
type input "1"
type input "1.1"
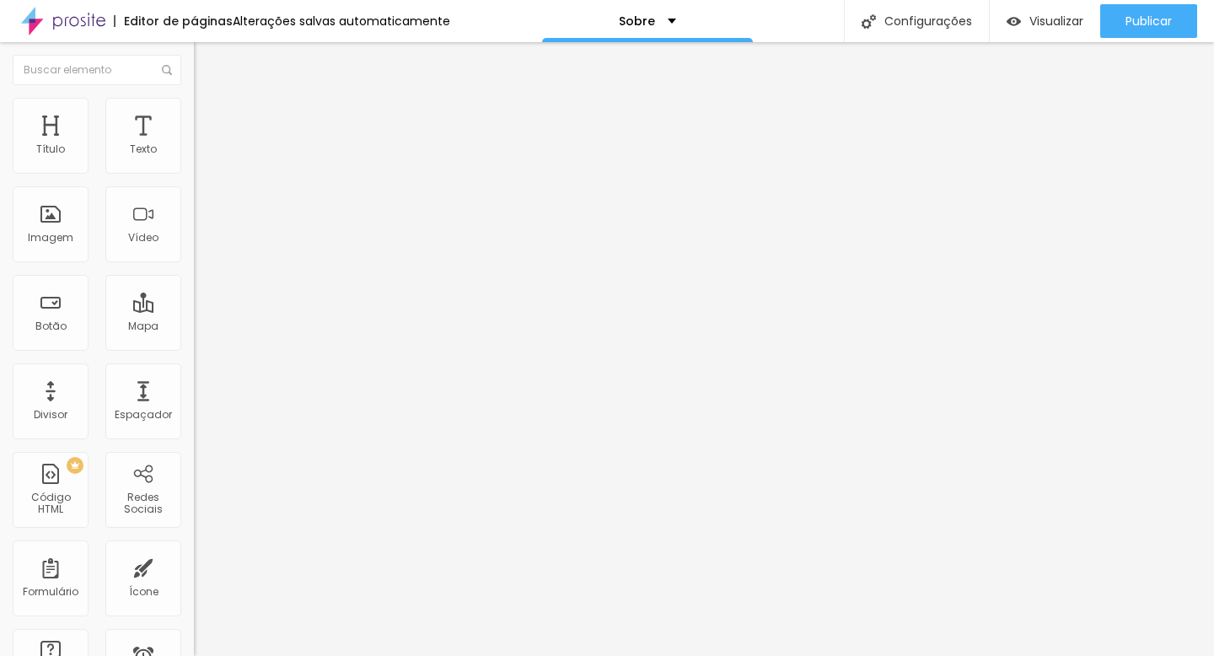
type input "1.1"
drag, startPoint x: 39, startPoint y: 201, endPoint x: 51, endPoint y: 198, distance: 12.1
click at [194, 549] on input "range" at bounding box center [248, 555] width 109 height 13
click at [194, 353] on div "1.1 Espaço entre letras" at bounding box center [291, 472] width 194 height 239
type input "1"
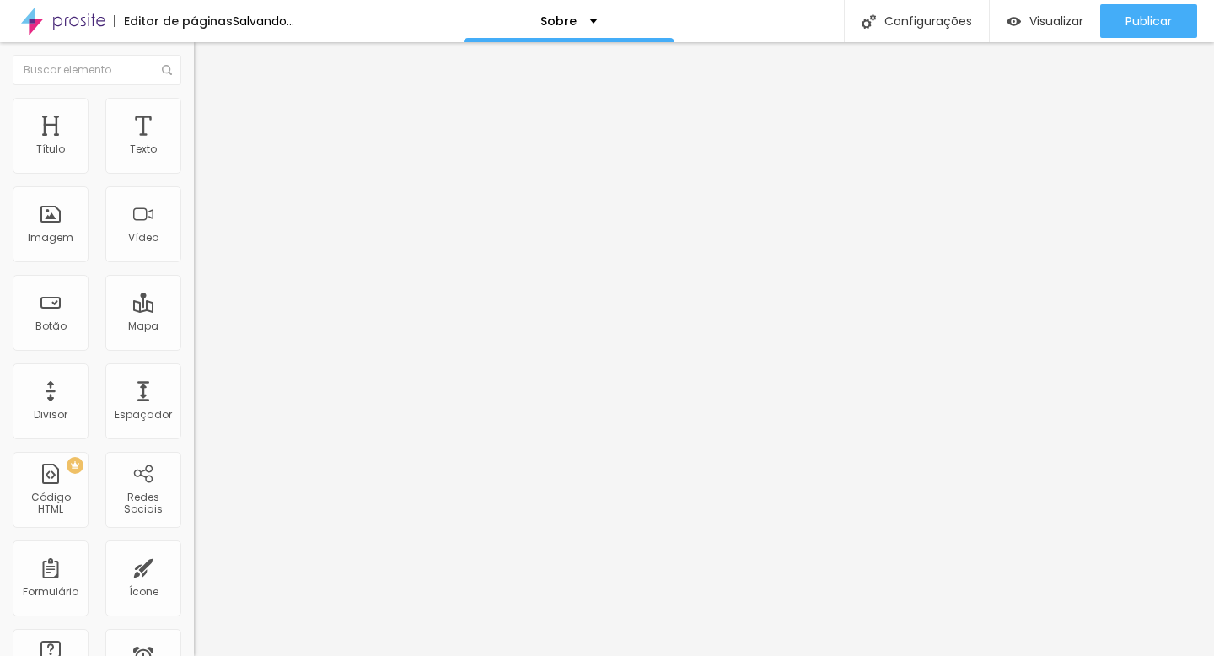
type input "1"
type input "1.3"
type input "1.2"
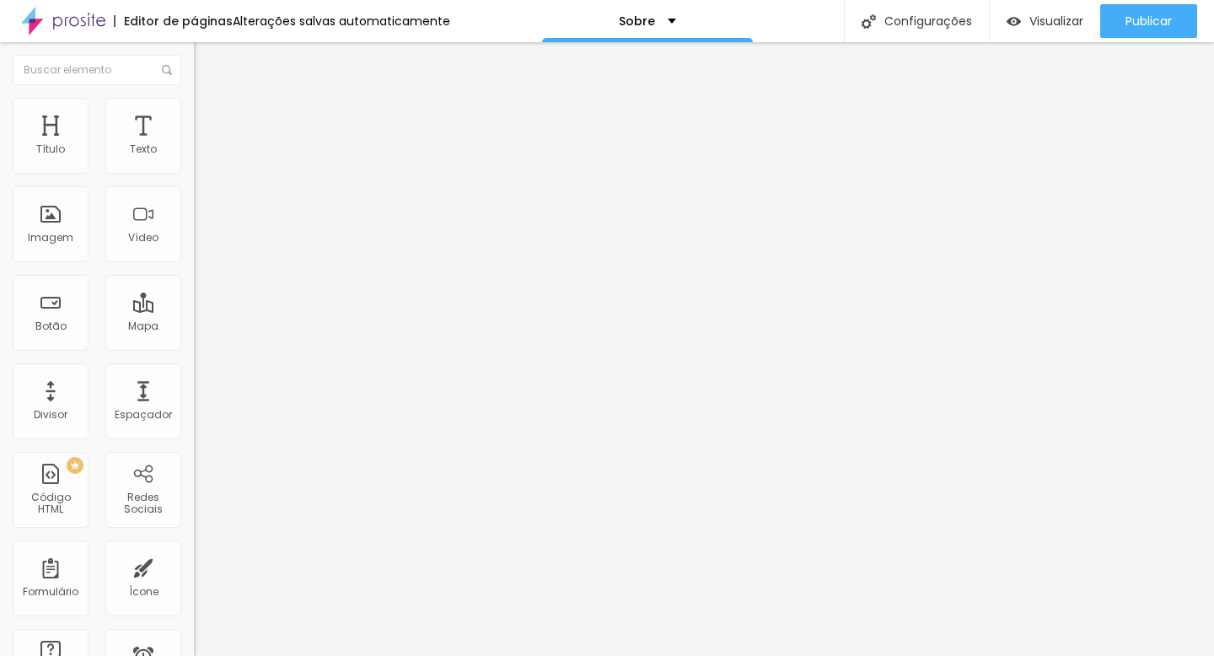
type input "1.2"
type input "1.1"
type input "1"
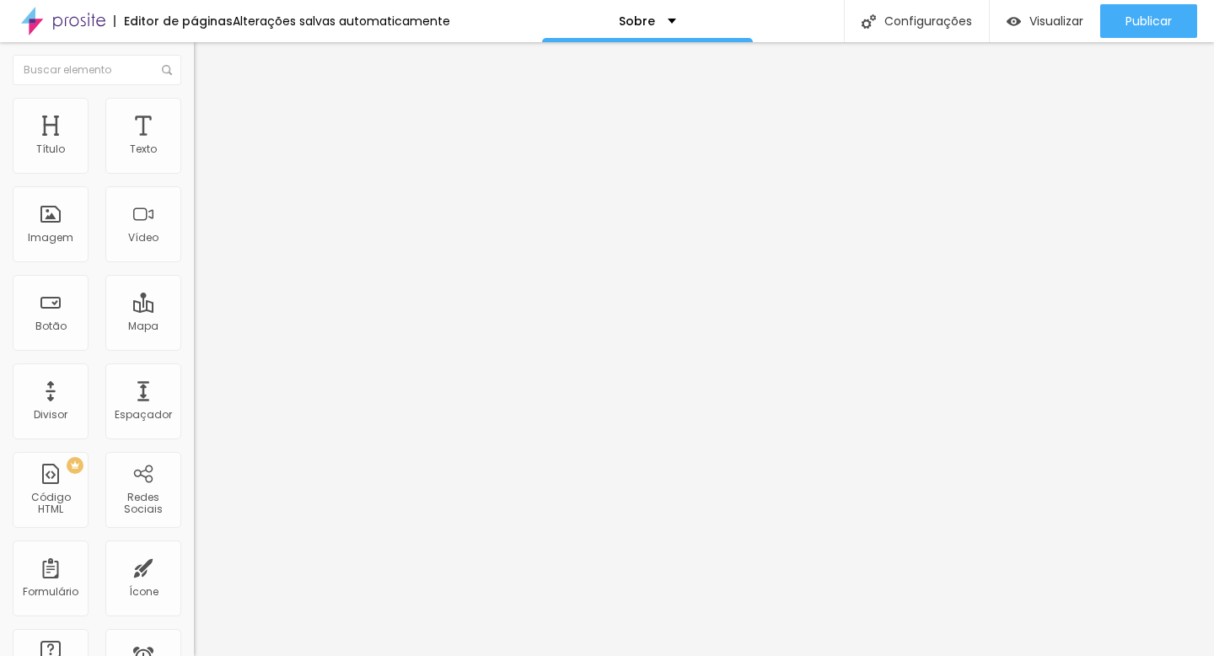
type input "1.1"
type input "1.2"
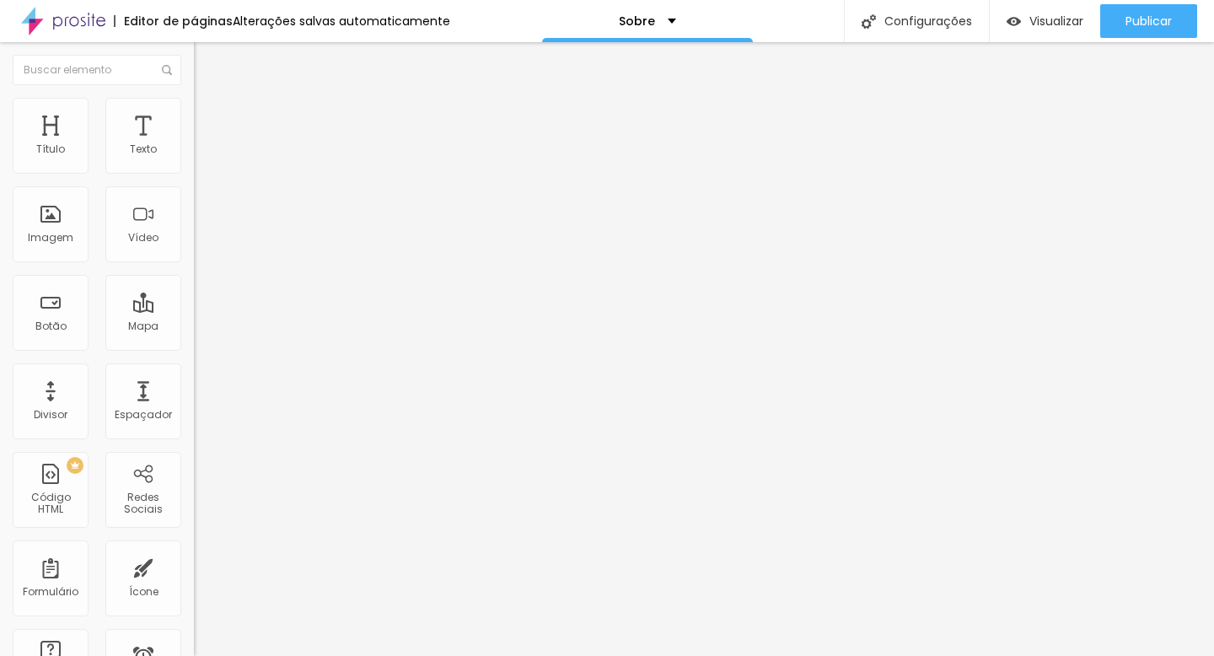
drag, startPoint x: 179, startPoint y: 227, endPoint x: 161, endPoint y: 227, distance: 17.7
type input "1"
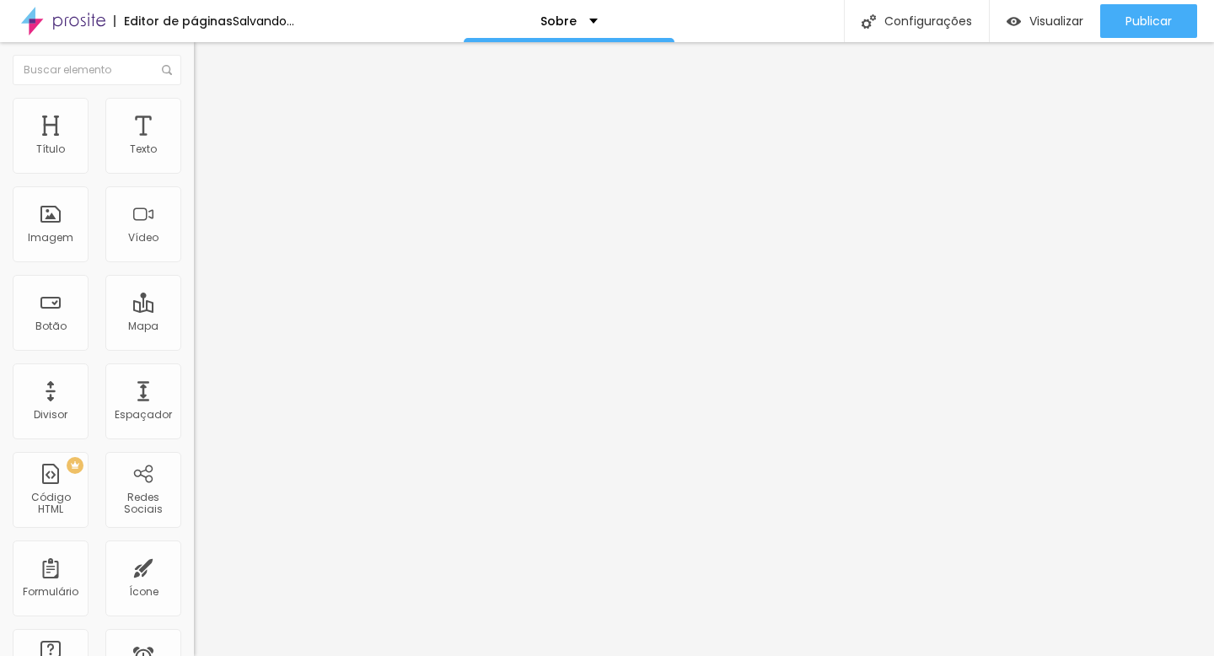
type input "1"
type input "2"
type input "3"
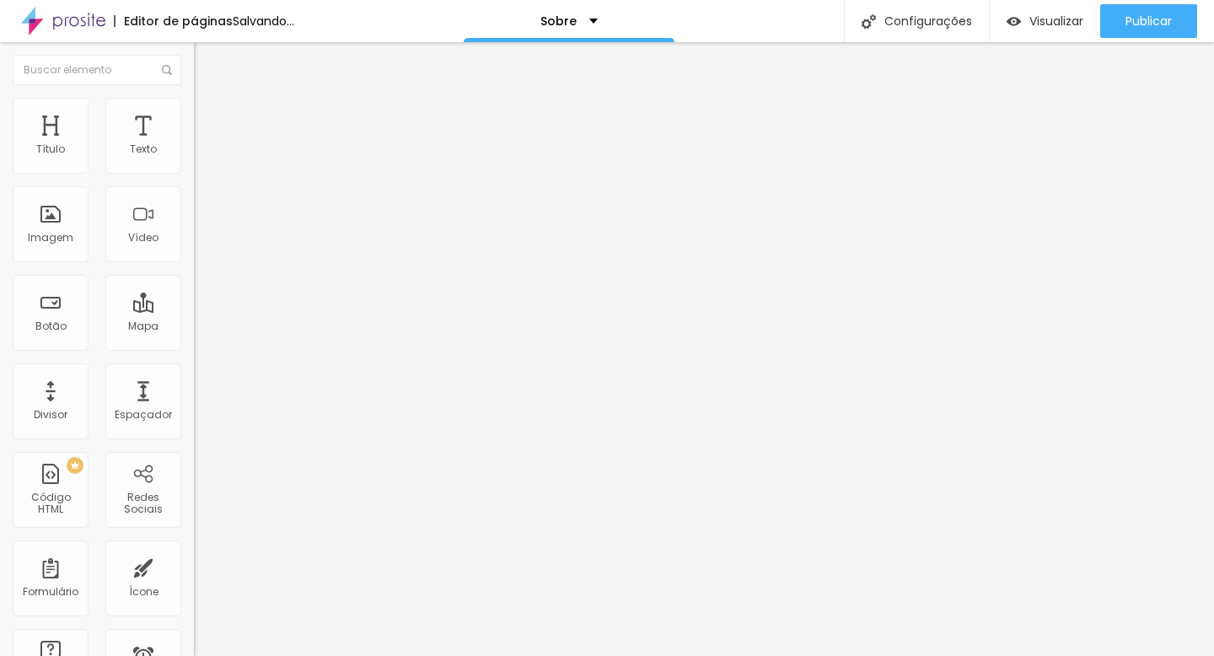
type input "4"
type input "5"
type input "4"
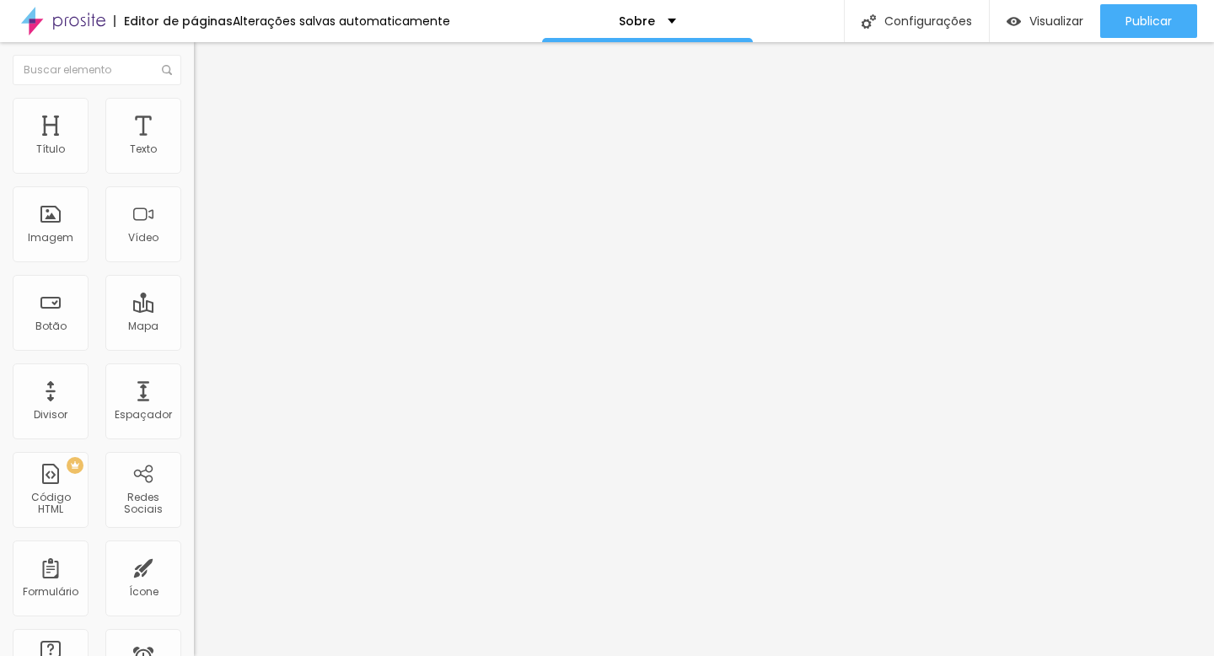
type input "4"
type input "3"
type input "2"
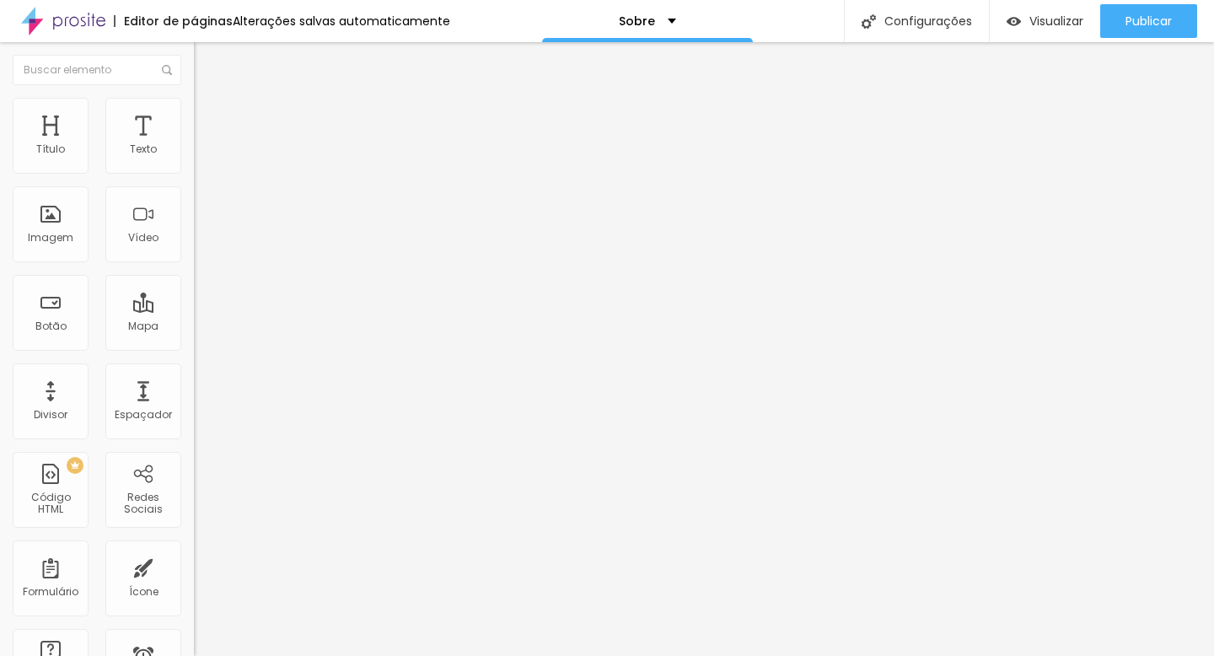
drag, startPoint x: 38, startPoint y: 263, endPoint x: 48, endPoint y: 264, distance: 10.1
type input "2"
click at [194, 362] on div "Editar Texto Estilo Avançado 20 Tamanho do texto 1 Espaço entre letras 1 Altura…" at bounding box center [291, 349] width 194 height 614
click at [209, 116] on span "Avançado" at bounding box center [237, 109] width 56 height 14
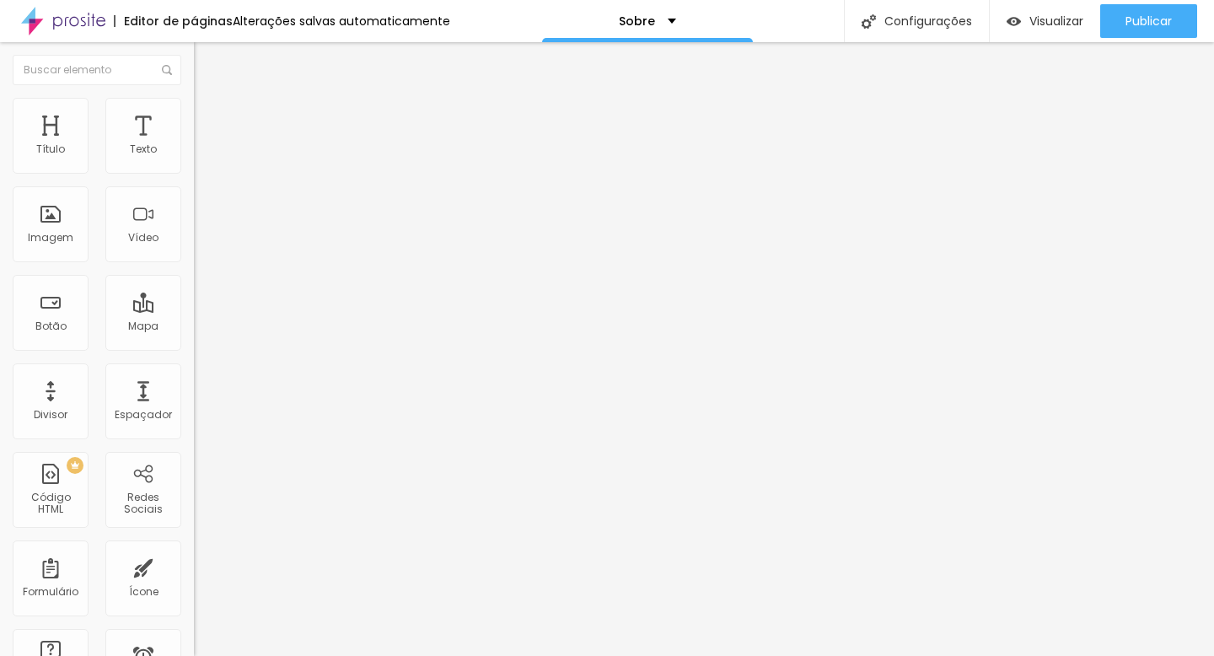
click at [209, 99] on span "Estilo" at bounding box center [222, 92] width 26 height 14
click at [194, 68] on button "Editar Texto" at bounding box center [291, 61] width 194 height 39
click at [207, 56] on img "button" at bounding box center [213, 61] width 13 height 13
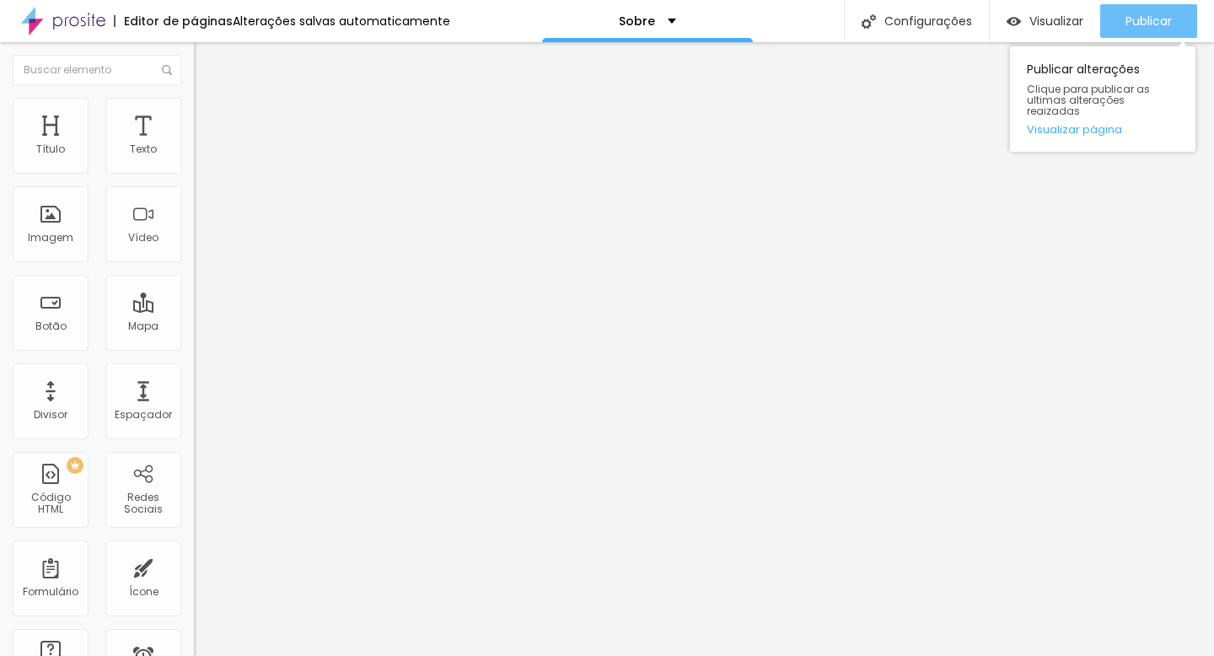
click at [1140, 23] on span "Publicar" at bounding box center [1148, 20] width 46 height 13
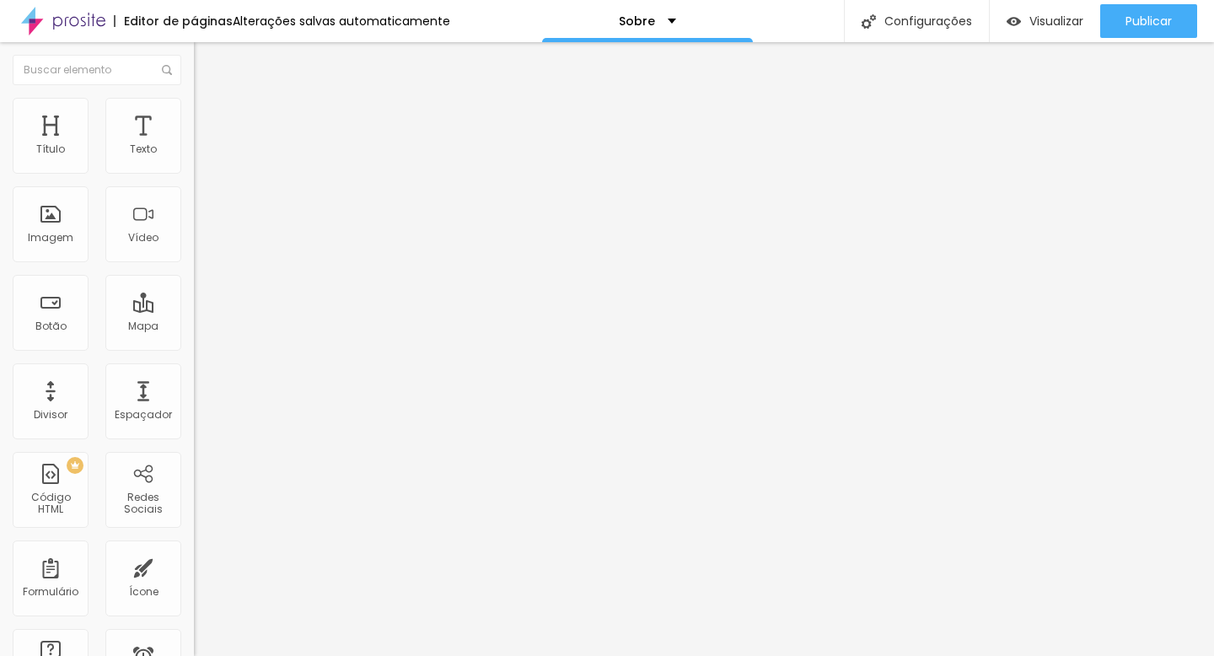
click at [194, 153] on span "Encaixotado" at bounding box center [227, 146] width 66 height 14
click at [194, 180] on span "Completo" at bounding box center [219, 172] width 51 height 14
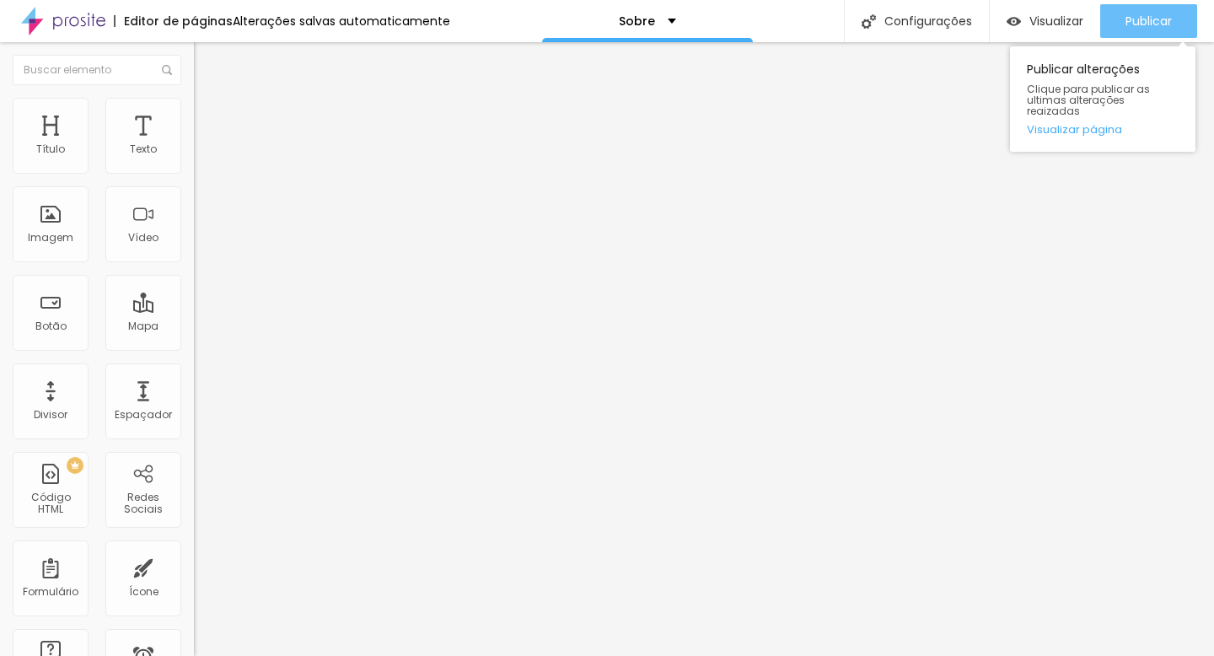
click at [1155, 18] on span "Publicar" at bounding box center [1148, 20] width 46 height 13
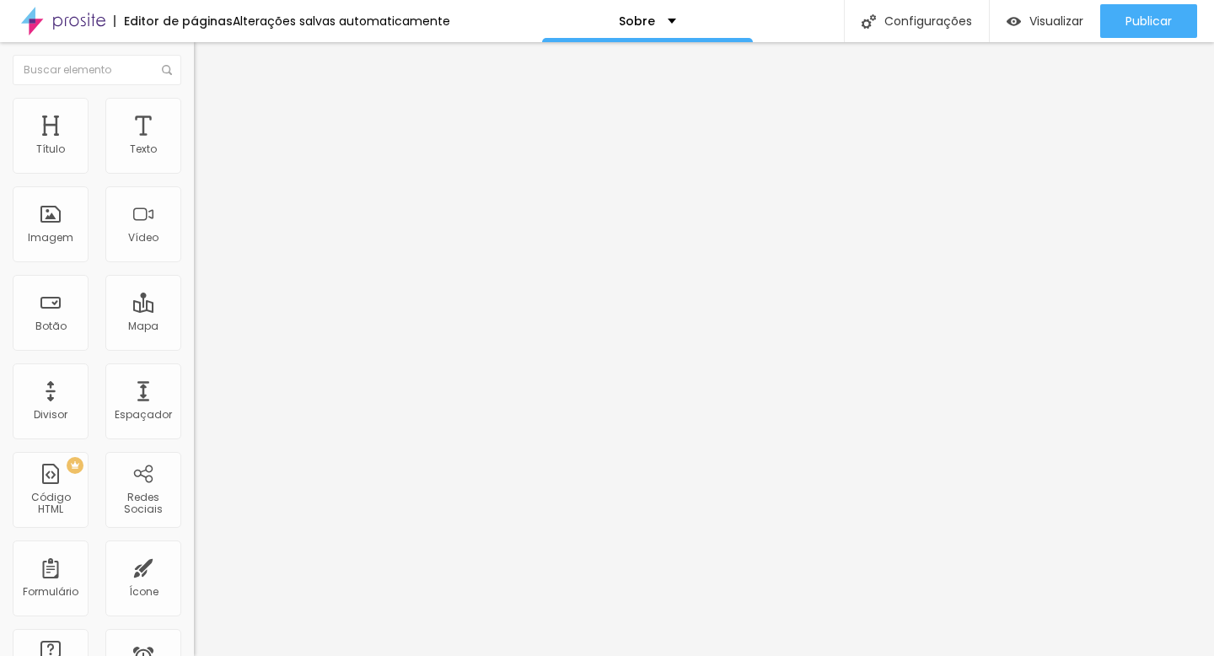
click at [194, 162] on div "Encaixotado" at bounding box center [291, 157] width 194 height 10
click at [194, 153] on span "Encaixotado" at bounding box center [227, 146] width 66 height 14
click at [194, 98] on li "Estilo" at bounding box center [291, 106] width 194 height 17
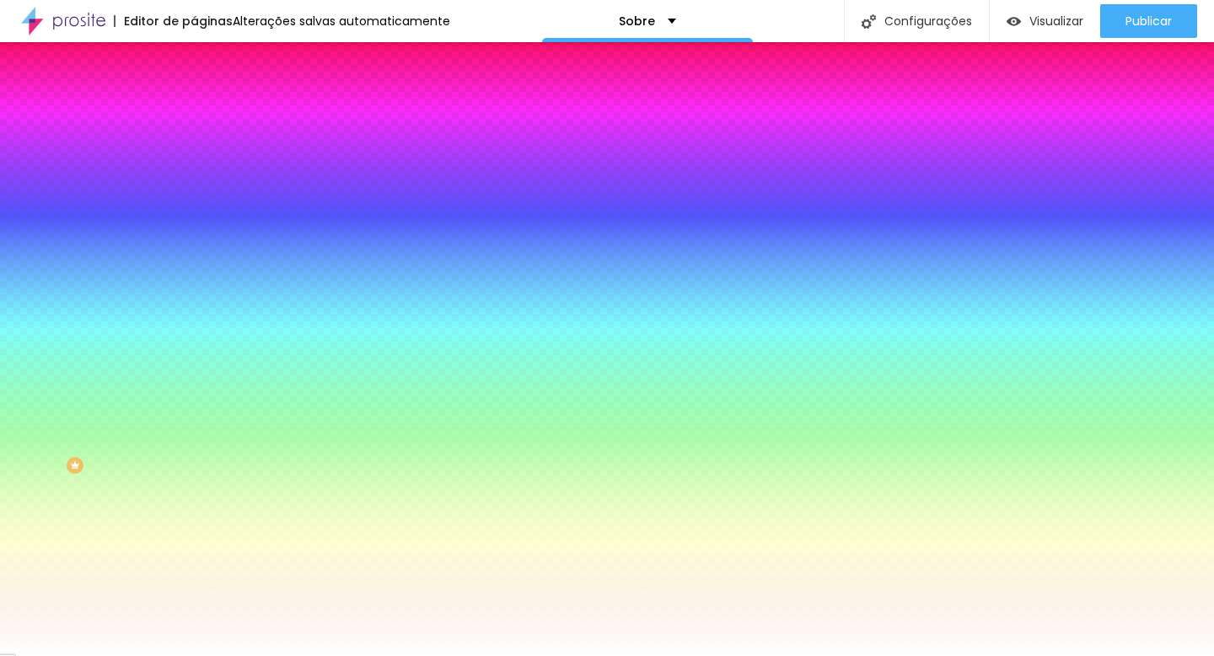
click at [209, 119] on span "Avançado" at bounding box center [237, 126] width 56 height 14
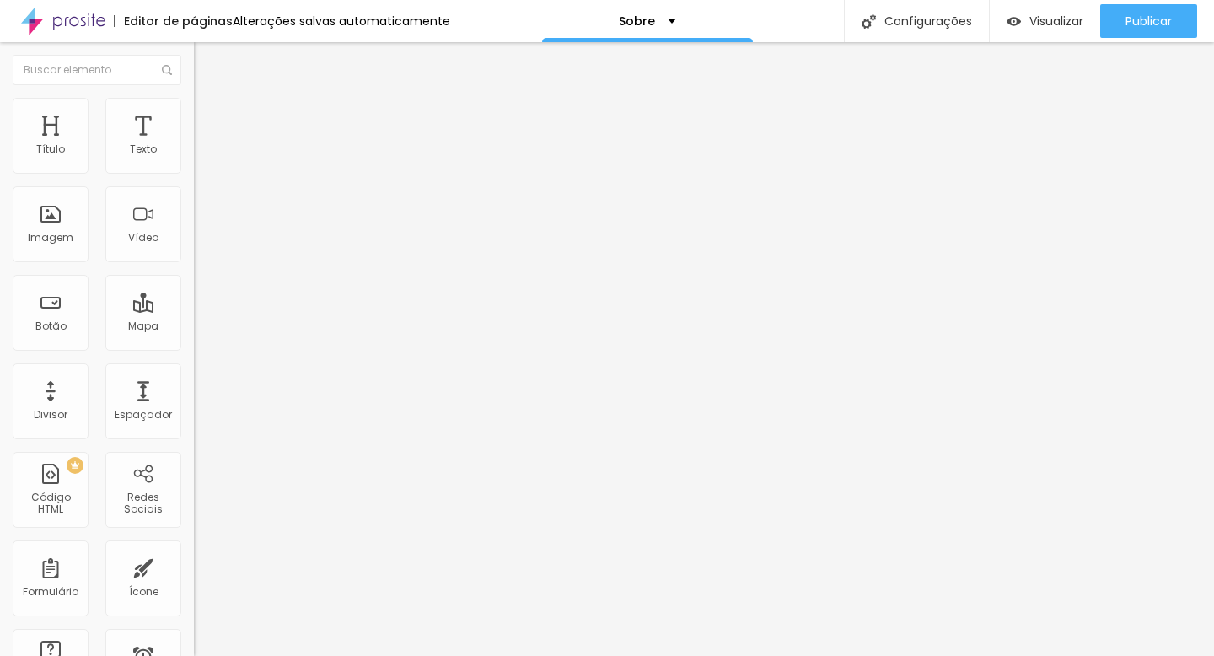
click at [194, 98] on li "Conteúdo" at bounding box center [291, 89] width 194 height 17
click at [207, 57] on img "button" at bounding box center [213, 61] width 13 height 13
type input "1.1"
type input "1.2"
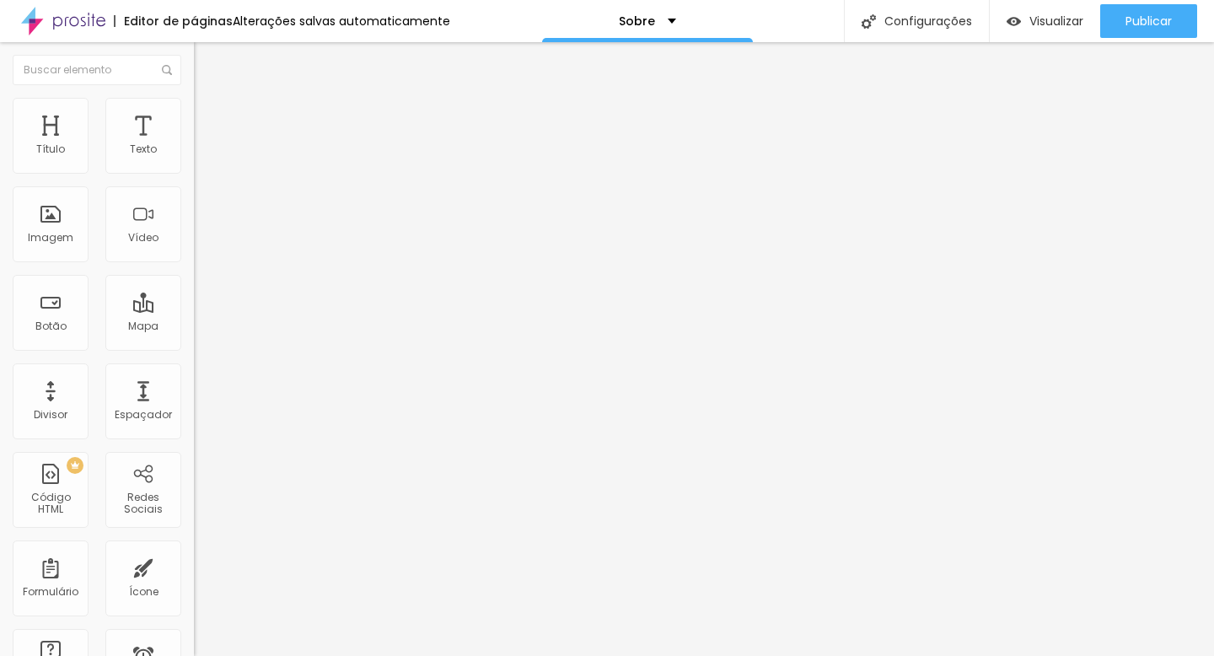
type input "1.2"
type input "1.4"
type input "1.5"
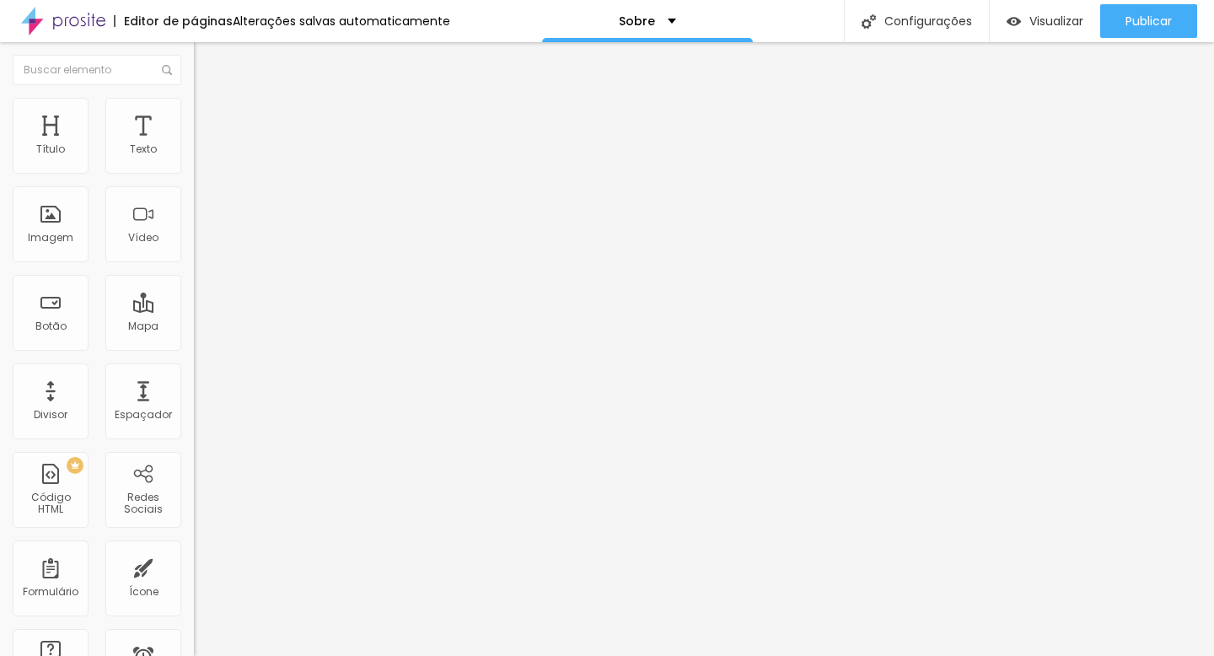
type input "1.6"
type input "1.7"
type input "1.8"
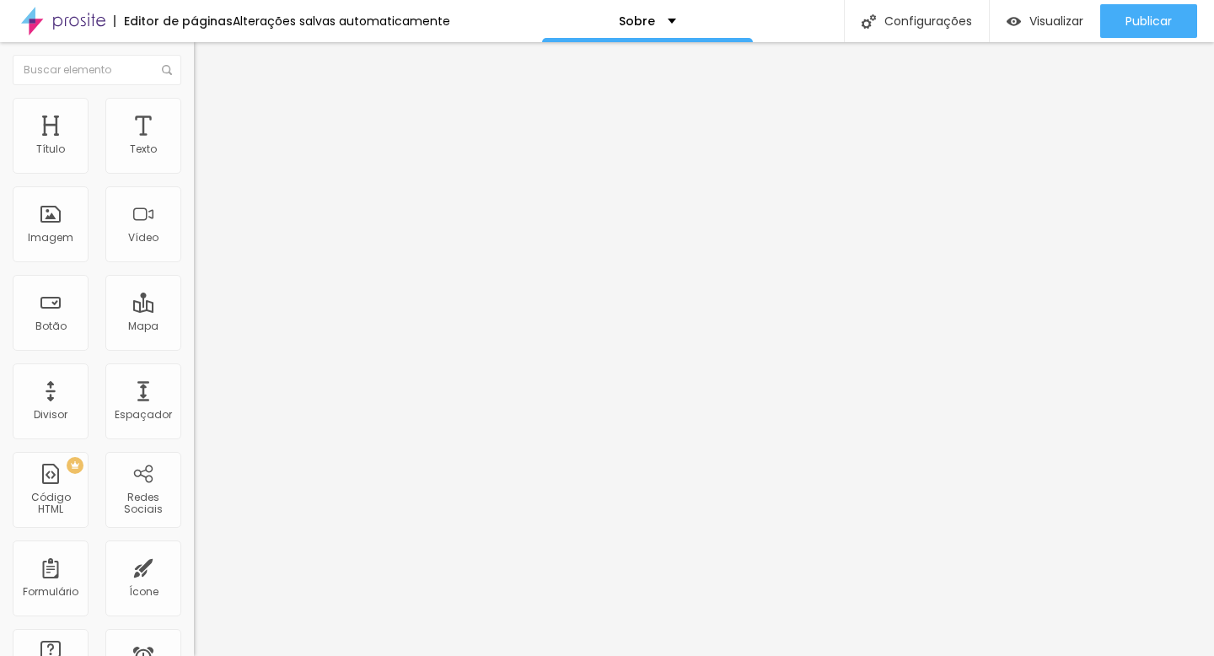
type input "1.8"
type input "1.9"
type input "2"
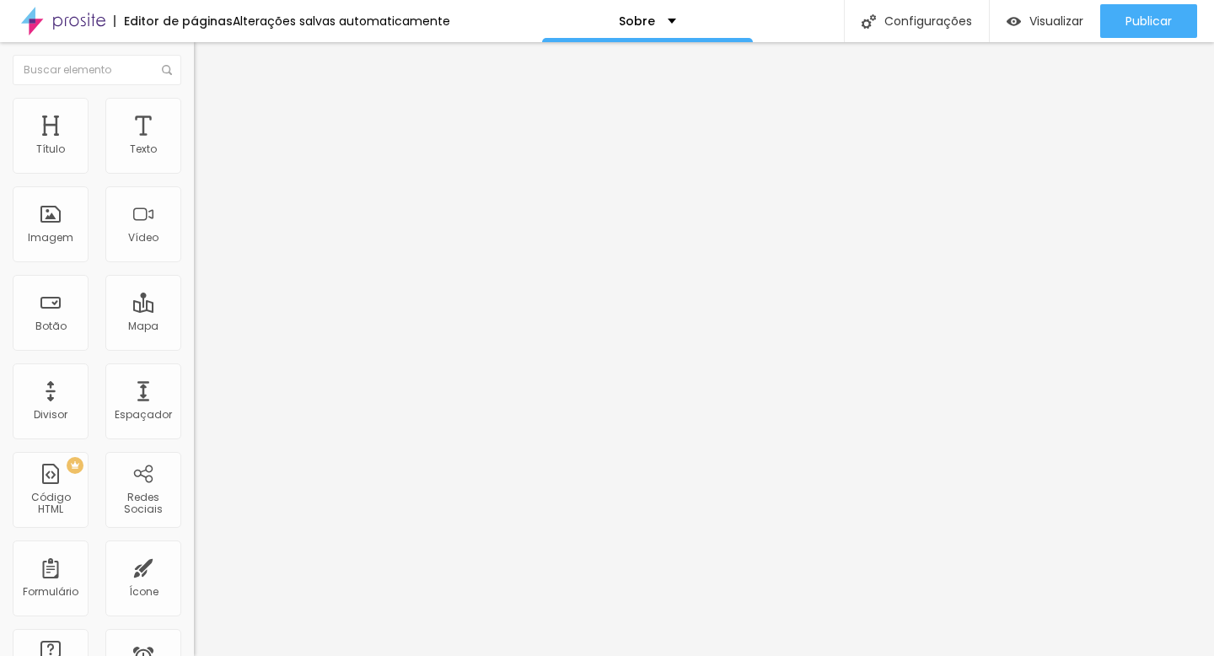
type input "1.9"
type input "1.8"
type input "1.7"
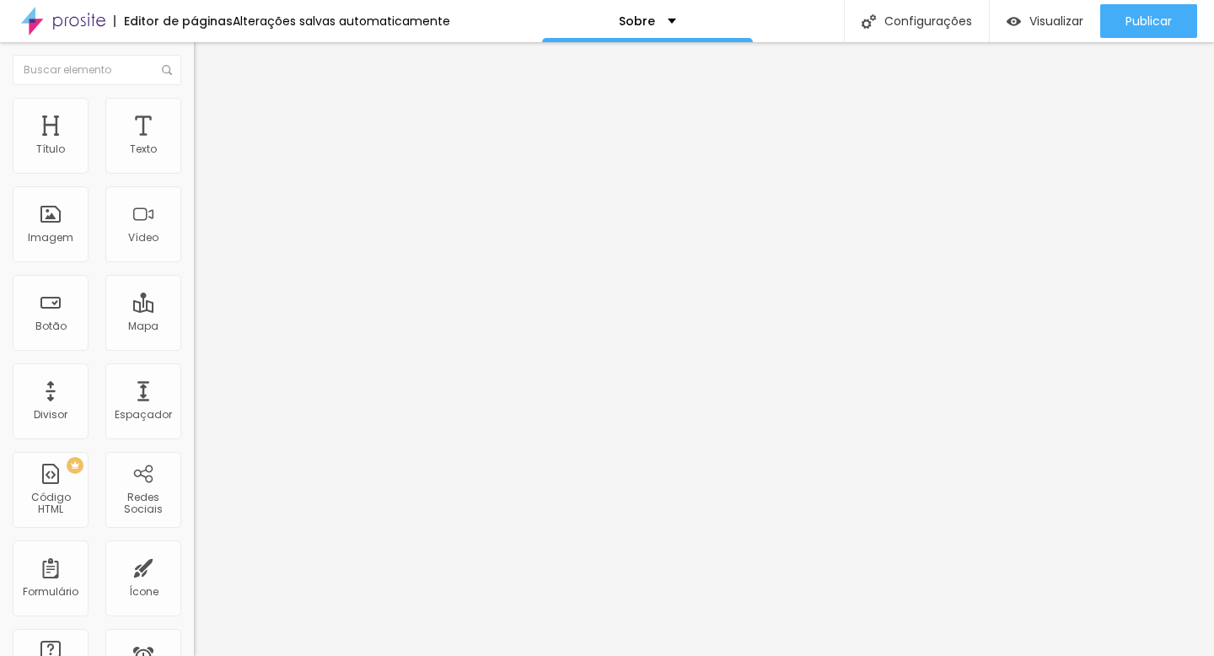
type input "1.7"
type input "1.6"
type input "1.5"
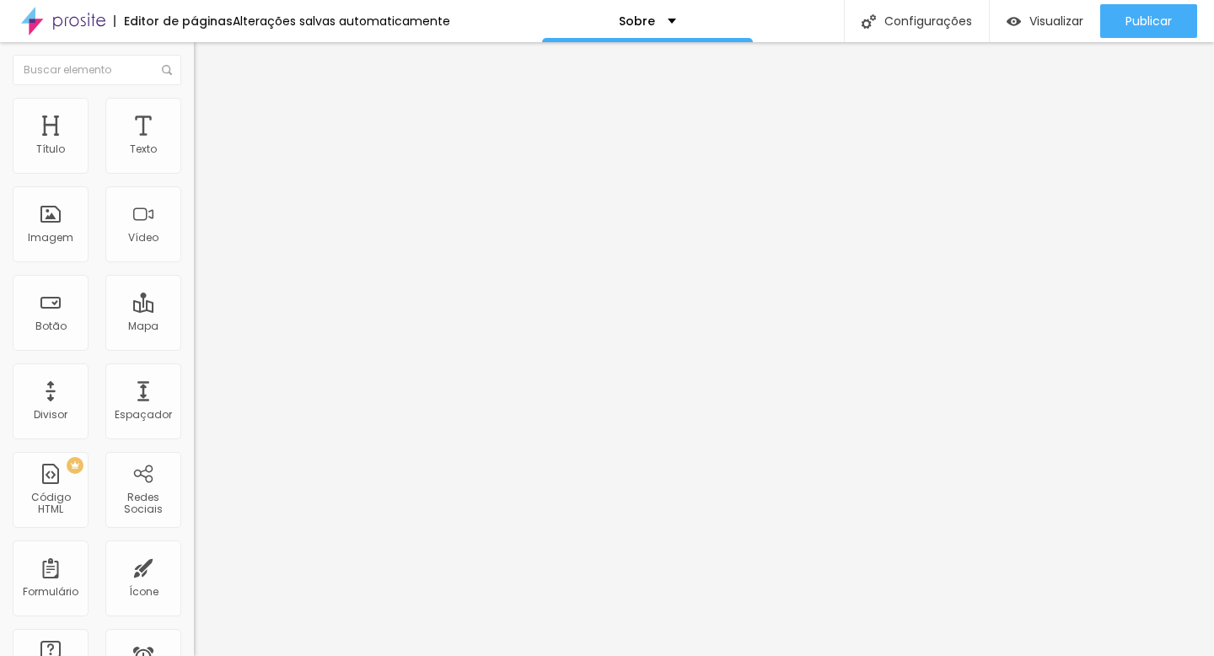
type input "1.4"
type input "1.5"
drag, startPoint x: 72, startPoint y: 229, endPoint x: 107, endPoint y: 241, distance: 37.3
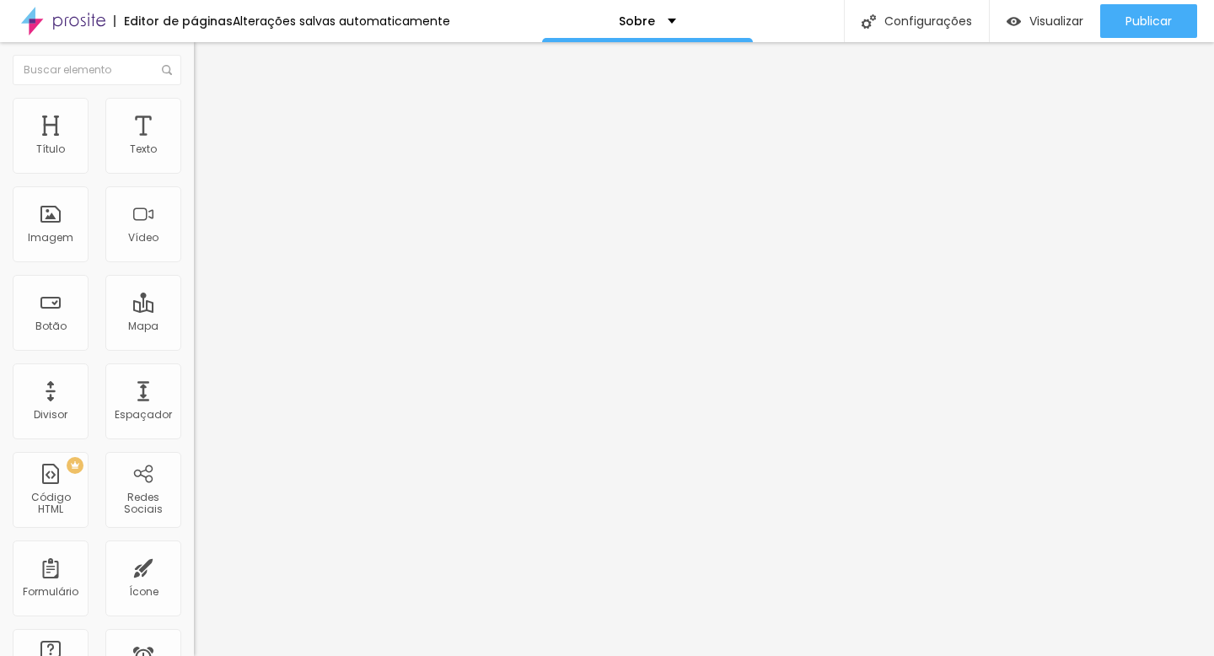
type input "1.5"
type input "19"
type input "18"
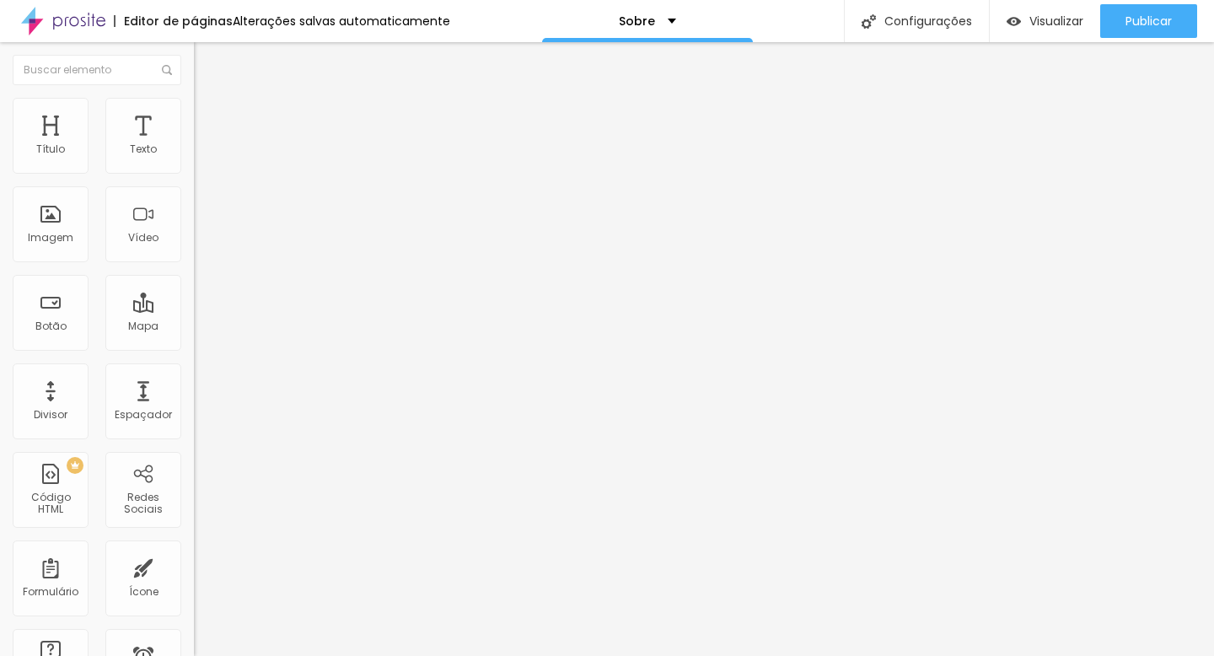
type input "18"
drag, startPoint x: 93, startPoint y: 168, endPoint x: 80, endPoint y: 168, distance: 12.6
type input "18"
click at [194, 310] on input "range" at bounding box center [248, 316] width 109 height 13
click at [194, 319] on div "Link" at bounding box center [291, 313] width 194 height 10
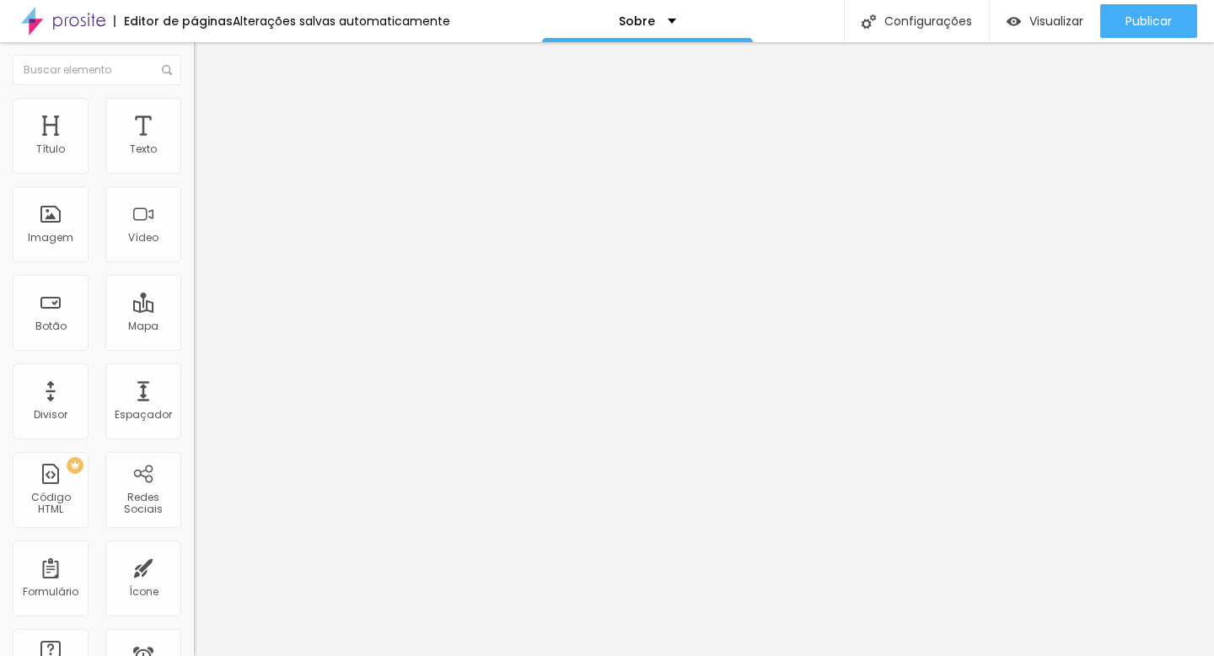
click at [194, 113] on li "Estilo" at bounding box center [291, 106] width 194 height 17
type input "95"
type input "90"
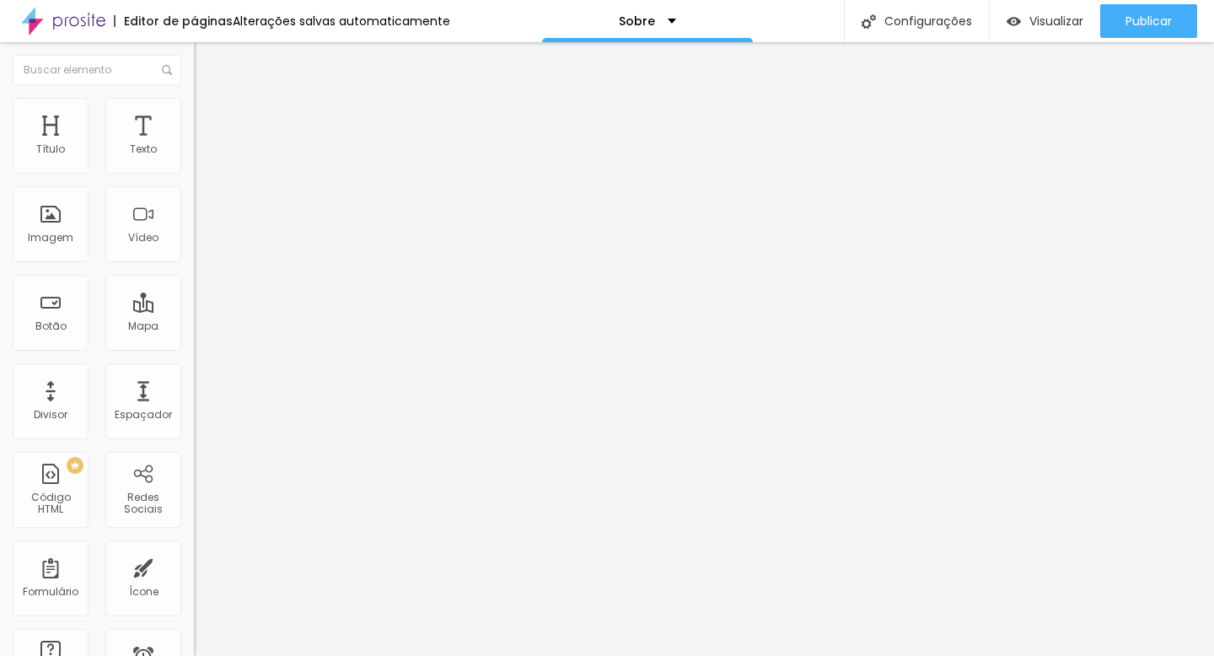
type input "85"
type input "80"
type input "85"
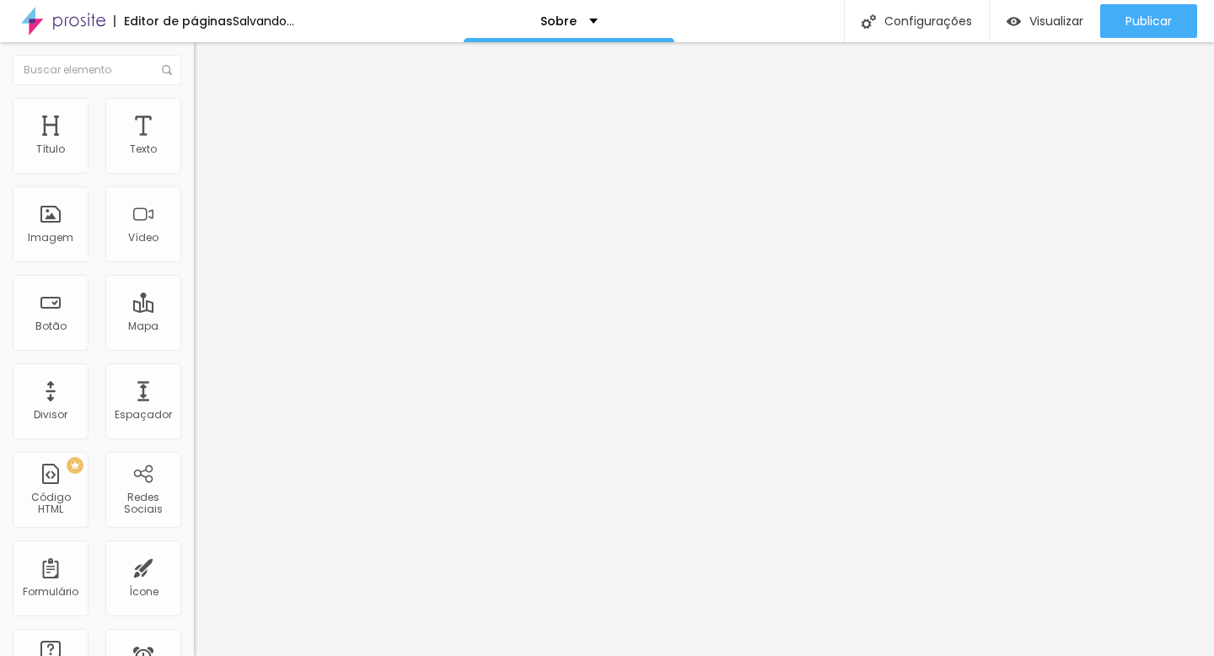
type input "85"
type input "90"
type input "85"
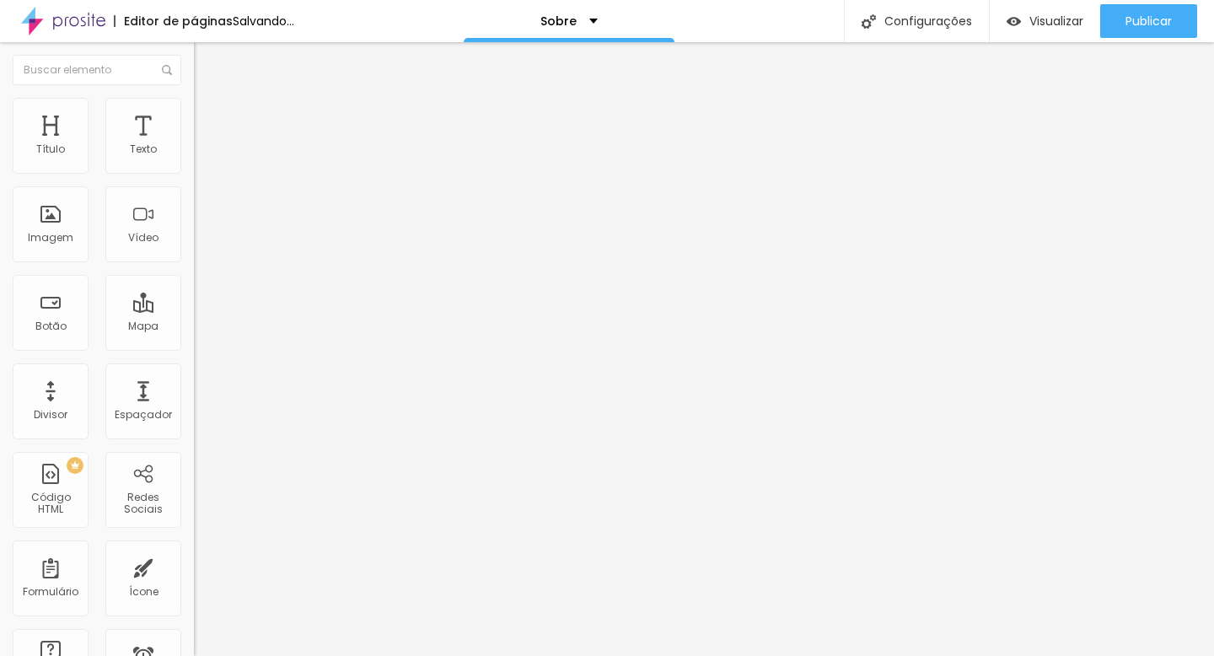
drag, startPoint x: 172, startPoint y: 181, endPoint x: 117, endPoint y: 180, distance: 54.8
click at [194, 173] on input "range" at bounding box center [248, 165] width 109 height 13
drag, startPoint x: 40, startPoint y: 212, endPoint x: 20, endPoint y: 207, distance: 20.7
click at [194, 370] on input "range" at bounding box center [248, 376] width 109 height 13
click at [209, 121] on span "Avançado" at bounding box center [237, 126] width 56 height 14
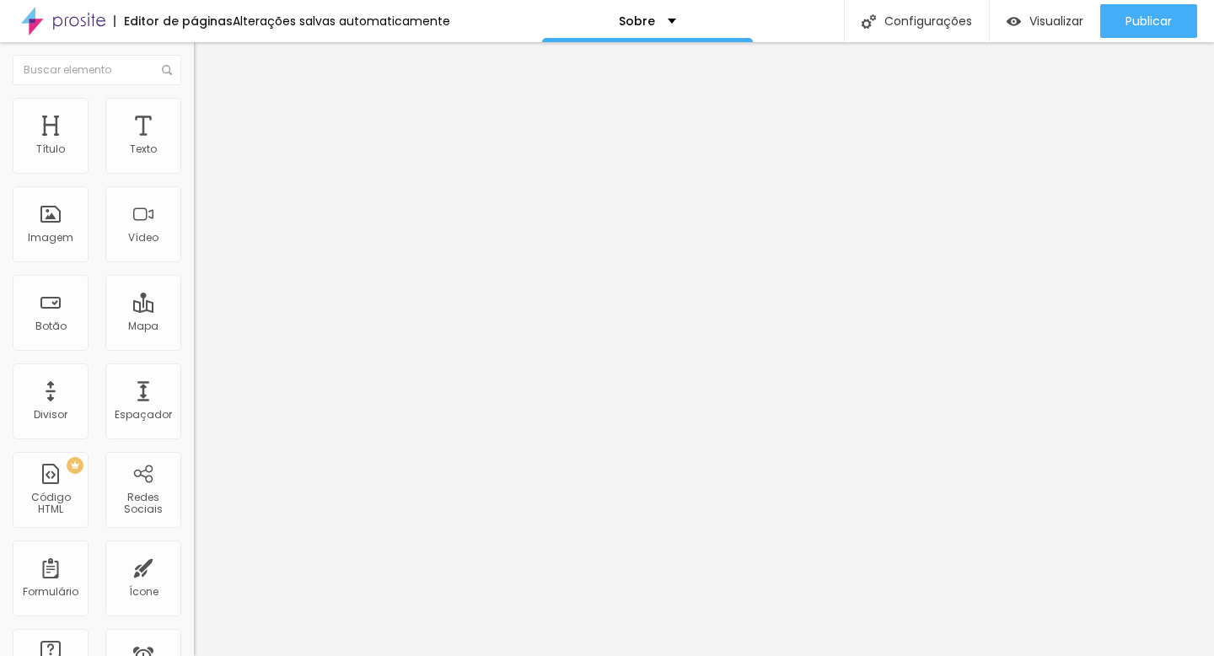
drag, startPoint x: 50, startPoint y: 167, endPoint x: 0, endPoint y: 163, distance: 49.9
click at [194, 327] on input "range" at bounding box center [248, 333] width 109 height 13
drag, startPoint x: 50, startPoint y: 198, endPoint x: 90, endPoint y: 194, distance: 40.7
click at [194, 566] on input "range" at bounding box center [248, 572] width 109 height 13
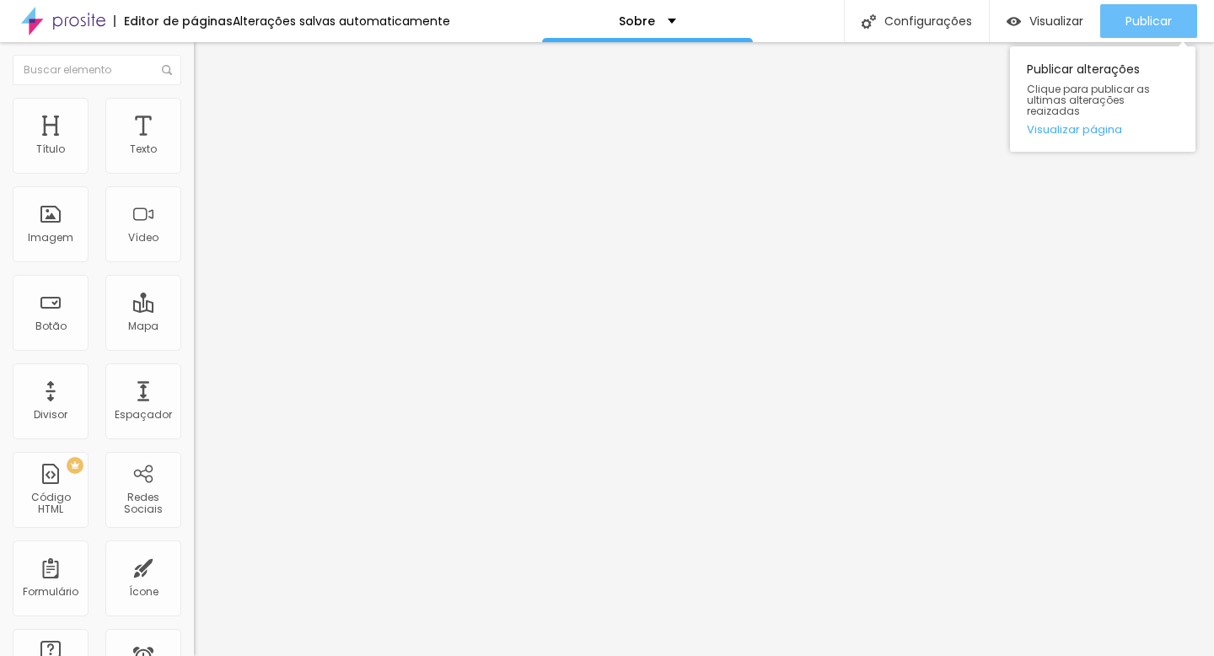
click at [1169, 24] on span "Publicar" at bounding box center [1148, 20] width 46 height 13
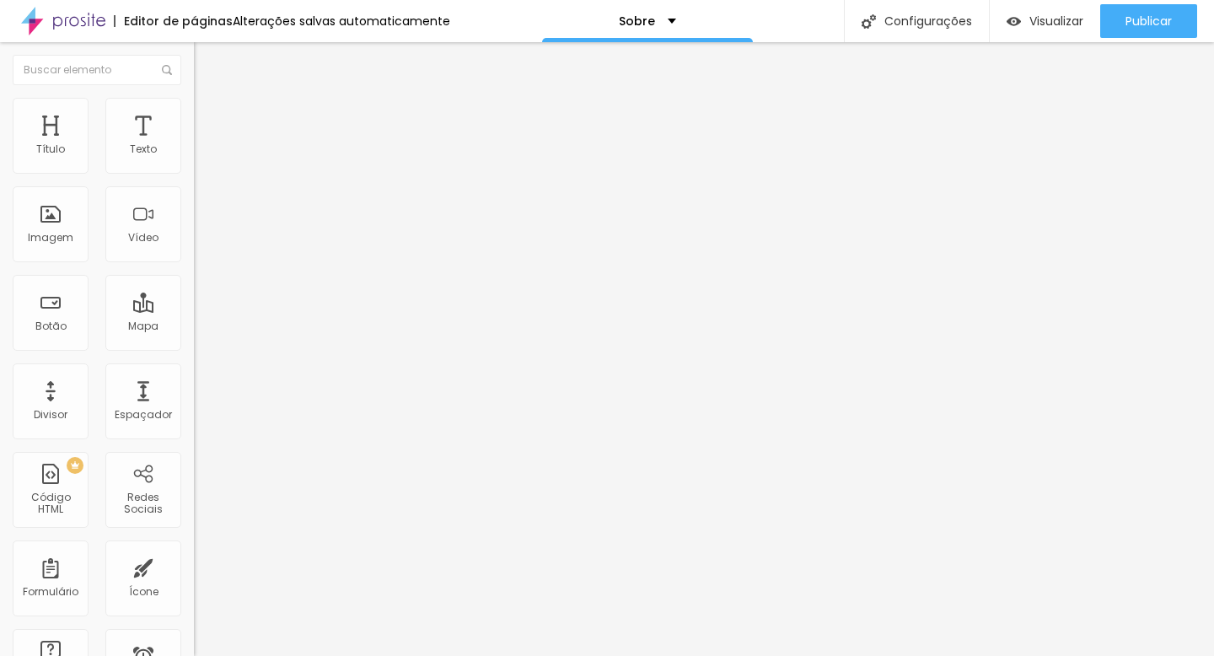
click at [209, 116] on span "Estilo" at bounding box center [222, 109] width 26 height 14
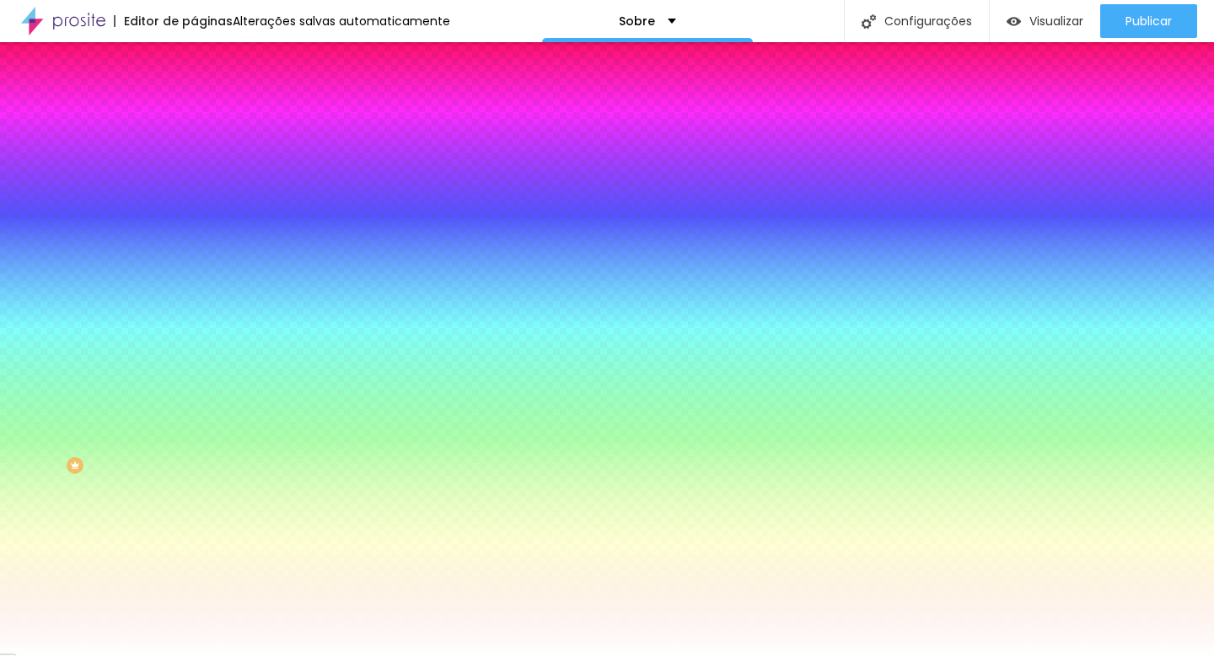
click at [194, 115] on img at bounding box center [201, 122] width 15 height 15
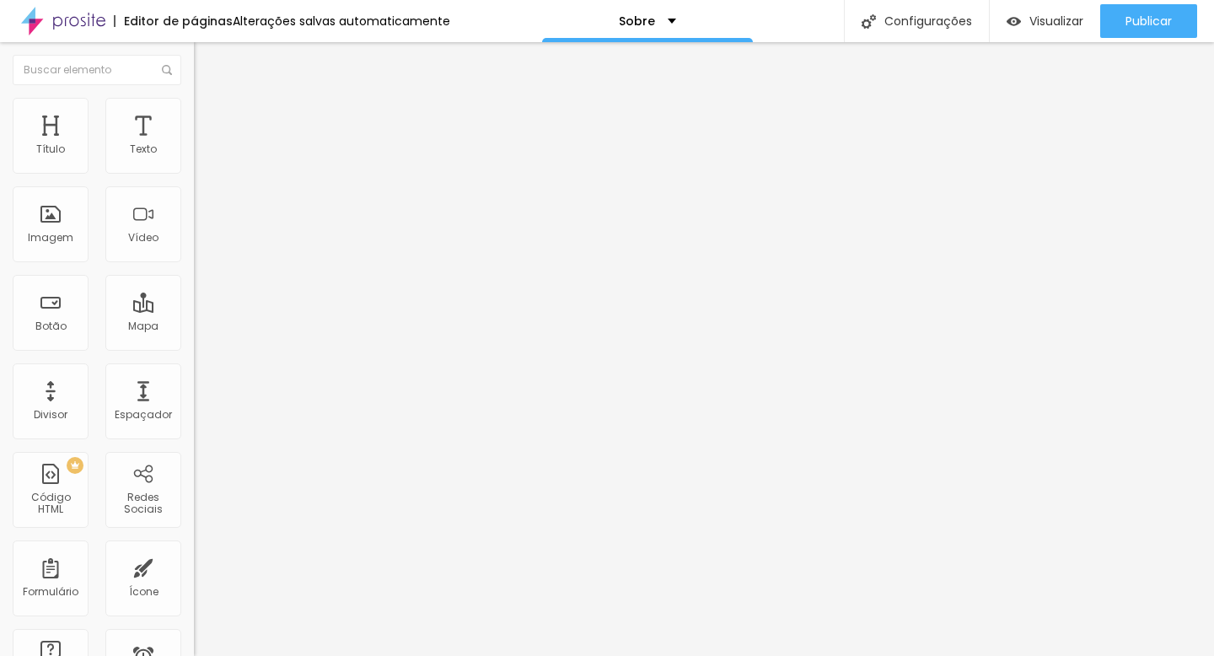
drag, startPoint x: 67, startPoint y: 198, endPoint x: 19, endPoint y: 199, distance: 48.1
click at [194, 566] on input "range" at bounding box center [248, 572] width 109 height 13
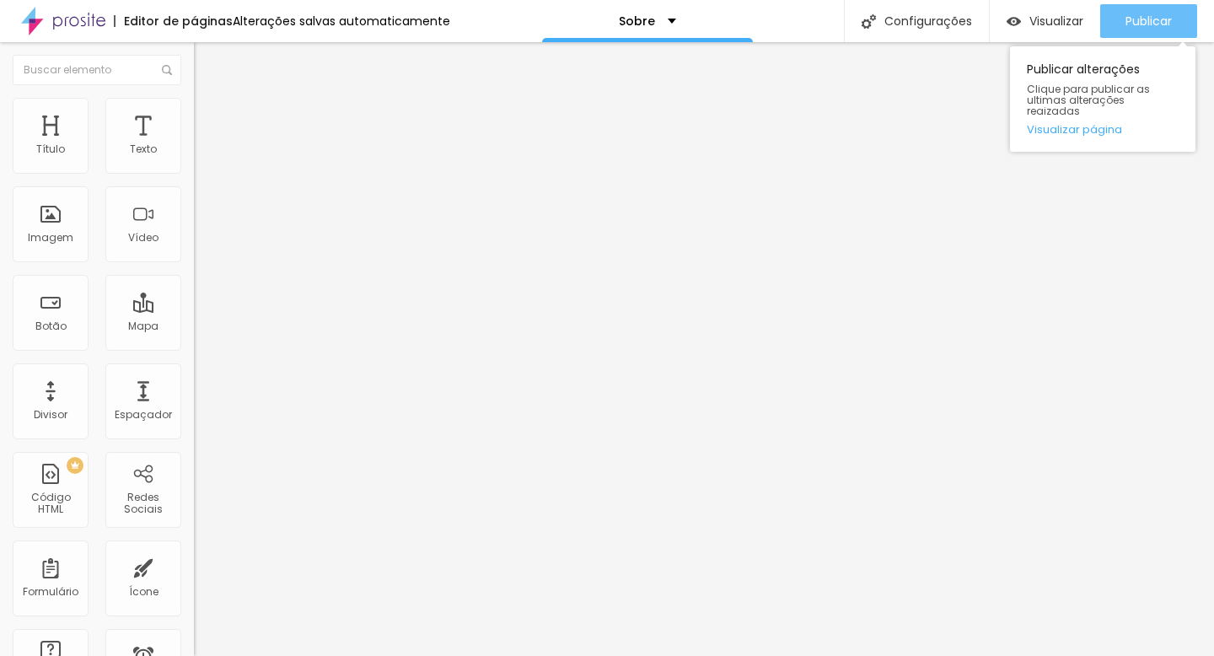
click at [1153, 24] on span "Publicar" at bounding box center [1148, 20] width 46 height 13
click at [1139, 2] on div "Publicar Publicar alterações Clique para publicar as ultimas alterações reaizad…" at bounding box center [1148, 21] width 97 height 42
click at [1151, 16] on span "Publicar" at bounding box center [1148, 20] width 46 height 13
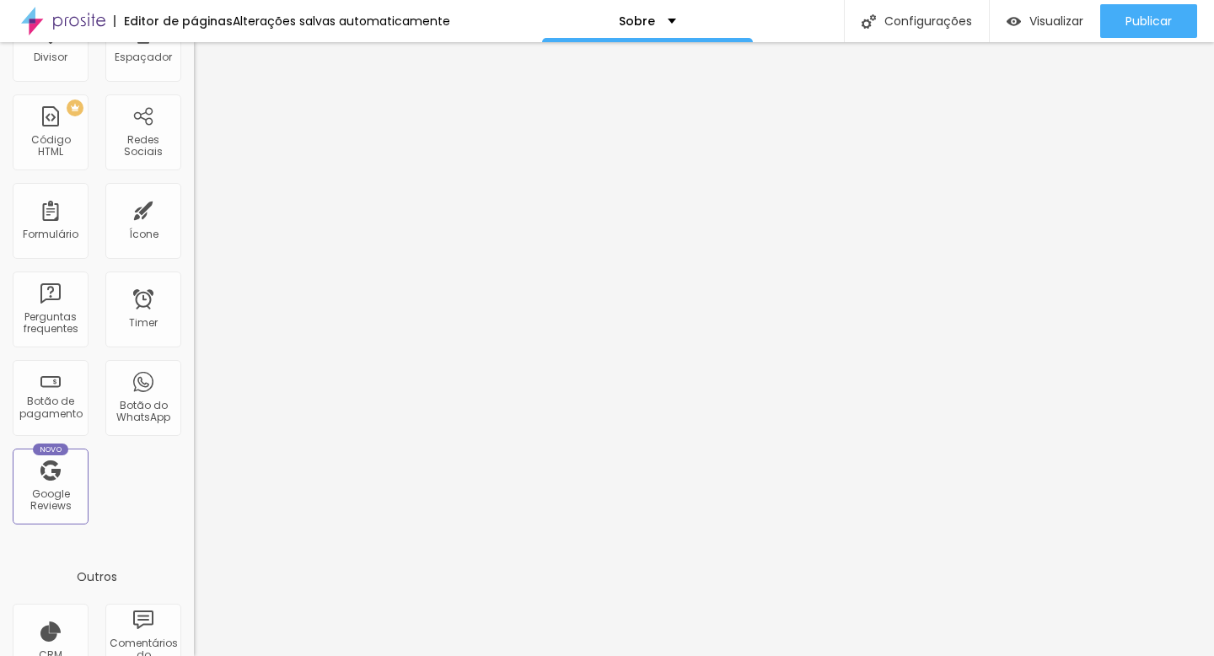
scroll to position [482, 0]
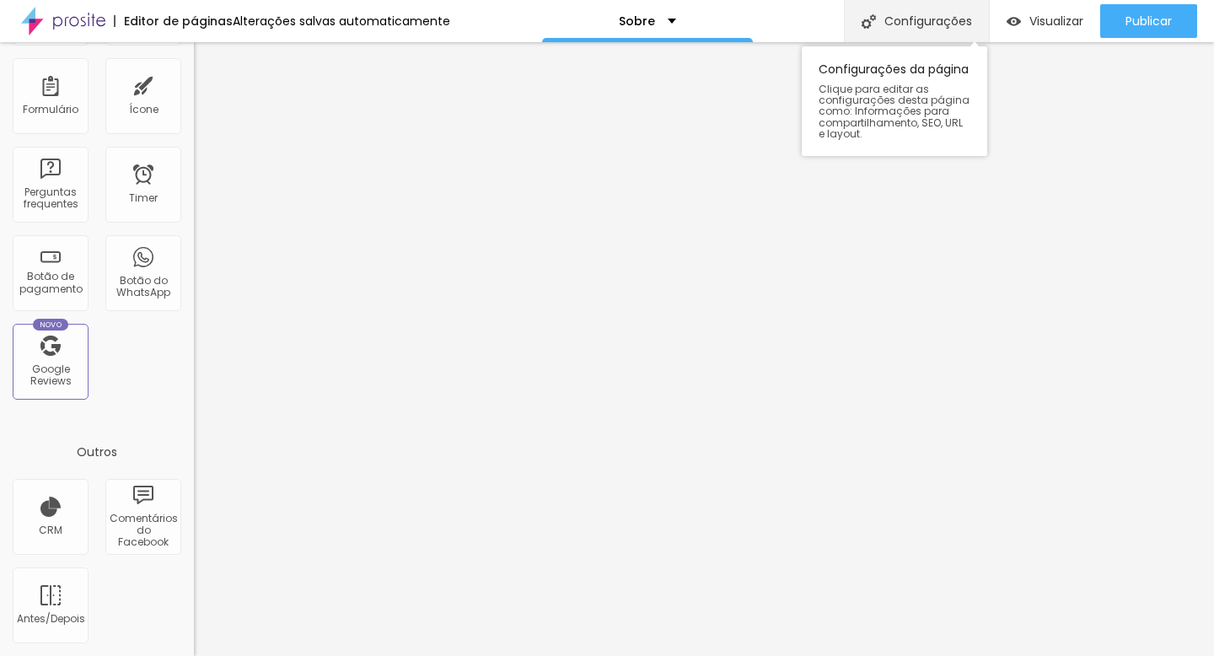
click at [879, 35] on div "Configurações" at bounding box center [916, 21] width 145 height 42
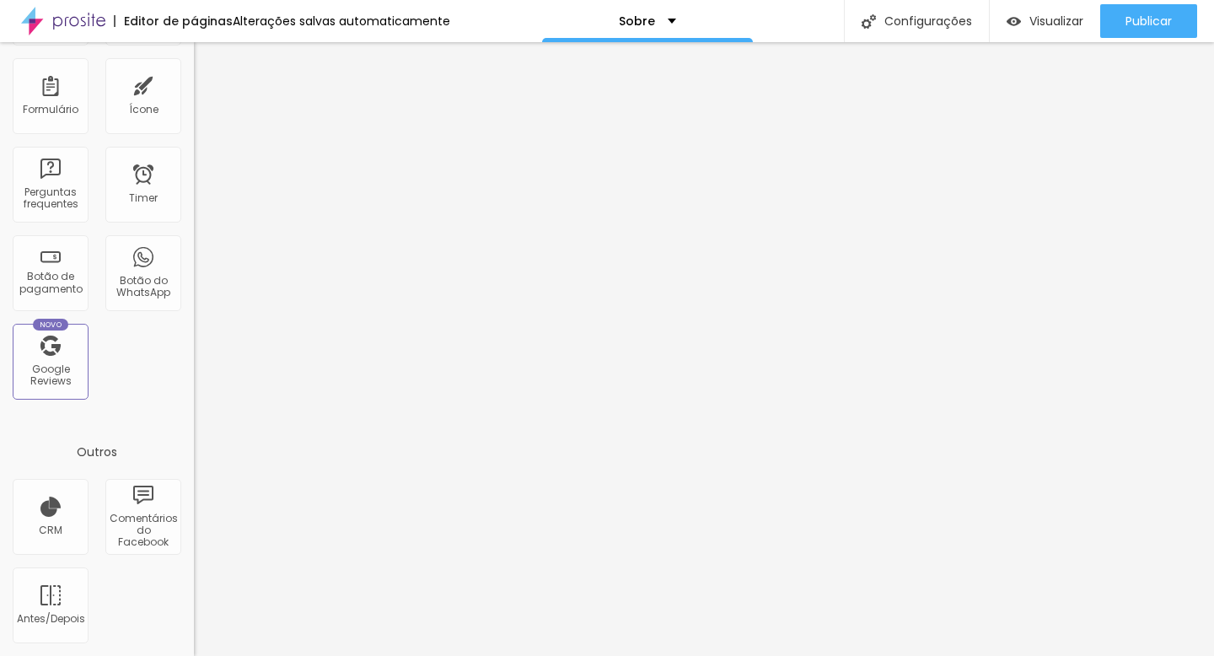
scroll to position [0, 0]
